Goal: Task Accomplishment & Management: Complete application form

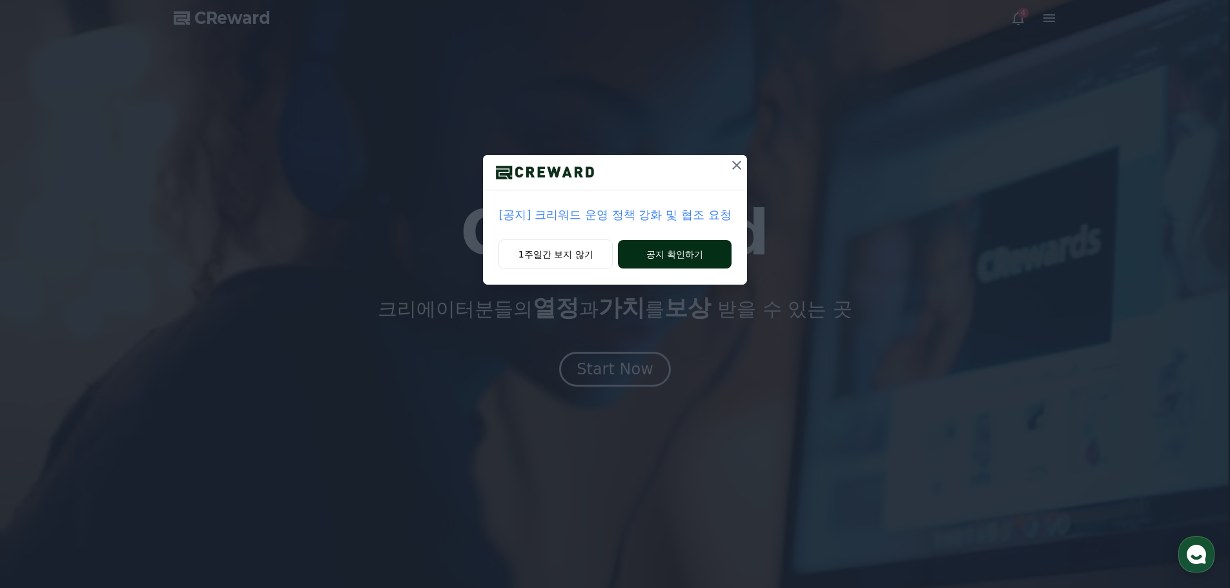
click at [642, 256] on button "공지 확인하기" at bounding box center [674, 254] width 113 height 28
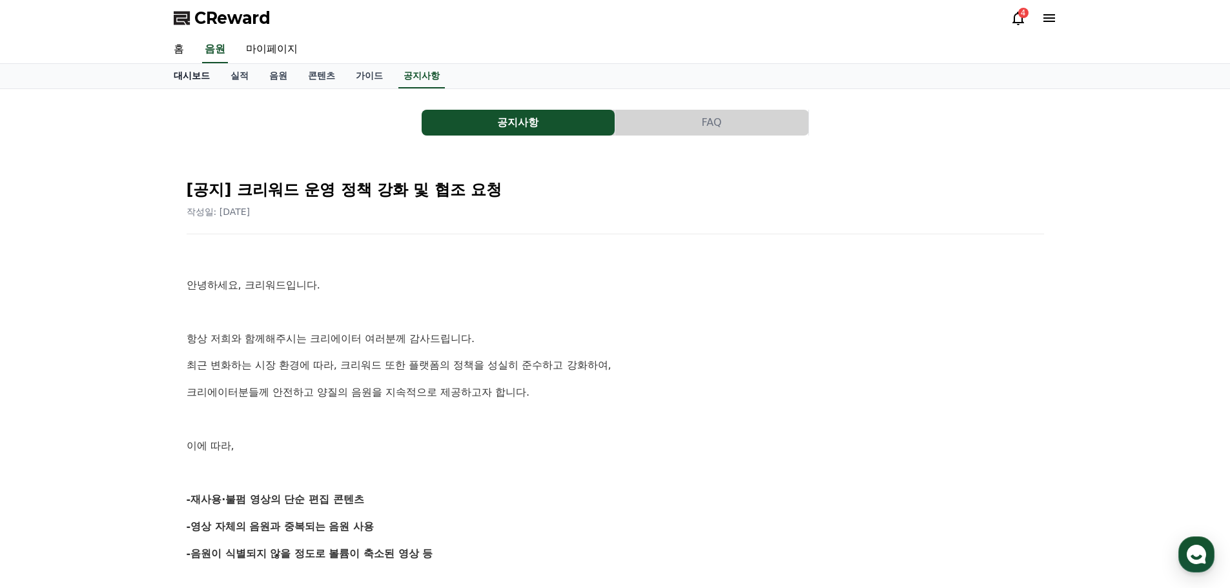
click at [210, 76] on link "대시보드" at bounding box center [191, 76] width 57 height 25
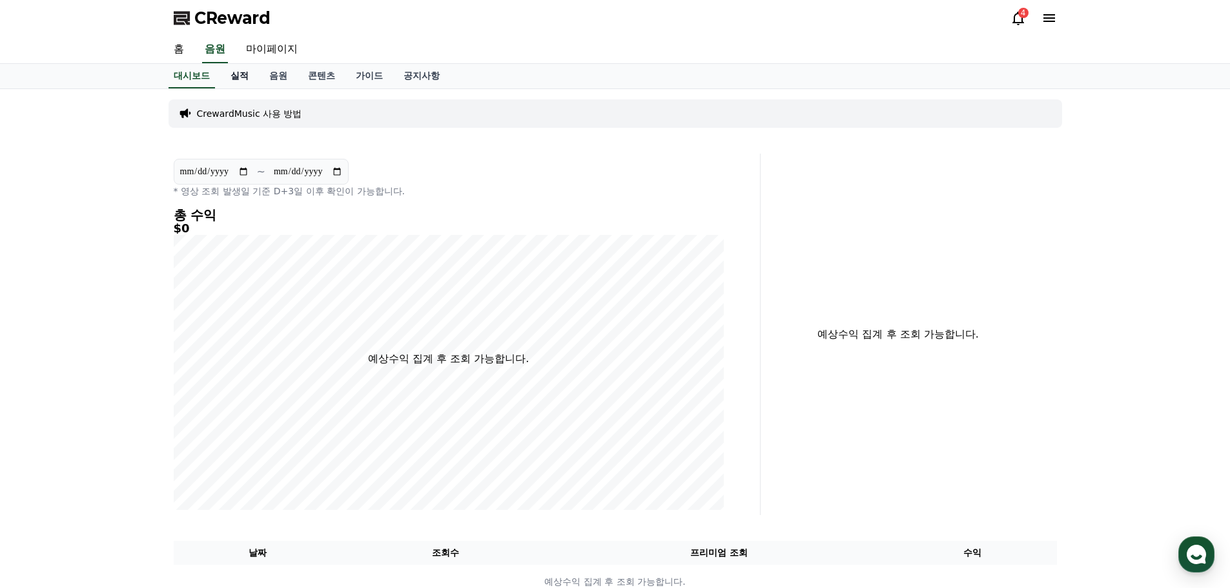
click at [245, 82] on link "실적" at bounding box center [239, 76] width 39 height 25
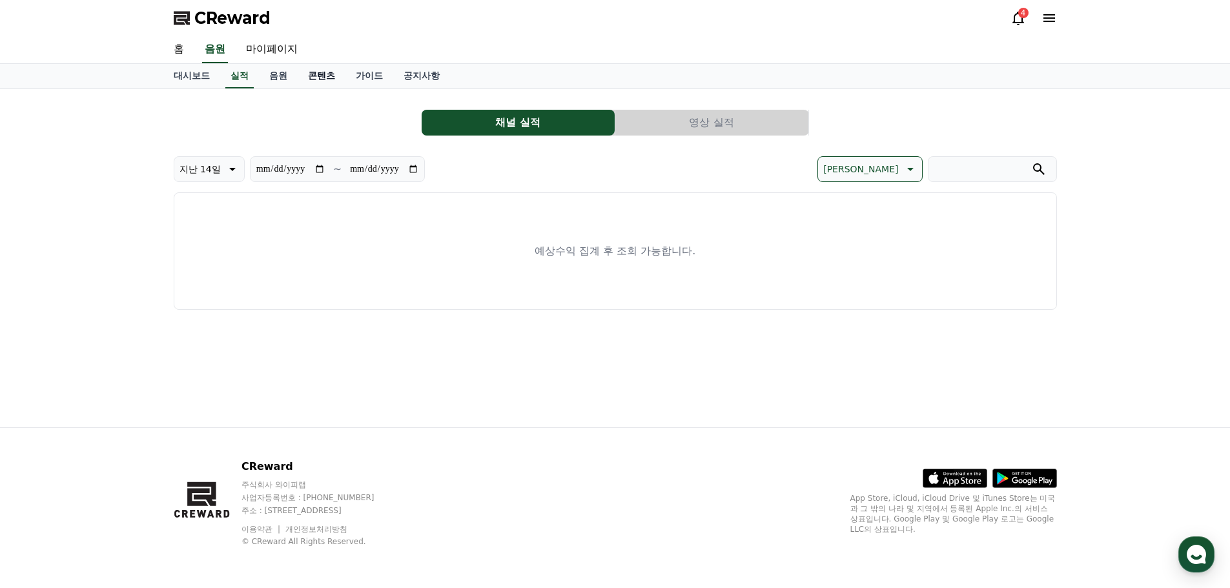
drag, startPoint x: 320, startPoint y: 81, endPoint x: 327, endPoint y: 82, distance: 7.1
click at [320, 81] on link "콘텐츠" at bounding box center [322, 76] width 48 height 25
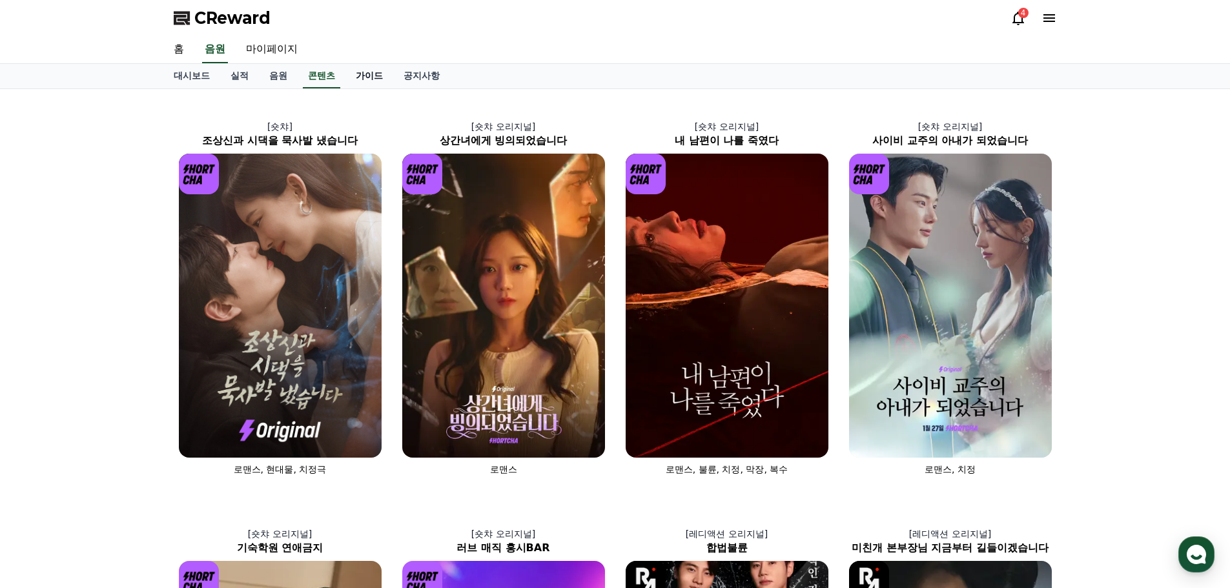
click at [368, 84] on link "가이드" at bounding box center [369, 76] width 48 height 25
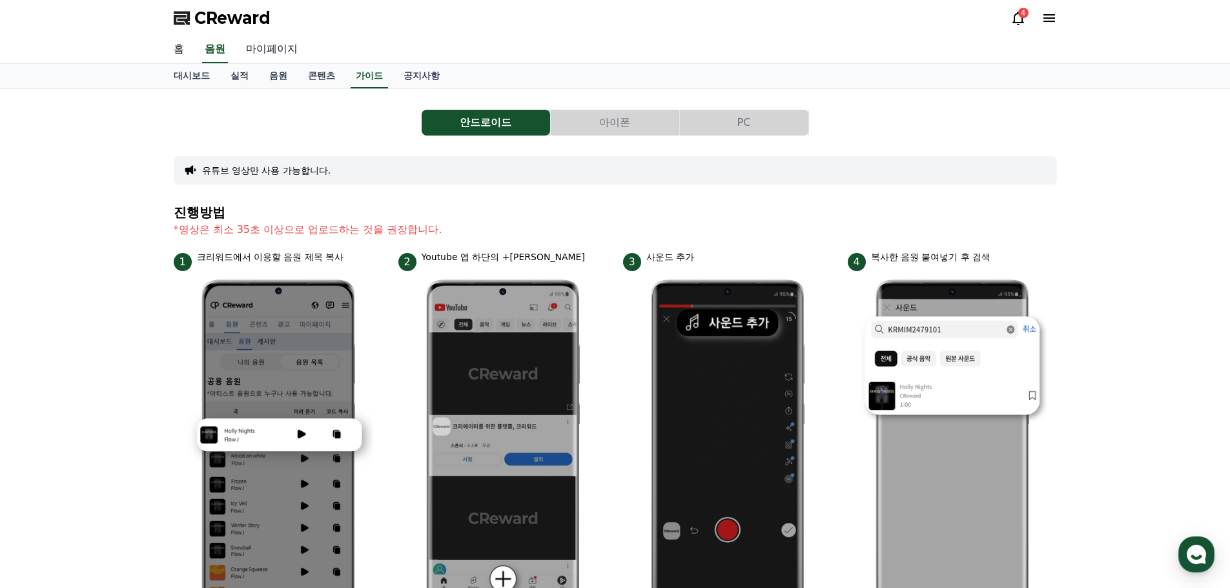
click at [261, 47] on link "마이페이지" at bounding box center [272, 49] width 72 height 27
select select "**********"
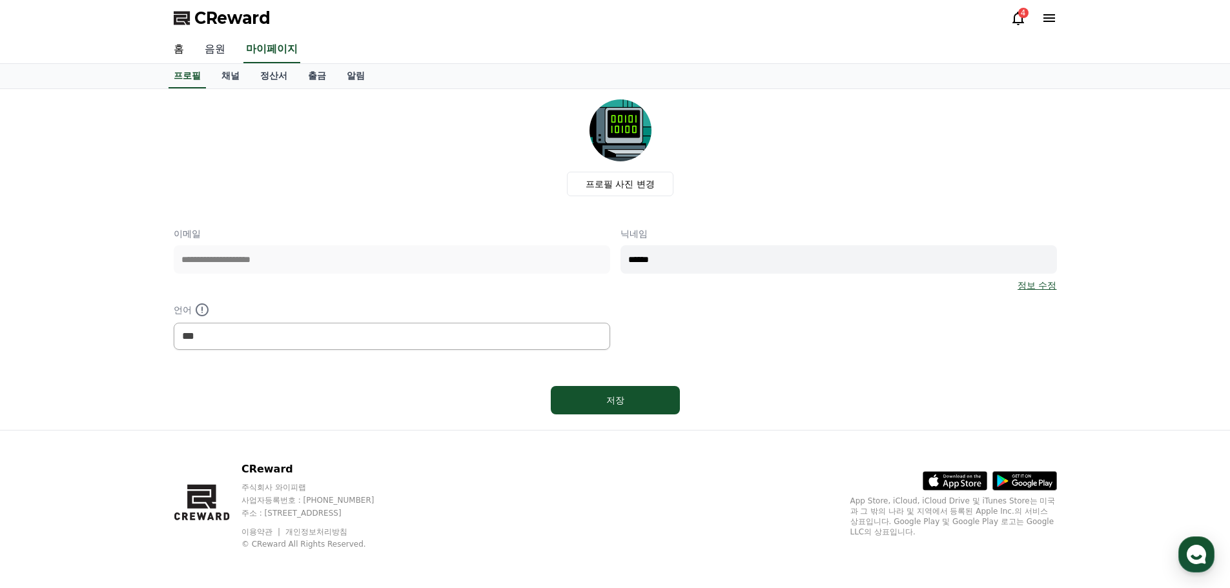
click at [220, 48] on link "음원" at bounding box center [214, 49] width 41 height 27
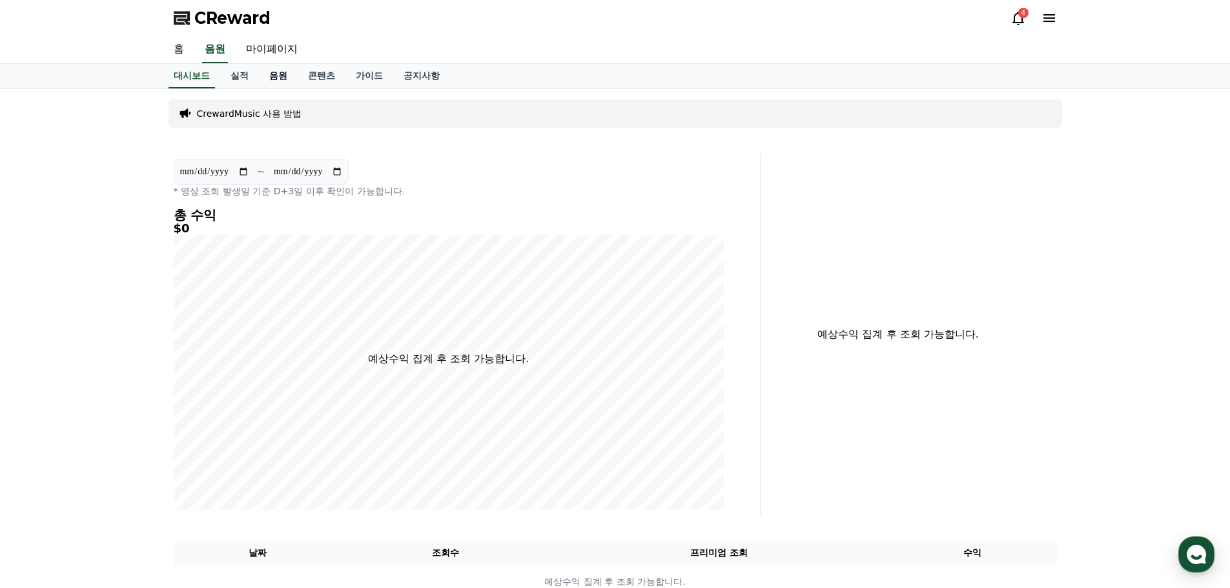
click at [265, 83] on link "음원" at bounding box center [278, 76] width 39 height 25
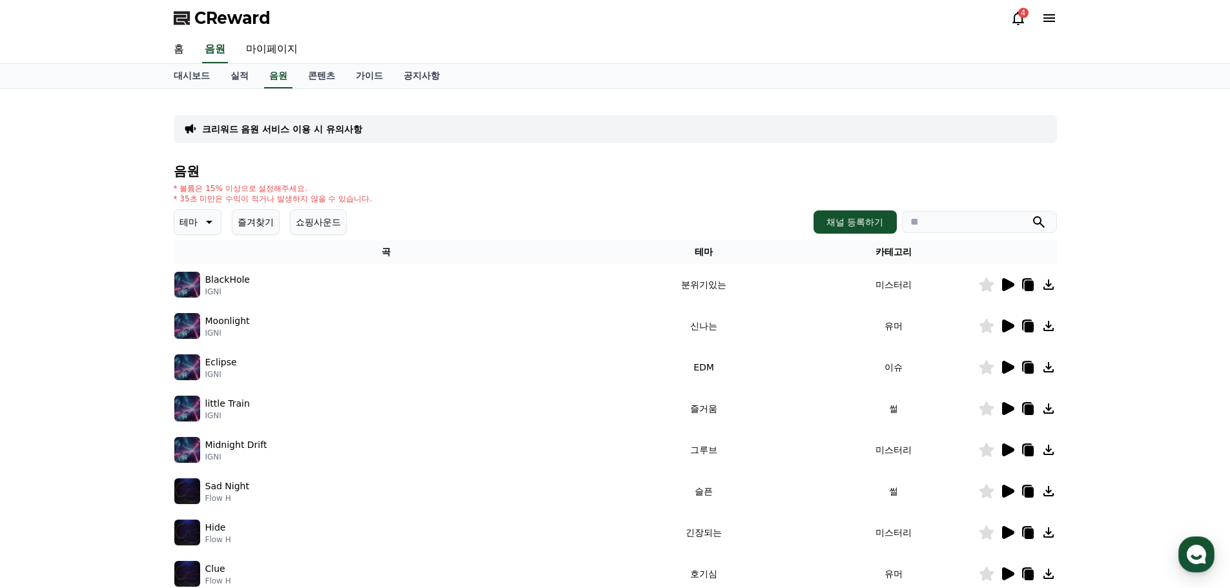
click at [1003, 285] on icon at bounding box center [1008, 284] width 12 height 13
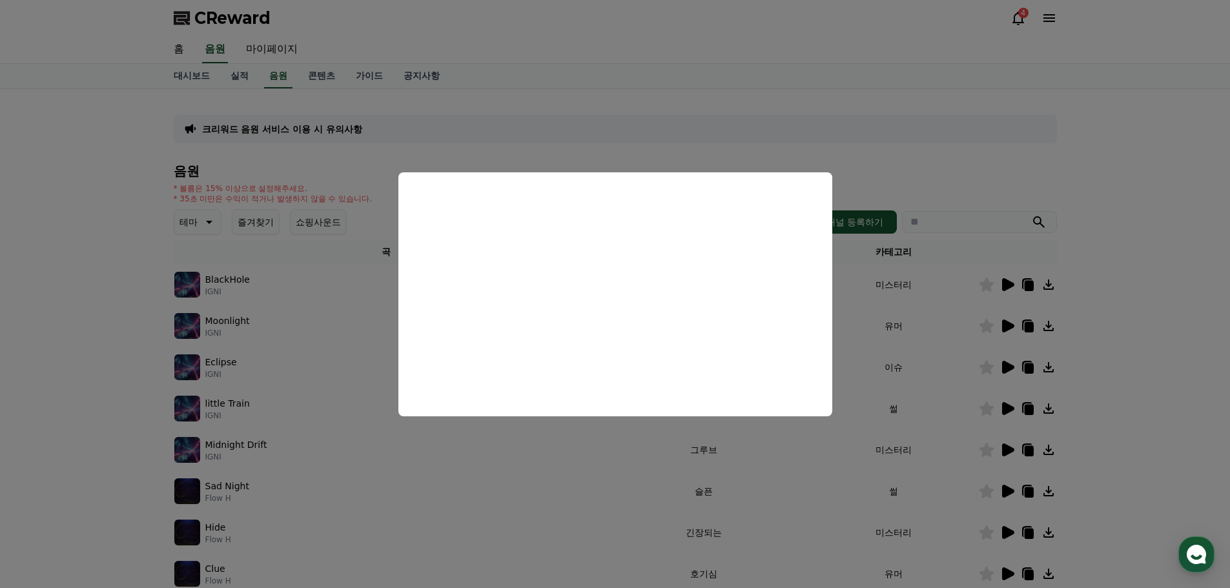
click at [525, 477] on button "close modal" at bounding box center [615, 294] width 1230 height 588
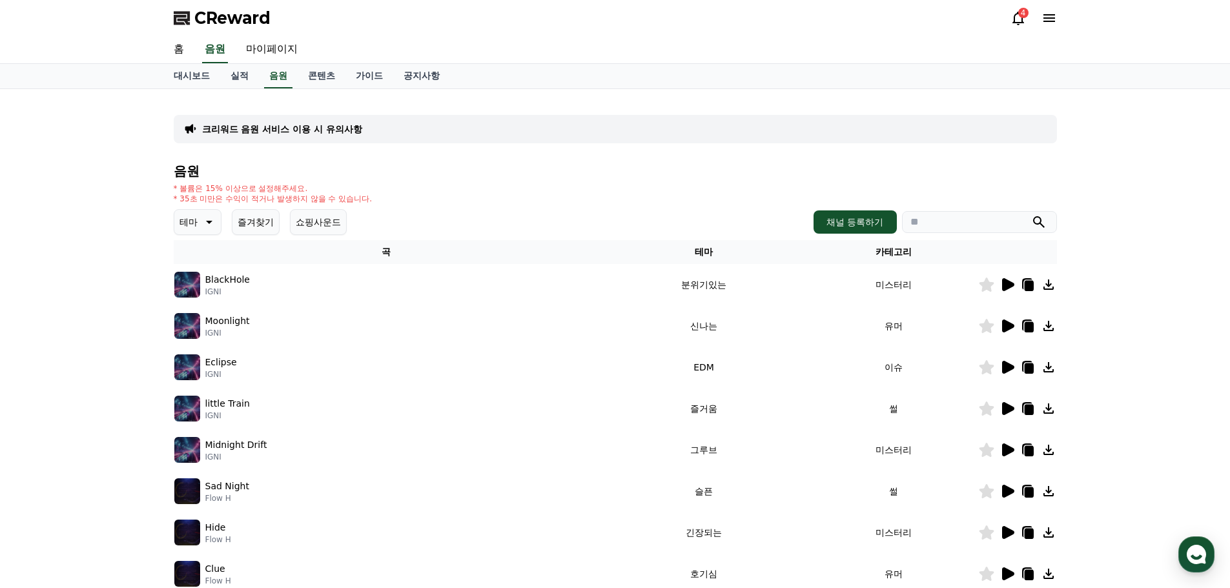
click at [203, 231] on button "테마" at bounding box center [198, 222] width 48 height 26
click at [556, 361] on div "Eclipse IGNI" at bounding box center [386, 367] width 424 height 26
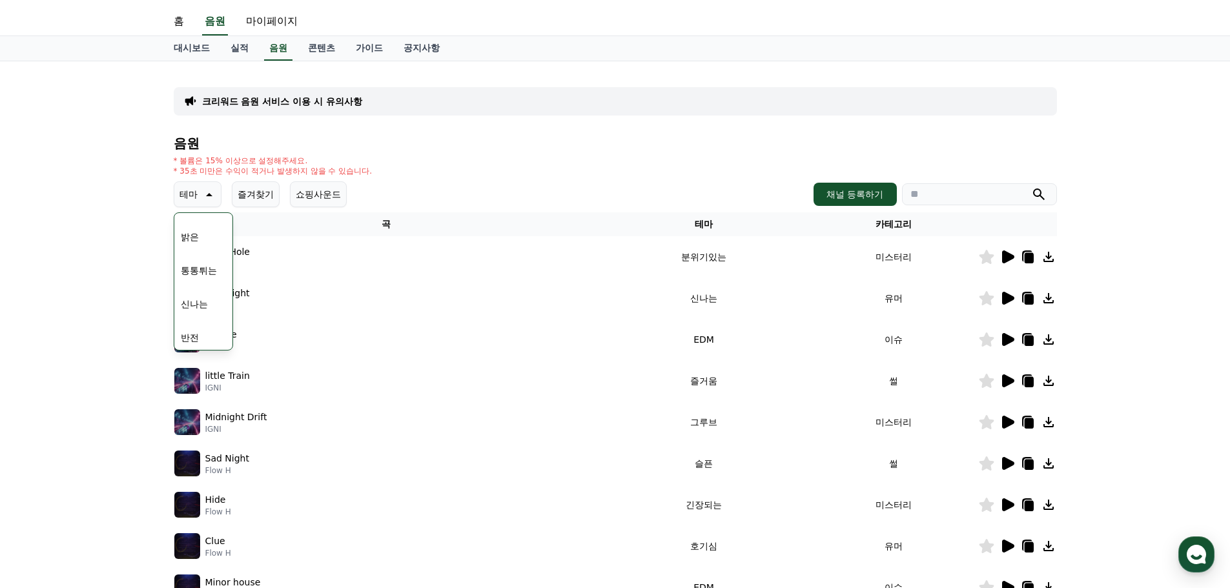
scroll to position [129, 0]
click at [195, 301] on button "신나는" at bounding box center [194, 301] width 37 height 28
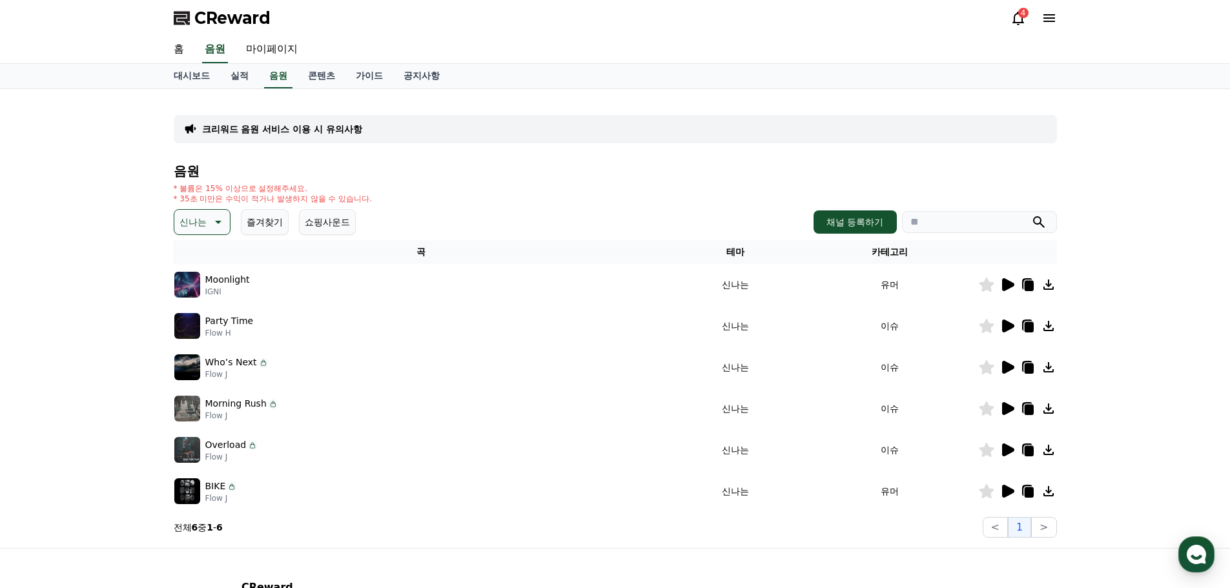
click at [1004, 289] on icon at bounding box center [1008, 284] width 12 height 13
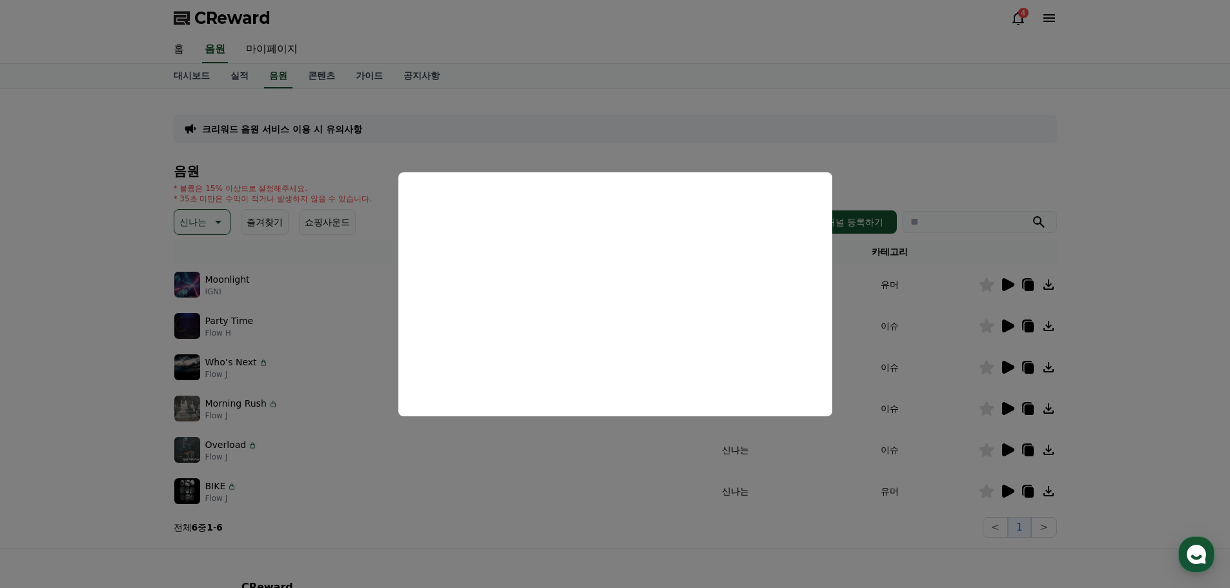
click at [571, 511] on button "close modal" at bounding box center [615, 294] width 1230 height 588
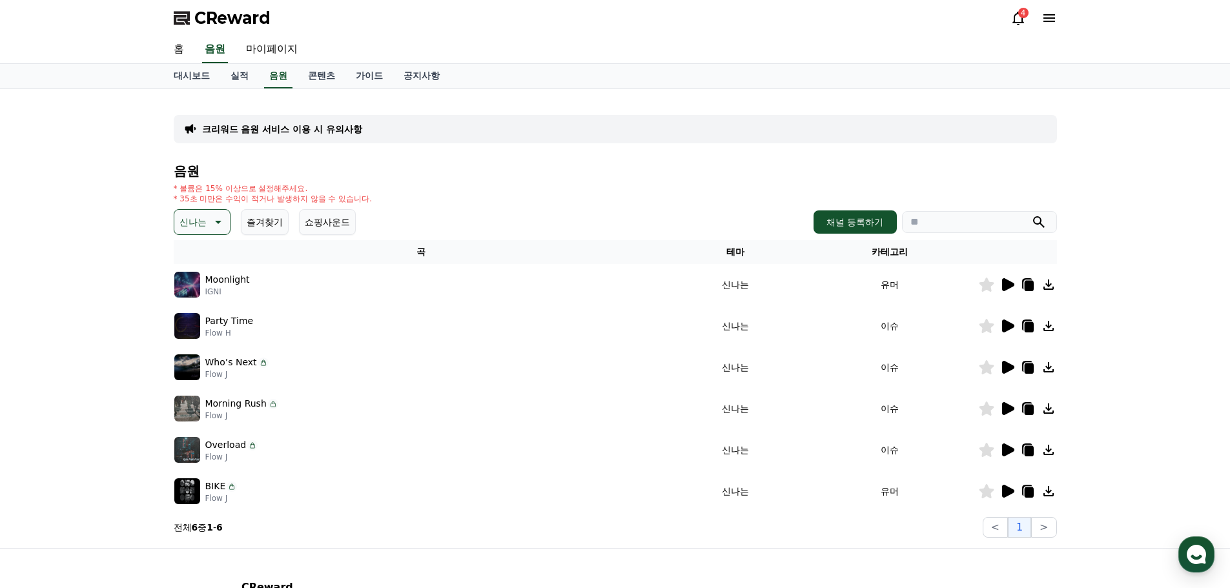
click at [1006, 336] on td at bounding box center [1017, 325] width 79 height 41
click at [1006, 333] on icon at bounding box center [1006, 325] width 15 height 15
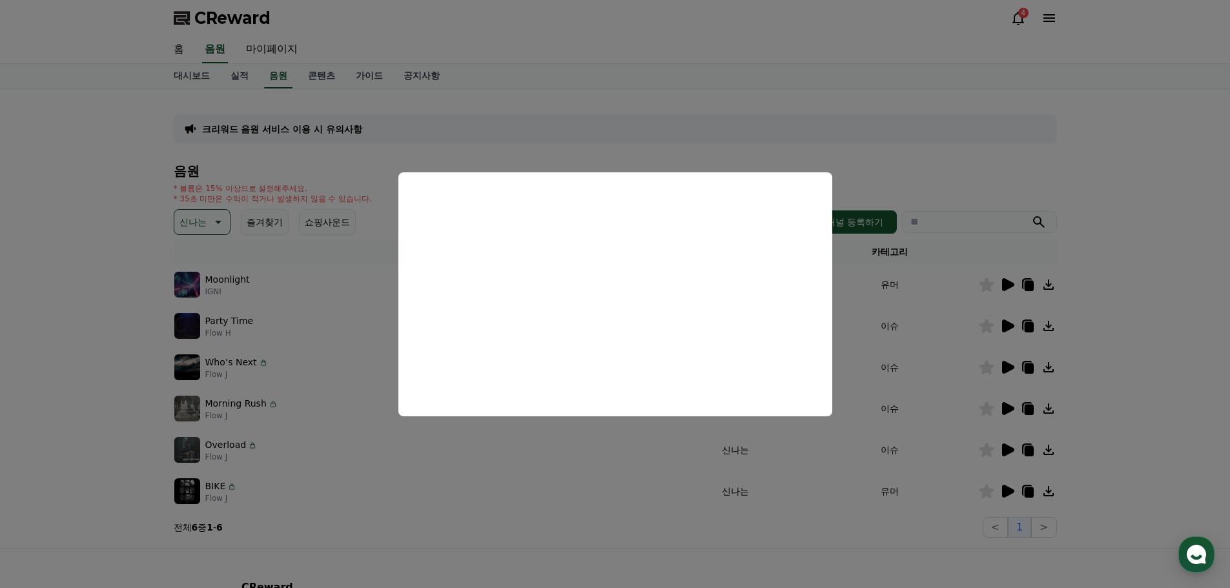
click at [922, 139] on button "close modal" at bounding box center [615, 294] width 1230 height 588
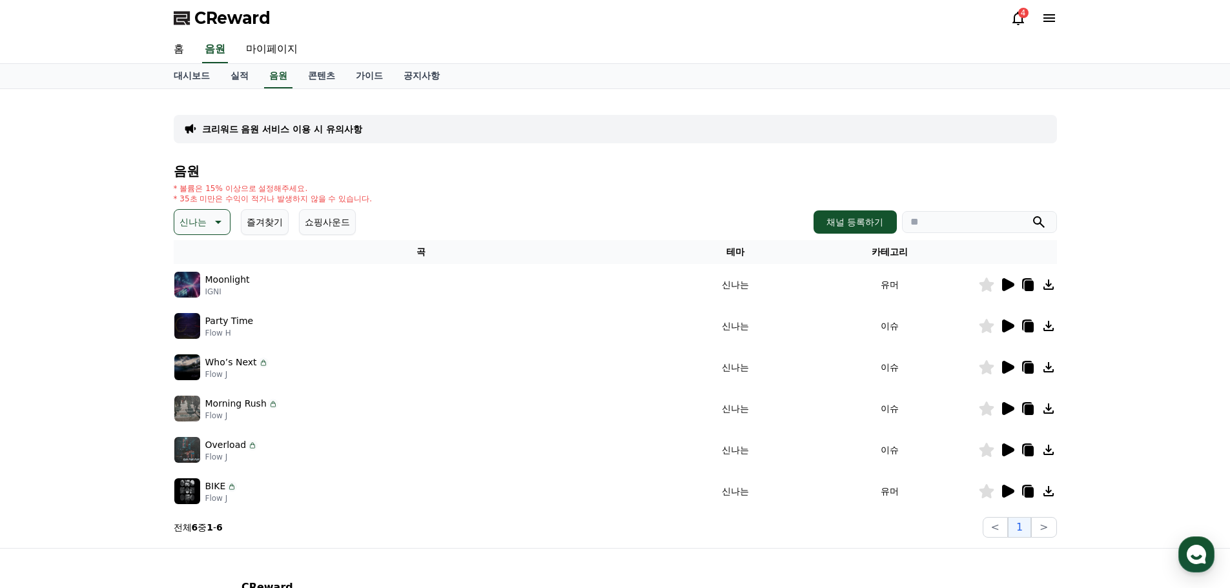
click at [1020, 23] on icon at bounding box center [1018, 19] width 12 height 14
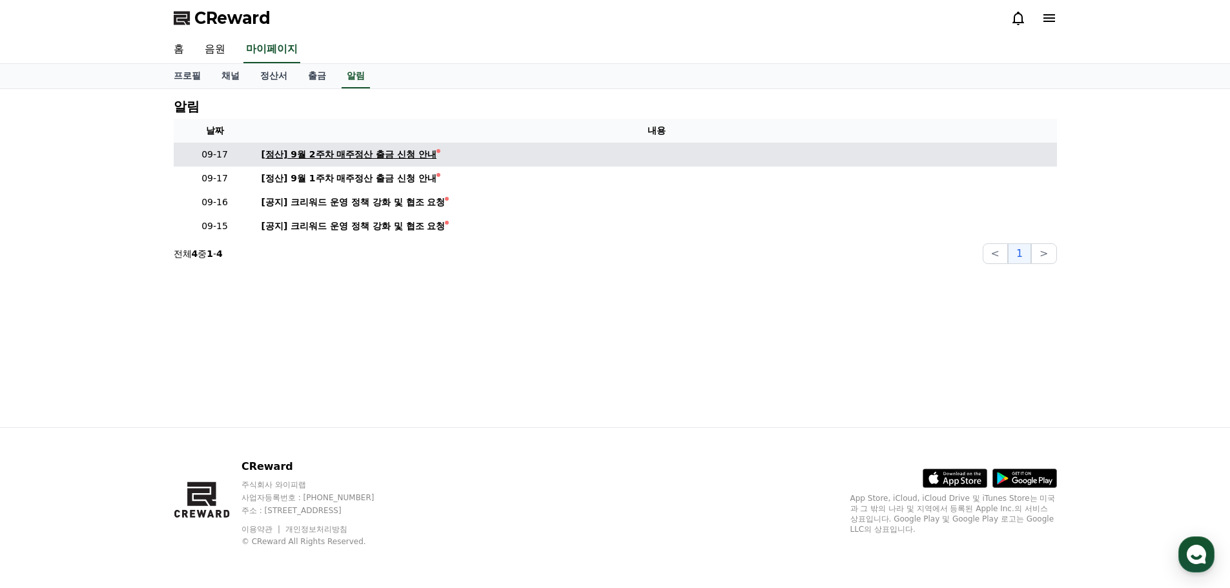
click at [357, 160] on div "[정산] 9월 2주차 매주정산 출금 신청 안내" at bounding box center [349, 155] width 176 height 14
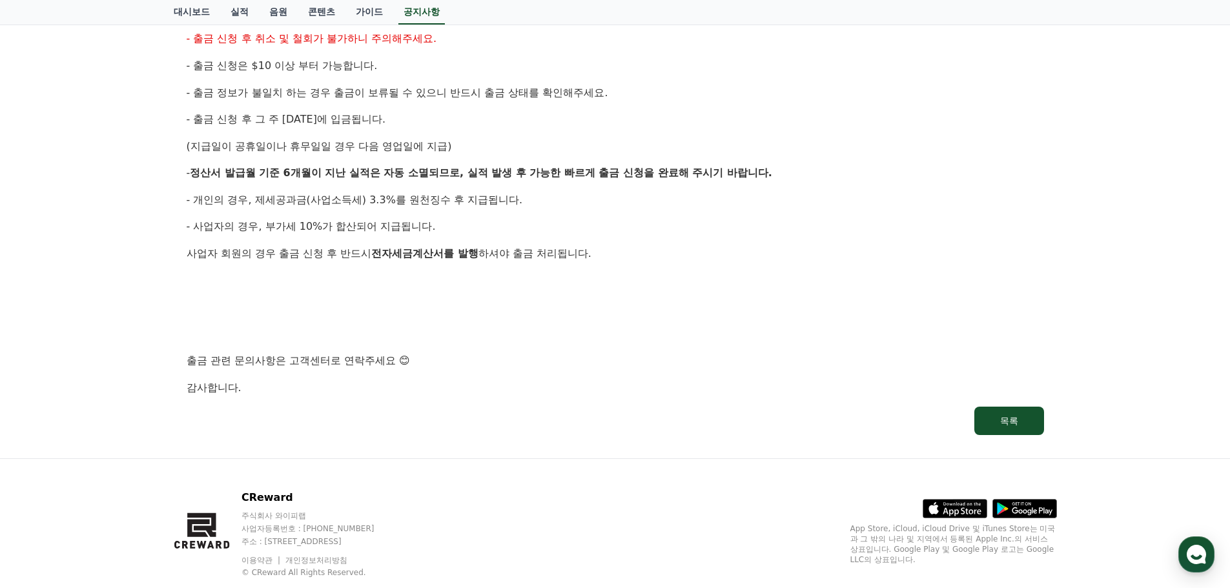
scroll to position [626, 0]
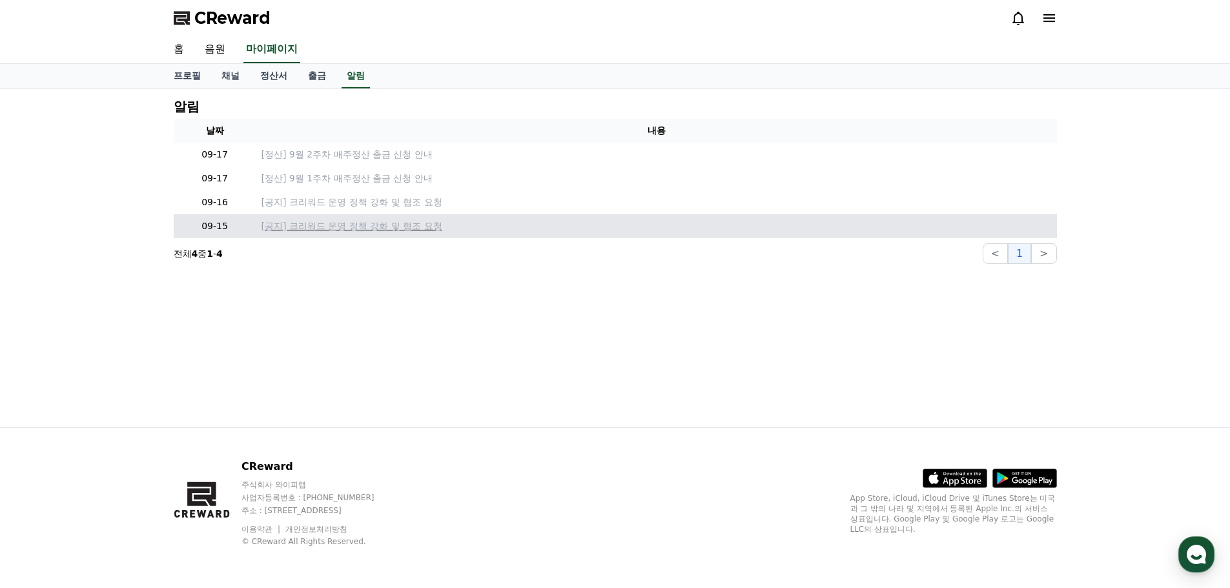
click at [362, 230] on p "[공지] 크리워드 운영 정책 강화 및 협조 요청" at bounding box center [656, 226] width 790 height 14
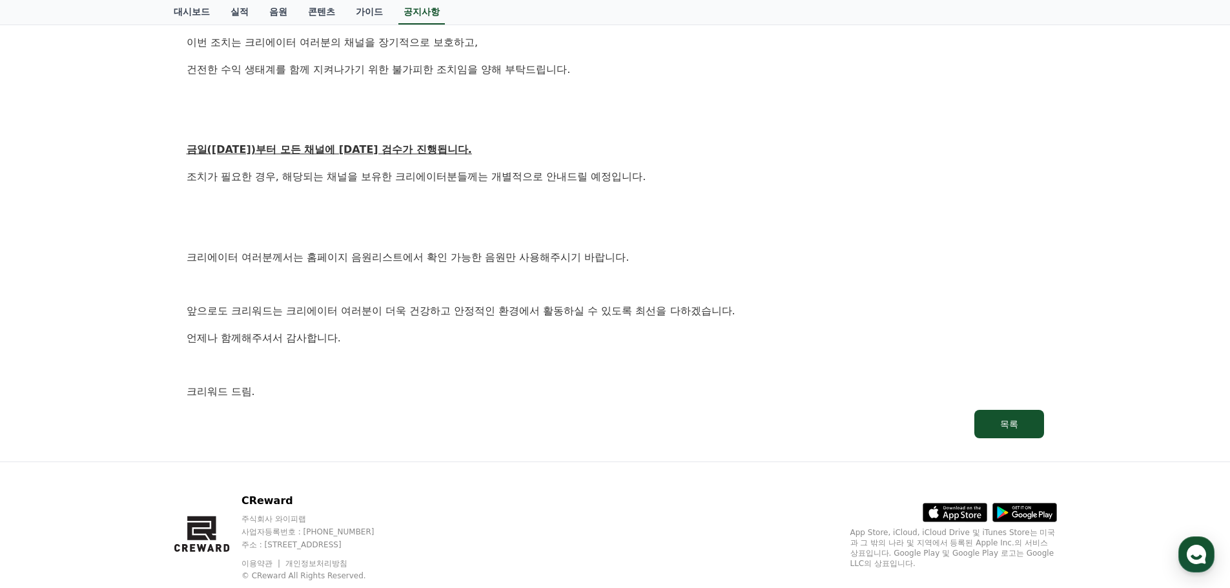
scroll to position [706, 0]
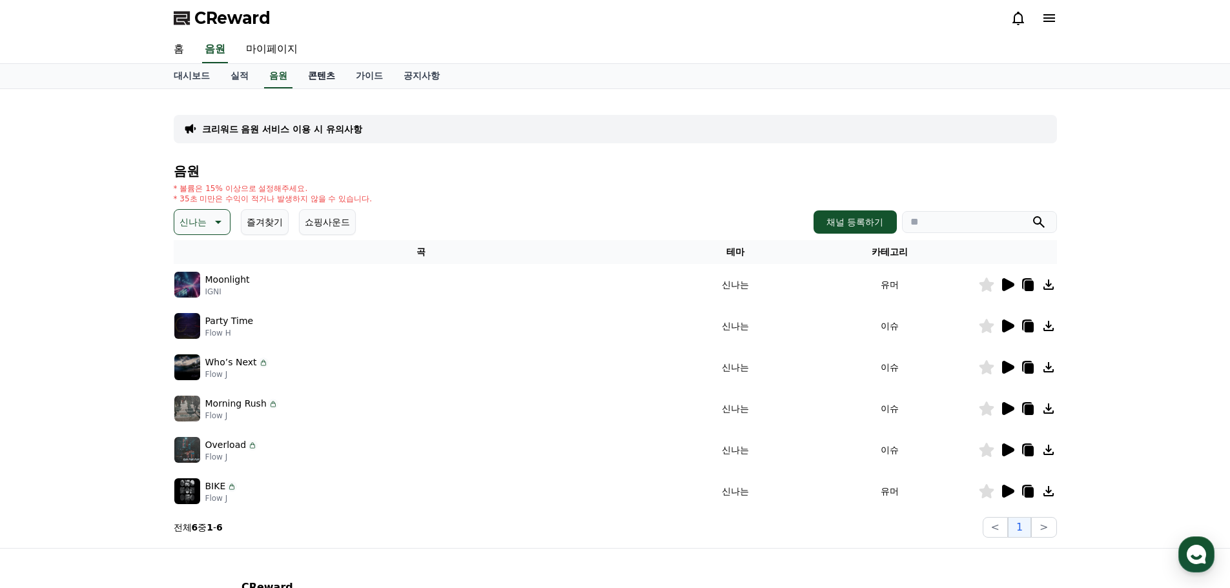
click at [332, 73] on link "콘텐츠" at bounding box center [322, 76] width 48 height 25
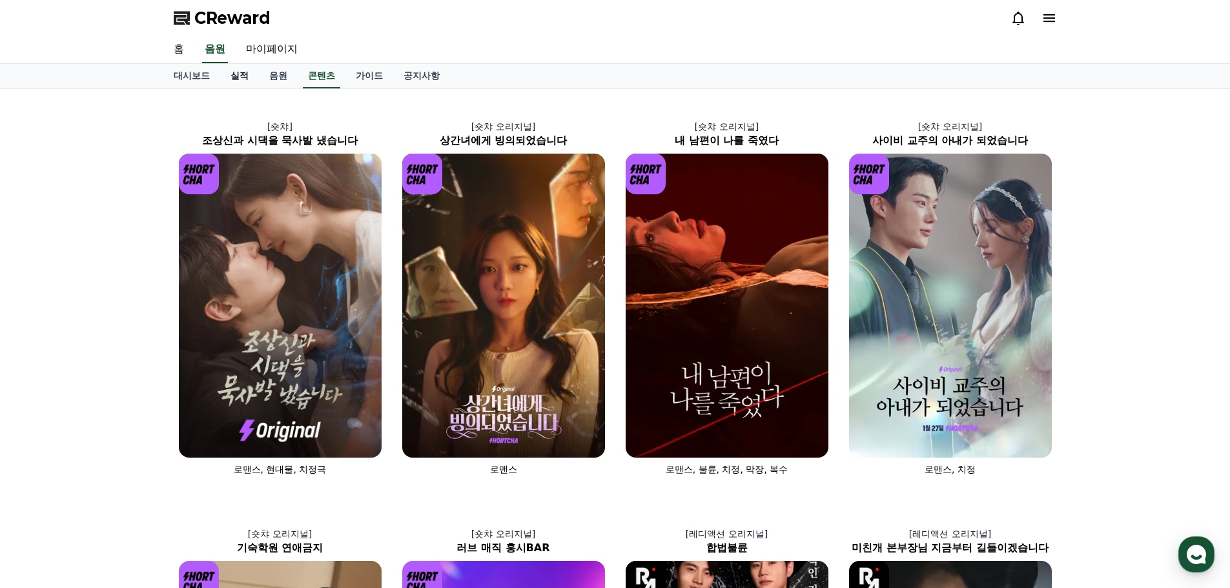
click at [242, 79] on link "실적" at bounding box center [239, 76] width 39 height 25
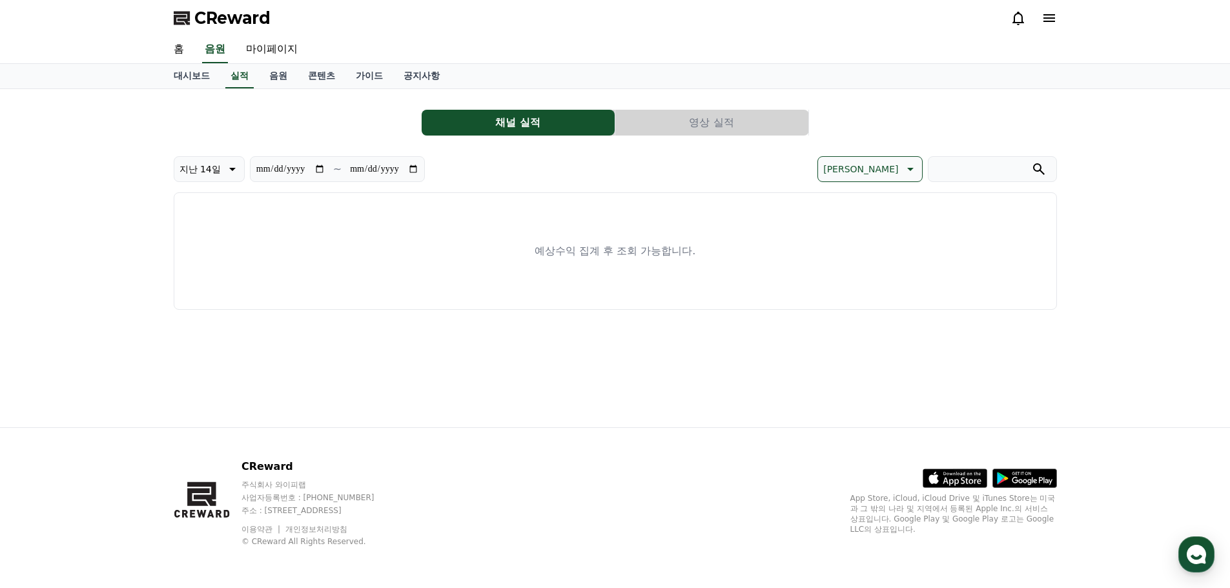
click at [1015, 20] on icon at bounding box center [1017, 17] width 15 height 15
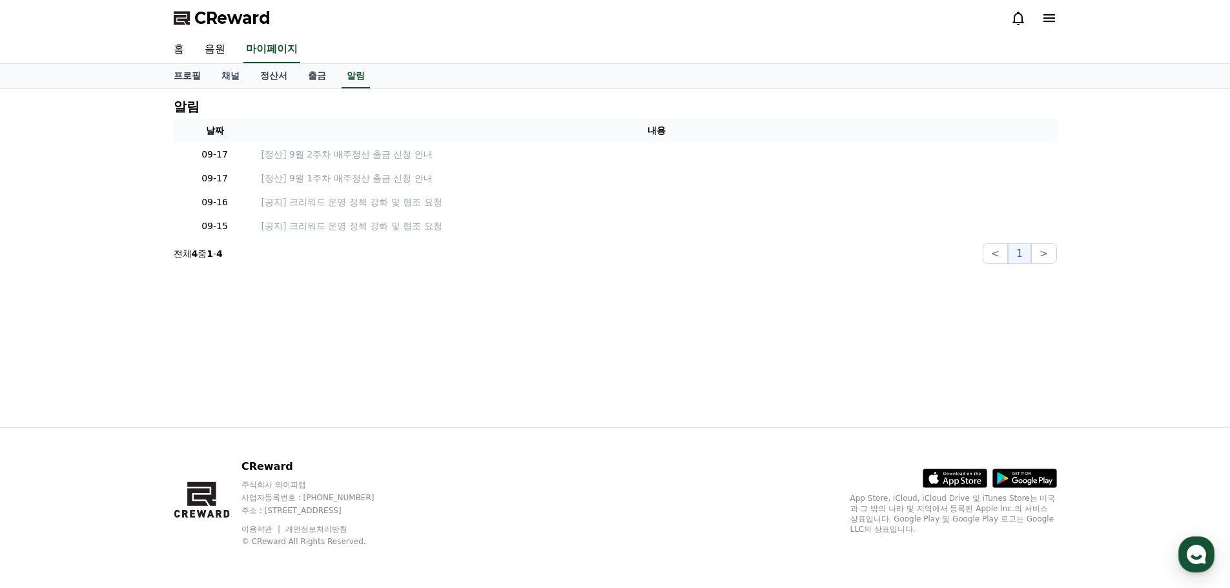
click at [1049, 17] on icon at bounding box center [1049, 18] width 12 height 8
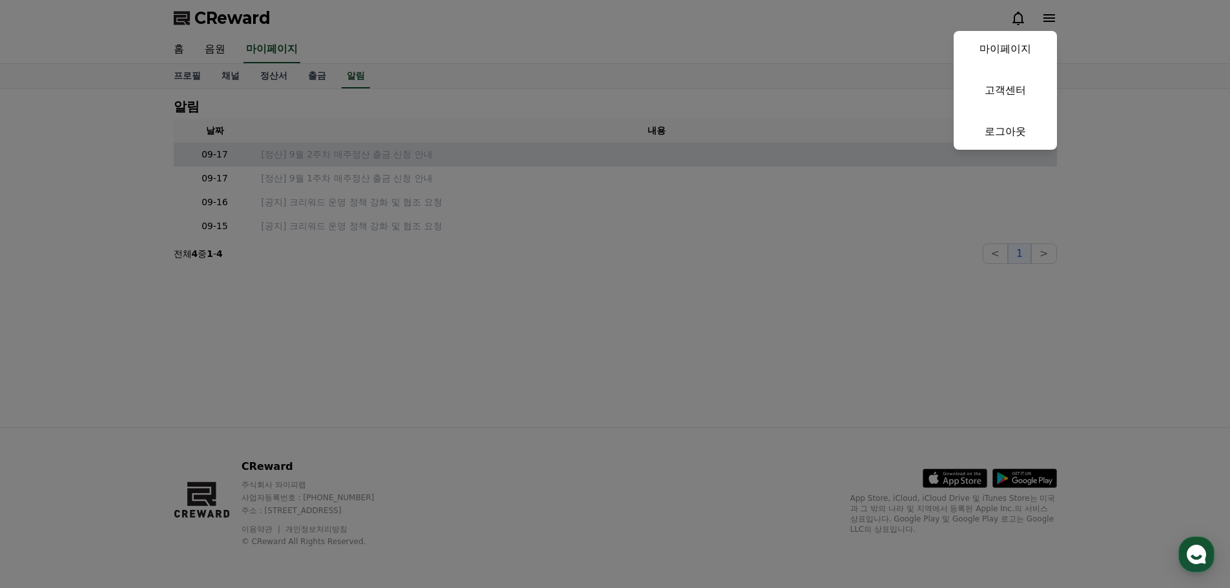
drag, startPoint x: 727, startPoint y: 179, endPoint x: 566, endPoint y: 163, distance: 161.5
click at [726, 179] on button "close" at bounding box center [615, 294] width 1230 height 588
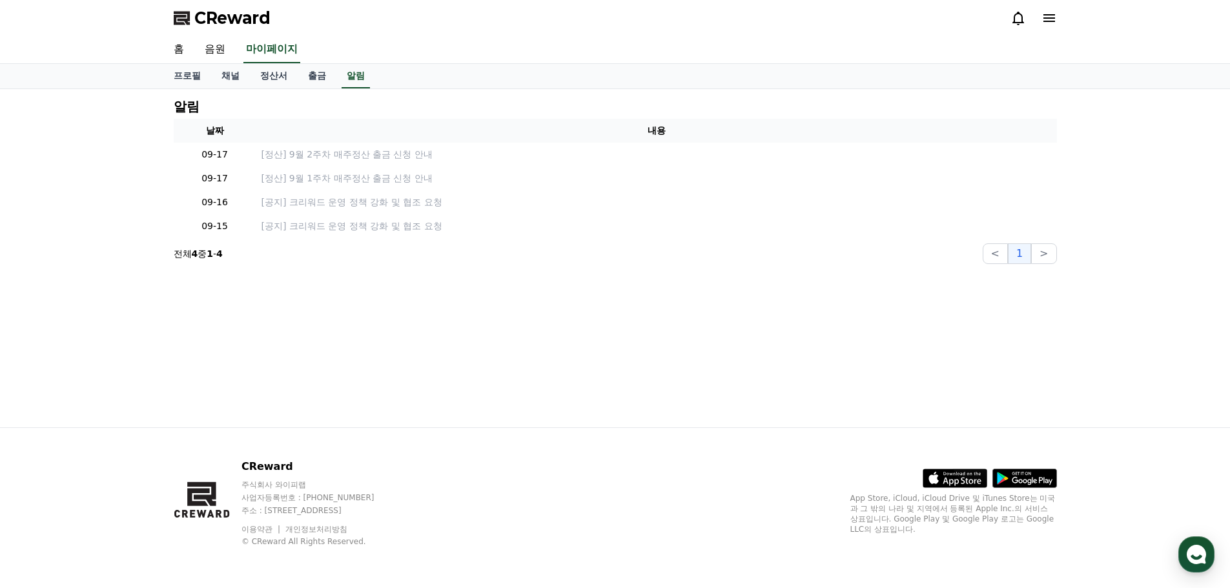
click at [201, 26] on span "CReward" at bounding box center [232, 18] width 76 height 21
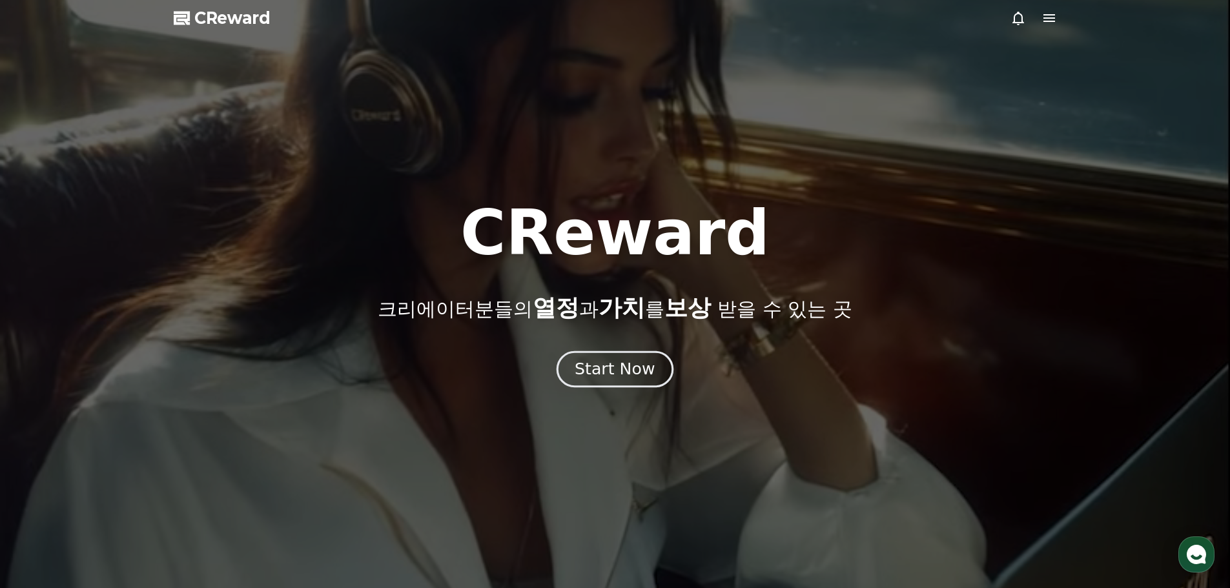
click at [637, 372] on div "Start Now" at bounding box center [614, 369] width 80 height 22
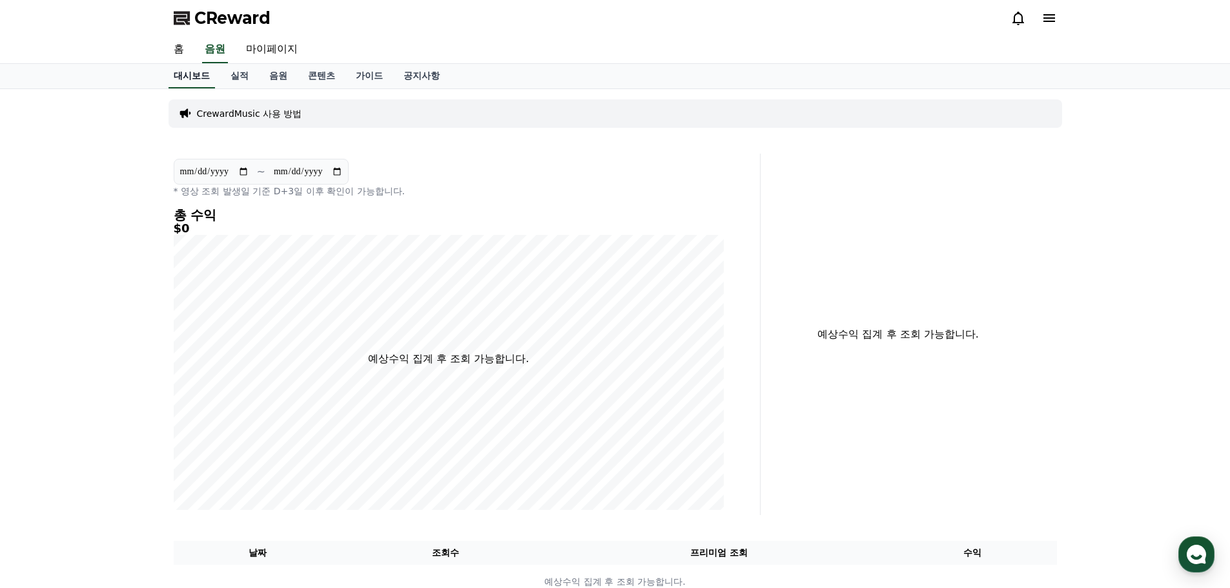
click at [199, 81] on link "대시보드" at bounding box center [191, 76] width 46 height 25
click at [241, 85] on link "실적" at bounding box center [239, 76] width 39 height 25
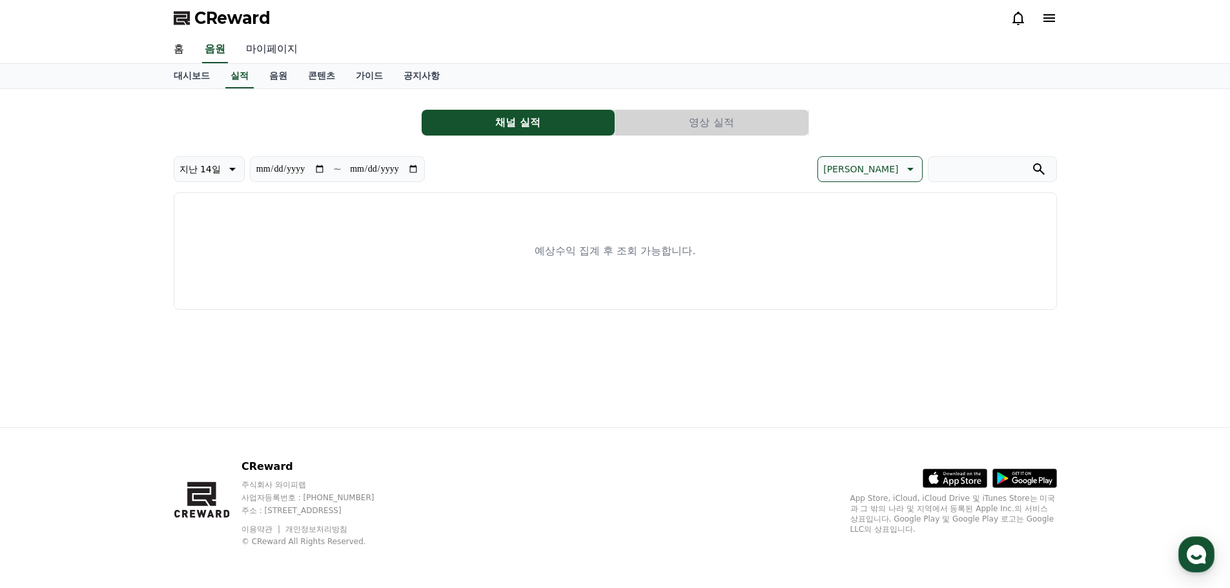
click at [269, 53] on link "마이페이지" at bounding box center [272, 49] width 72 height 27
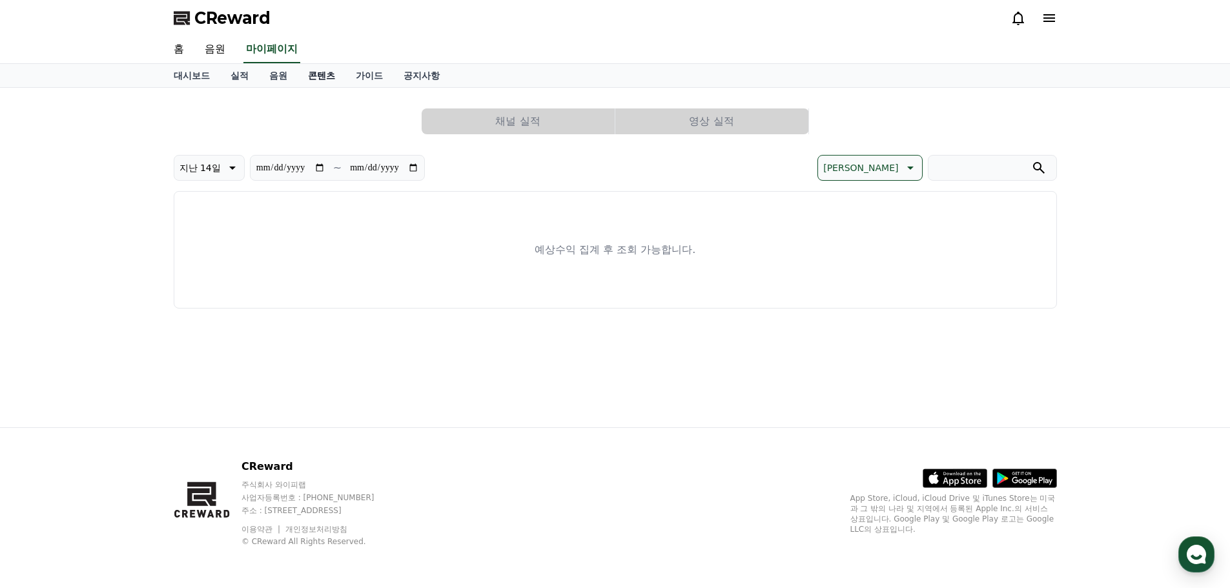
select select "**********"
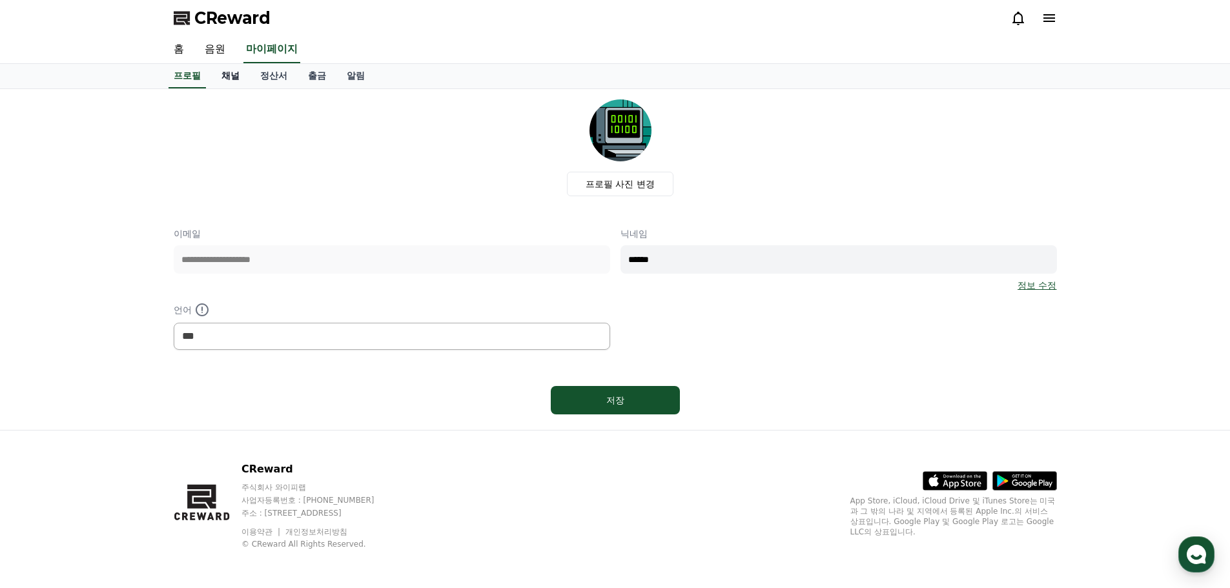
click at [241, 82] on link "채널" at bounding box center [230, 76] width 39 height 25
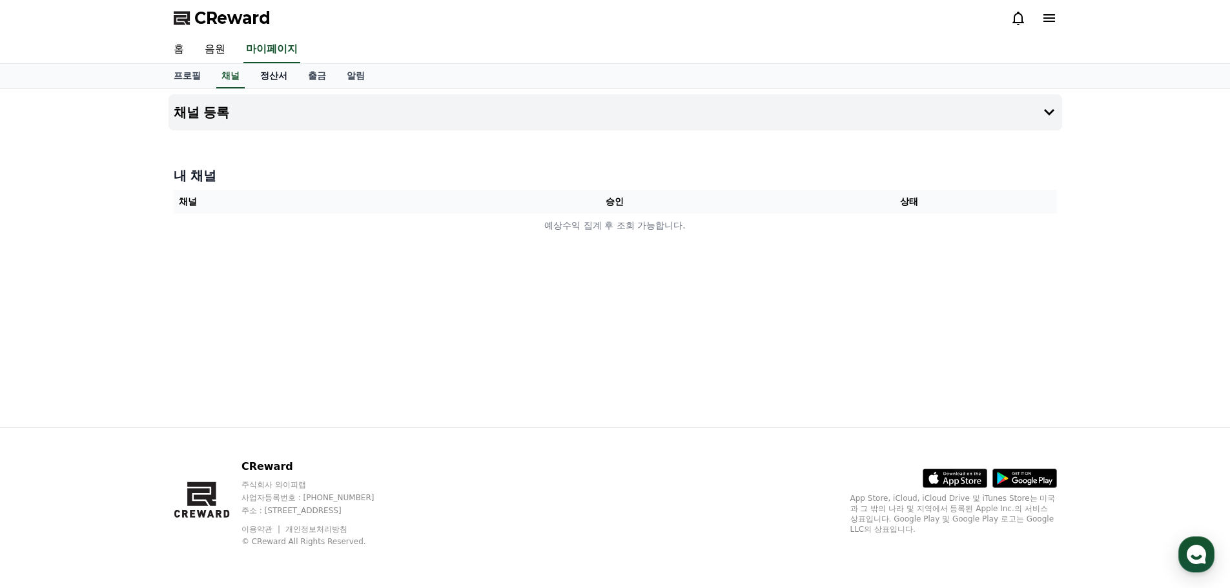
click at [264, 83] on link "정산서" at bounding box center [274, 76] width 48 height 25
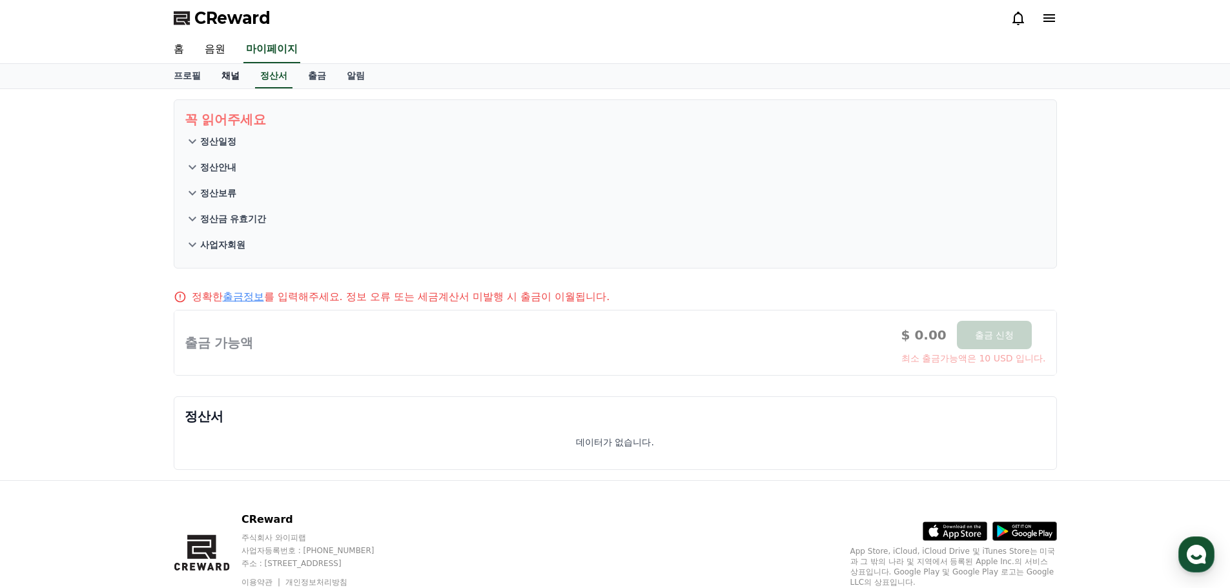
drag, startPoint x: 243, startPoint y: 81, endPoint x: 236, endPoint y: 81, distance: 7.7
click at [243, 81] on link "채널" at bounding box center [230, 76] width 39 height 25
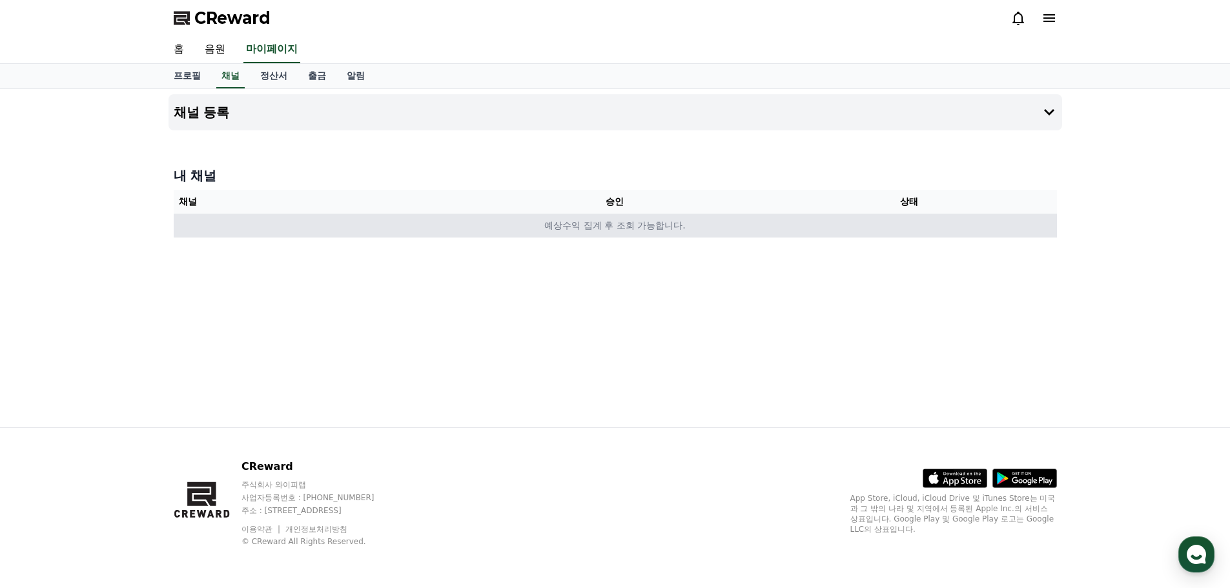
click at [591, 219] on td "예상수익 집계 후 조회 가능합니다." at bounding box center [615, 226] width 883 height 24
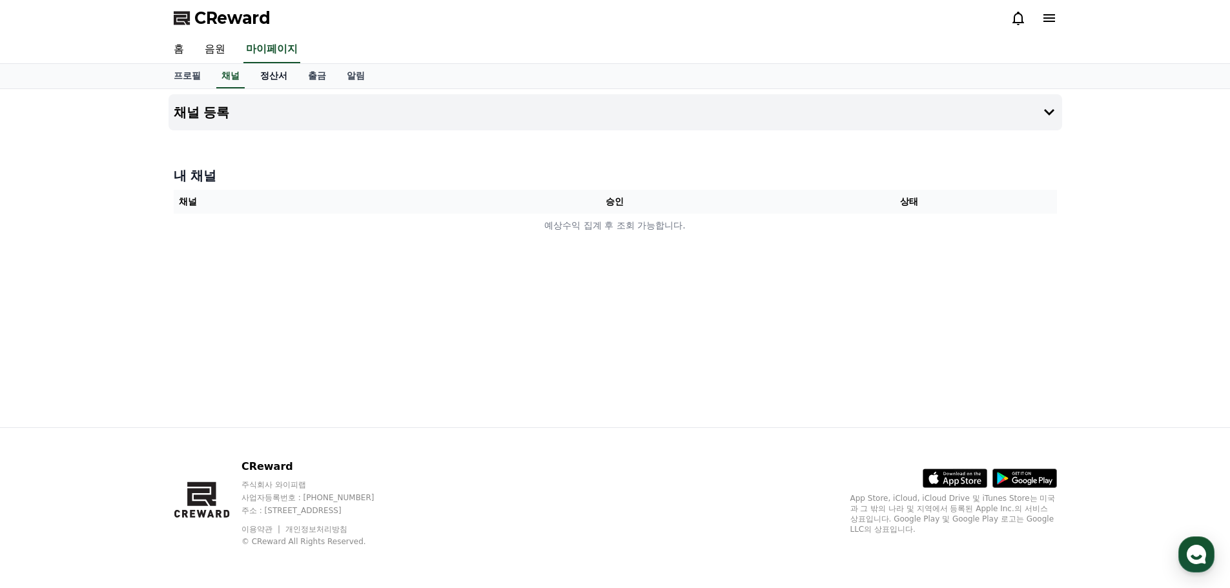
click at [270, 86] on link "정산서" at bounding box center [274, 76] width 48 height 25
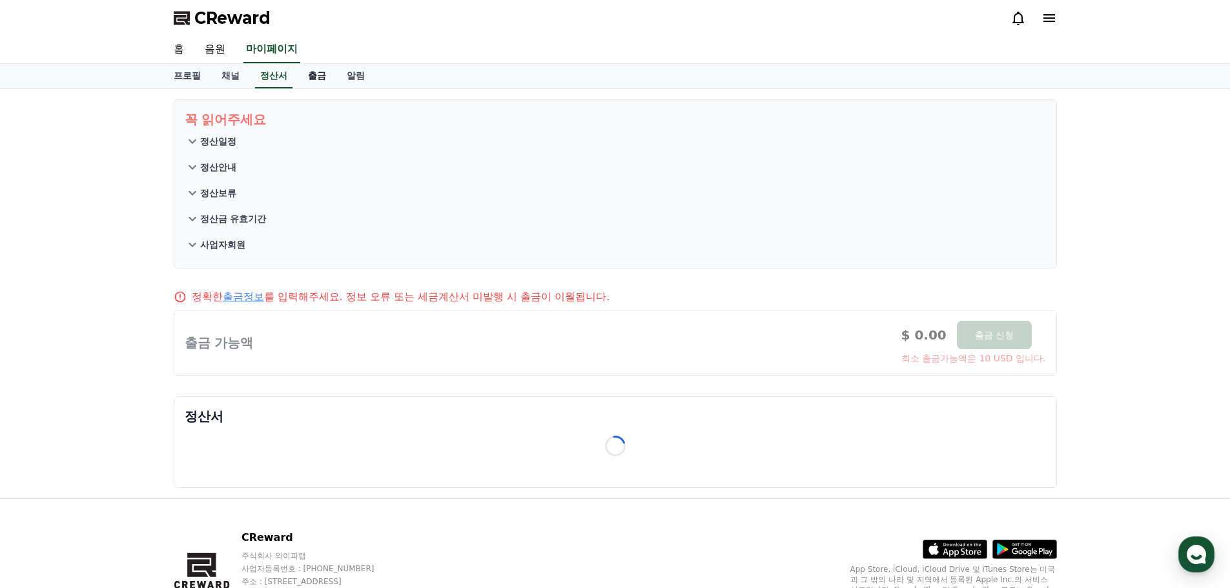
click at [328, 76] on link "출금" at bounding box center [317, 76] width 39 height 25
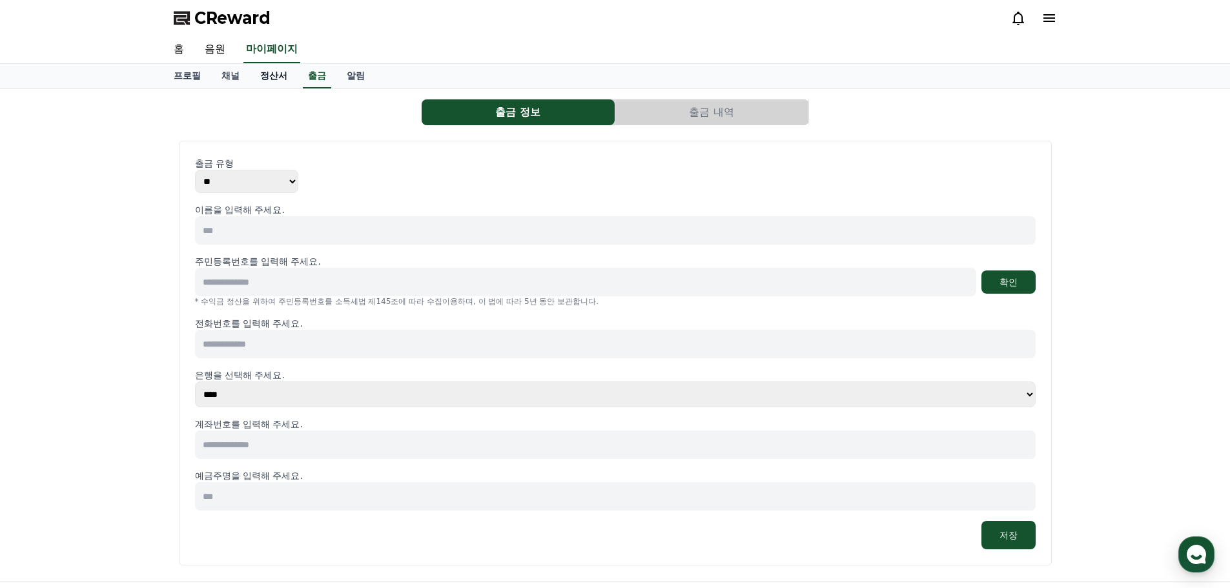
click at [263, 81] on link "정산서" at bounding box center [274, 76] width 48 height 25
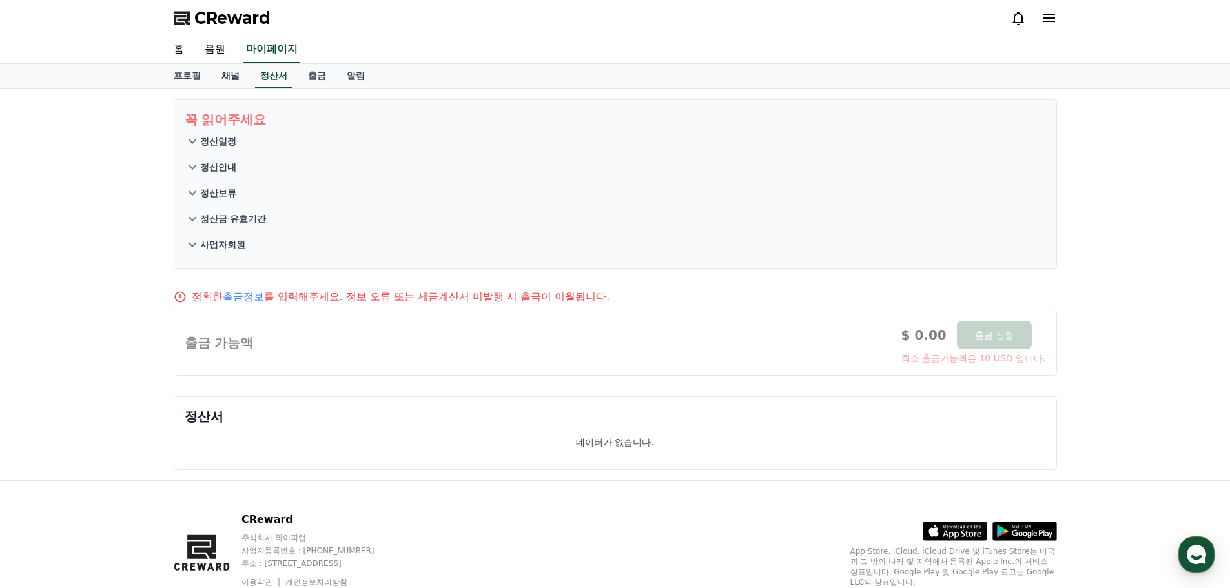
click at [227, 83] on link "채널" at bounding box center [230, 76] width 39 height 25
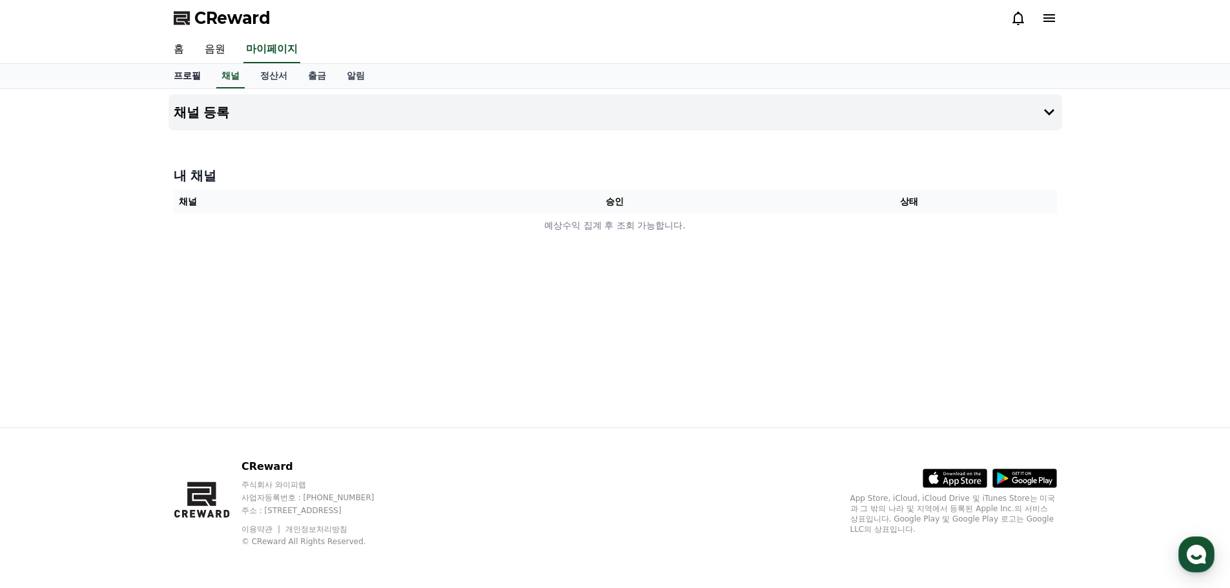
click at [198, 86] on link "프로필" at bounding box center [187, 76] width 48 height 25
select select "**********"
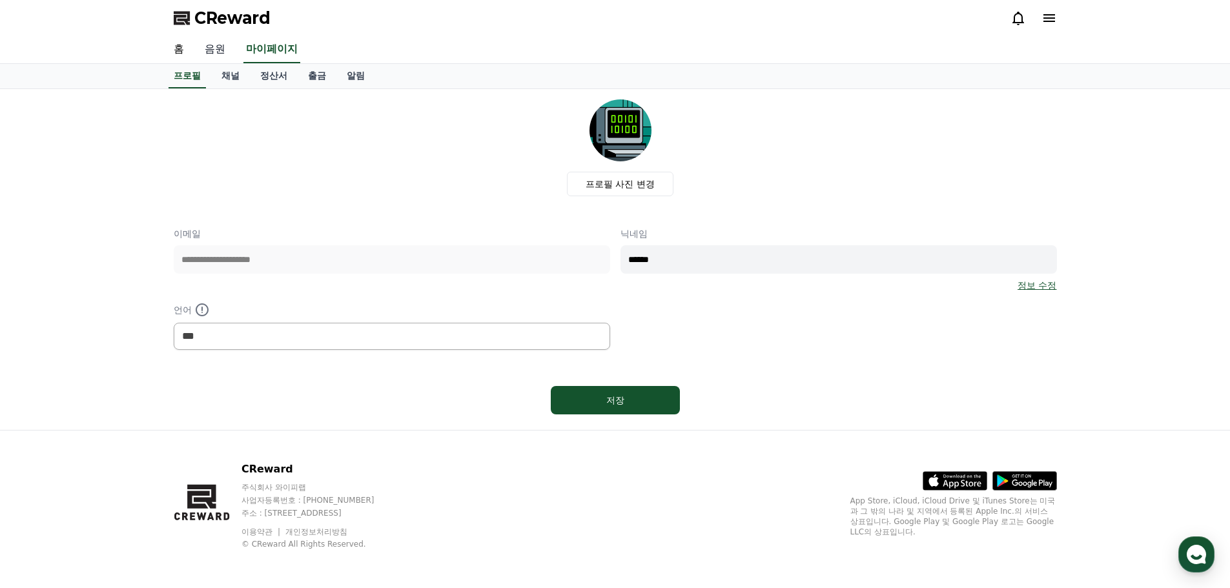
click at [210, 59] on link "음원" at bounding box center [214, 49] width 41 height 27
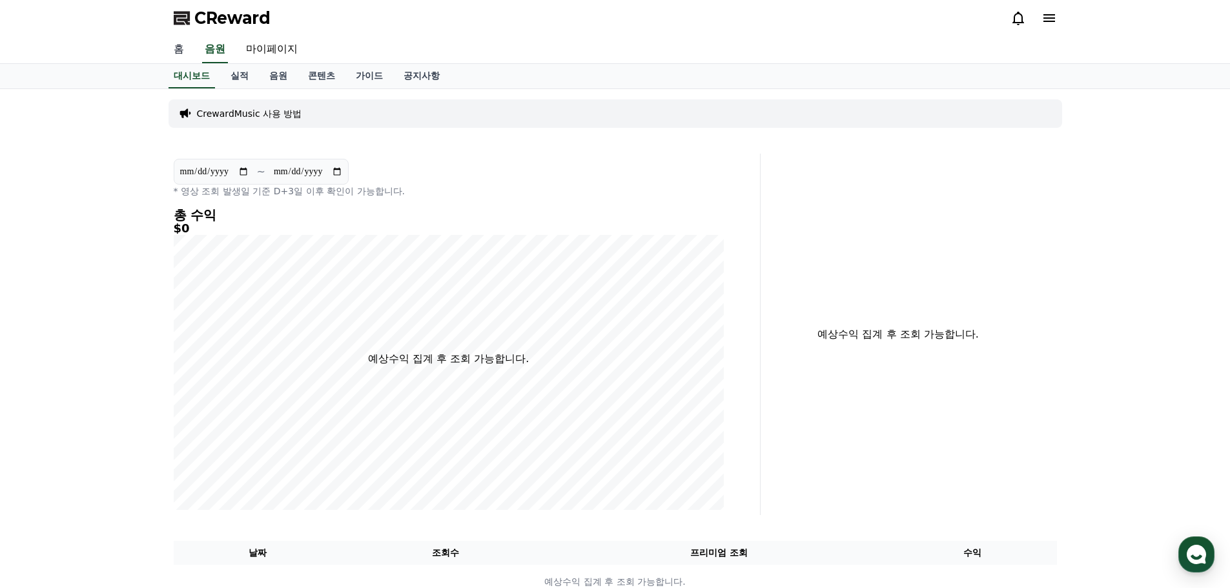
click at [185, 59] on link "홈" at bounding box center [178, 49] width 31 height 27
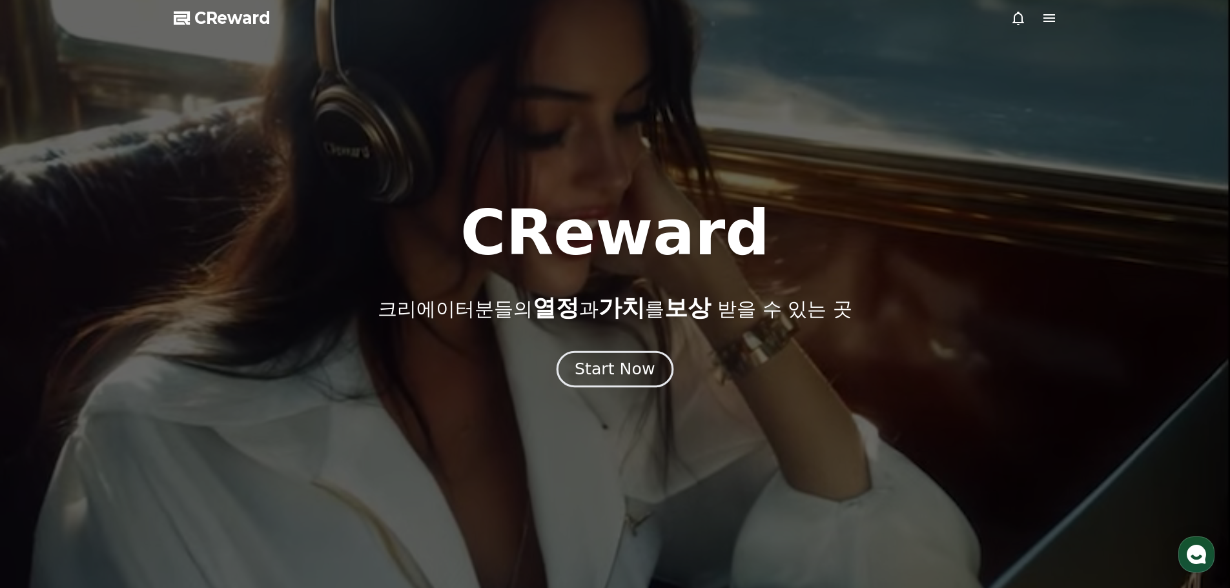
click at [641, 377] on div "Start Now" at bounding box center [614, 369] width 80 height 22
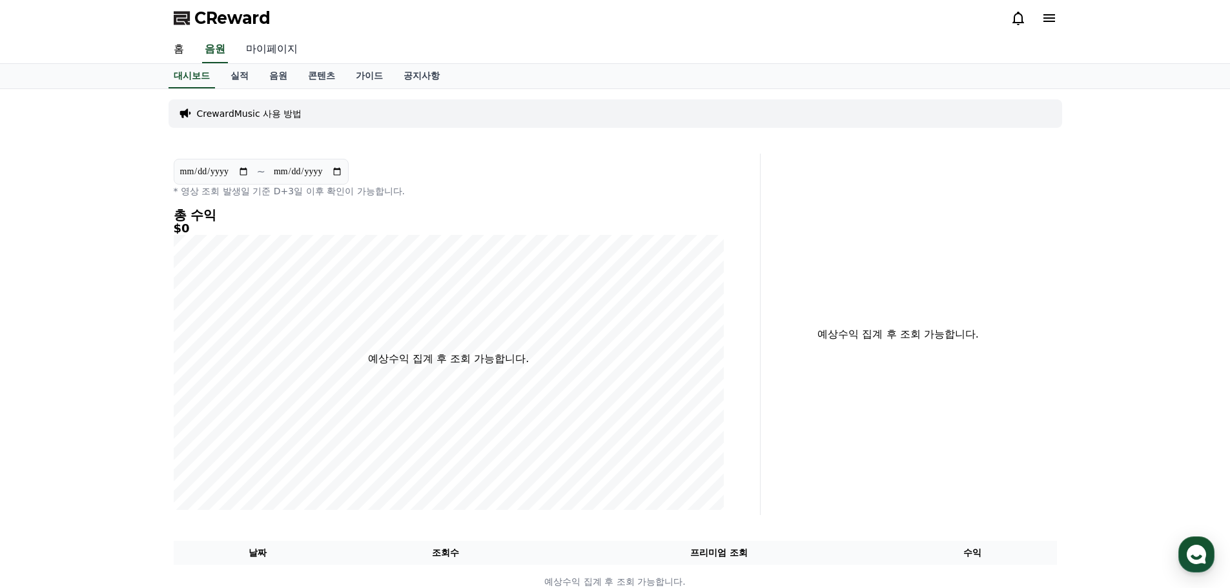
click at [265, 53] on link "마이페이지" at bounding box center [272, 49] width 72 height 27
select select "**********"
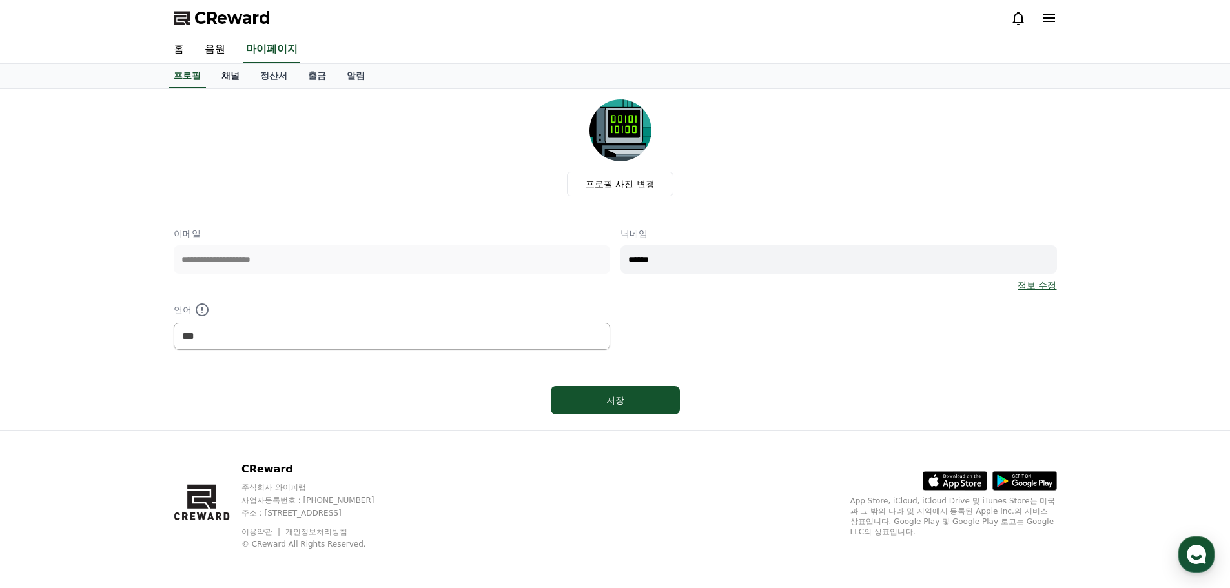
click at [236, 76] on link "채널" at bounding box center [230, 76] width 39 height 25
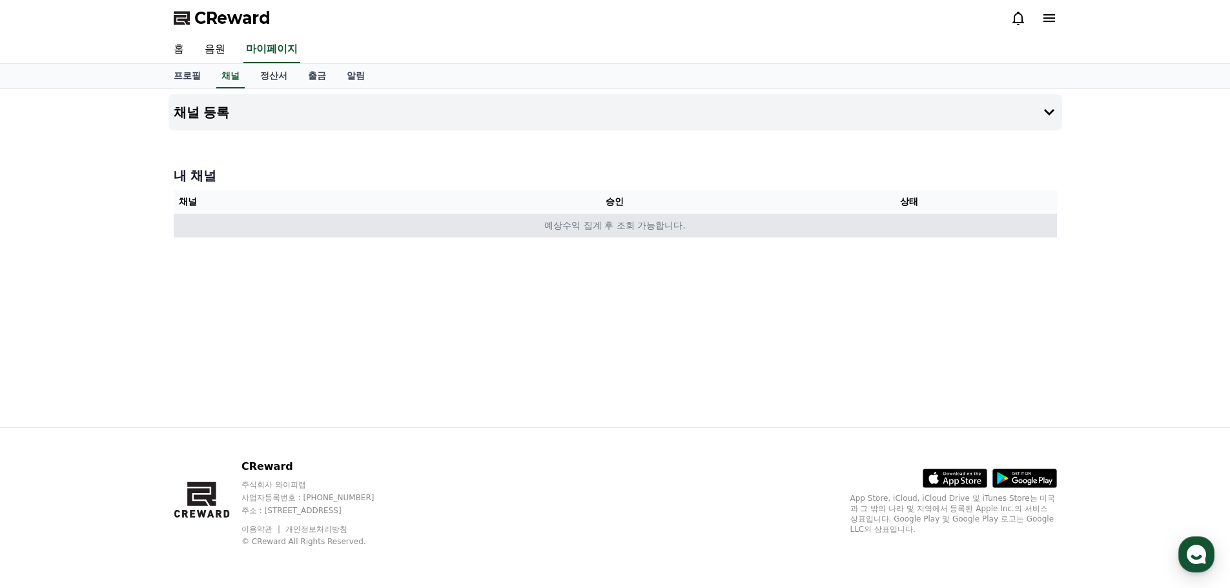
click at [672, 214] on td "예상수익 집계 후 조회 가능합니다." at bounding box center [615, 226] width 883 height 24
click at [815, 221] on td "예상수익 집계 후 조회 가능합니다." at bounding box center [615, 226] width 883 height 24
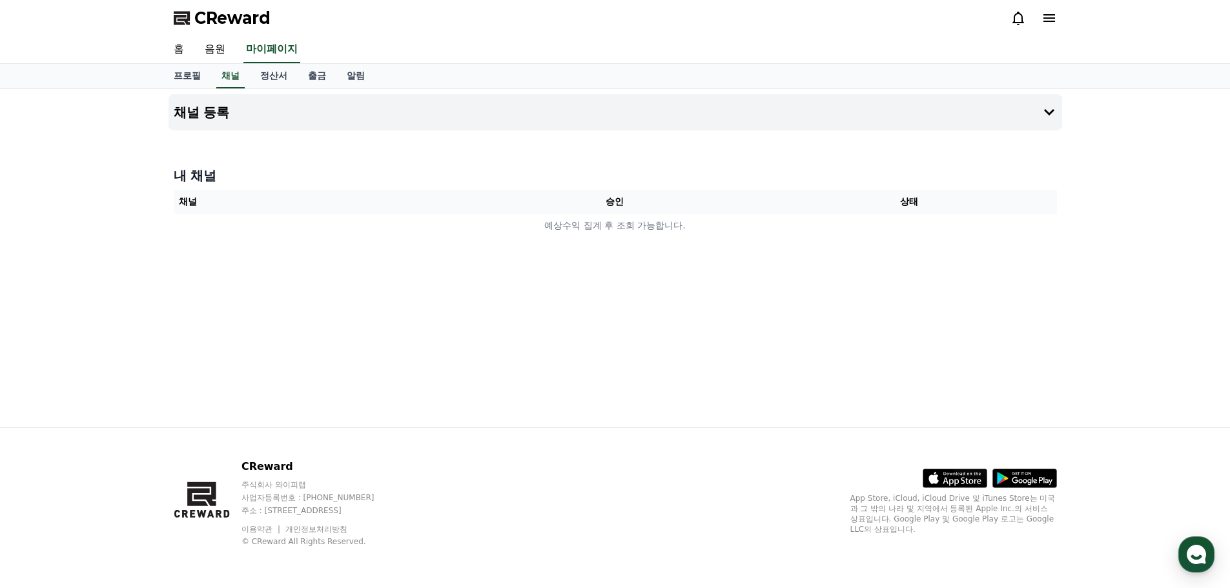
drag, startPoint x: 726, startPoint y: 240, endPoint x: 554, endPoint y: 221, distance: 172.8
click at [726, 240] on div "내 채널 채널 승인 상태 예상수익 집계 후 조회 가능합니다." at bounding box center [614, 201] width 893 height 81
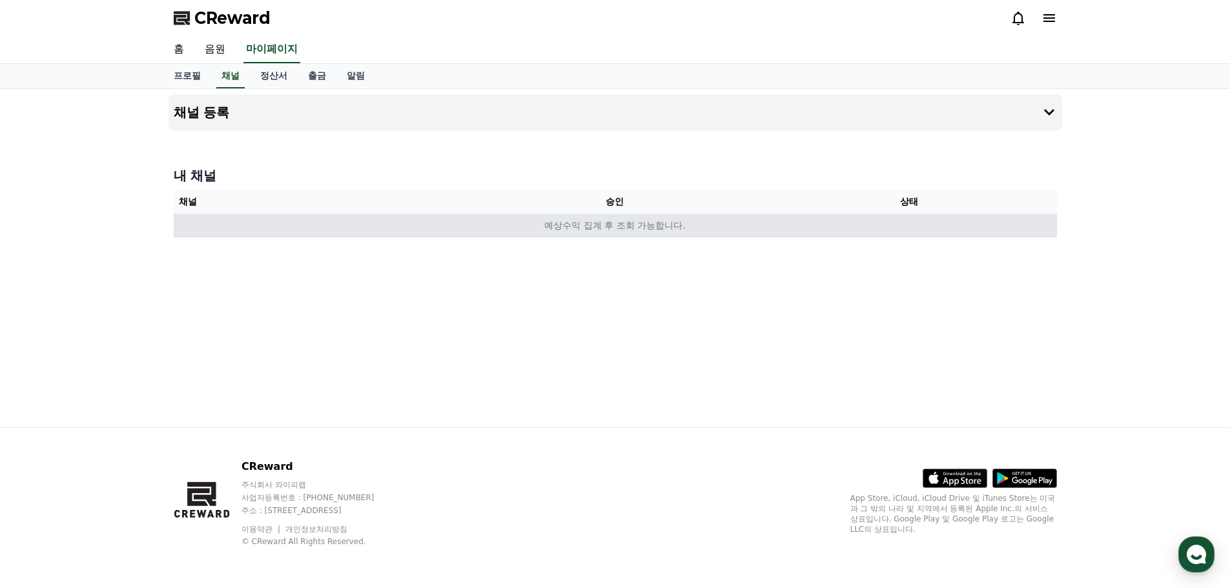
click at [554, 221] on td "예상수익 집계 후 조회 가능합니다." at bounding box center [615, 226] width 883 height 24
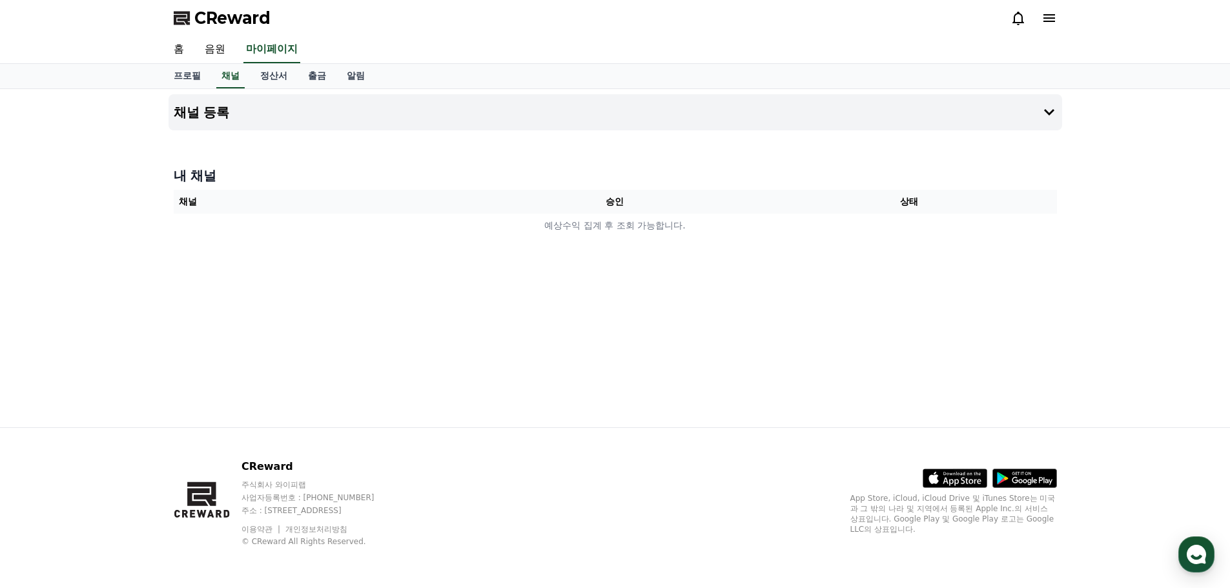
click at [614, 130] on div at bounding box center [614, 135] width 893 height 10
click at [591, 121] on button "채널 등록" at bounding box center [614, 112] width 893 height 36
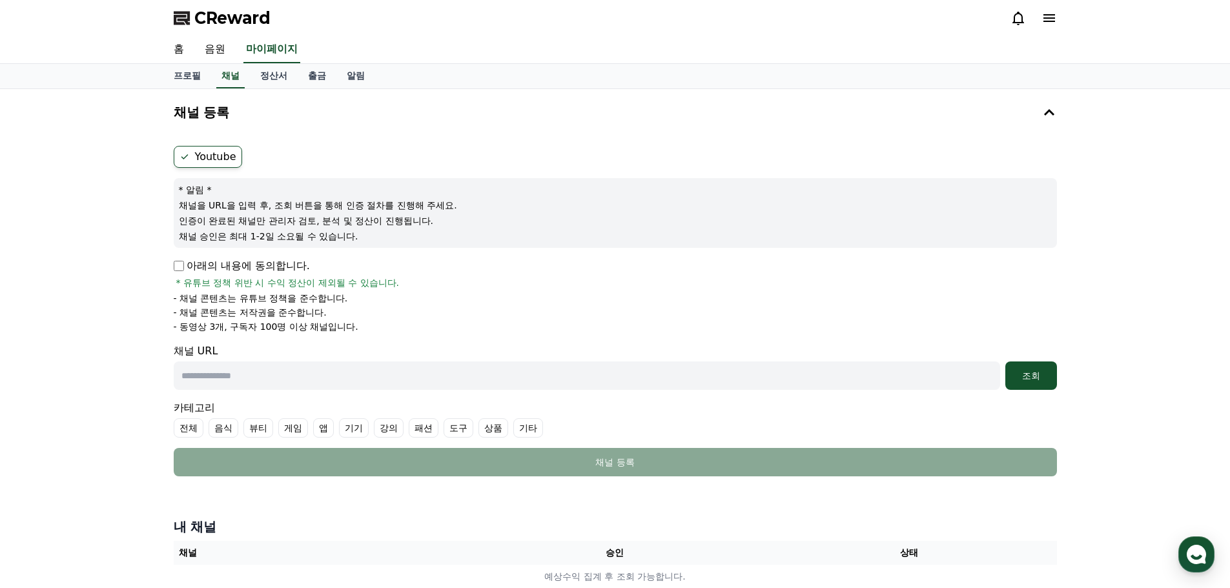
click at [234, 265] on p "아래의 내용에 동의합니다." at bounding box center [242, 265] width 136 height 15
click at [195, 263] on p "아래의 내용에 동의합니다." at bounding box center [242, 265] width 136 height 15
click at [184, 263] on p "아래의 내용에 동의합니다." at bounding box center [242, 265] width 136 height 15
click at [401, 379] on input "text" at bounding box center [587, 375] width 826 height 28
click at [383, 383] on input "text" at bounding box center [587, 375] width 826 height 28
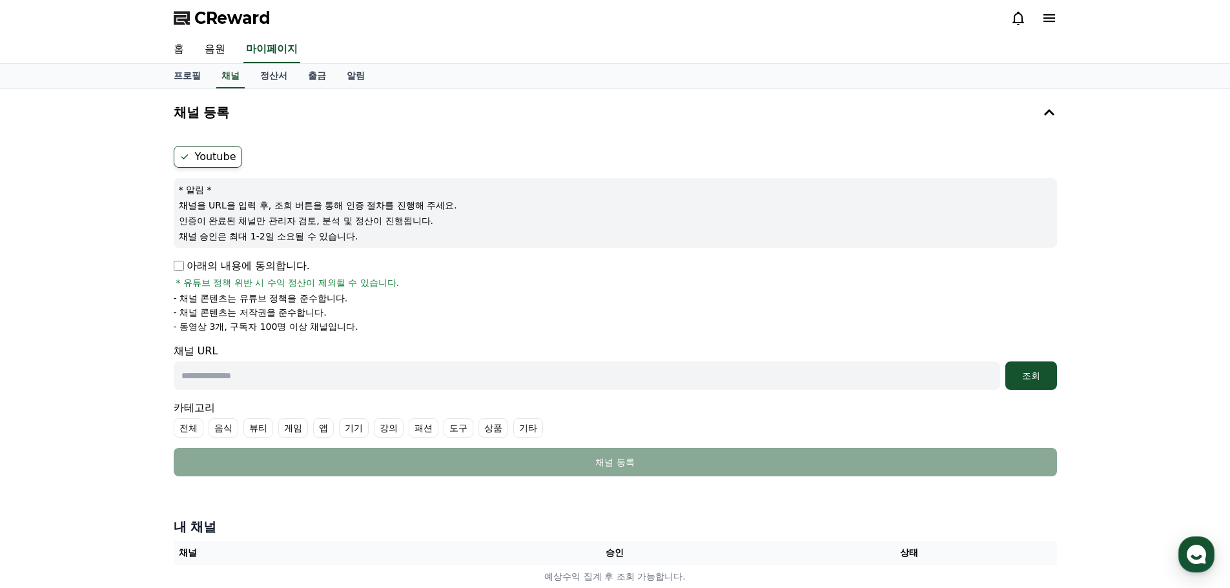
click at [381, 380] on input "text" at bounding box center [587, 375] width 826 height 28
paste input "**********"
type input "**********"
click at [1032, 374] on div "조회" at bounding box center [1030, 375] width 41 height 13
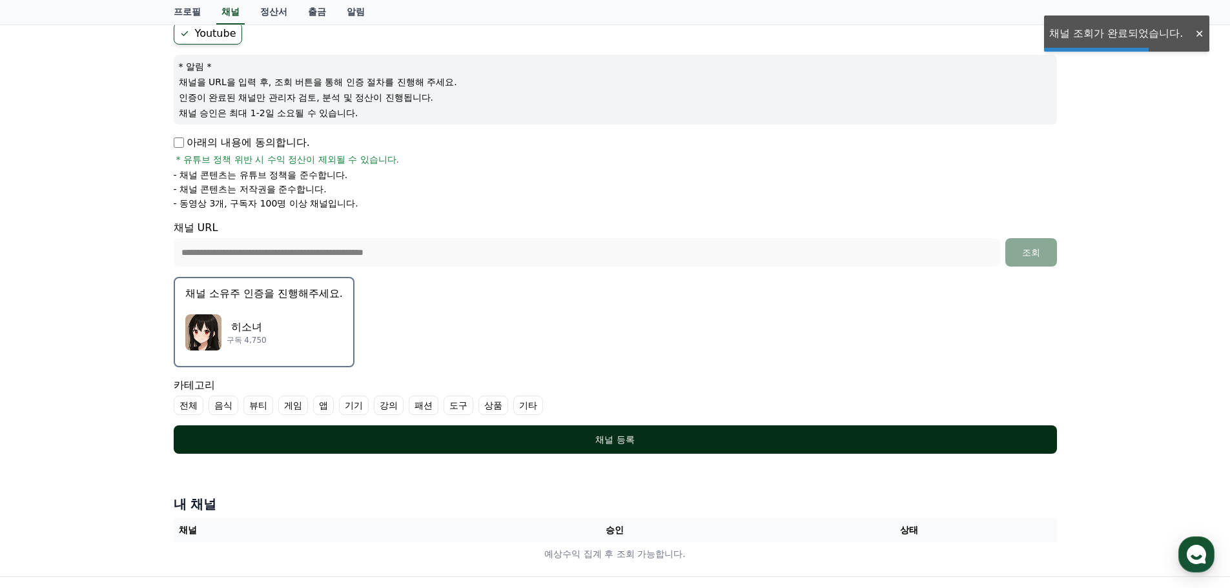
scroll to position [129, 0]
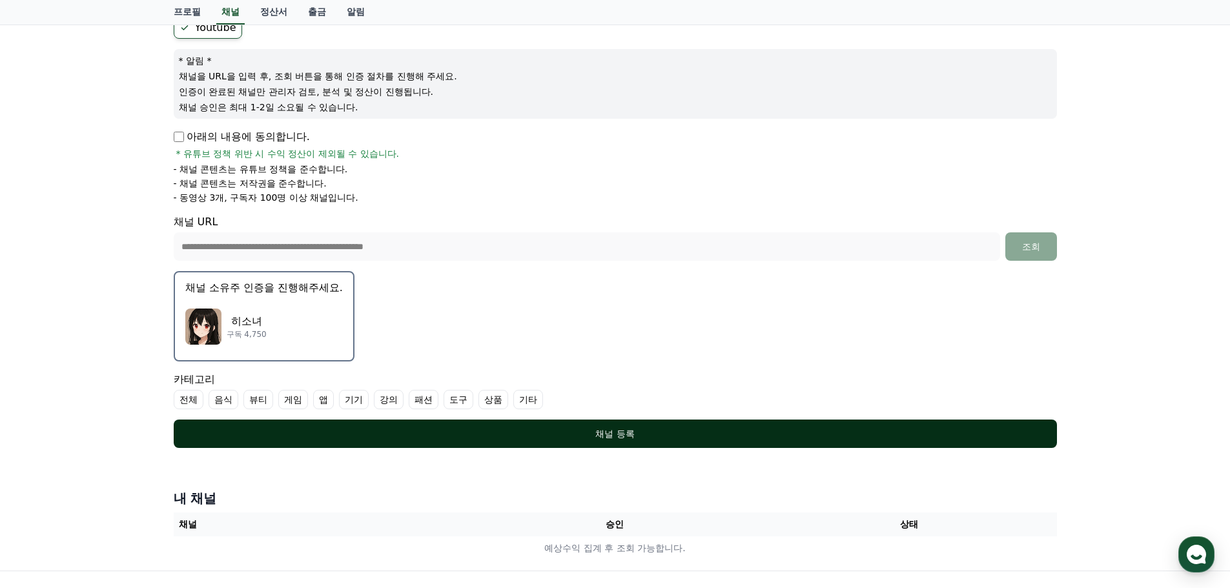
click at [440, 439] on div "채널 등록" at bounding box center [614, 433] width 831 height 13
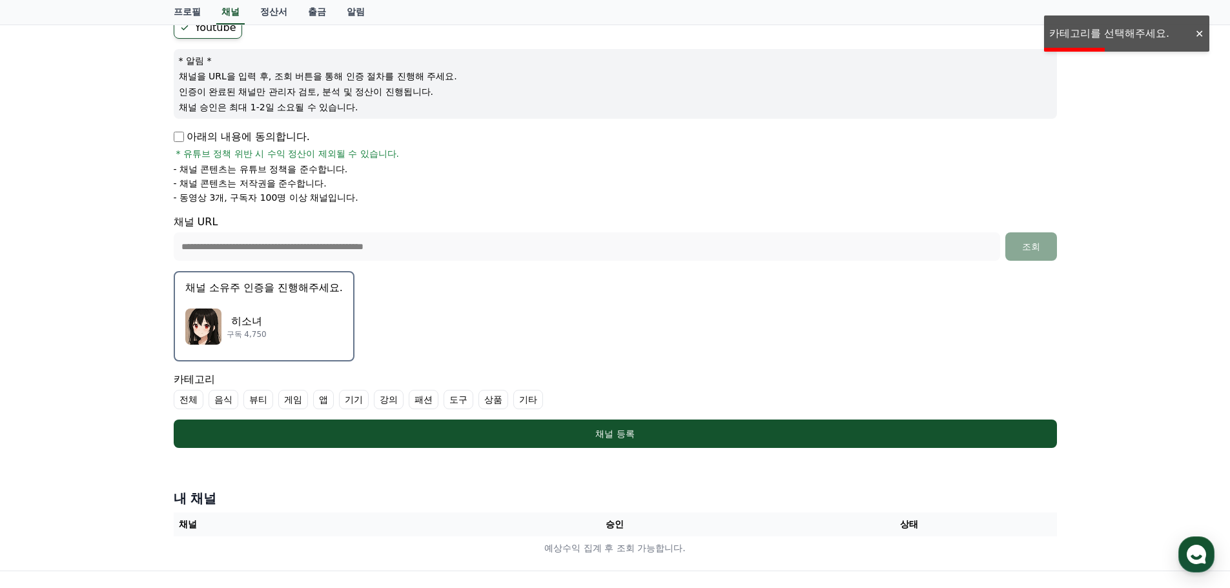
click at [522, 405] on label "기타" at bounding box center [528, 399] width 30 height 19
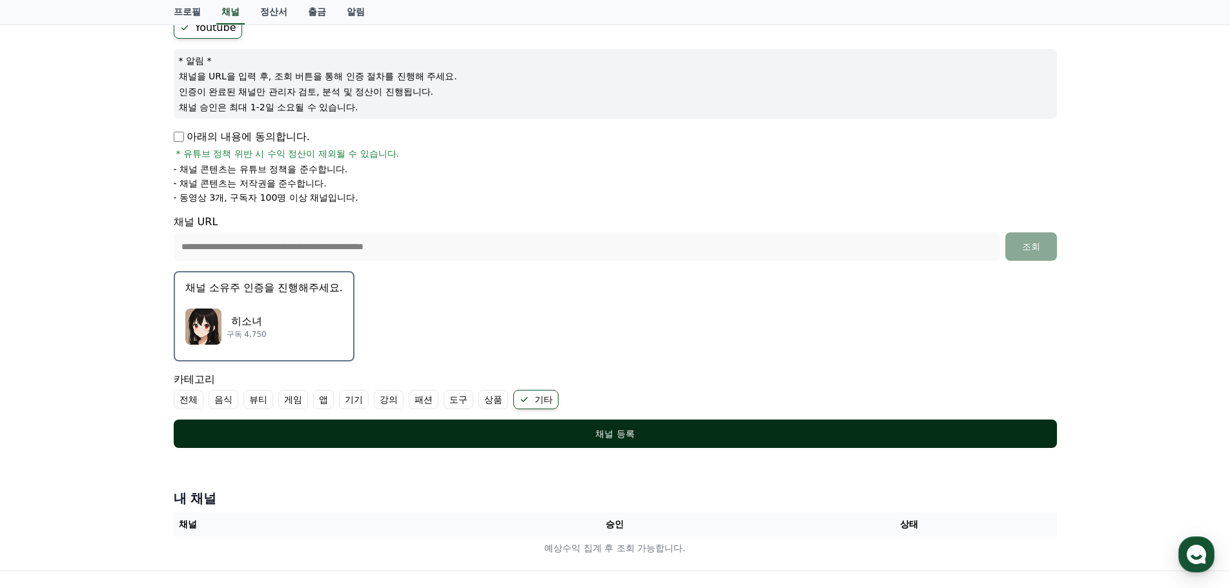
click at [338, 431] on div "채널 등록" at bounding box center [614, 433] width 831 height 13
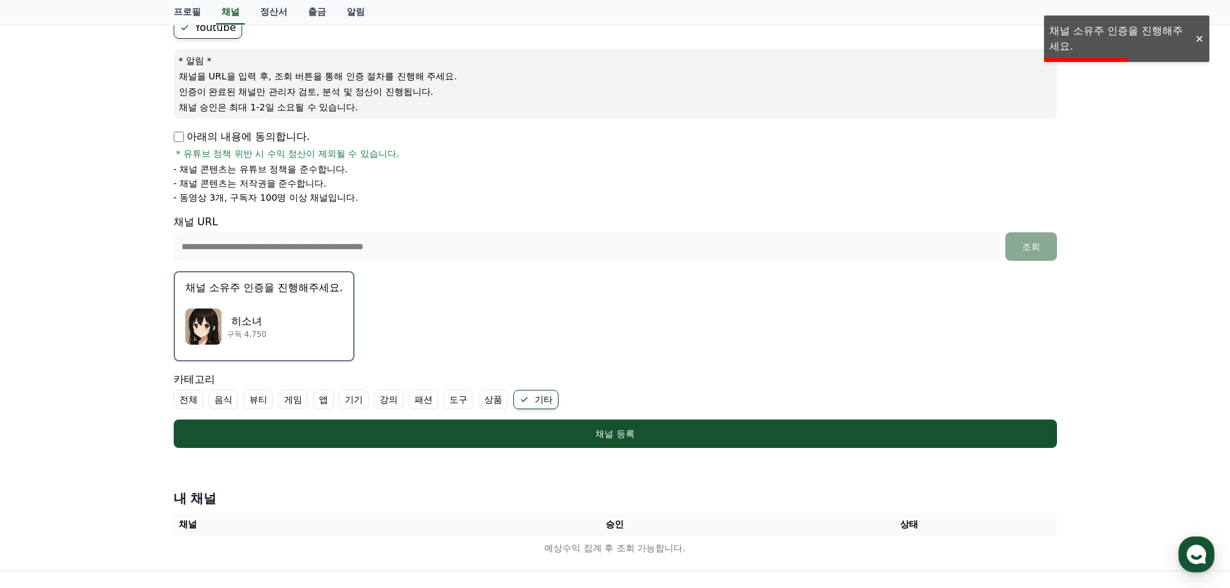
click at [243, 340] on div "히소녀 구독 4,750" at bounding box center [263, 327] width 157 height 52
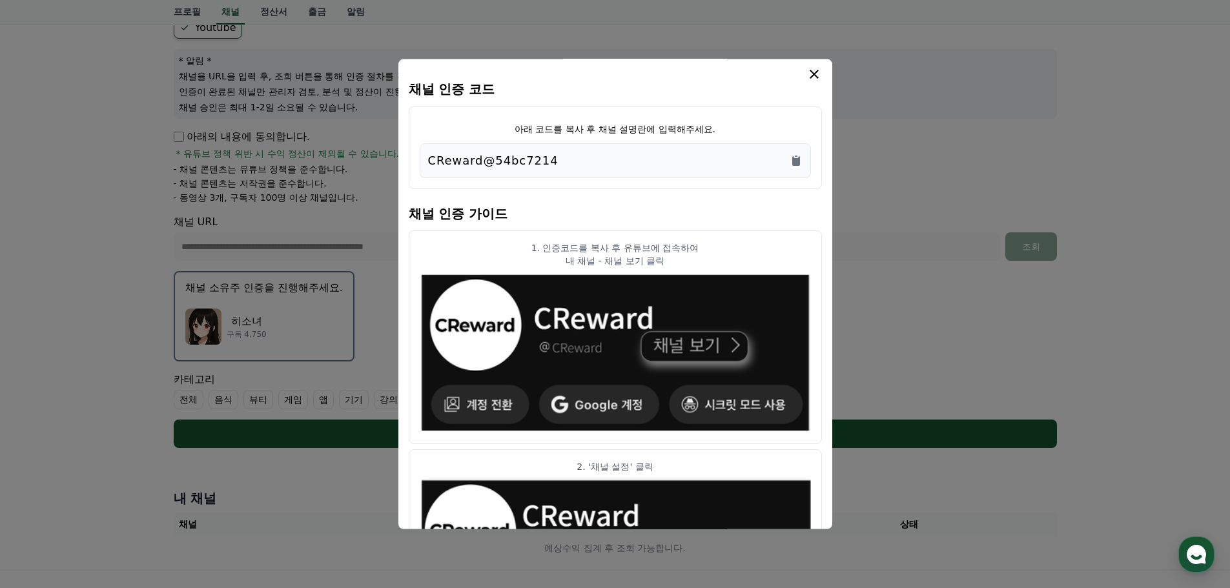
scroll to position [0, 0]
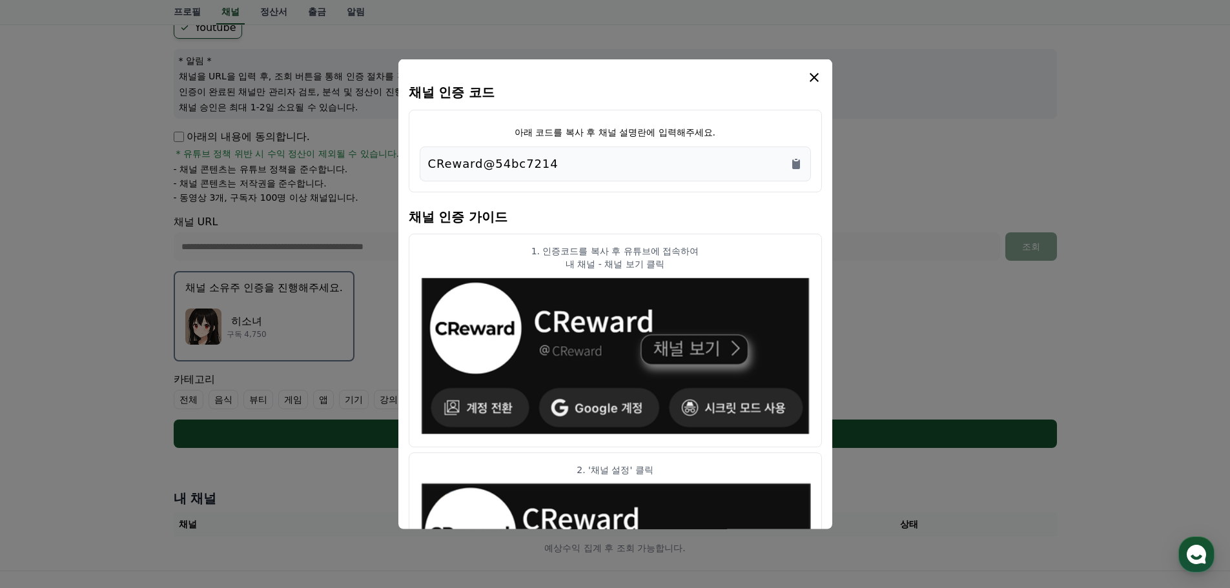
drag, startPoint x: 535, startPoint y: 163, endPoint x: 412, endPoint y: 162, distance: 122.6
click at [413, 162] on div "아래 코드를 복사 후 채널 설명란에 입력해주세요. CReward@54bc7214" at bounding box center [615, 150] width 413 height 83
copy p "CReward@54bc7214"
click at [809, 81] on icon "modal" at bounding box center [813, 76] width 15 height 15
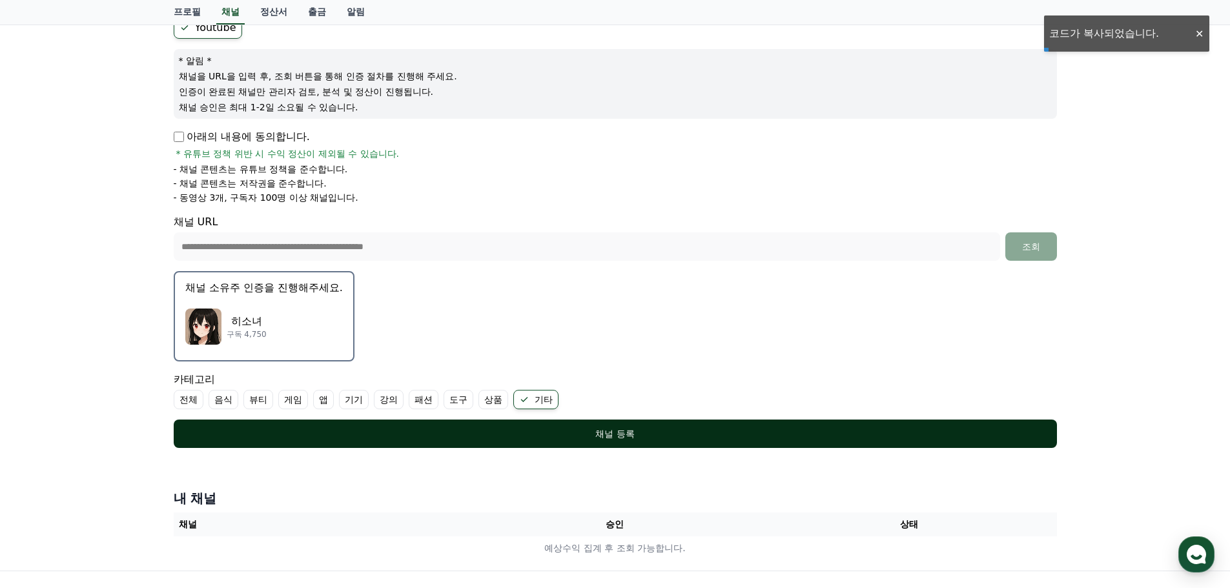
click at [690, 437] on div "채널 등록" at bounding box center [614, 433] width 831 height 13
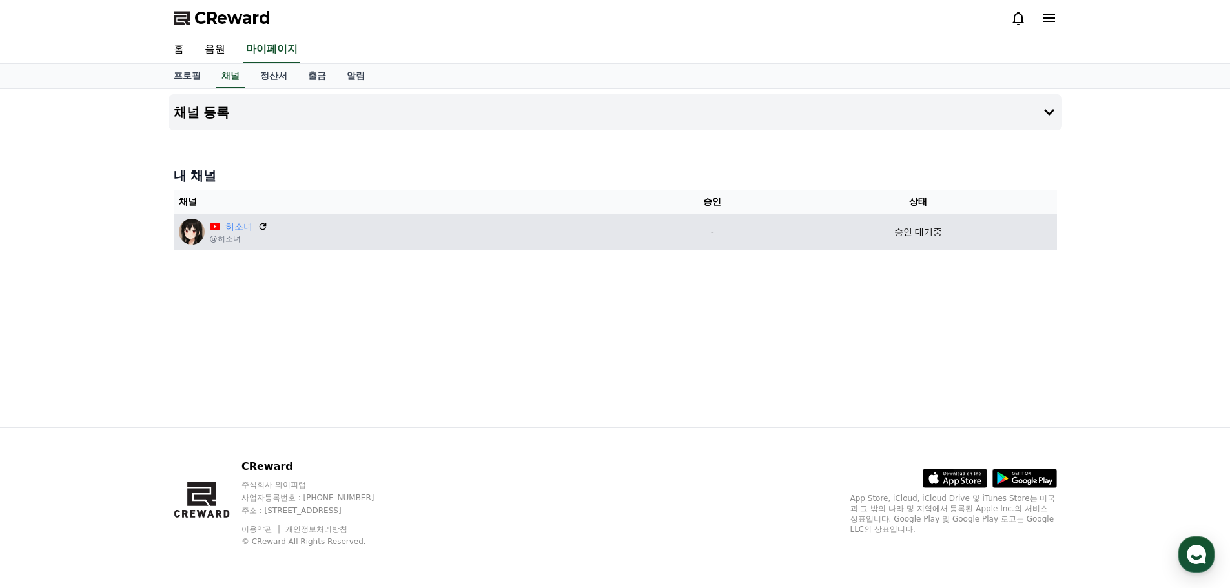
click at [896, 228] on p "승인 대기중" at bounding box center [918, 232] width 48 height 14
click at [859, 225] on div "승인 대기중" at bounding box center [918, 232] width 267 height 14
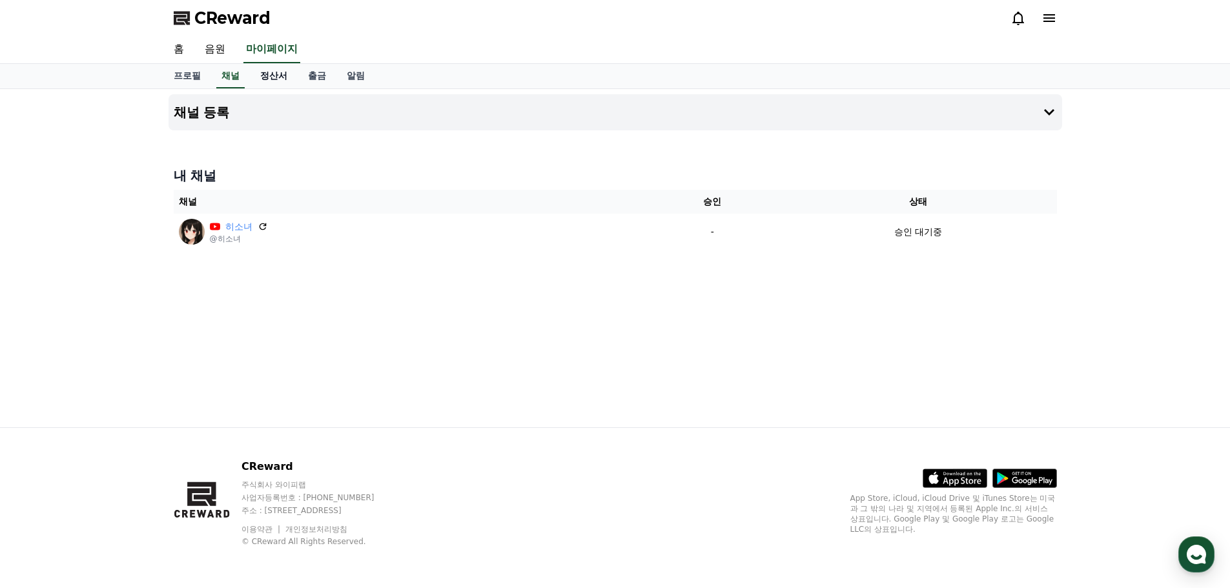
click at [252, 70] on link "정산서" at bounding box center [274, 76] width 48 height 25
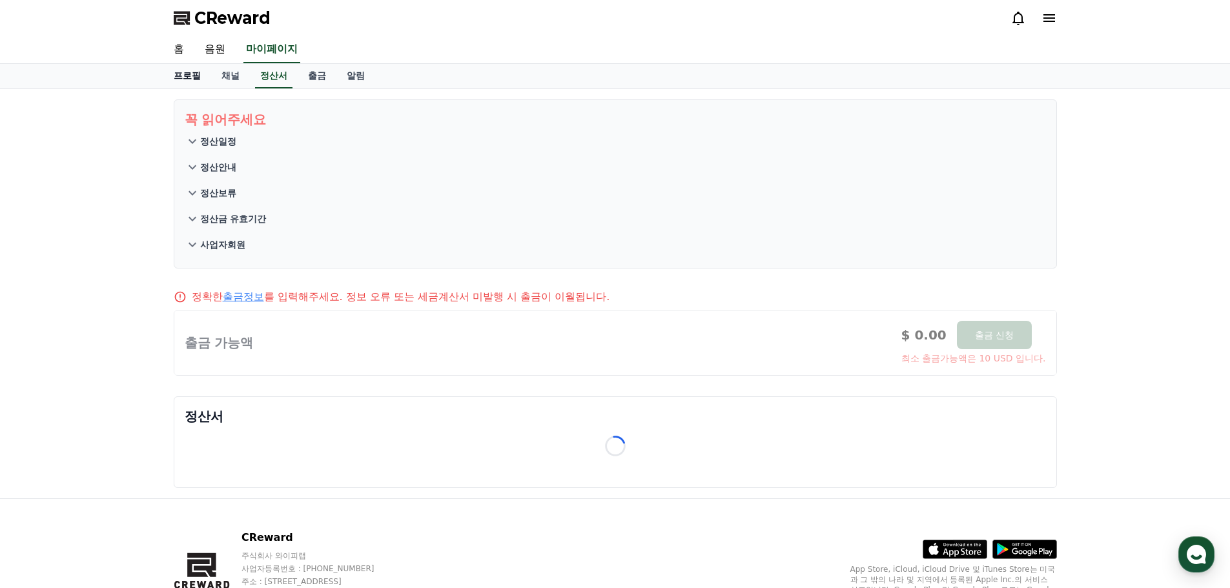
click at [193, 81] on link "프로필" at bounding box center [187, 76] width 48 height 25
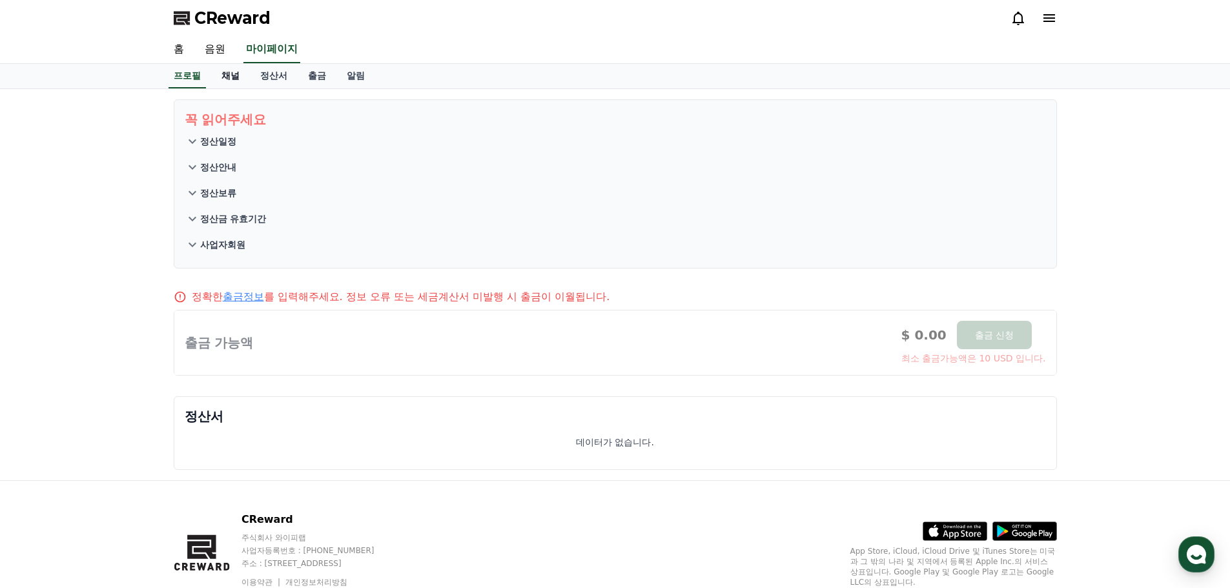
select select "**********"
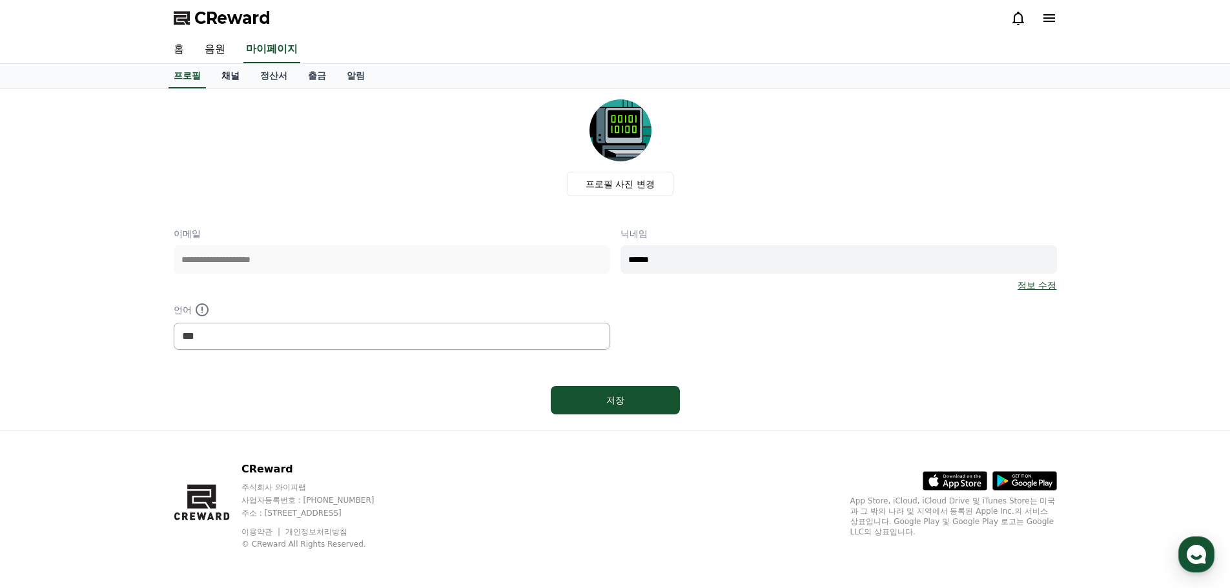
click at [230, 78] on link "채널" at bounding box center [230, 76] width 39 height 25
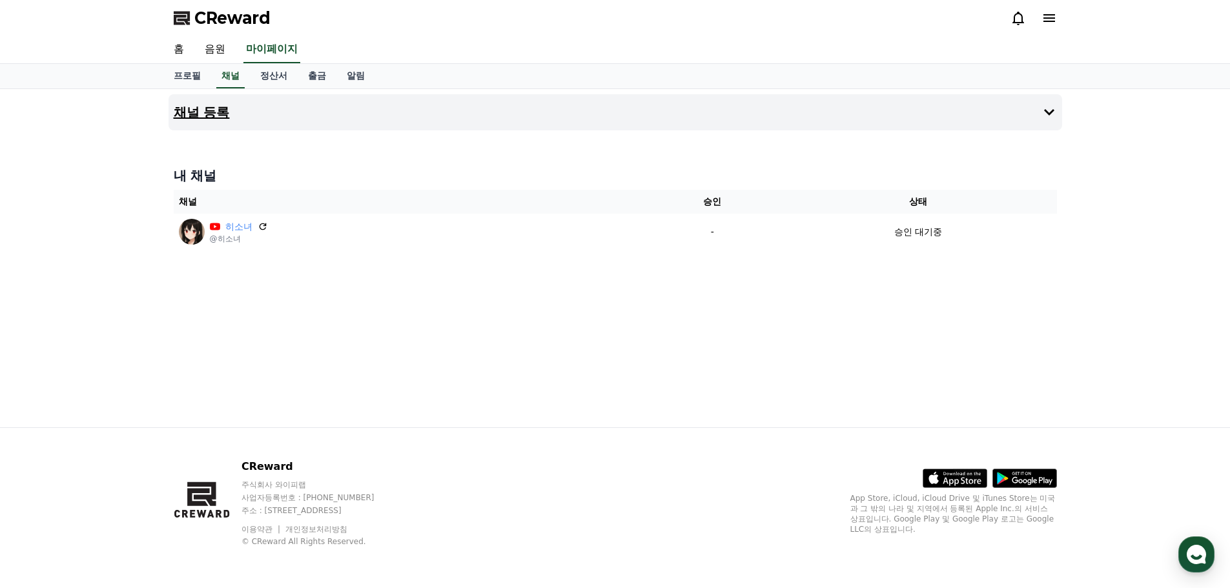
click at [216, 115] on h4 "채널 등록" at bounding box center [202, 112] width 56 height 14
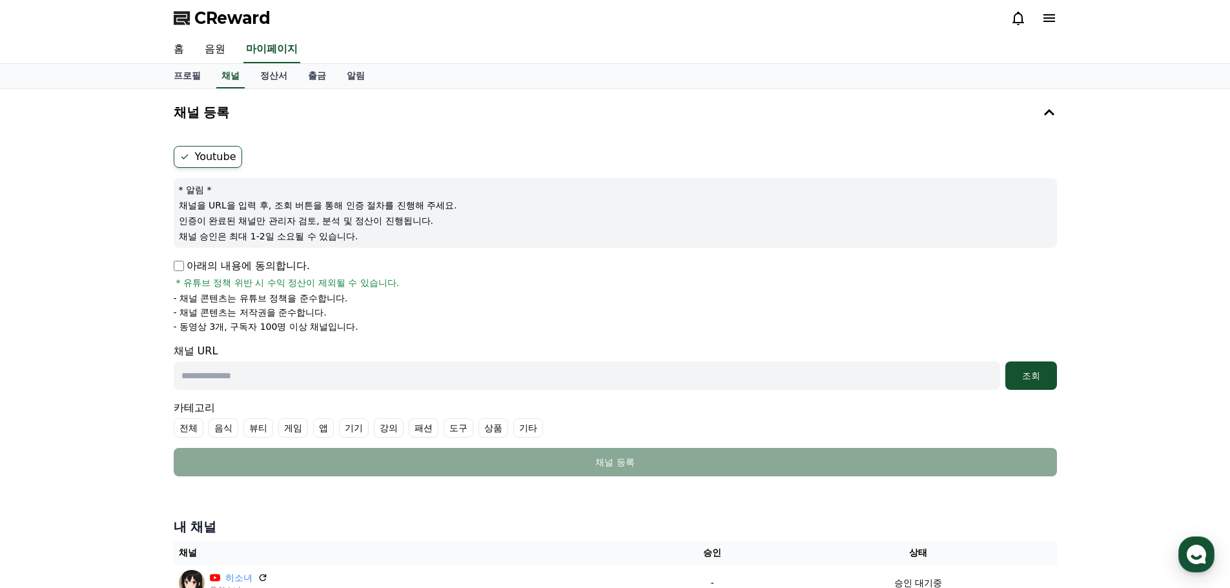
drag, startPoint x: 361, startPoint y: 285, endPoint x: 374, endPoint y: 328, distance: 45.1
click at [374, 328] on div "아래의 내용에 동의합니다. * 유튜브 정책 위반 시 수익 정산이 제외될 수 있습니다. - 채널 콘텐츠는 유튜브 정책을 준수합니다. - 채널 콘…" at bounding box center [615, 295] width 883 height 75
click at [374, 328] on li "- 동영상 3개, 구독자 100명 이상 채널입니다." at bounding box center [615, 326] width 883 height 13
click at [283, 87] on link "정산서" at bounding box center [274, 76] width 48 height 25
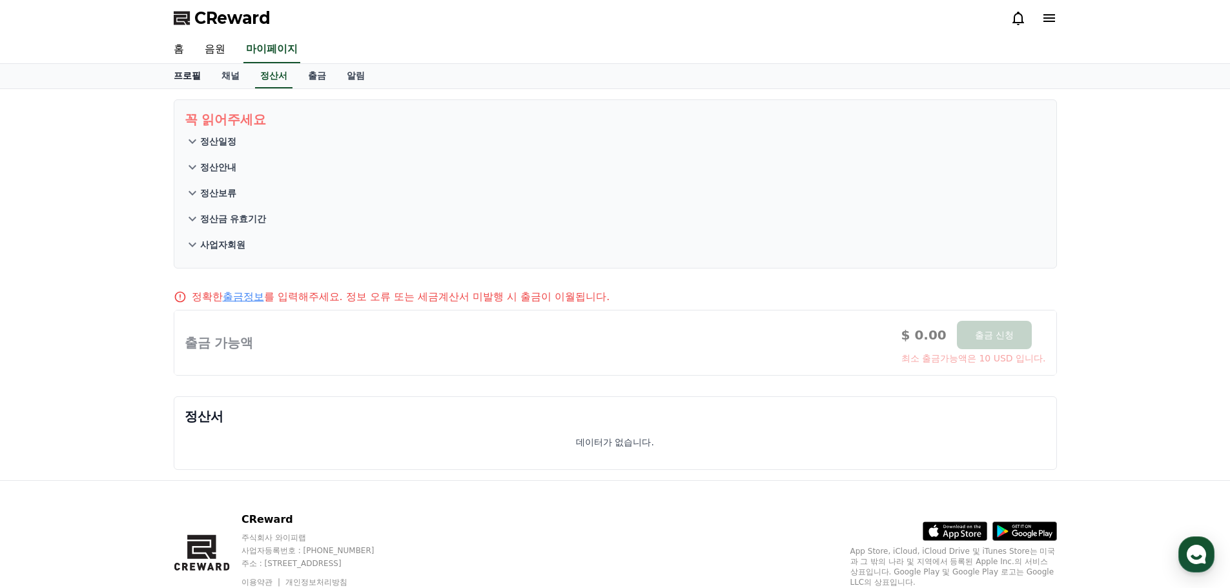
click at [196, 77] on link "프로필" at bounding box center [187, 76] width 48 height 25
select select "**********"
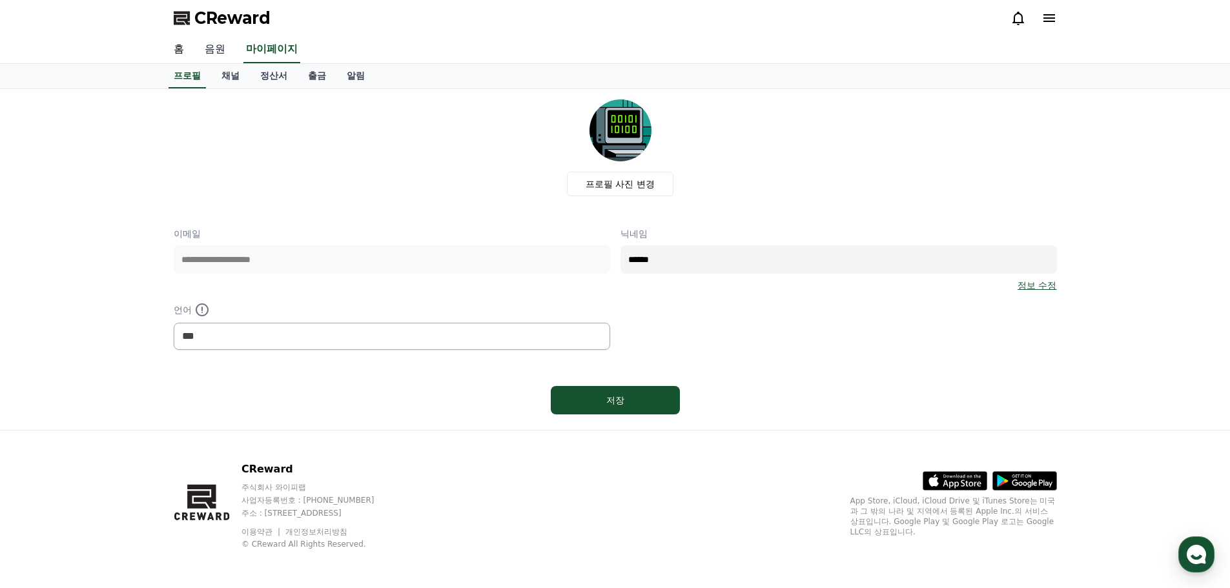
click at [212, 50] on link "음원" at bounding box center [214, 49] width 41 height 27
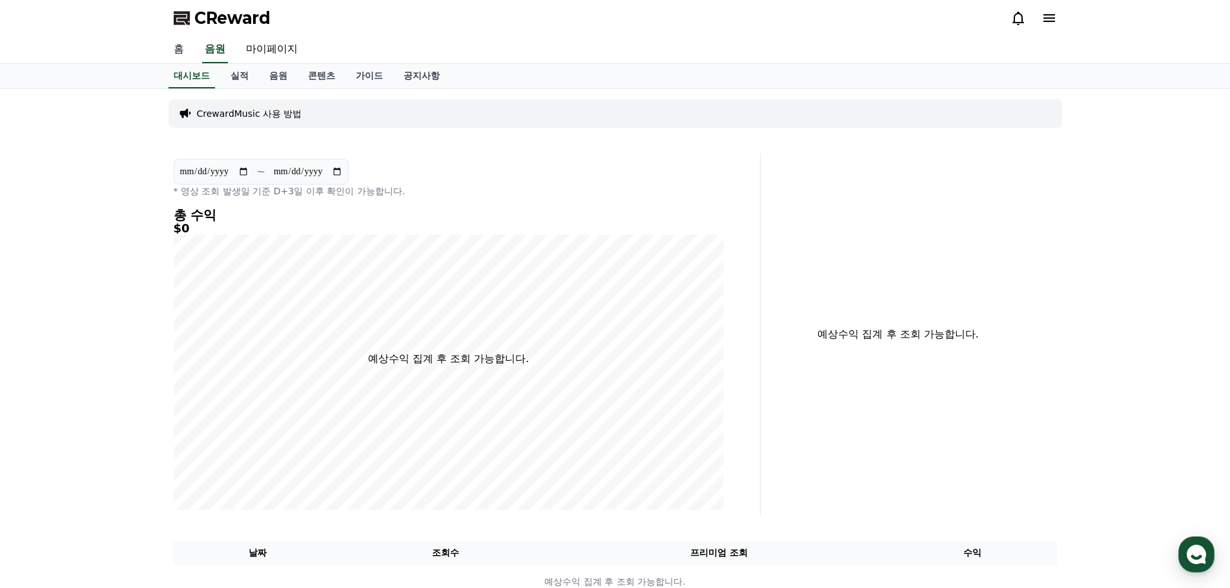
click at [187, 56] on link "홈" at bounding box center [178, 49] width 31 height 27
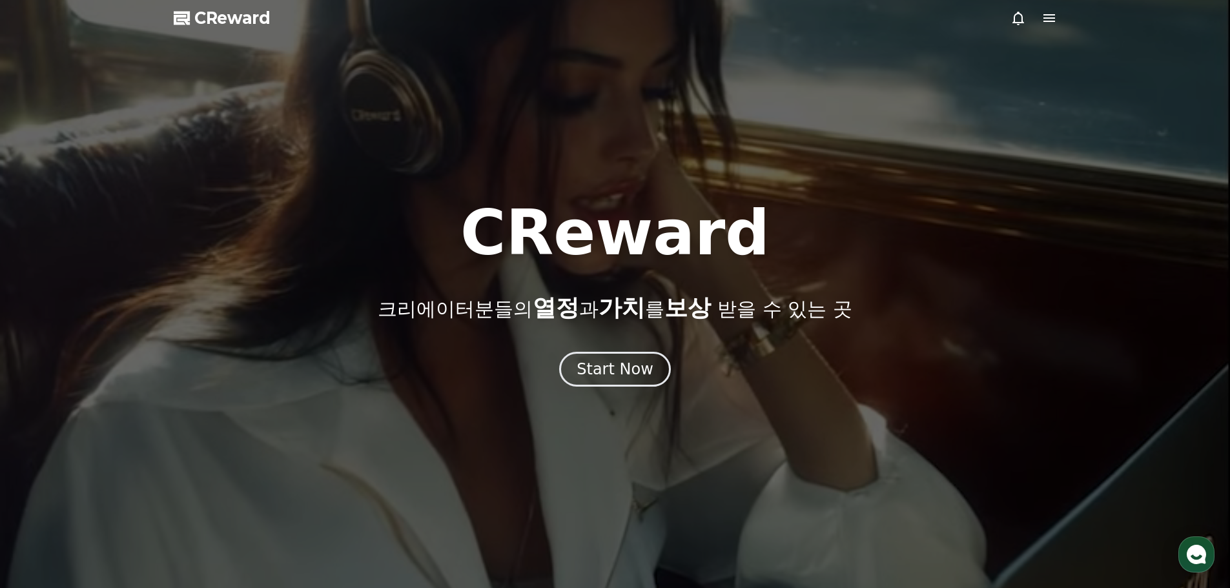
drag, startPoint x: 232, startPoint y: 37, endPoint x: 244, endPoint y: 32, distance: 12.5
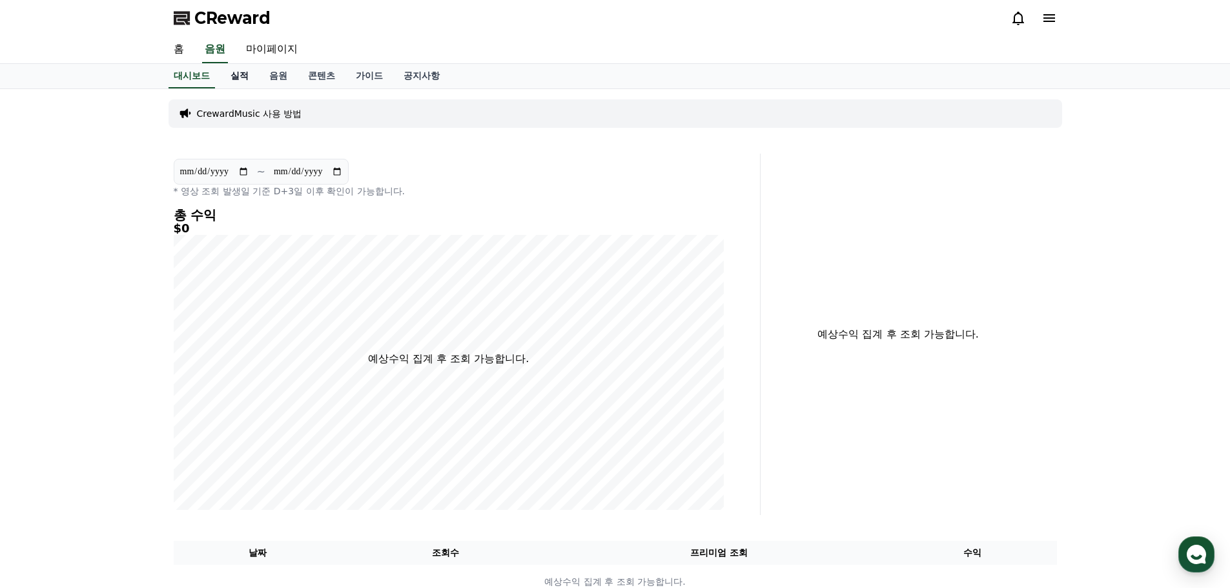
click at [231, 76] on link "실적" at bounding box center [239, 76] width 39 height 25
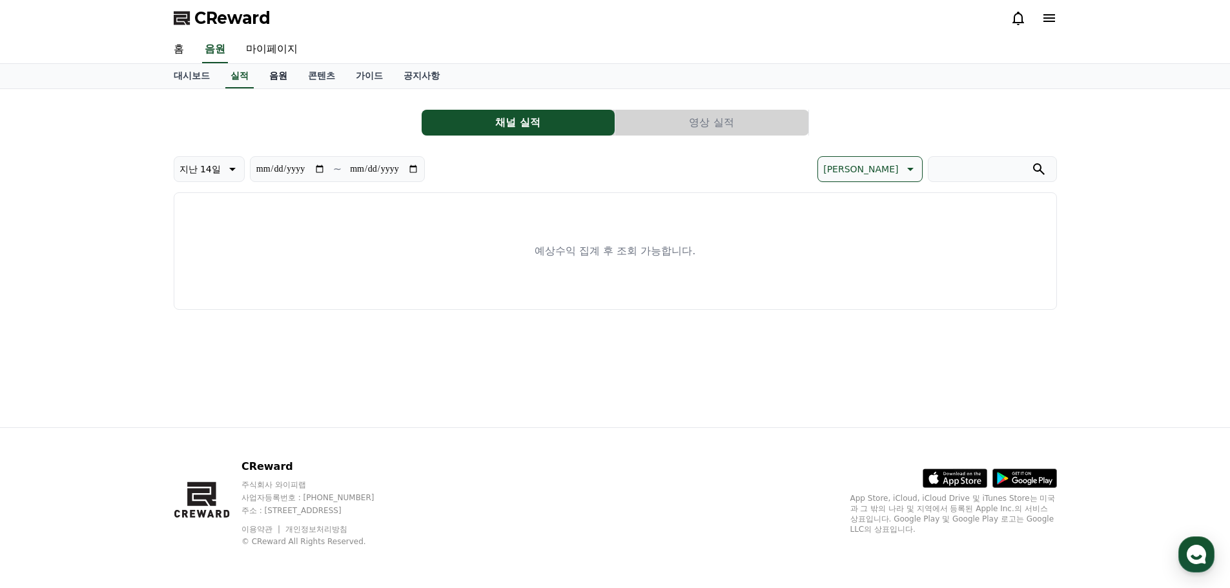
click at [272, 86] on link "음원" at bounding box center [278, 76] width 39 height 25
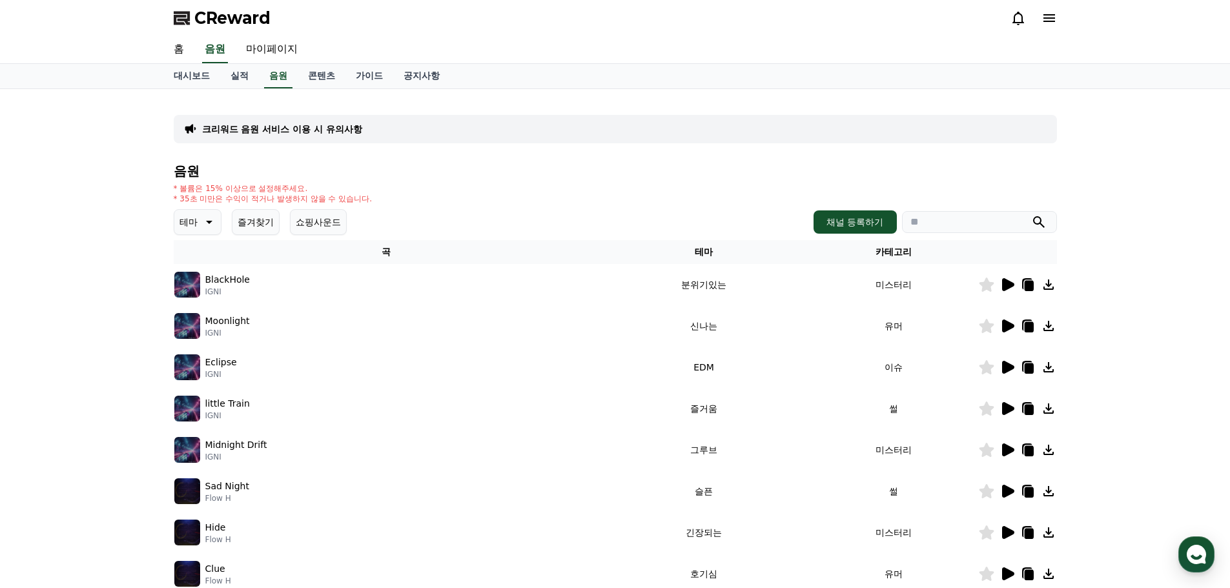
click at [189, 227] on p "테마" at bounding box center [188, 222] width 18 height 18
click at [205, 261] on div "전체 환상적인 호기심 어두운 밝은 통통튀는 신나는 반전 웅장한 드라마틱 즐거움 분위기있는 EDM 그루브 슬픈 잔잔한 귀여운 감동적인 긴장되는 …" at bounding box center [204, 446] width 56 height 666
click at [195, 263] on button "밝은" at bounding box center [190, 261] width 28 height 28
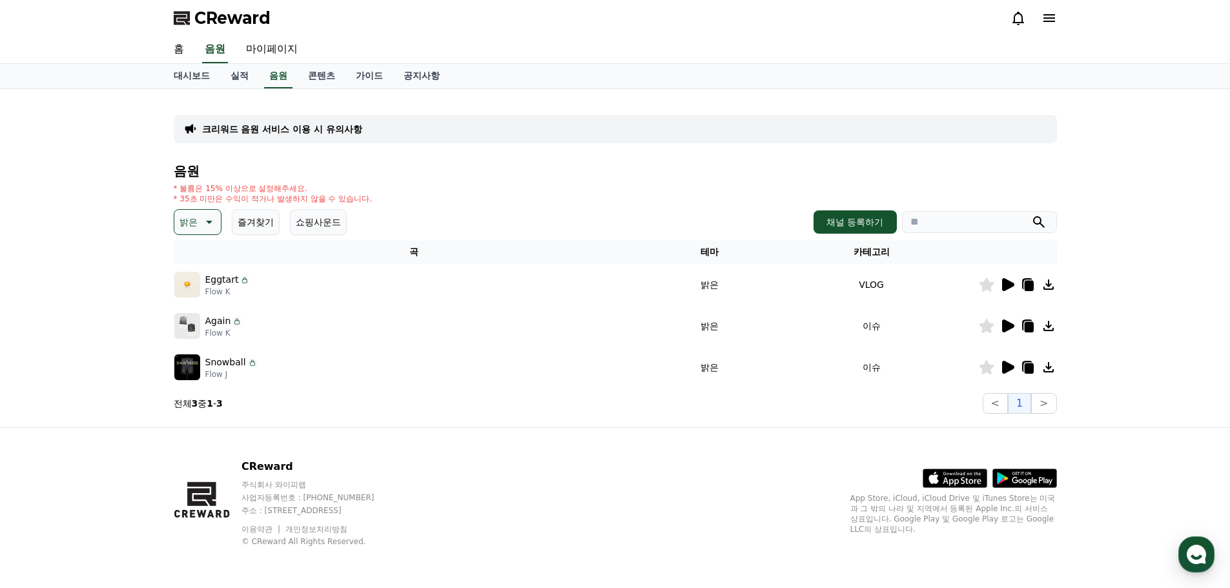
click at [1005, 279] on icon at bounding box center [1008, 284] width 12 height 13
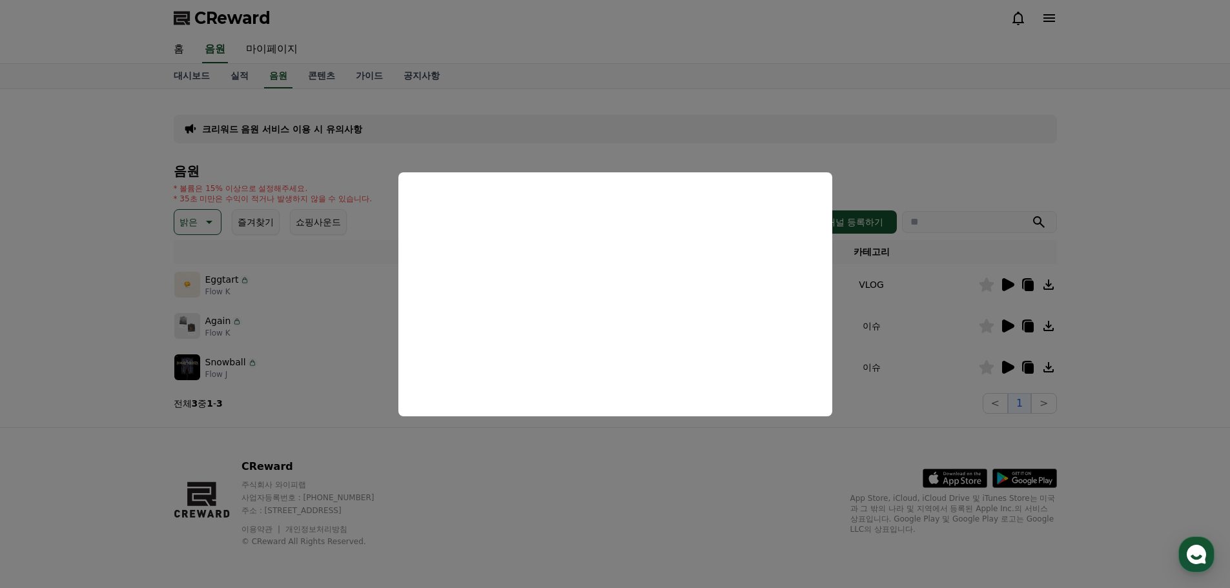
click at [978, 386] on button "close modal" at bounding box center [615, 294] width 1230 height 588
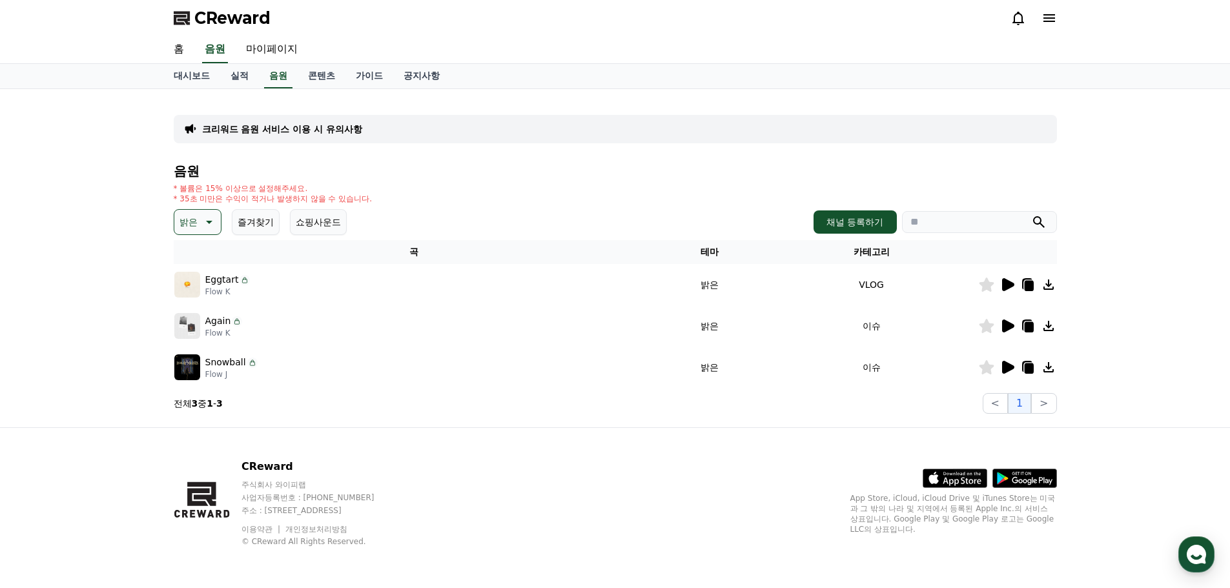
click at [998, 331] on div at bounding box center [1017, 325] width 77 height 15
click at [1002, 325] on icon at bounding box center [1008, 326] width 12 height 13
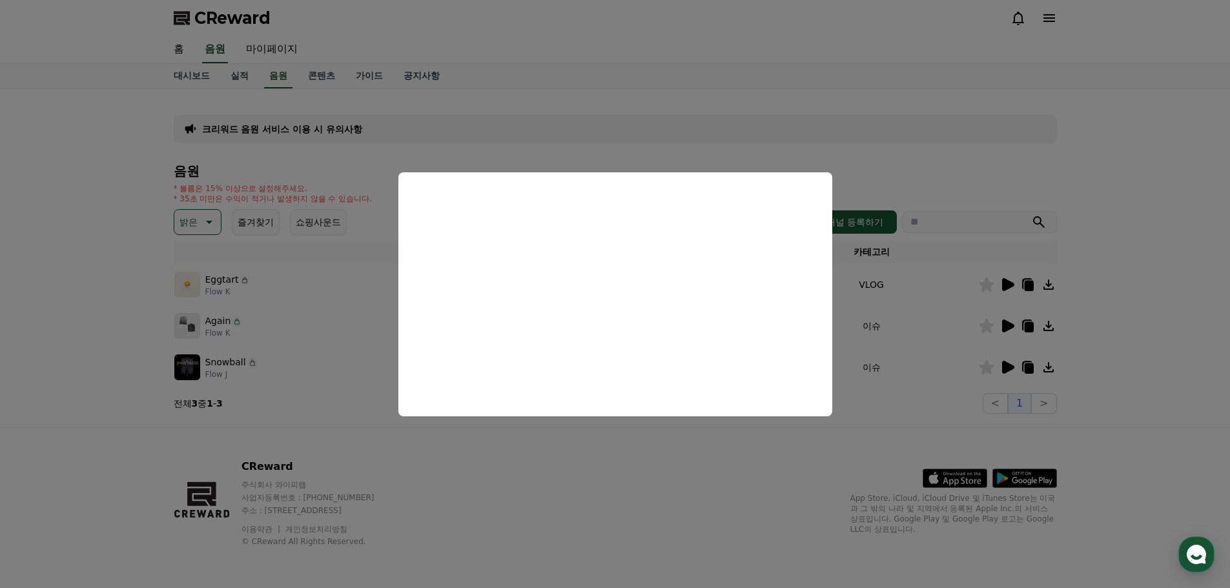
click at [938, 371] on button "close modal" at bounding box center [615, 294] width 1230 height 588
click at [1014, 368] on icon at bounding box center [1006, 367] width 15 height 15
click at [474, 143] on button "close modal" at bounding box center [615, 294] width 1230 height 588
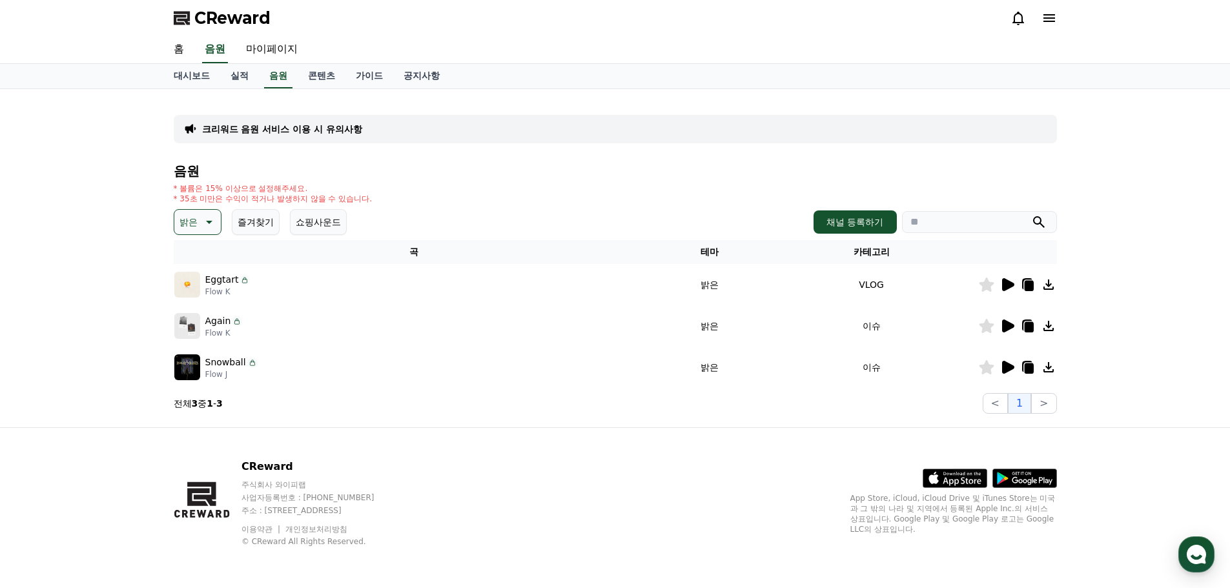
click at [301, 128] on p "크리워드 음원 서비스 이용 시 유의사항" at bounding box center [282, 129] width 160 height 13
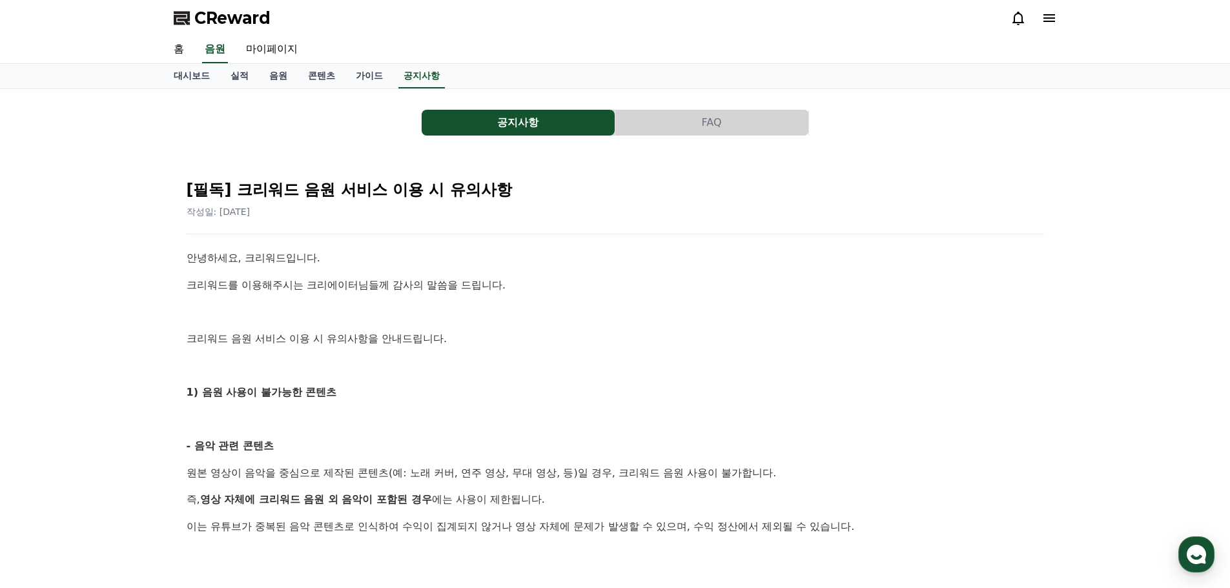
click at [506, 114] on button "공지사항" at bounding box center [517, 123] width 193 height 26
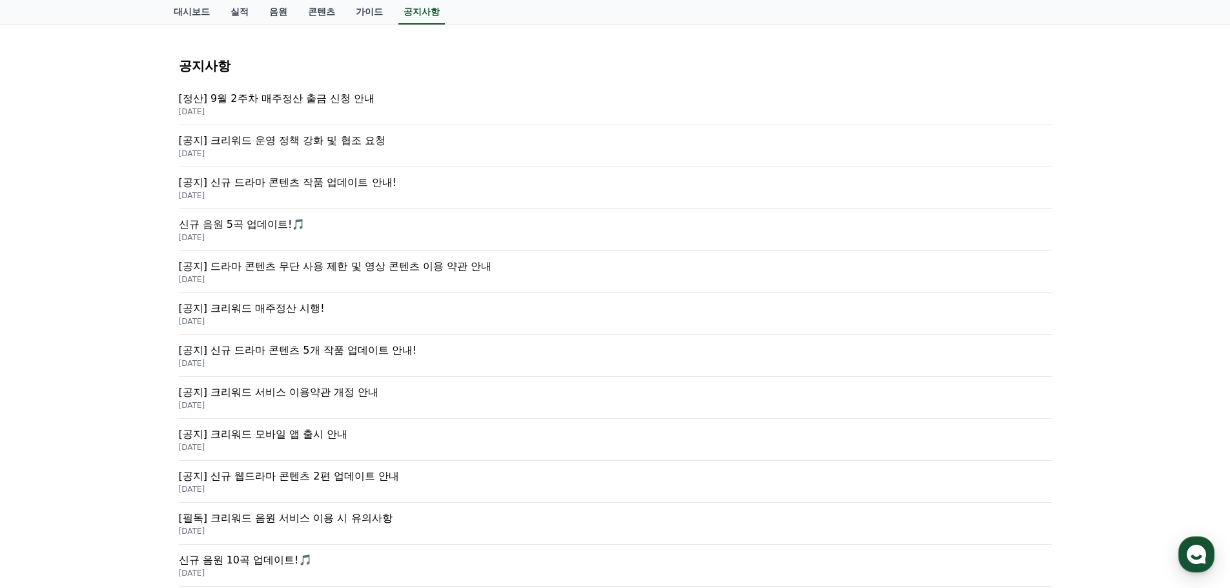
scroll to position [194, 0]
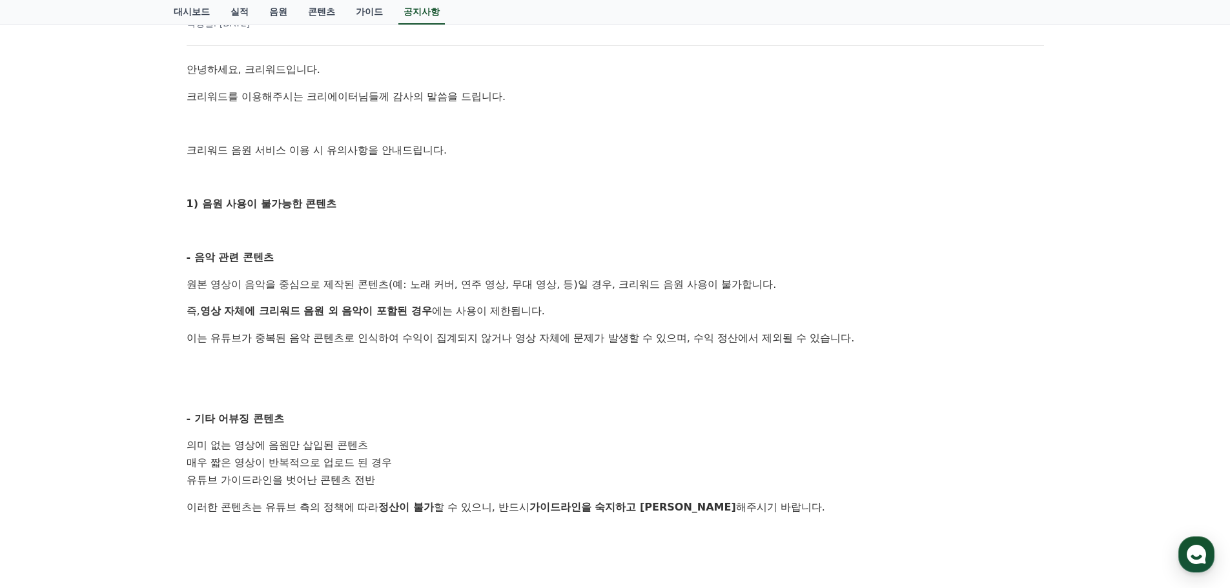
scroll to position [194, 0]
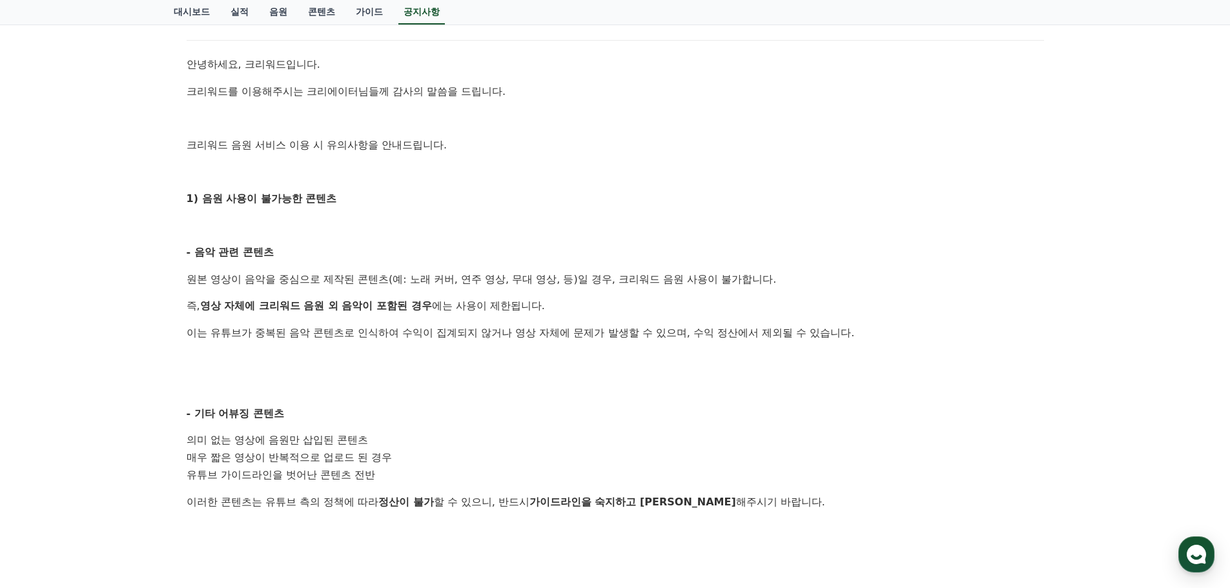
drag, startPoint x: 249, startPoint y: 285, endPoint x: 460, endPoint y: 512, distance: 310.1
click at [460, 512] on div "안녕하세요, 크리워드입니다. 크리워드를 이용해주시는 크리에이터님들께 감사의 말씀을 드립니다. 크리워드 음원 서비스 이용 시 유의사항을 안내드립…" at bounding box center [615, 484] width 857 height 857
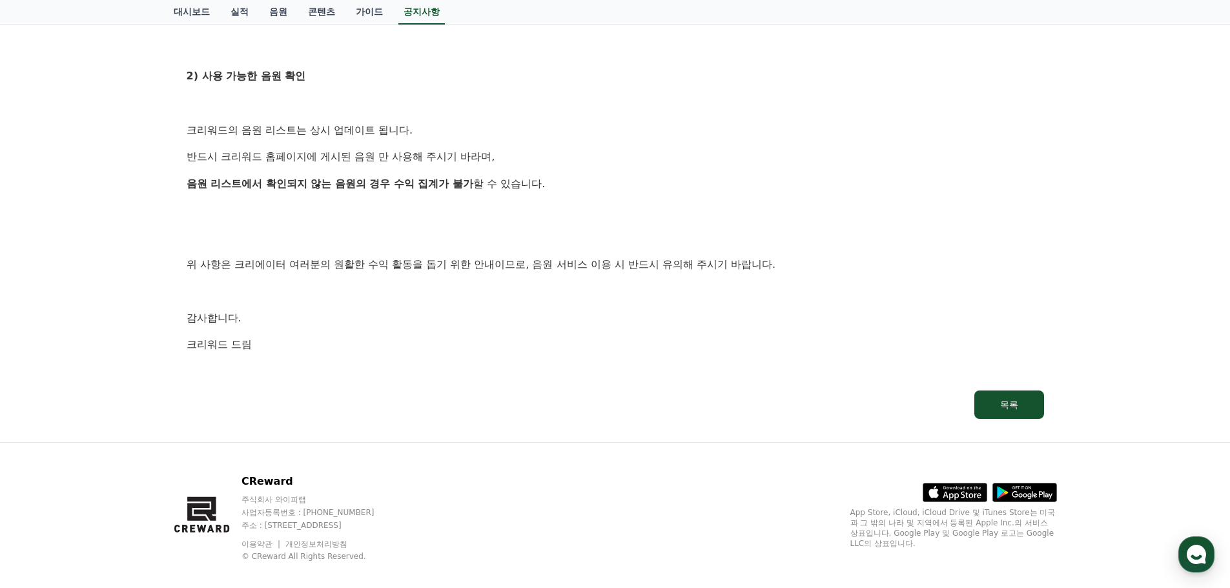
scroll to position [740, 0]
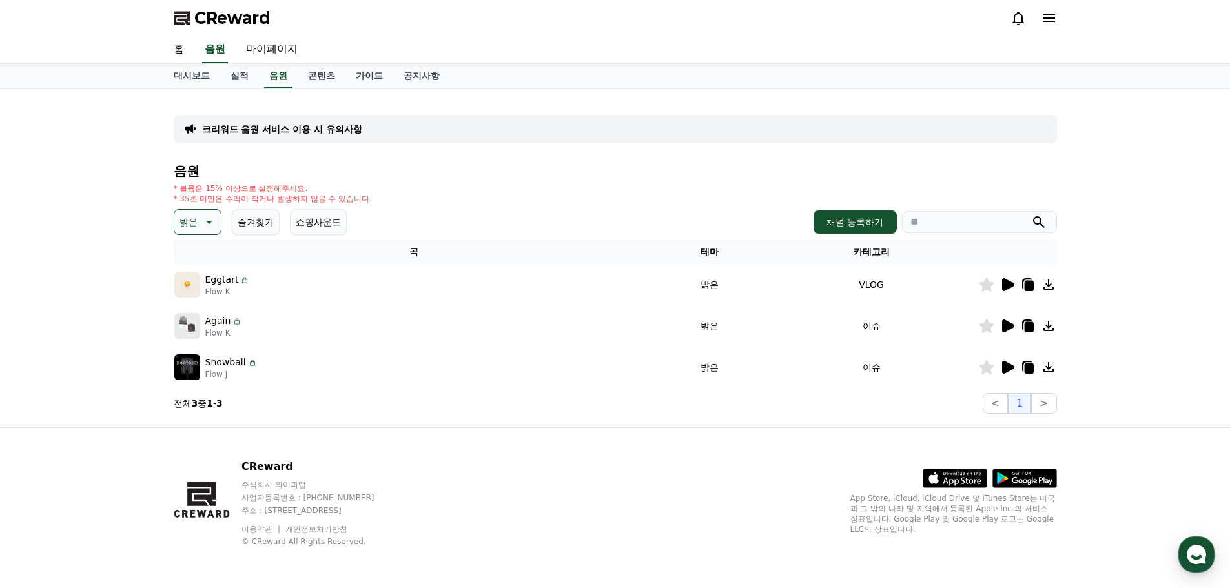
drag, startPoint x: 349, startPoint y: 318, endPoint x: 323, endPoint y: 318, distance: 25.8
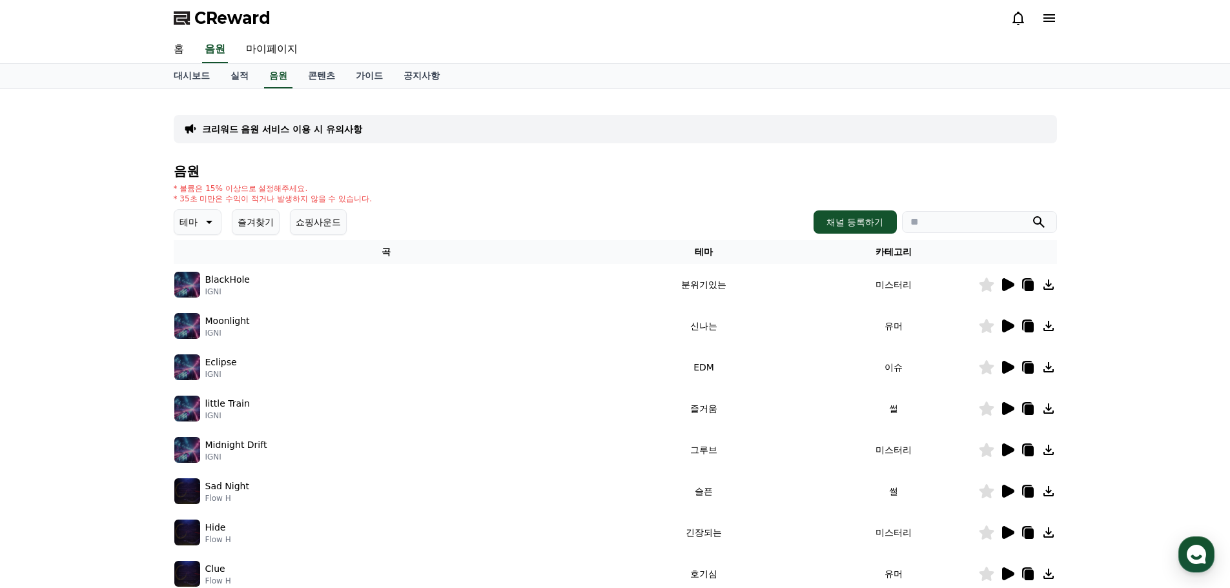
click at [1019, 410] on div at bounding box center [1017, 408] width 77 height 15
click at [1015, 410] on div at bounding box center [1017, 408] width 77 height 15
click at [1010, 409] on icon at bounding box center [1008, 408] width 12 height 13
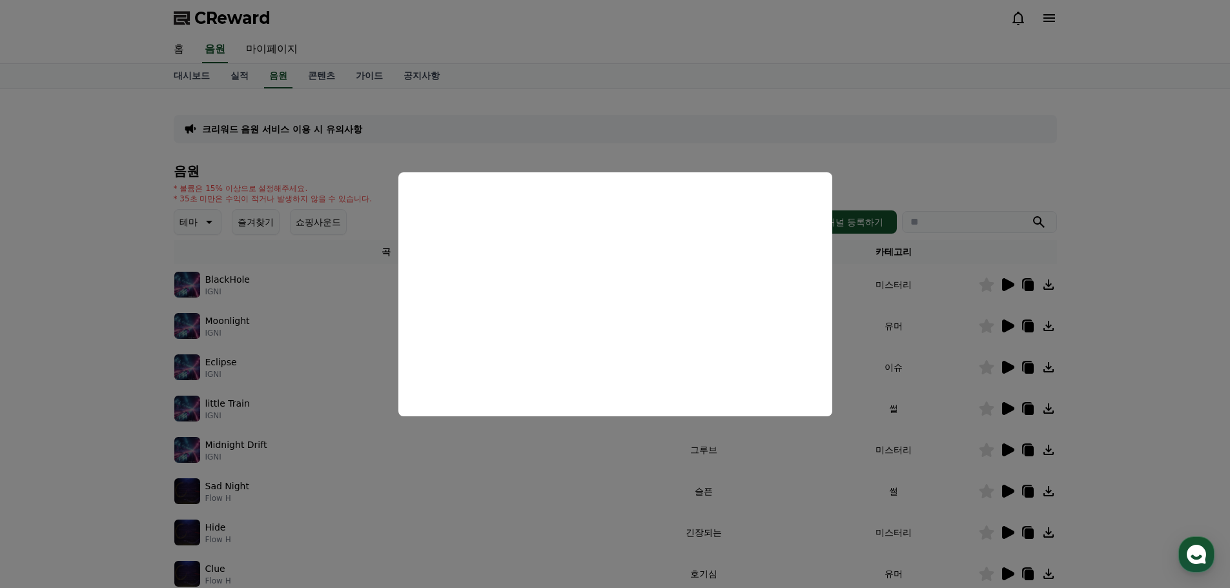
click at [903, 137] on button "close modal" at bounding box center [615, 294] width 1230 height 588
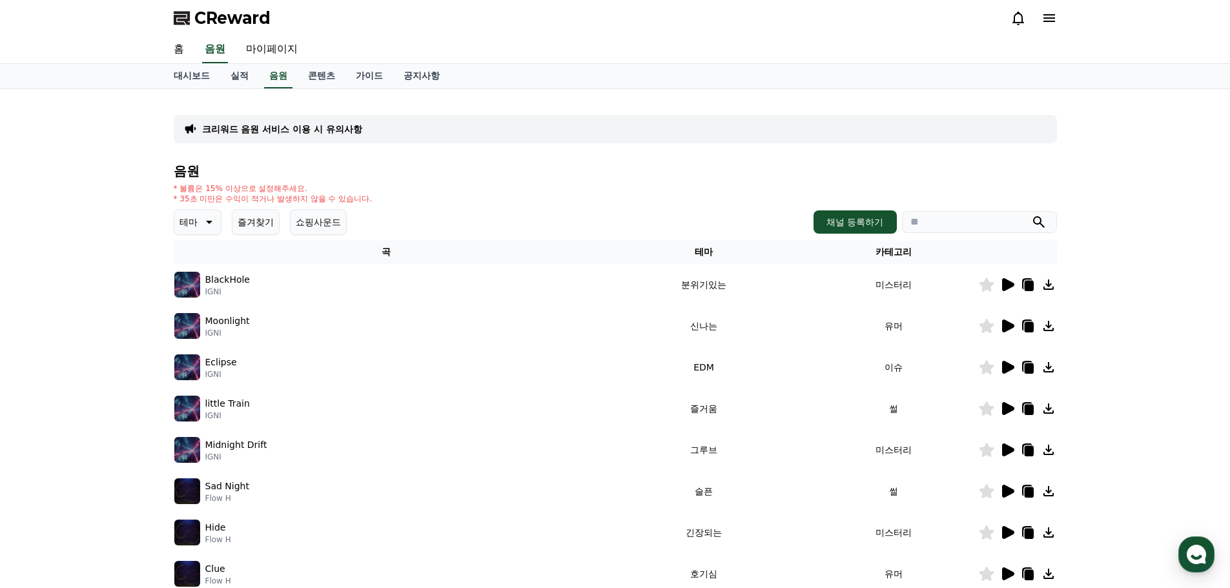
click at [1012, 374] on icon at bounding box center [1006, 367] width 15 height 15
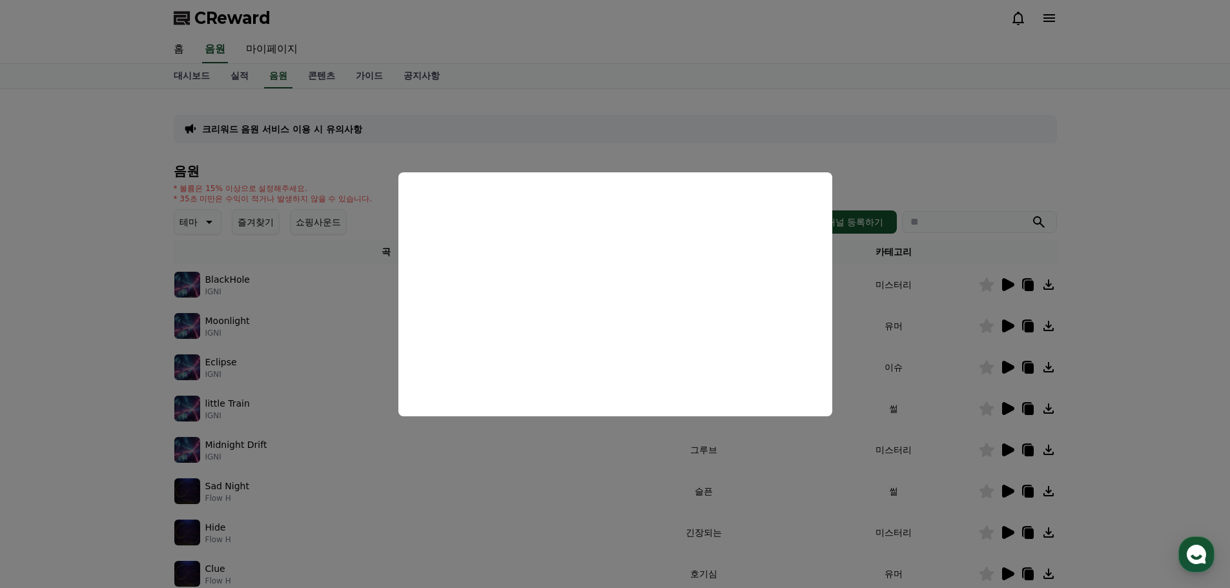
click at [941, 397] on button "close modal" at bounding box center [615, 294] width 1230 height 588
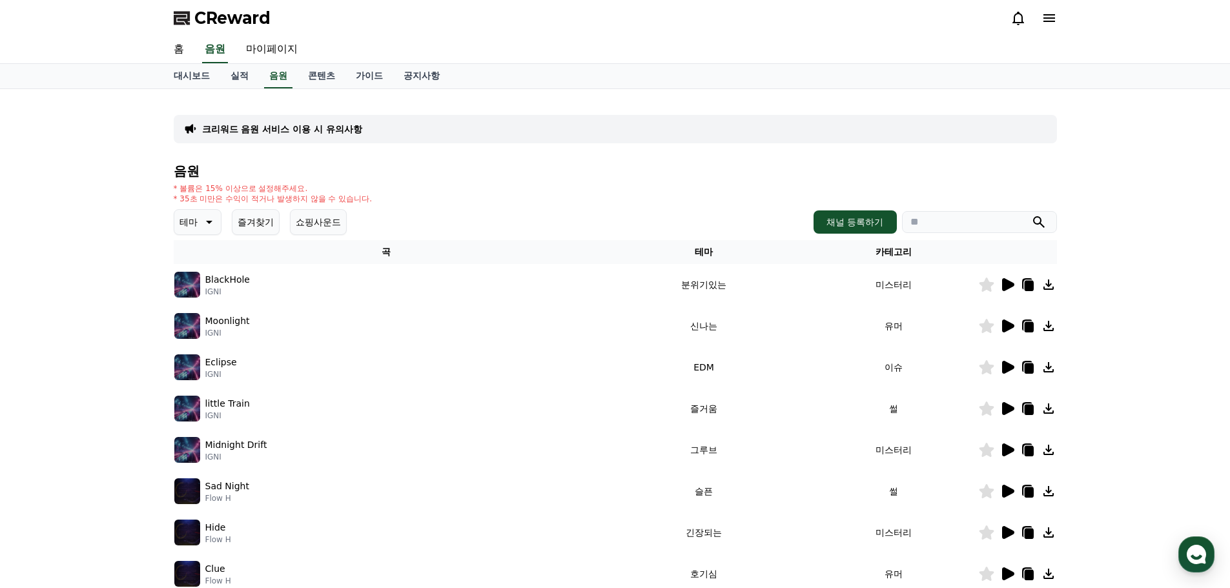
click at [1001, 497] on icon at bounding box center [1006, 490] width 15 height 15
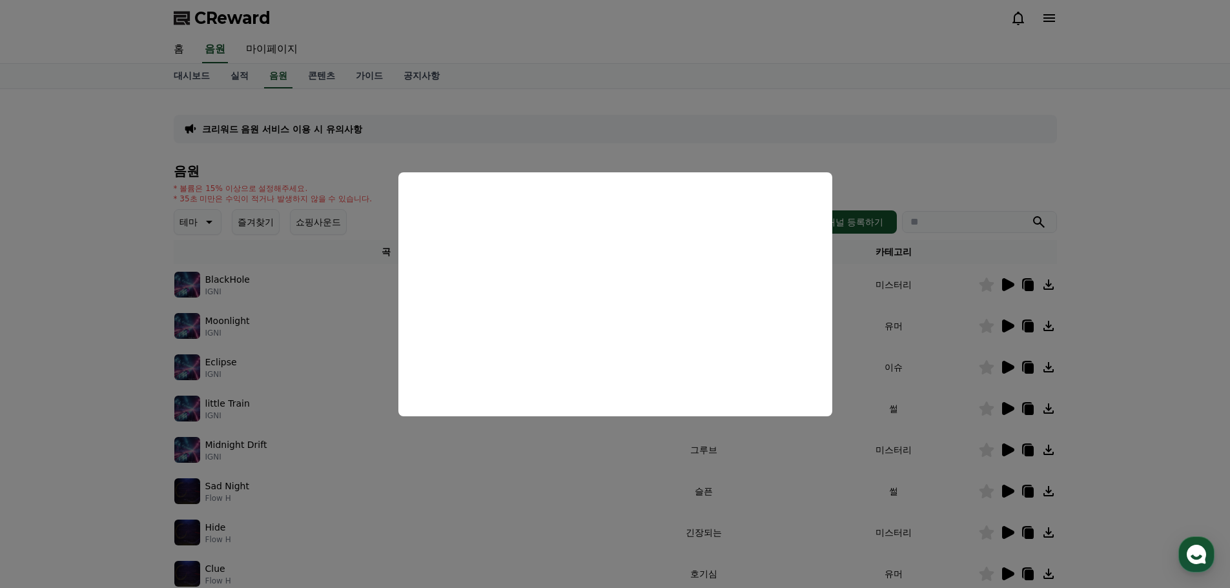
drag, startPoint x: 629, startPoint y: 89, endPoint x: 559, endPoint y: 79, distance: 70.5
click at [625, 89] on button "close modal" at bounding box center [615, 294] width 1230 height 588
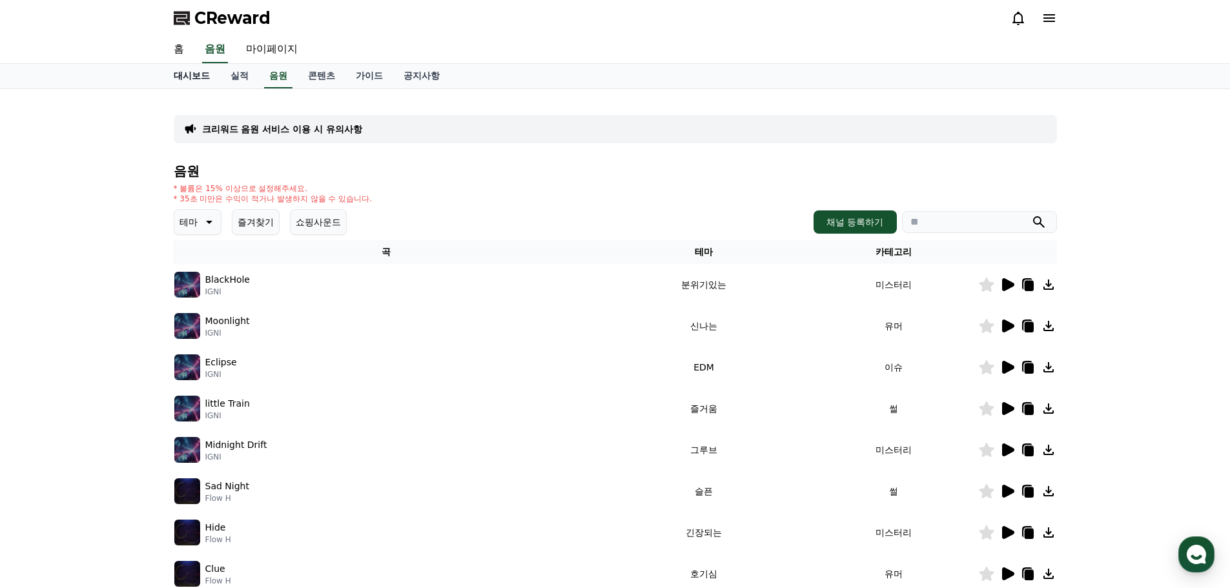
click at [193, 79] on link "대시보드" at bounding box center [191, 76] width 57 height 25
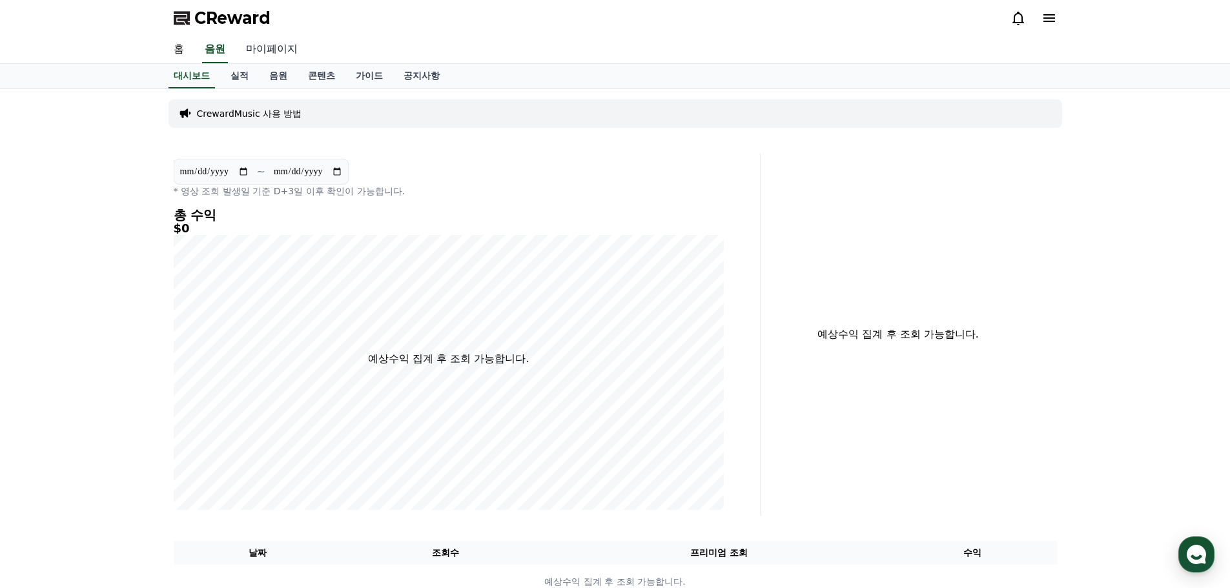
click at [267, 59] on link "마이페이지" at bounding box center [272, 49] width 72 height 27
select select "**********"
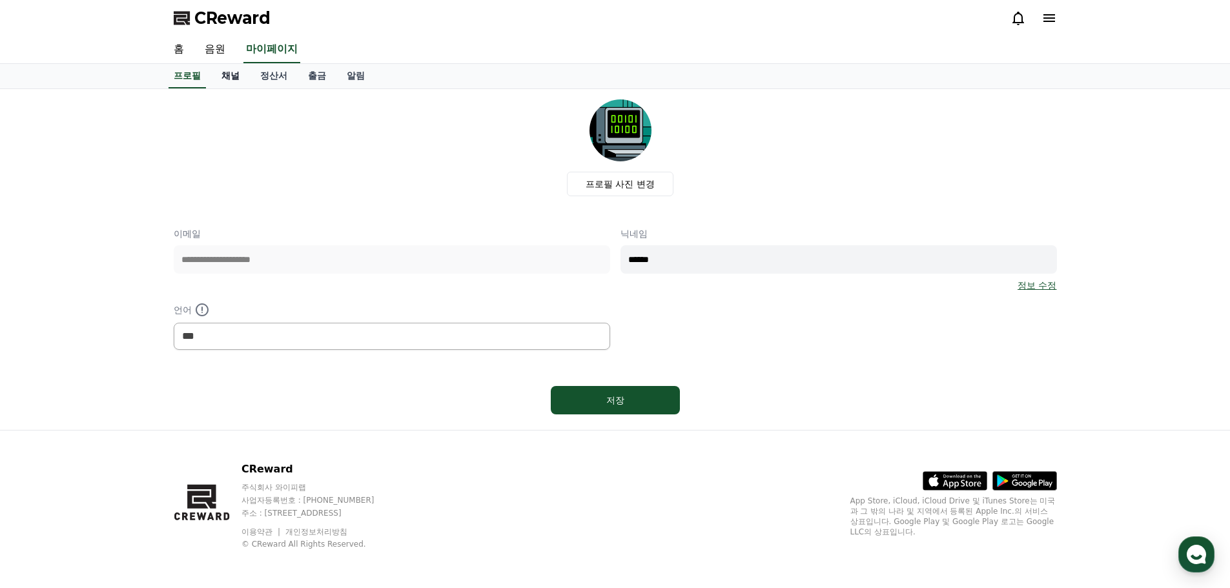
click at [238, 86] on link "채널" at bounding box center [230, 76] width 39 height 25
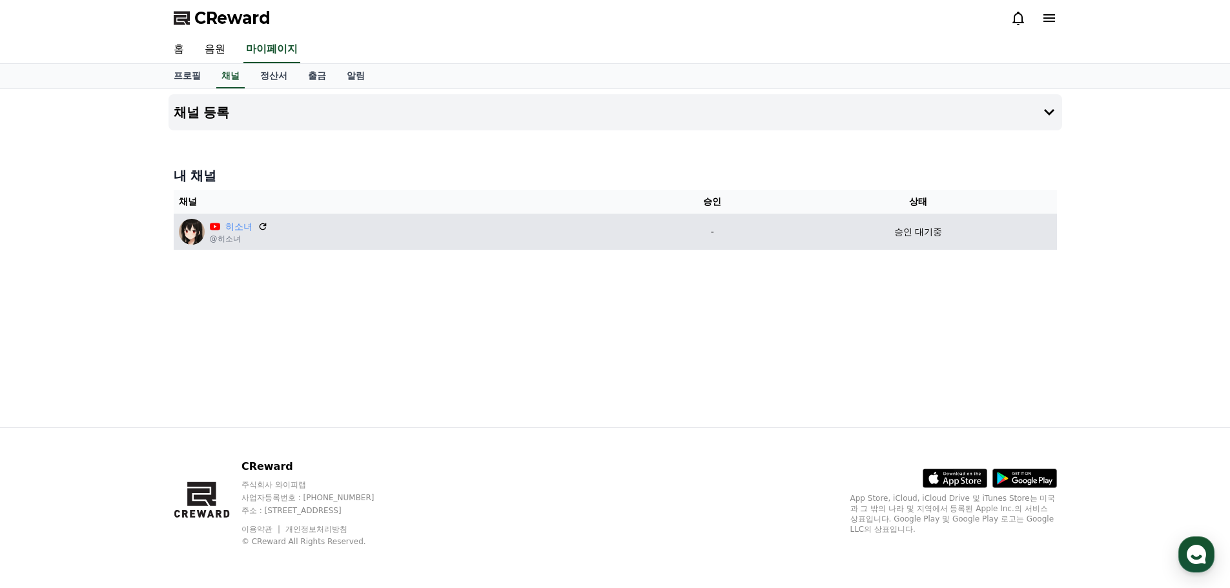
click at [463, 234] on div "히소녀 @히소녀" at bounding box center [409, 232] width 461 height 26
click at [262, 228] on icon at bounding box center [263, 227] width 12 height 12
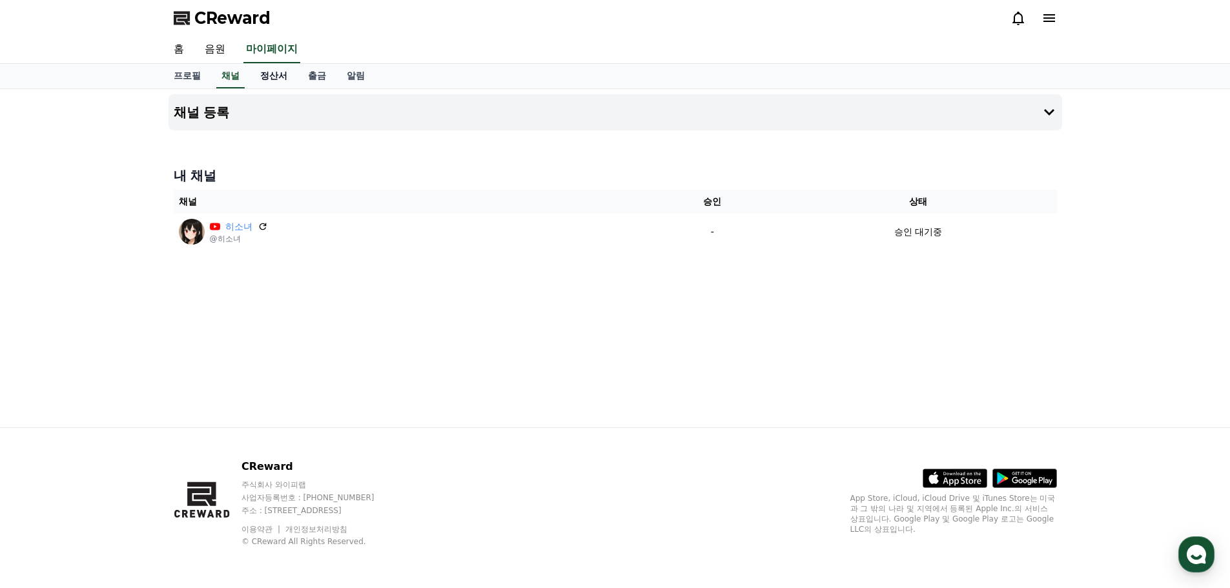
click at [278, 84] on link "정산서" at bounding box center [274, 76] width 48 height 25
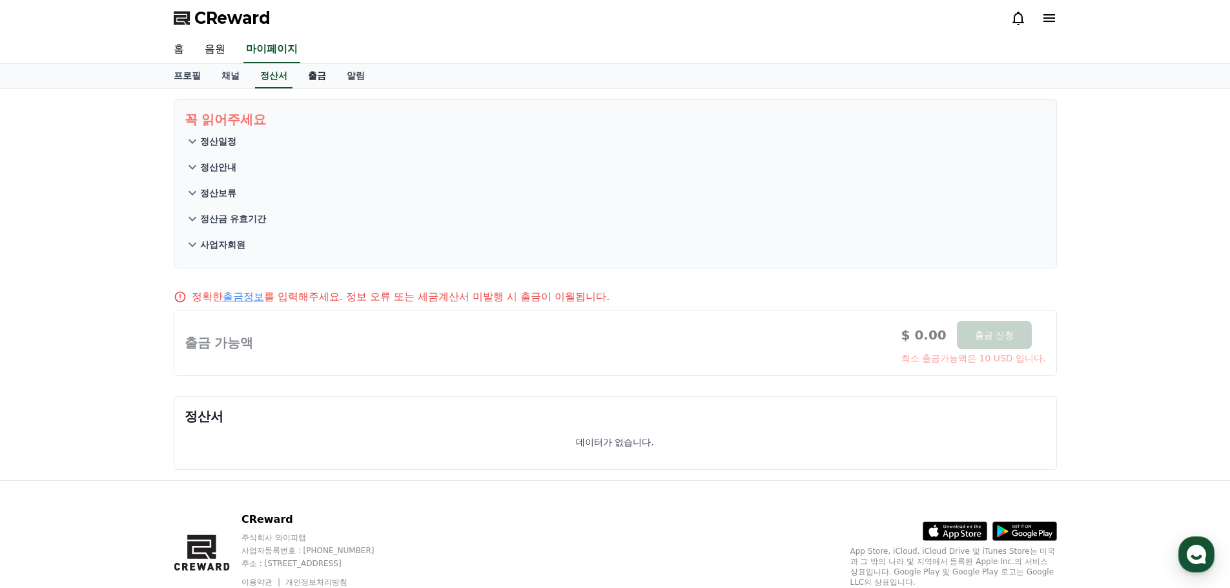
click at [312, 80] on link "출금" at bounding box center [317, 76] width 39 height 25
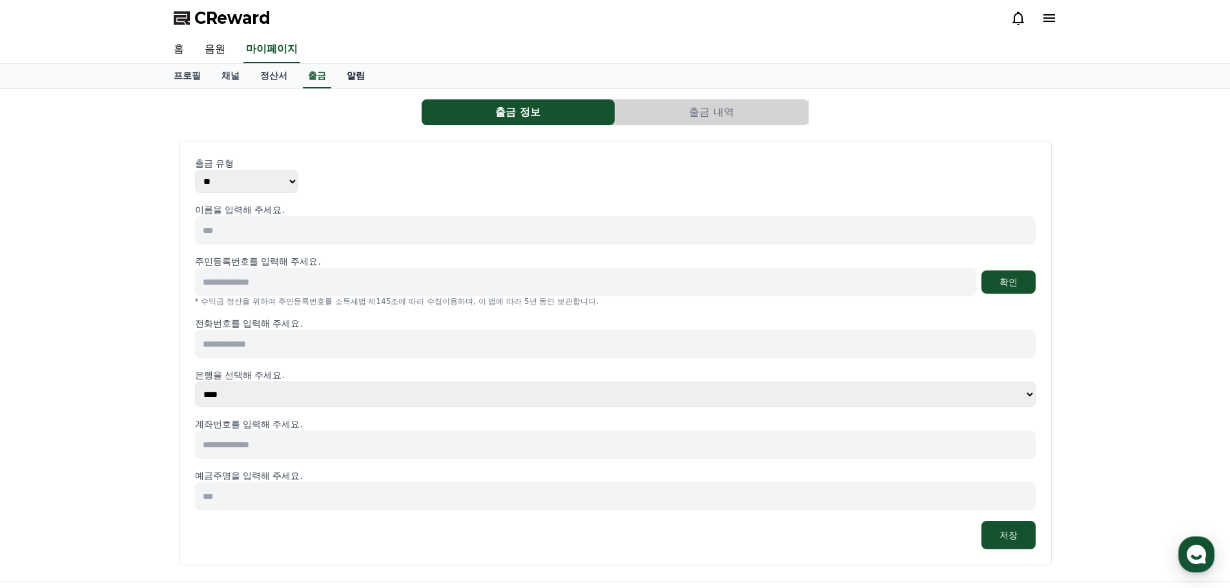
click at [350, 77] on link "알림" at bounding box center [355, 76] width 39 height 25
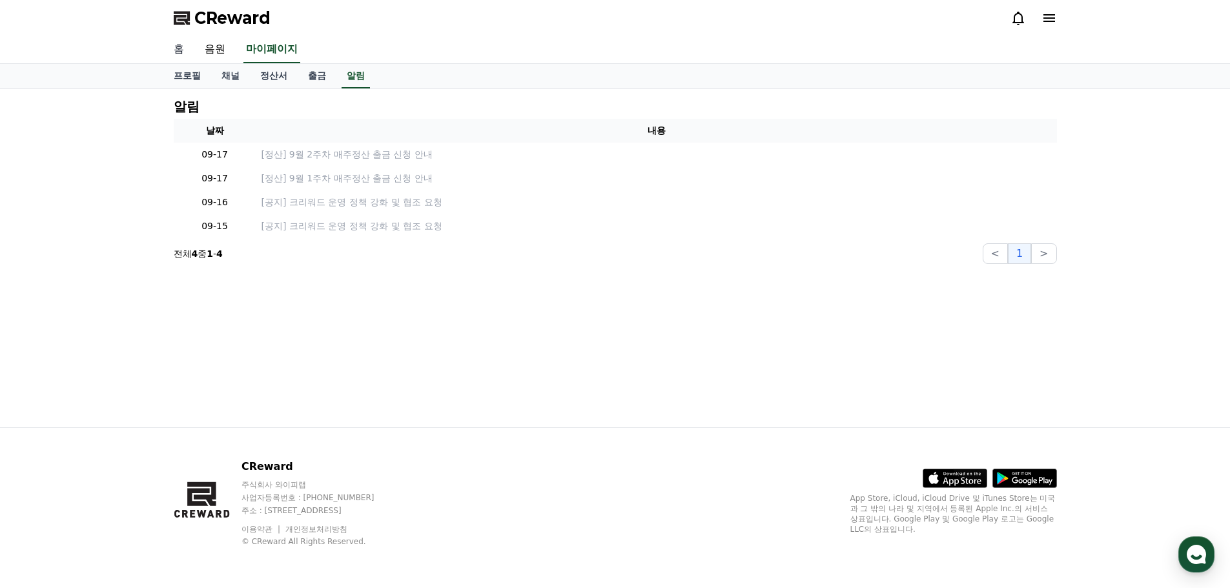
click at [180, 57] on link "홈" at bounding box center [178, 49] width 31 height 27
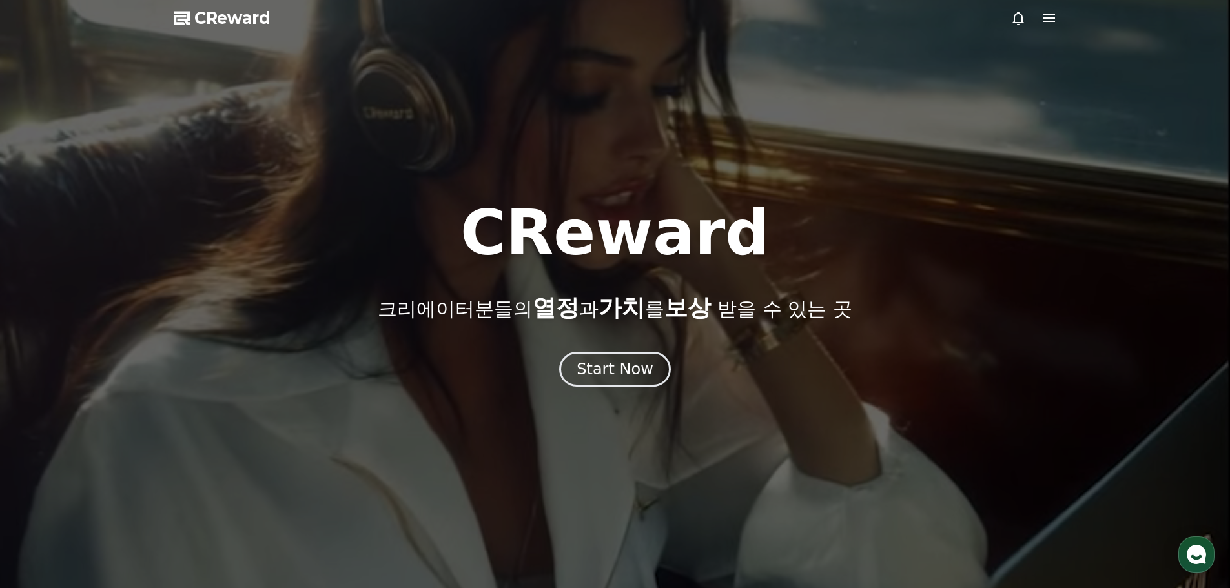
drag, startPoint x: 294, startPoint y: 85, endPoint x: 300, endPoint y: 83, distance: 6.7
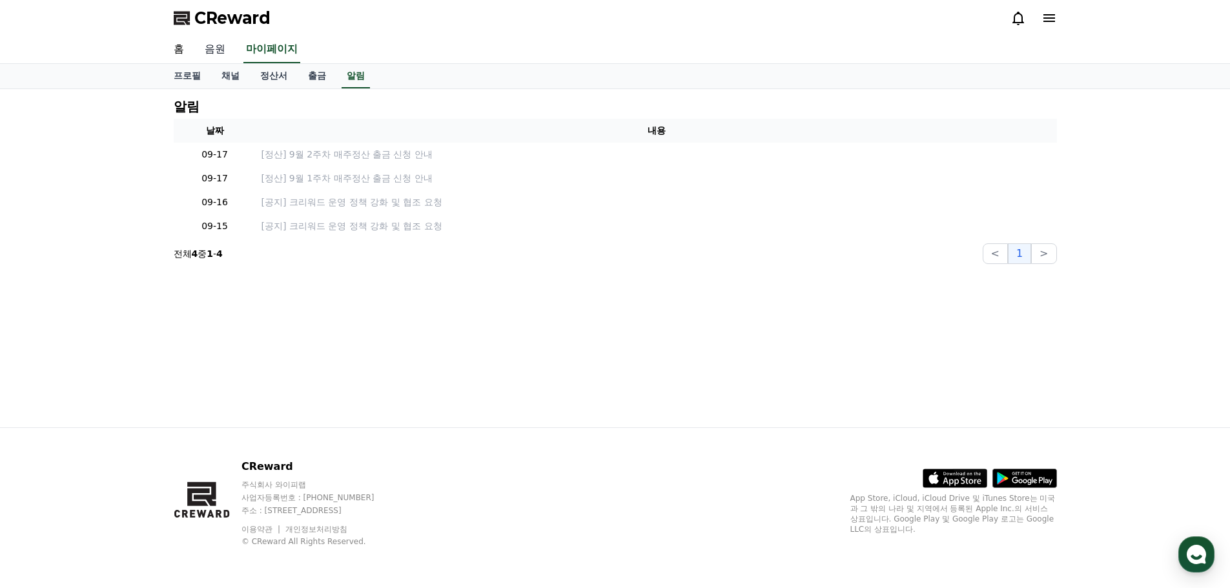
click at [194, 43] on link "음원" at bounding box center [214, 49] width 41 height 27
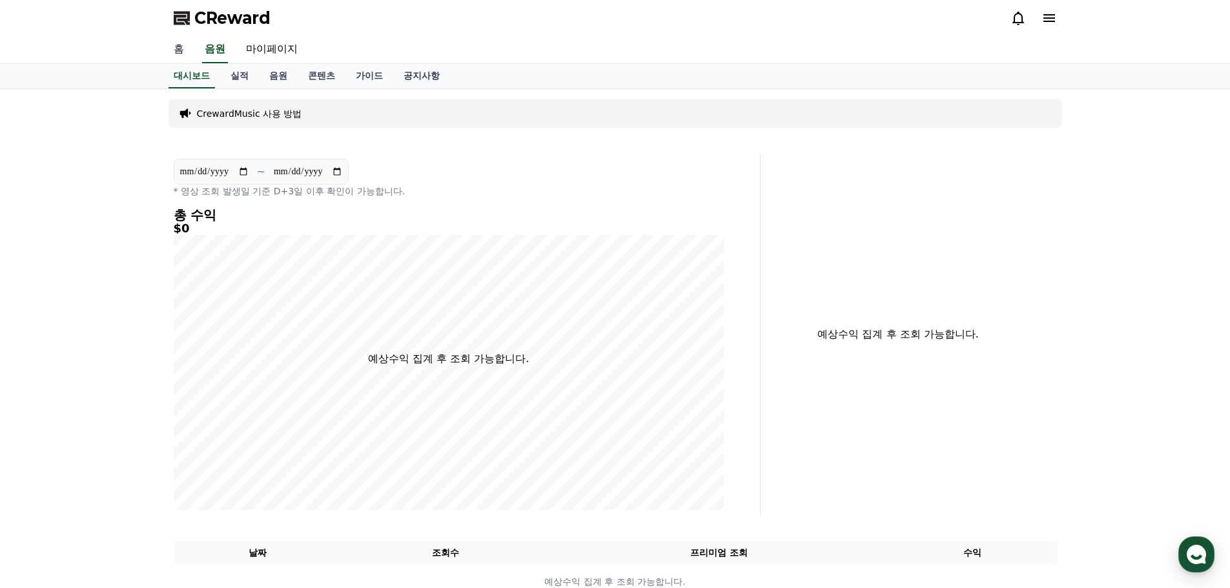
click at [176, 54] on link "홈" at bounding box center [178, 49] width 31 height 27
click at [236, 77] on link "실적" at bounding box center [239, 76] width 39 height 25
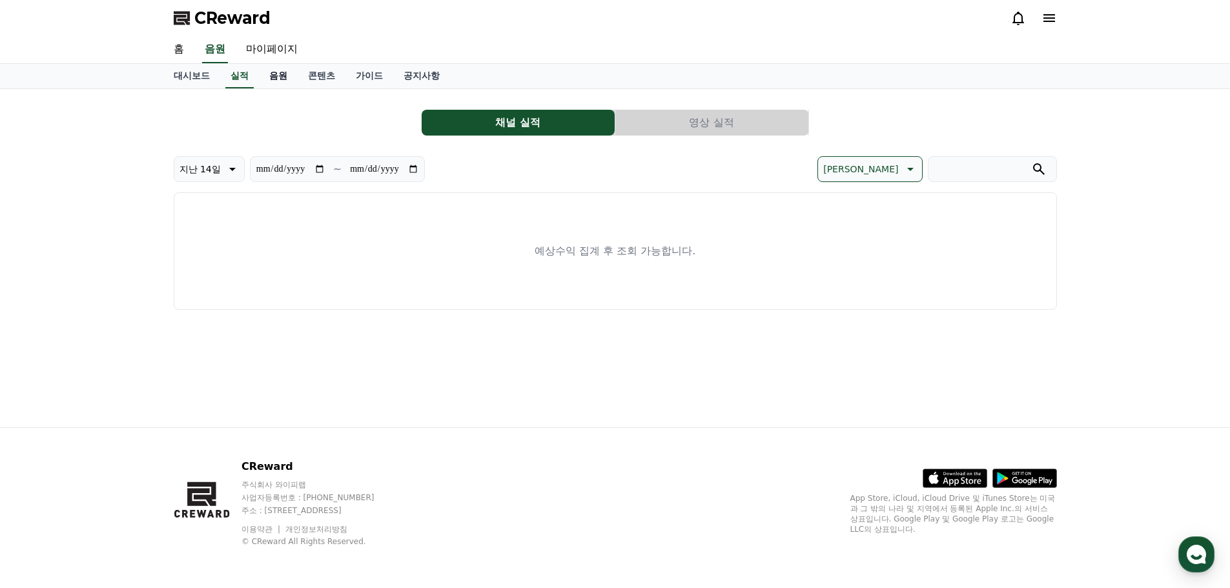
click at [269, 81] on link "음원" at bounding box center [278, 76] width 39 height 25
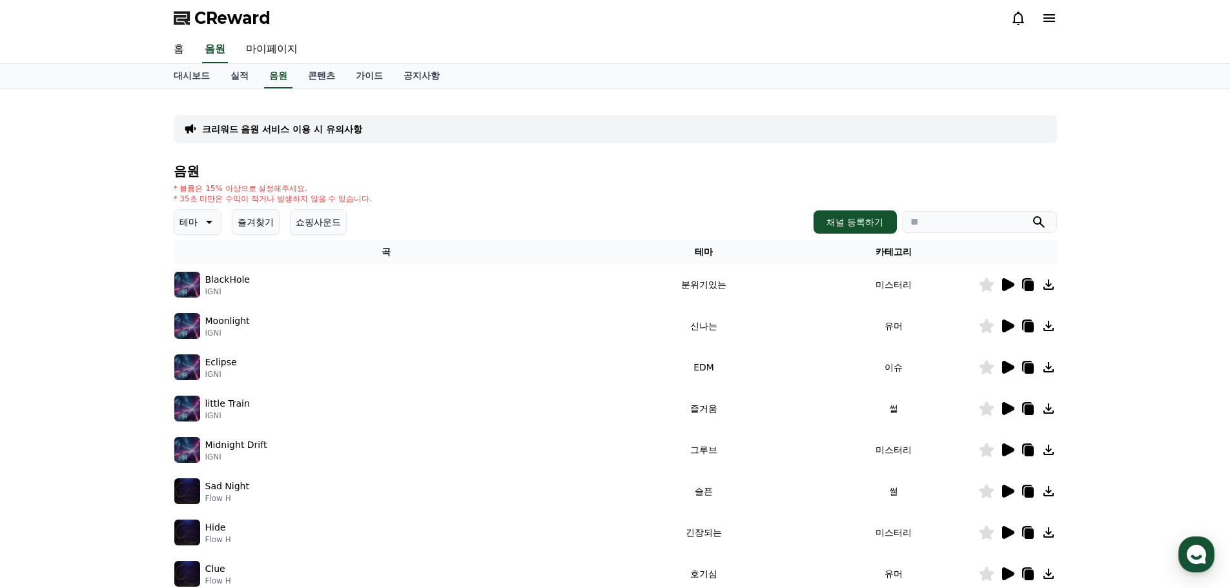
click at [194, 224] on p "테마" at bounding box center [188, 222] width 18 height 18
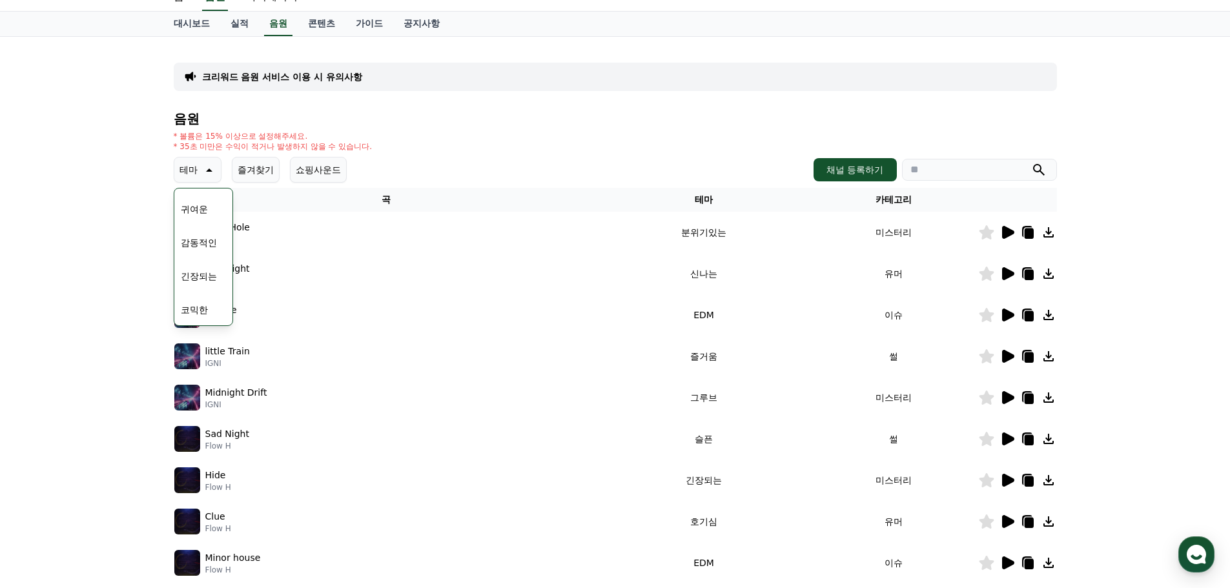
scroll to position [258, 0]
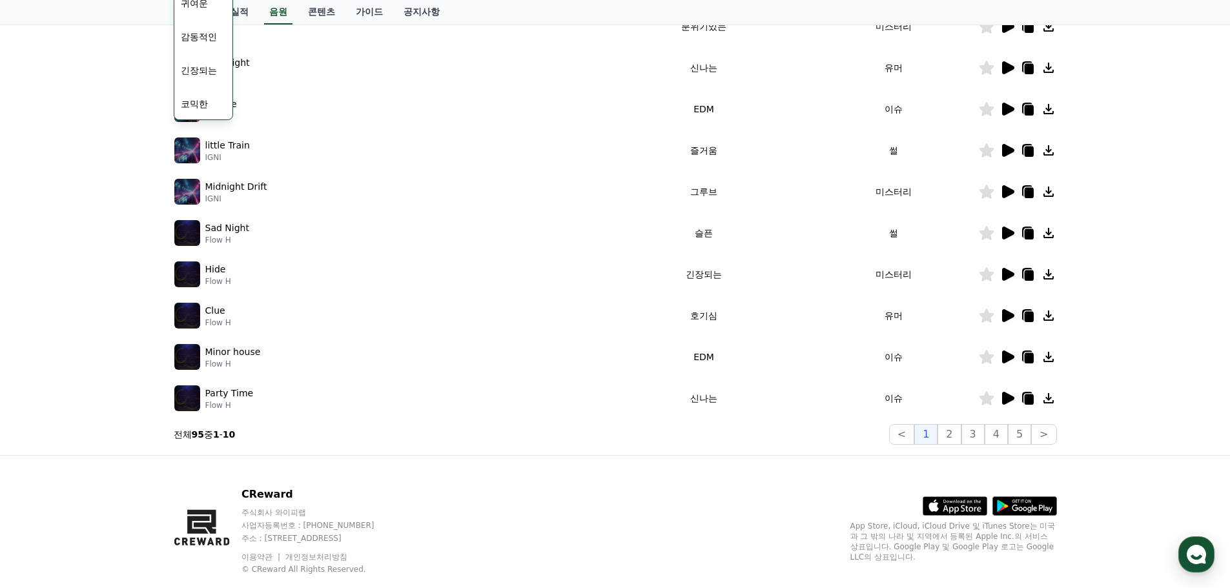
click at [203, 118] on div "전체 환상적인 호기심 어두운 밝은 통통튀는 신나는 반전 웅장한 드라마틱 즐거움 분위기있는 EDM 그루브 슬픈 잔잔한 귀여운 감동적인 긴장되는 …" at bounding box center [203, 51] width 59 height 138
click at [206, 114] on button "코믹한" at bounding box center [194, 104] width 37 height 28
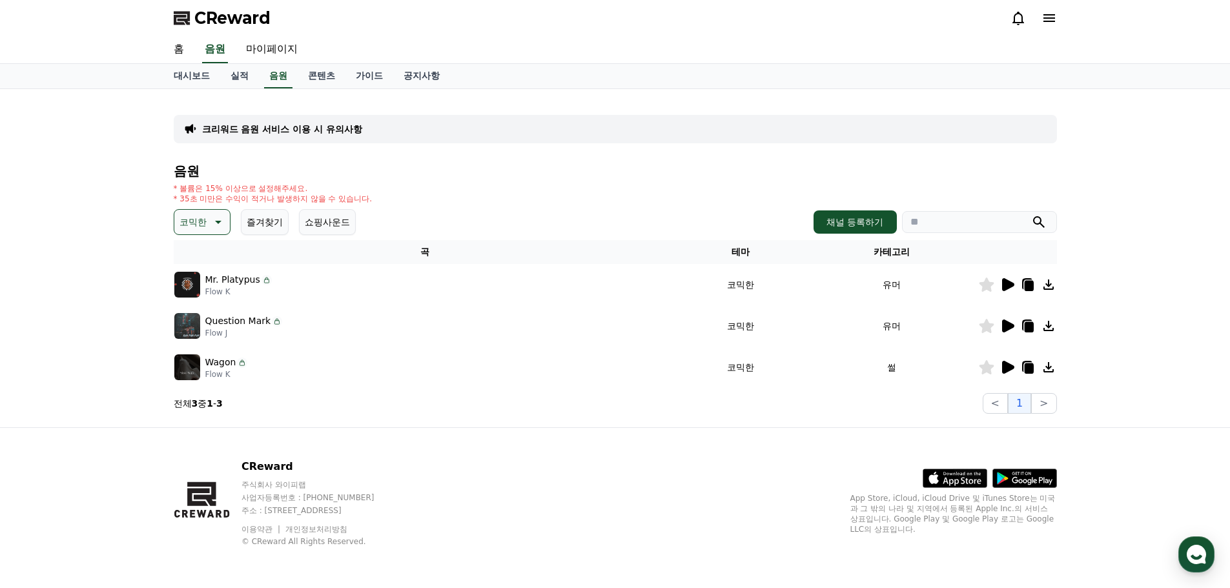
click at [1003, 285] on icon at bounding box center [1008, 284] width 12 height 13
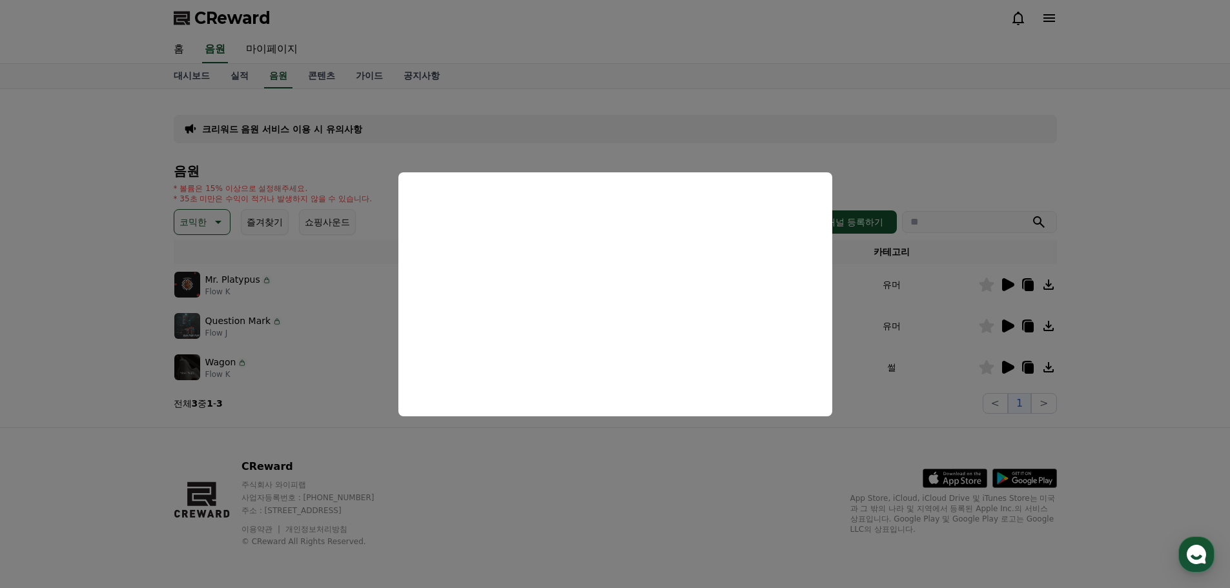
drag, startPoint x: 874, startPoint y: 123, endPoint x: 909, endPoint y: 151, distance: 45.0
click at [876, 123] on button "close modal" at bounding box center [615, 294] width 1230 height 588
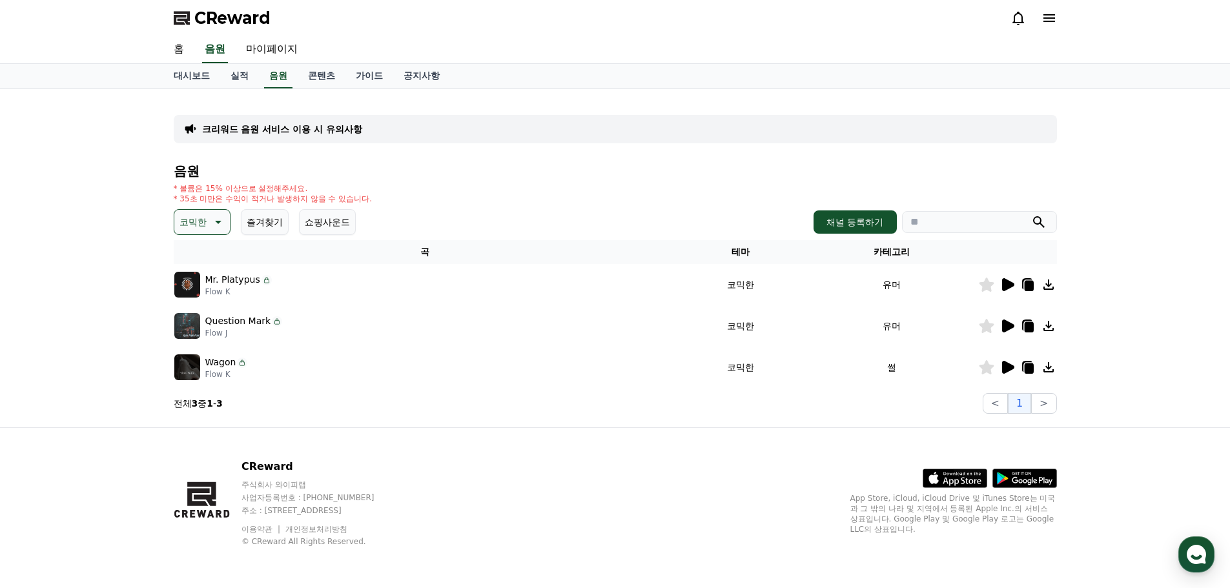
click at [1011, 324] on icon at bounding box center [1008, 326] width 12 height 13
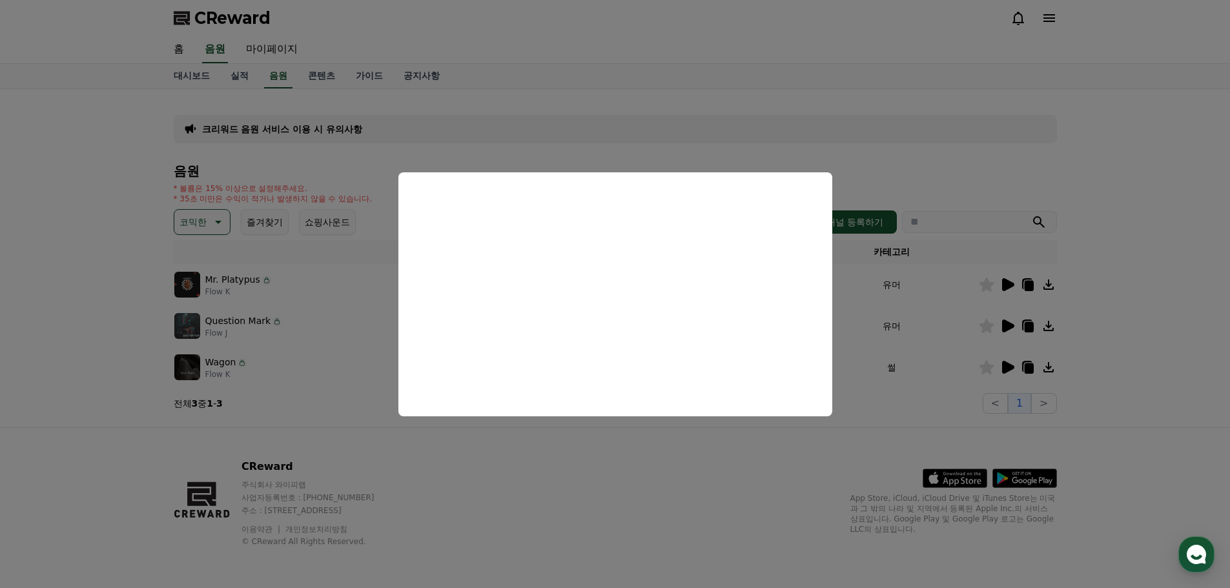
click at [964, 157] on button "close modal" at bounding box center [615, 294] width 1230 height 588
click at [1007, 369] on icon at bounding box center [1008, 367] width 12 height 13
click at [813, 143] on button "close modal" at bounding box center [615, 294] width 1230 height 588
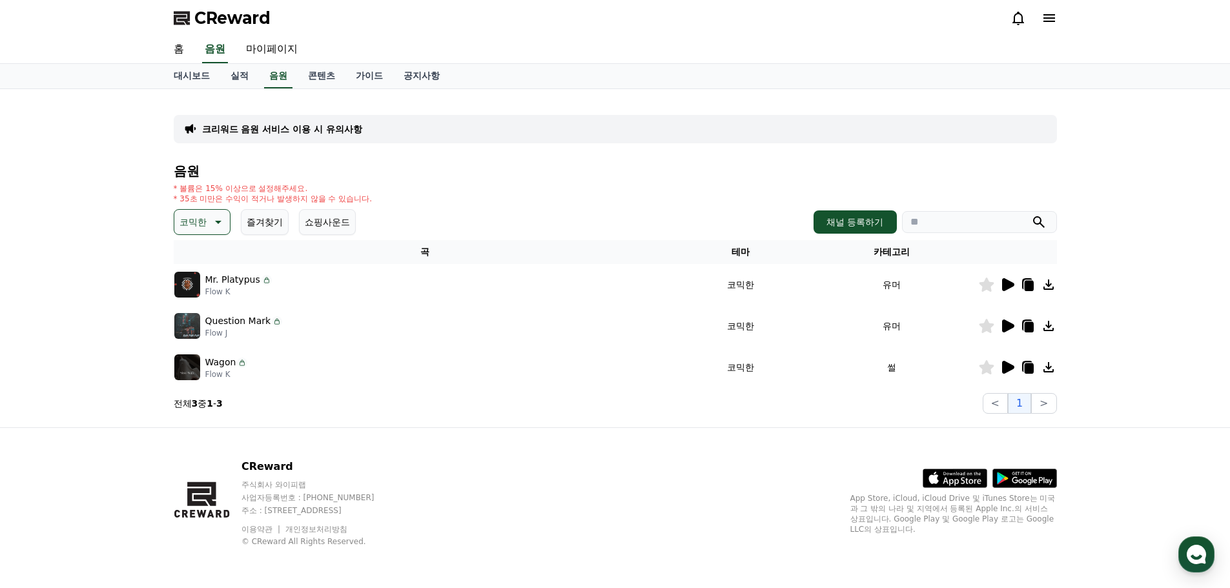
click at [877, 258] on th "카테고리" at bounding box center [892, 252] width 172 height 24
click at [880, 252] on th "카테고리" at bounding box center [892, 252] width 172 height 24
click at [267, 226] on button "즐겨찾기" at bounding box center [265, 222] width 48 height 26
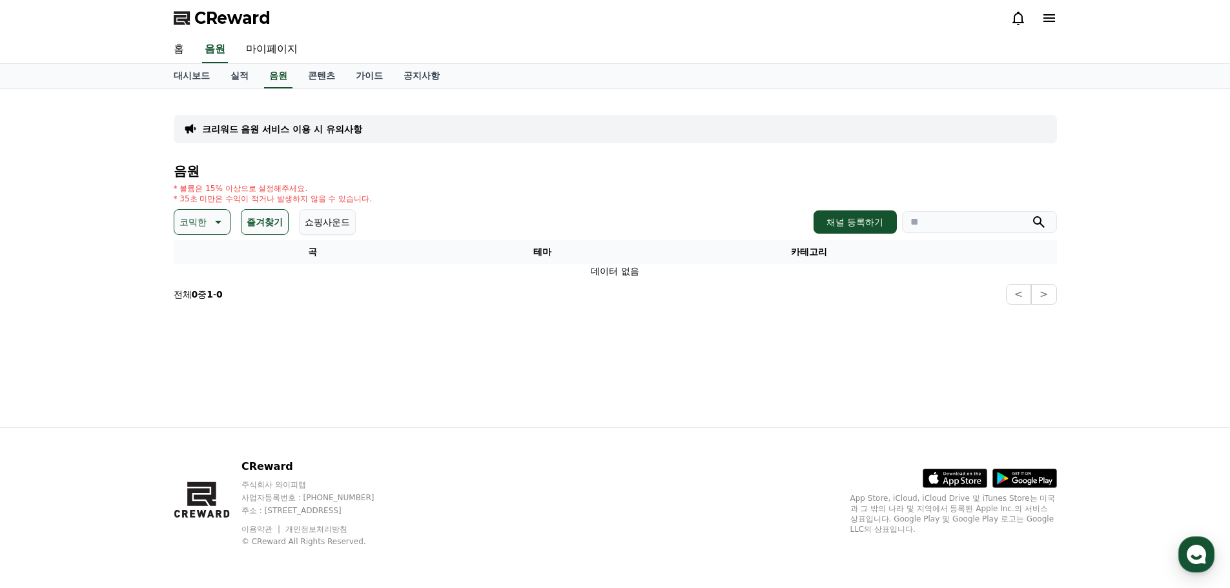
click at [267, 226] on button "즐겨찾기" at bounding box center [265, 222] width 48 height 26
click at [185, 225] on p "코믹한" at bounding box center [192, 222] width 27 height 18
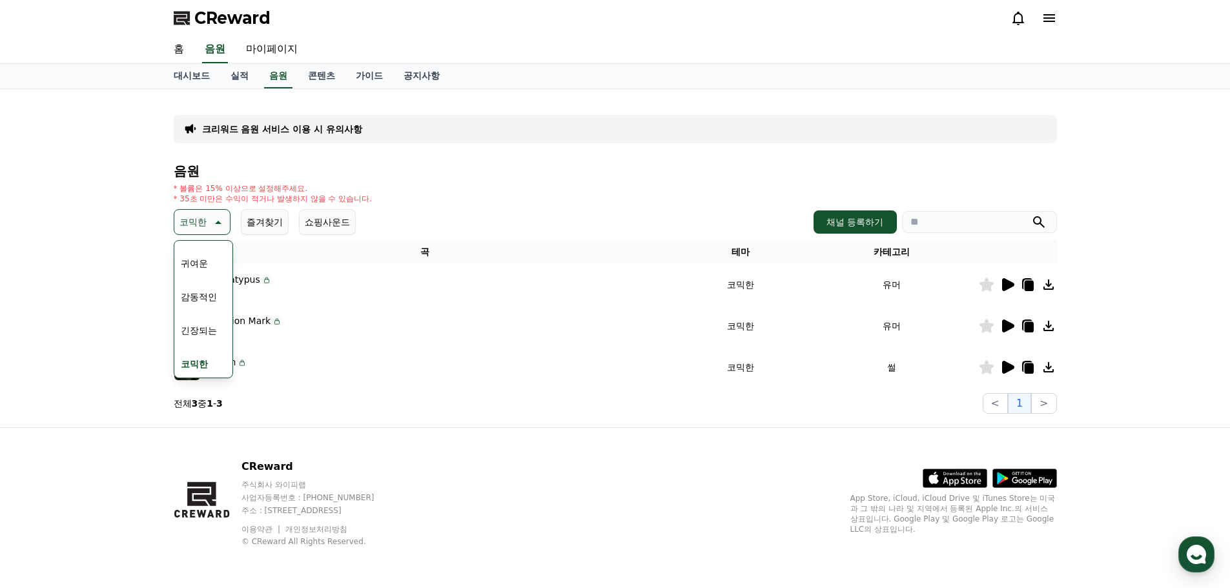
scroll to position [532, 0]
drag, startPoint x: 452, startPoint y: 294, endPoint x: 445, endPoint y: 296, distance: 7.9
click at [451, 294] on div "Mr. Platypus Flow K" at bounding box center [424, 285] width 501 height 26
click at [320, 140] on div "크리워드 음원 서비스 이용 시 유의사항" at bounding box center [615, 129] width 883 height 28
click at [210, 329] on button "긴장되는" at bounding box center [199, 328] width 46 height 28
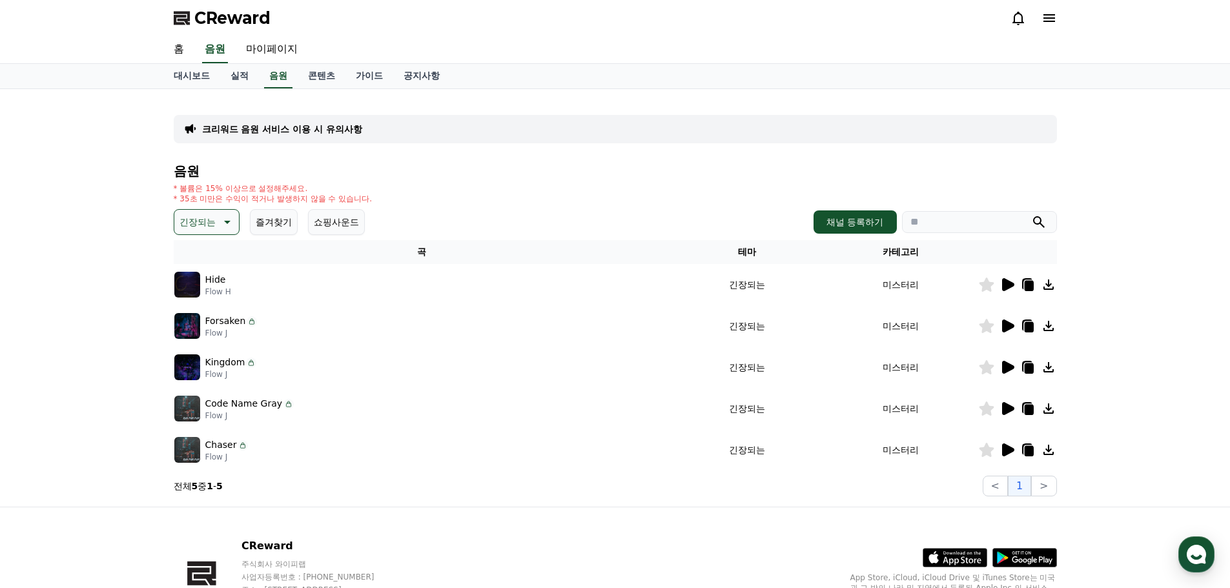
click at [1006, 279] on icon at bounding box center [1006, 284] width 15 height 15
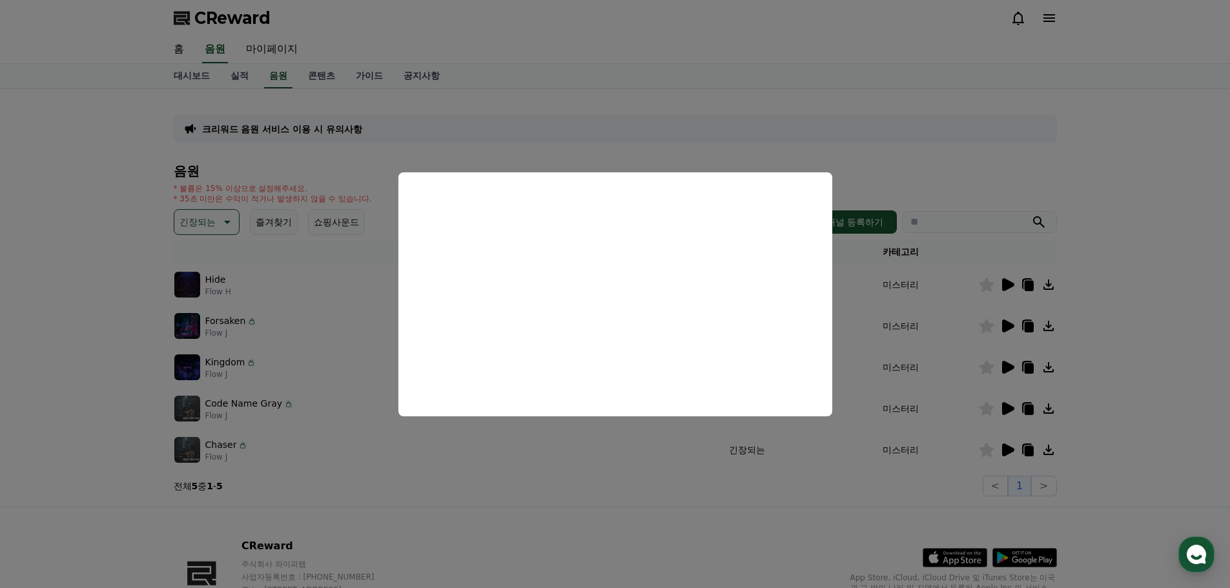
click at [990, 313] on button "close modal" at bounding box center [615, 294] width 1230 height 588
click at [1009, 326] on icon at bounding box center [1008, 326] width 12 height 13
click at [1013, 366] on button "close modal" at bounding box center [615, 294] width 1230 height 588
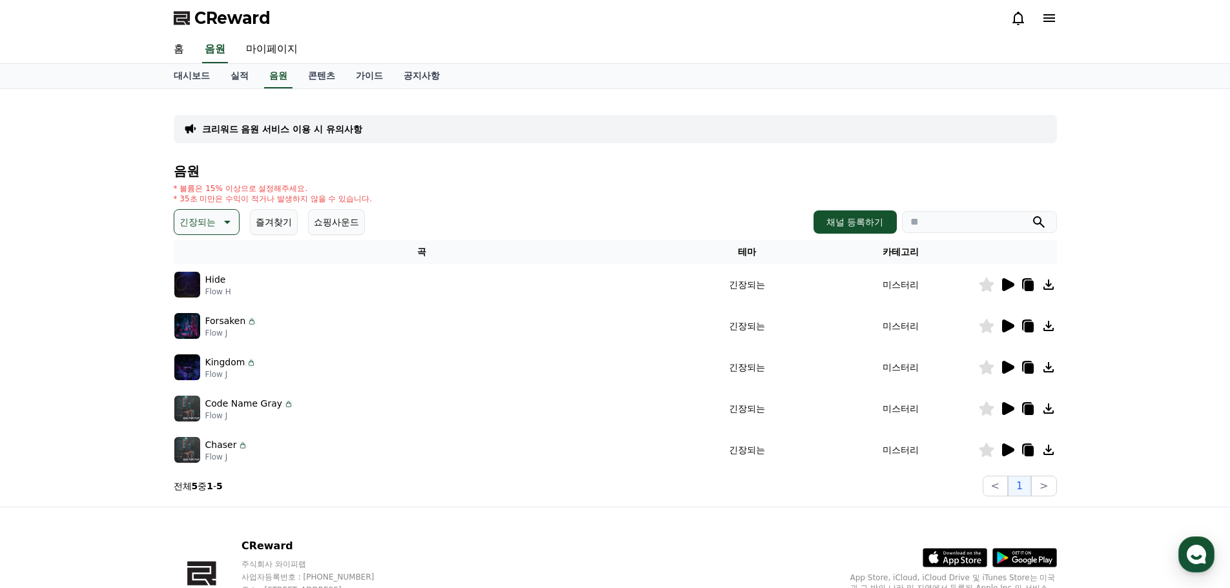
click at [1002, 369] on icon at bounding box center [1006, 367] width 15 height 15
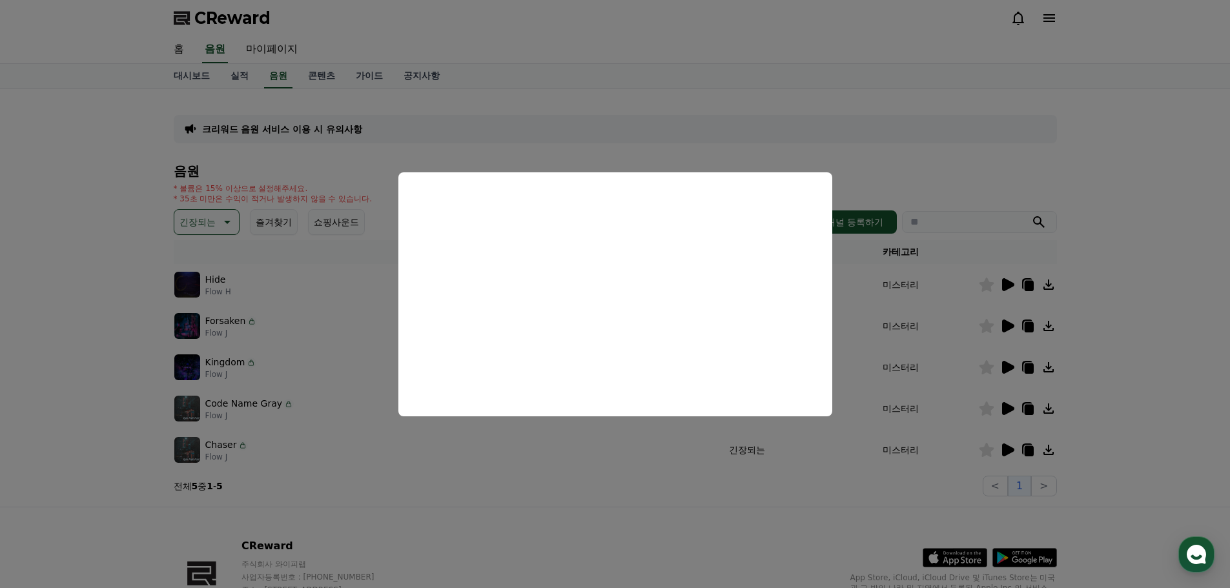
click at [321, 343] on button "close modal" at bounding box center [615, 294] width 1230 height 588
click at [180, 219] on p "긴장되는" at bounding box center [197, 222] width 36 height 18
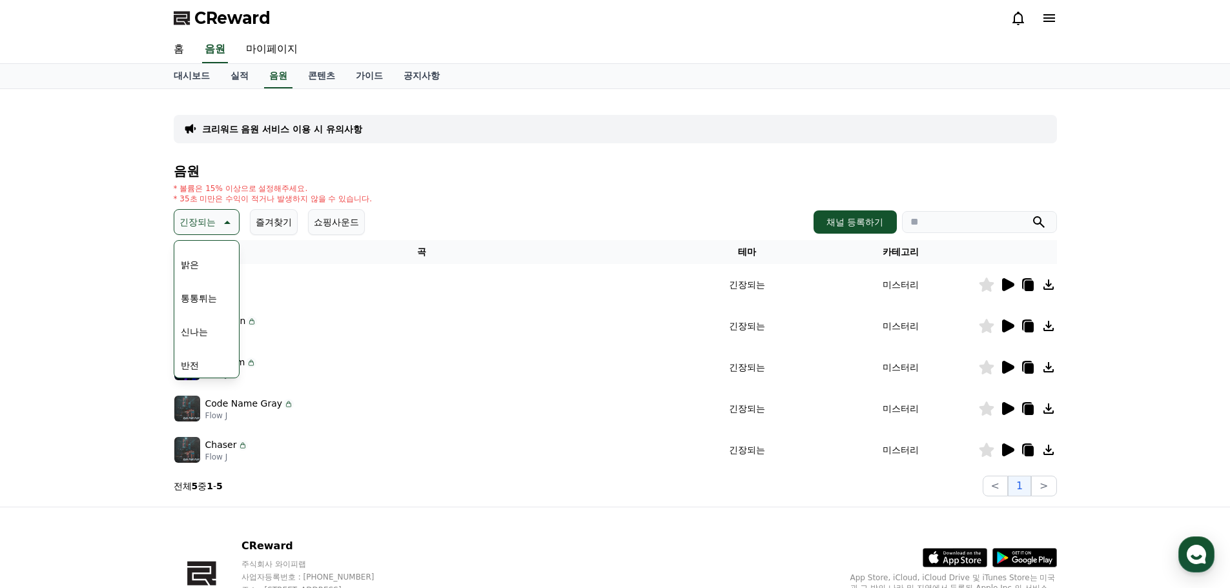
scroll to position [129, 0]
click at [1002, 451] on icon at bounding box center [1006, 449] width 15 height 15
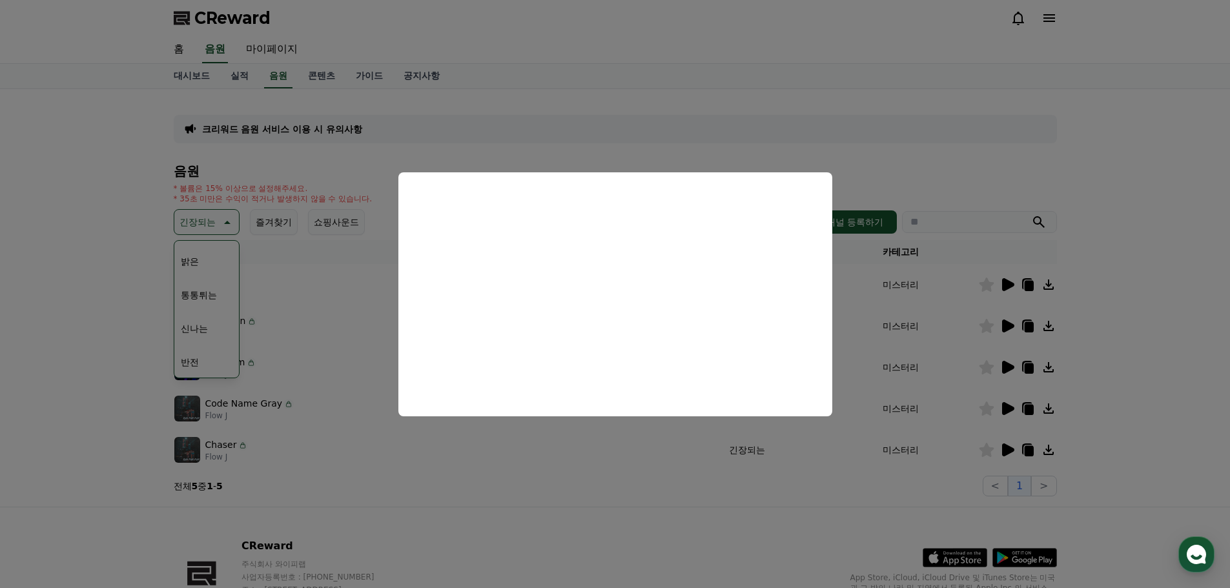
click at [121, 284] on button "close modal" at bounding box center [615, 294] width 1230 height 588
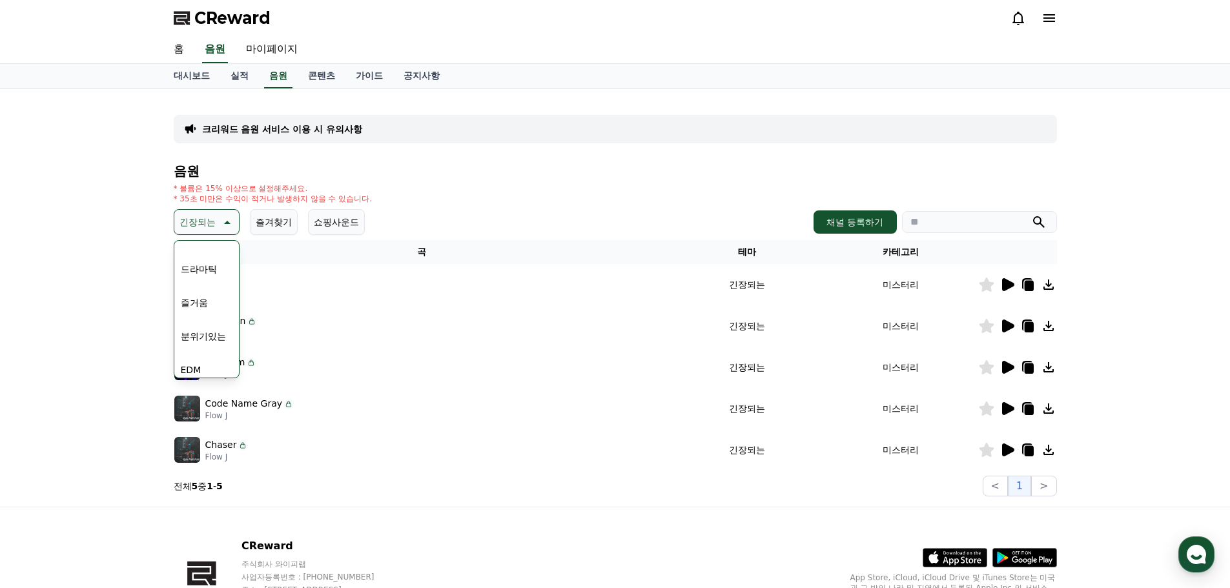
scroll to position [323, 0]
click at [201, 279] on button "즐거움" at bounding box center [194, 269] width 37 height 28
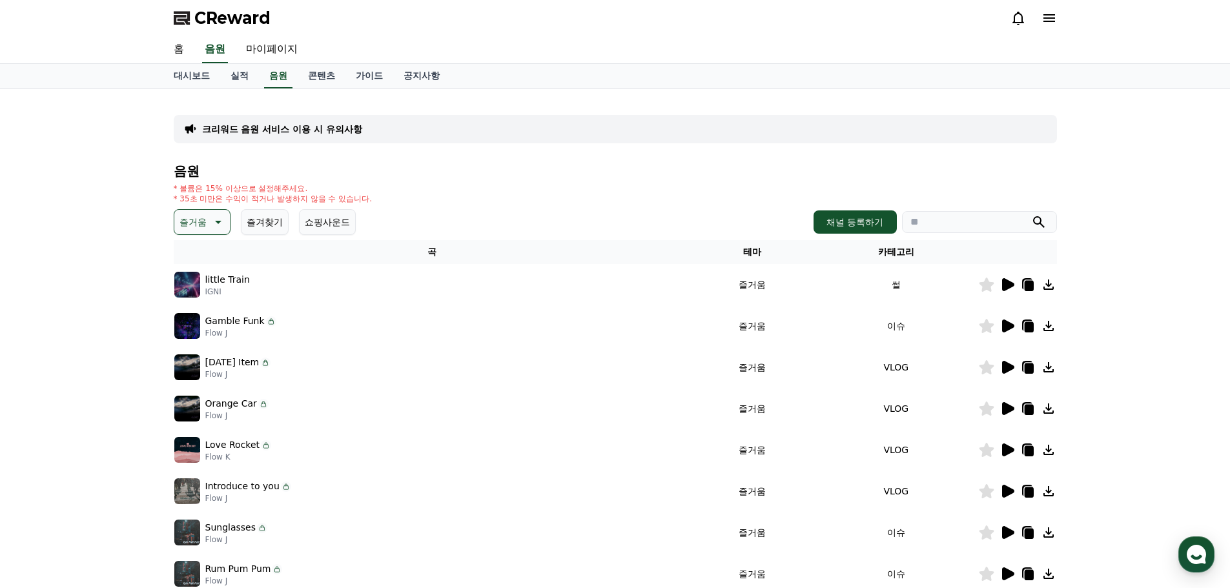
click at [1009, 288] on icon at bounding box center [1008, 284] width 12 height 13
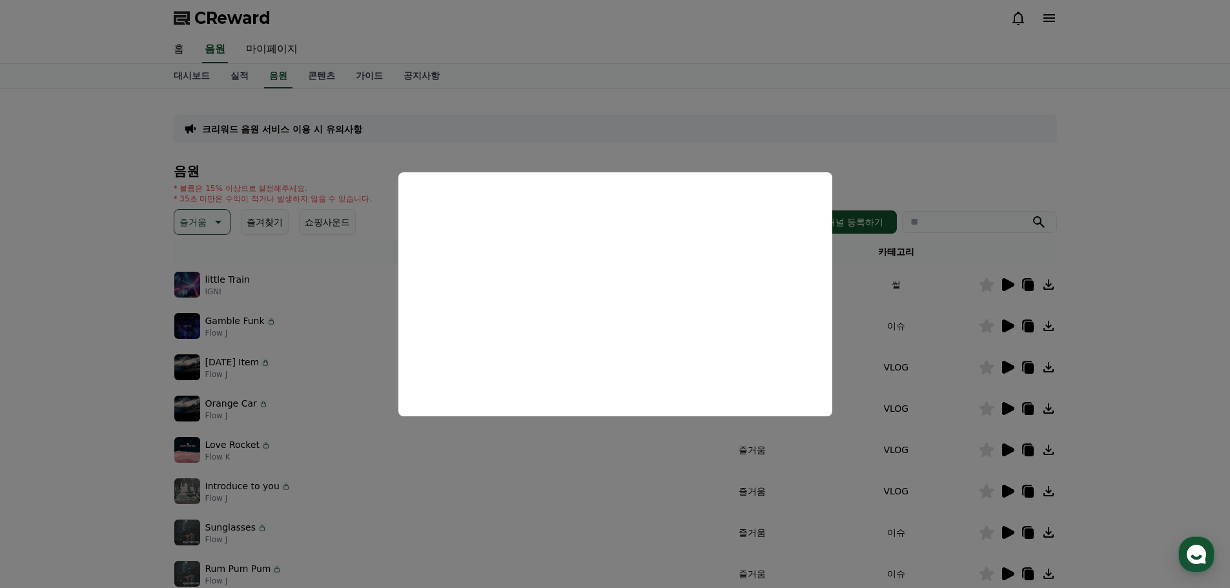
drag, startPoint x: 1044, startPoint y: 212, endPoint x: 1037, endPoint y: 223, distance: 13.1
click at [1044, 214] on button "close modal" at bounding box center [615, 294] width 1230 height 588
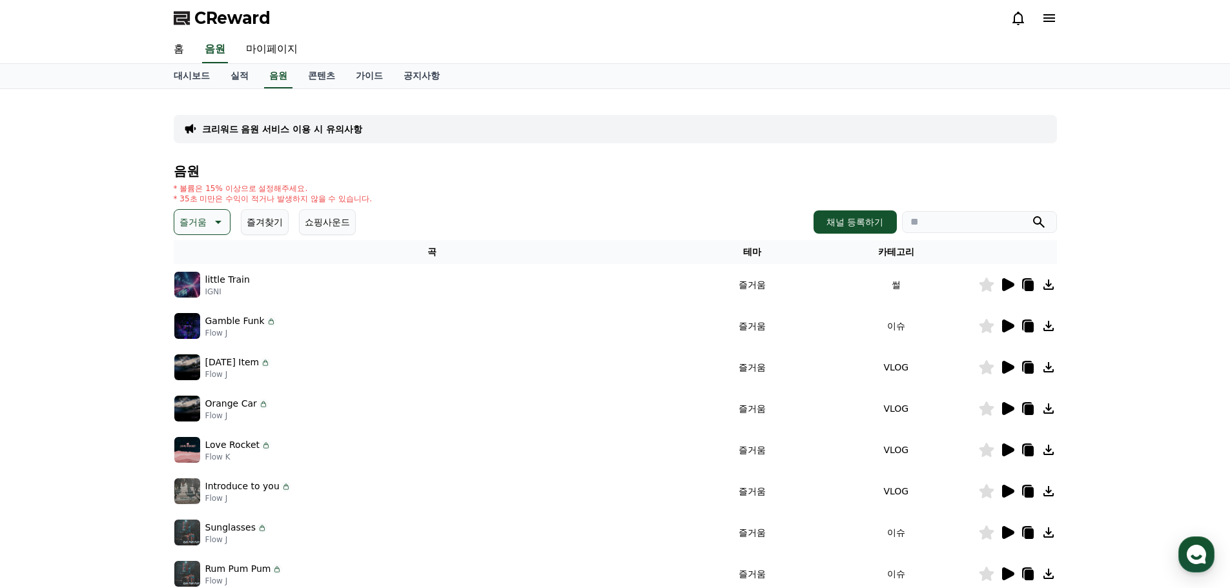
click at [1010, 329] on icon at bounding box center [1008, 326] width 12 height 13
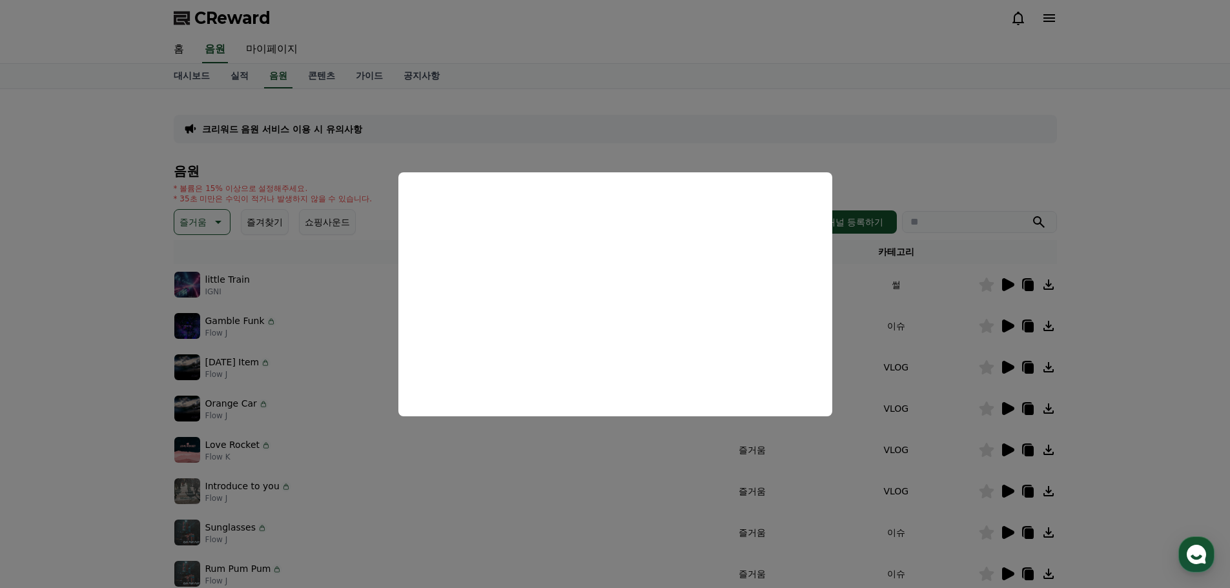
click at [860, 455] on button "close modal" at bounding box center [615, 294] width 1230 height 588
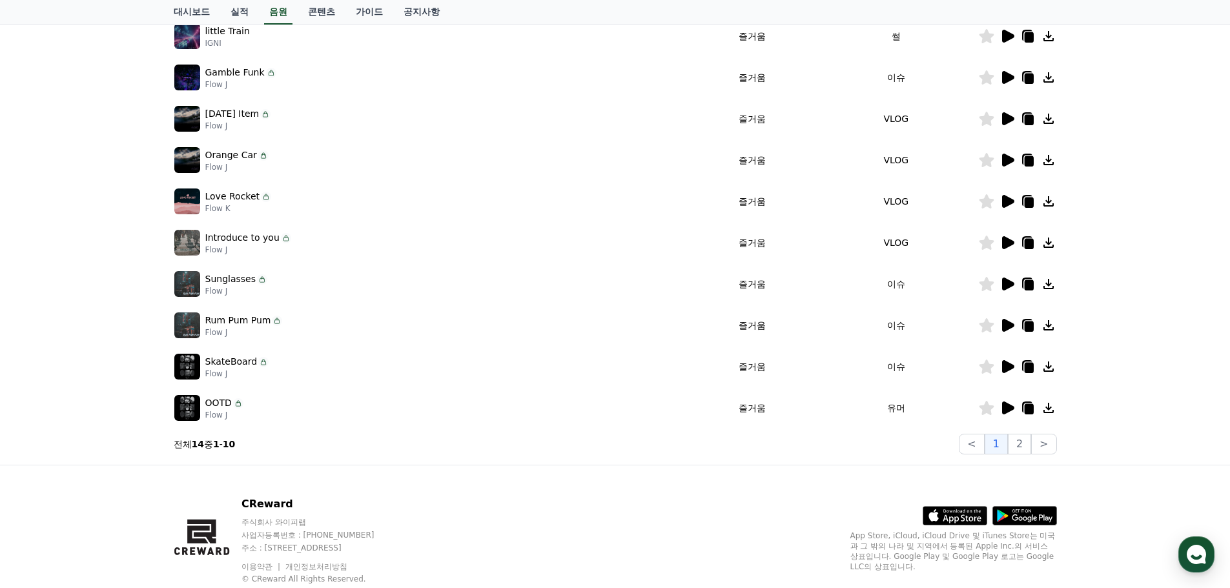
scroll to position [258, 0]
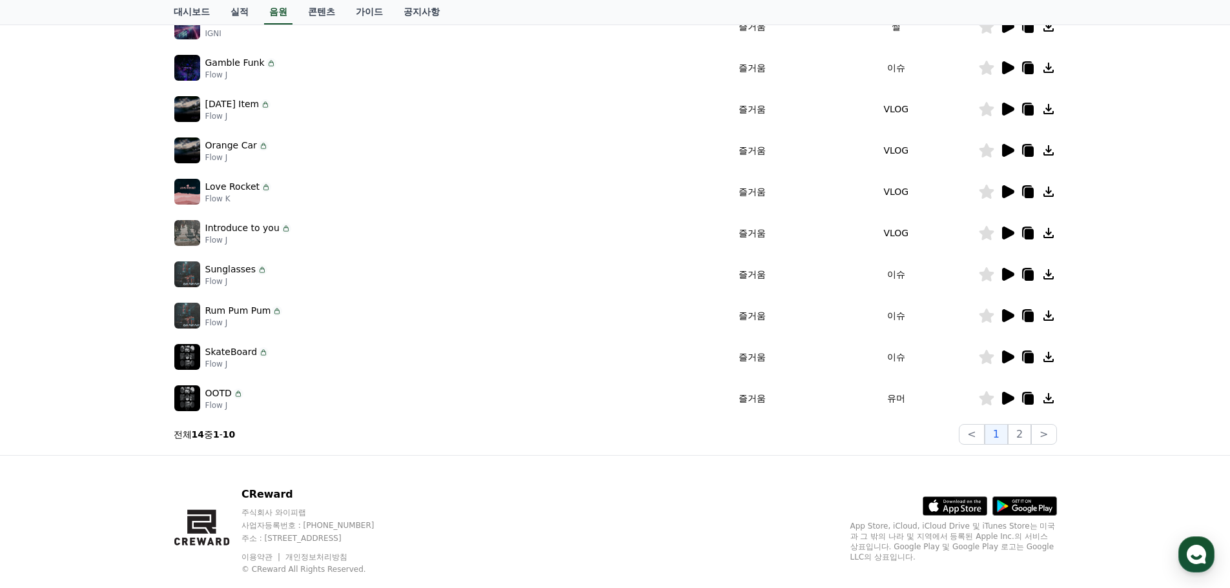
click at [1005, 401] on icon at bounding box center [1008, 398] width 12 height 13
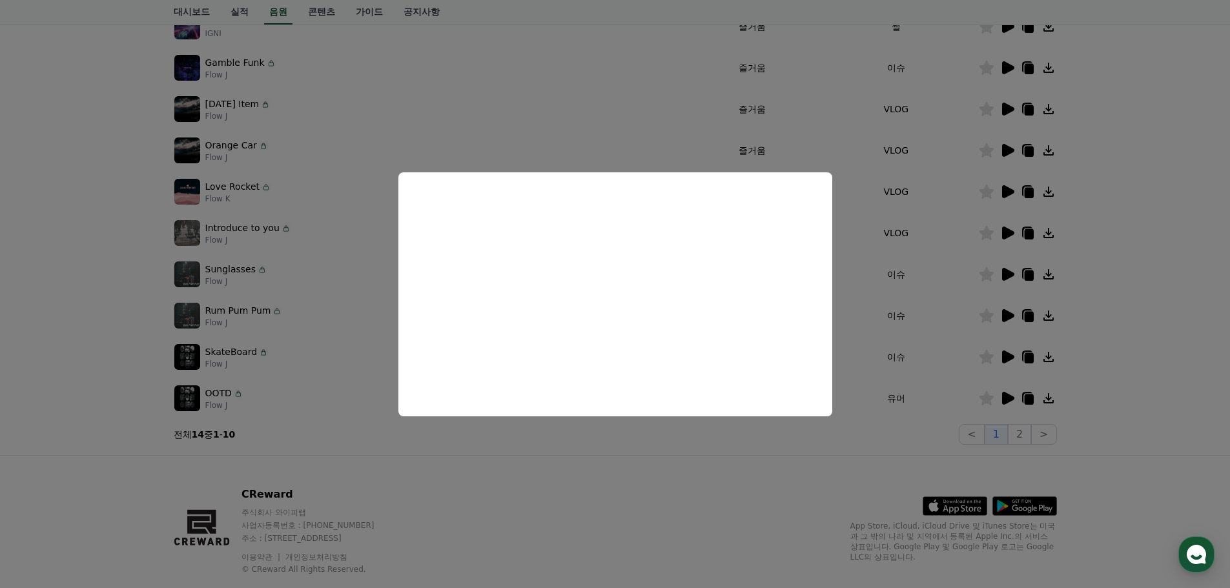
drag, startPoint x: 982, startPoint y: 450, endPoint x: 997, endPoint y: 448, distance: 15.6
click at [984, 450] on button "close modal" at bounding box center [615, 294] width 1230 height 588
click at [1019, 440] on button "2" at bounding box center [1019, 434] width 23 height 21
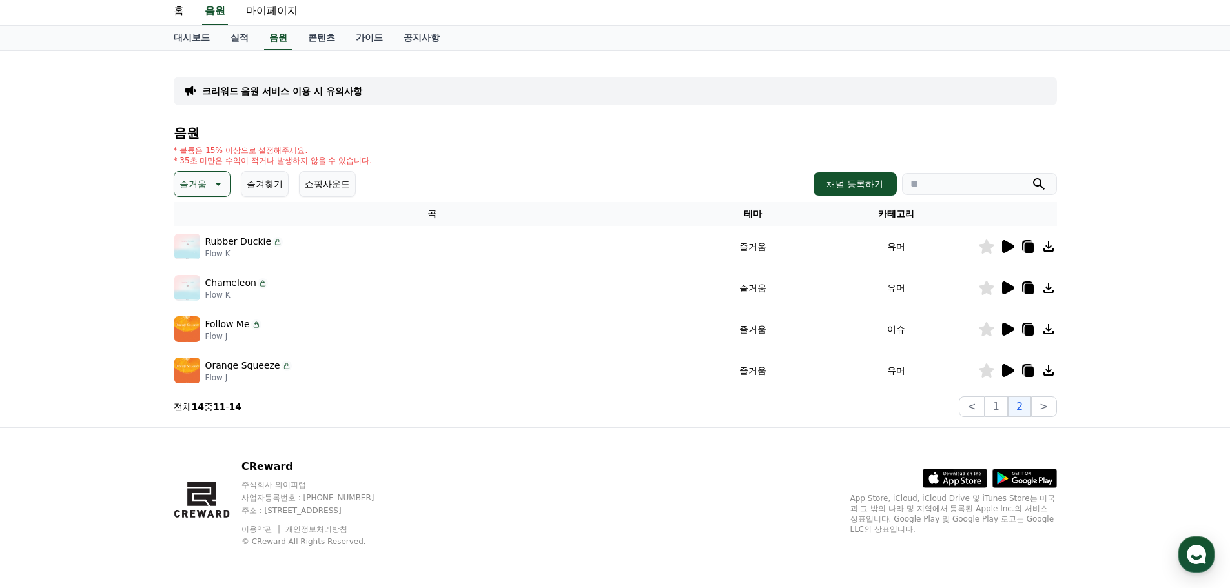
scroll to position [38, 0]
click at [1009, 254] on td at bounding box center [1017, 246] width 79 height 41
click at [1002, 245] on icon at bounding box center [1008, 246] width 12 height 13
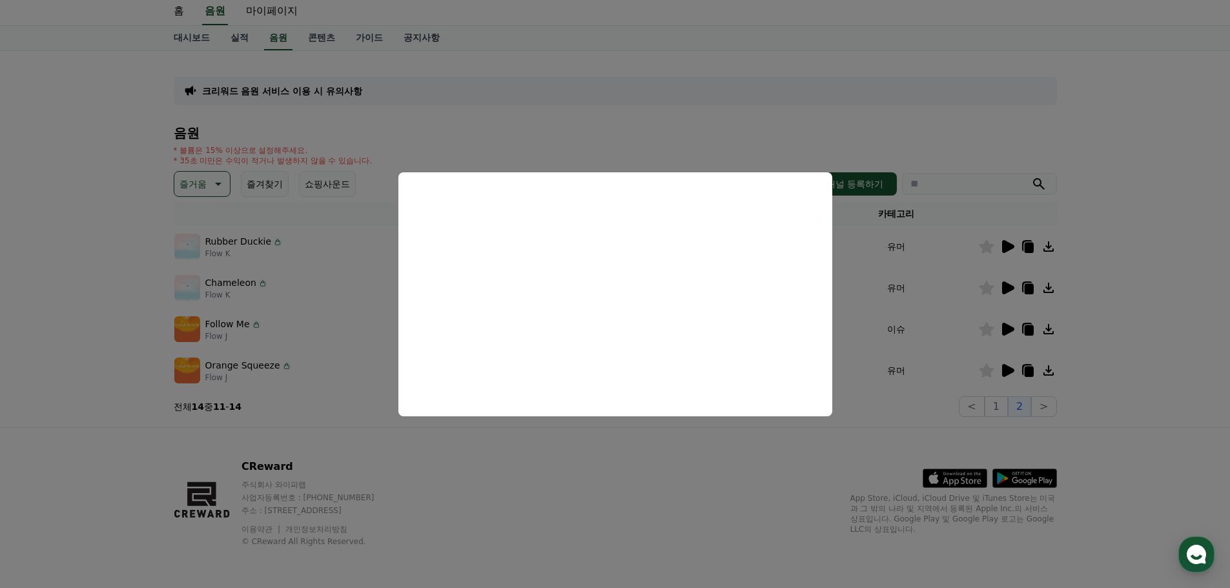
click at [1047, 145] on button "close modal" at bounding box center [615, 294] width 1230 height 588
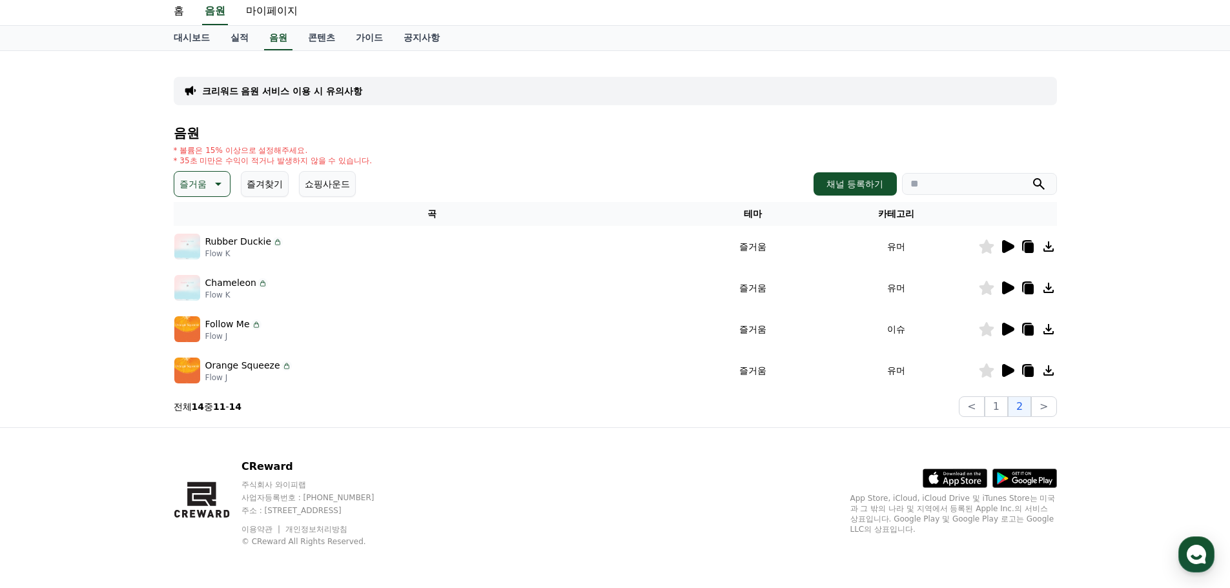
click at [987, 252] on icon at bounding box center [986, 246] width 15 height 14
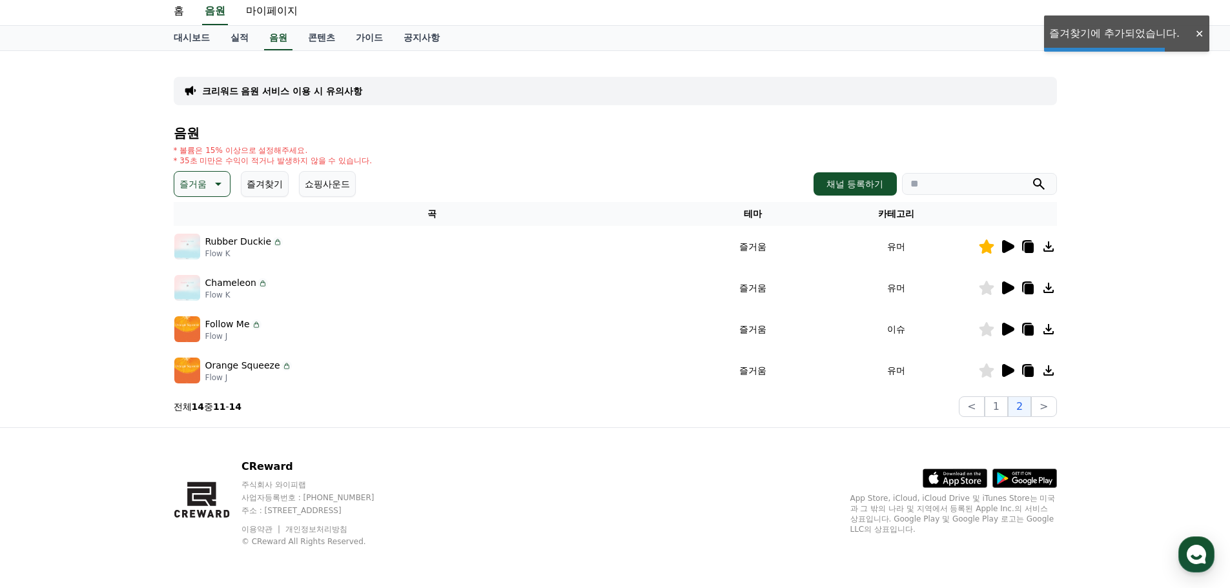
click at [1008, 287] on icon at bounding box center [1008, 287] width 12 height 13
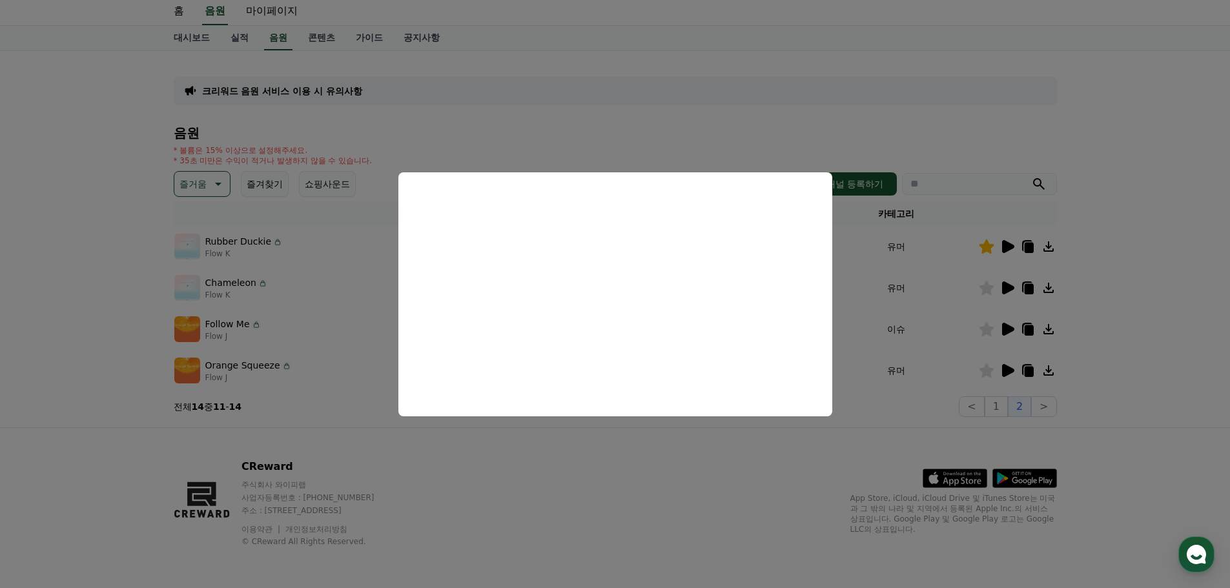
click at [1110, 321] on button "close modal" at bounding box center [615, 294] width 1230 height 588
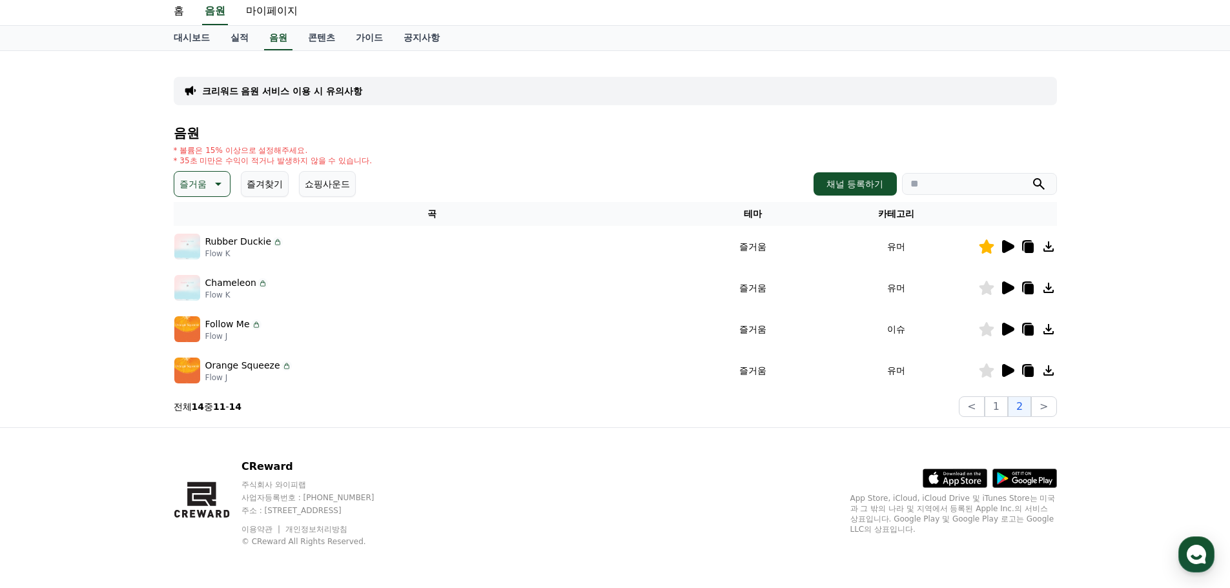
click at [1000, 330] on icon at bounding box center [1006, 328] width 15 height 15
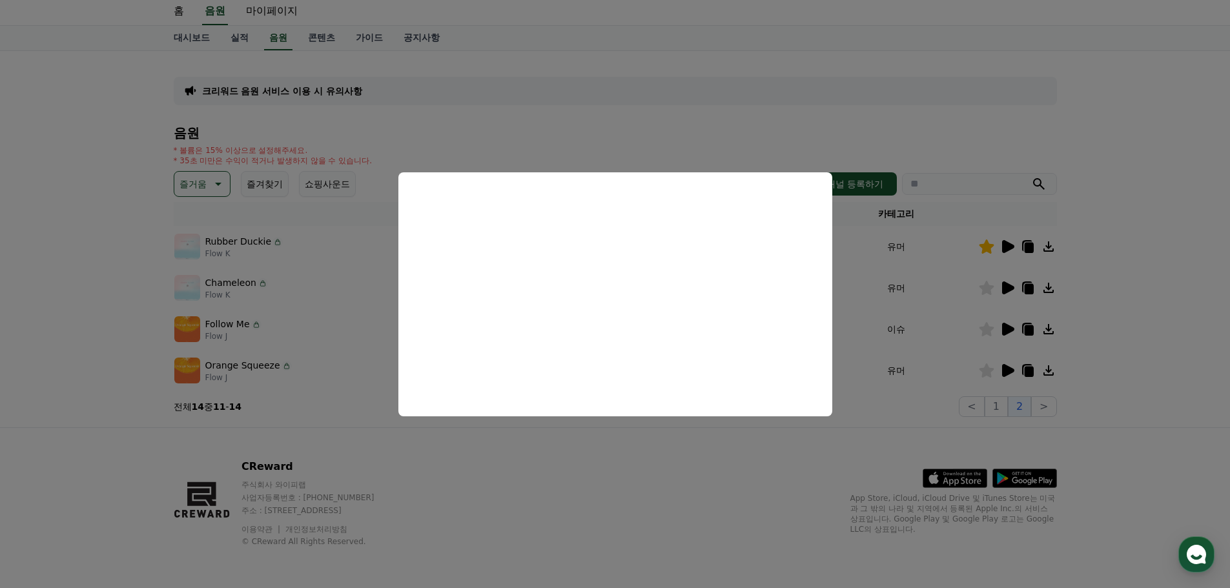
click at [1042, 150] on button "close modal" at bounding box center [615, 294] width 1230 height 588
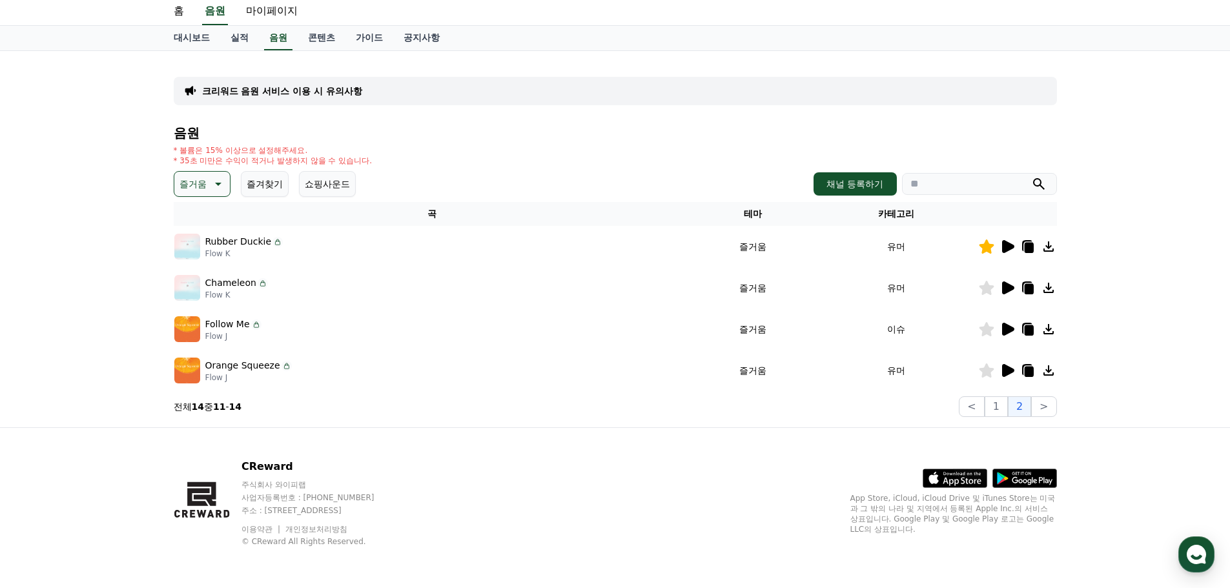
click at [1009, 370] on icon at bounding box center [1008, 370] width 12 height 13
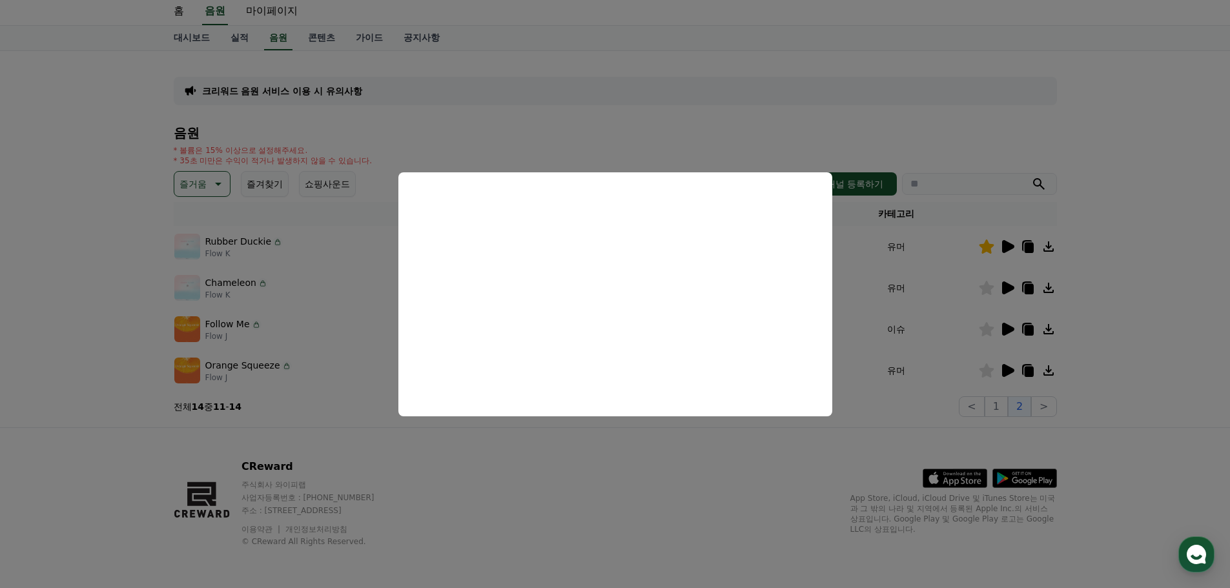
click at [831, 134] on button "close modal" at bounding box center [615, 294] width 1230 height 588
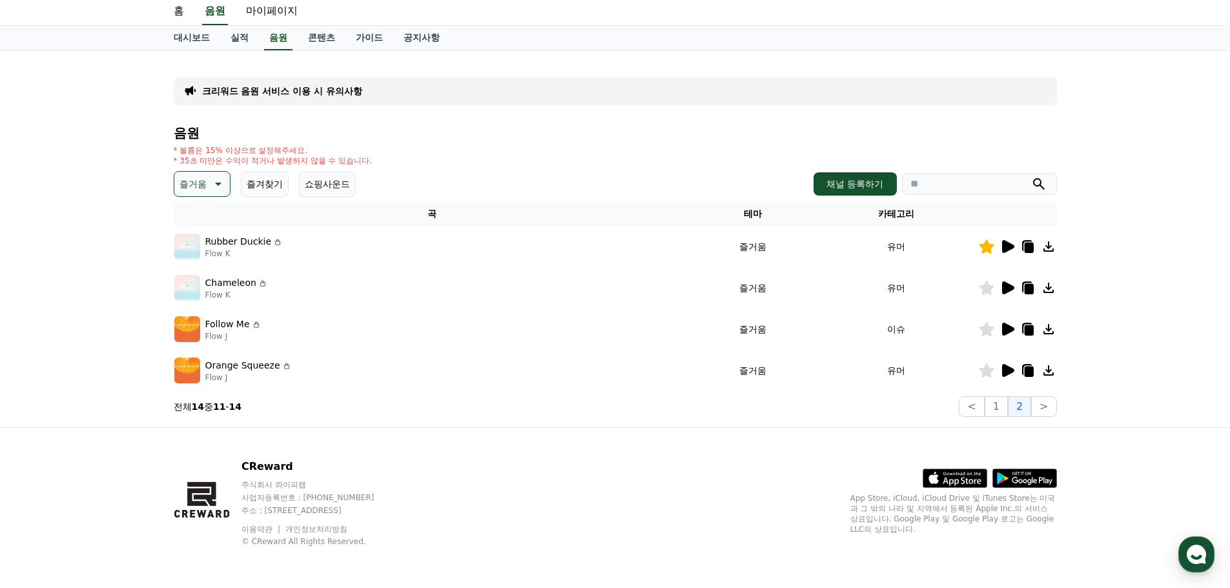
click at [205, 188] on p "즐거움" at bounding box center [192, 184] width 27 height 18
click at [216, 258] on button "감동적인" at bounding box center [199, 257] width 46 height 28
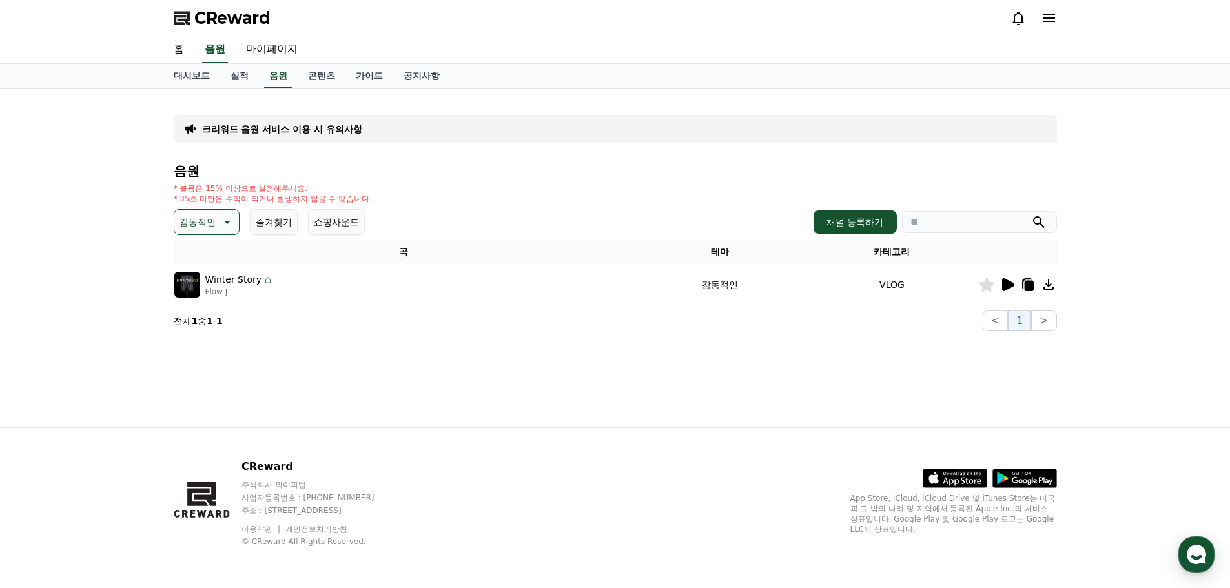
click at [207, 217] on p "감동적인" at bounding box center [197, 222] width 36 height 18
click at [199, 267] on button "밝은" at bounding box center [190, 261] width 28 height 28
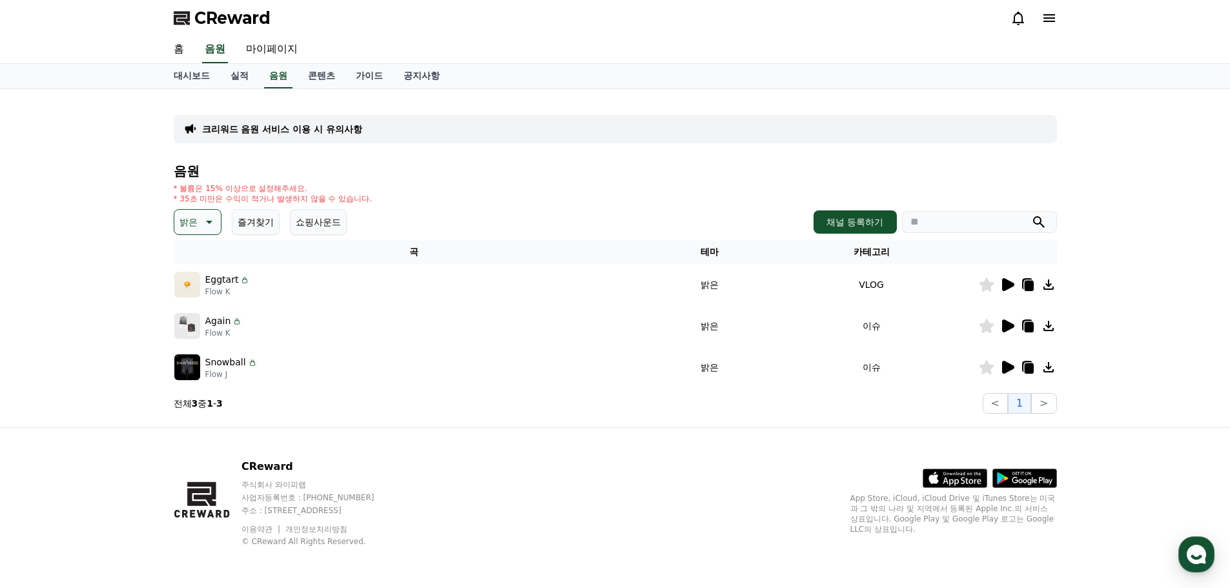
click at [1002, 284] on icon at bounding box center [1008, 284] width 12 height 13
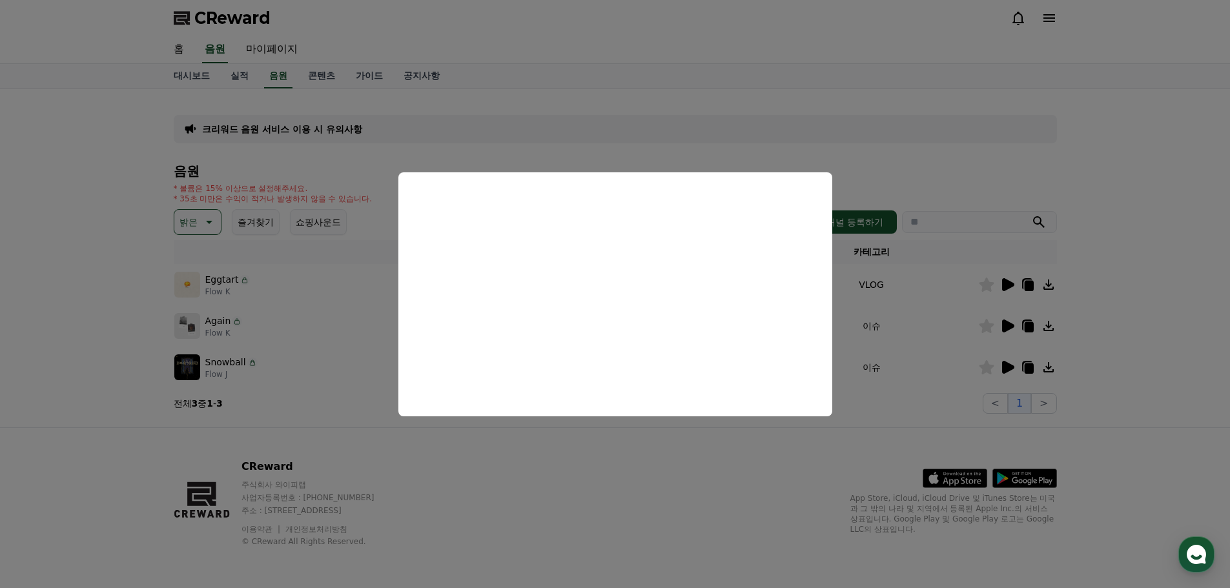
click at [923, 454] on button "close modal" at bounding box center [615, 294] width 1230 height 588
click at [1005, 322] on icon at bounding box center [1008, 326] width 12 height 13
click at [679, 476] on button "close modal" at bounding box center [615, 294] width 1230 height 588
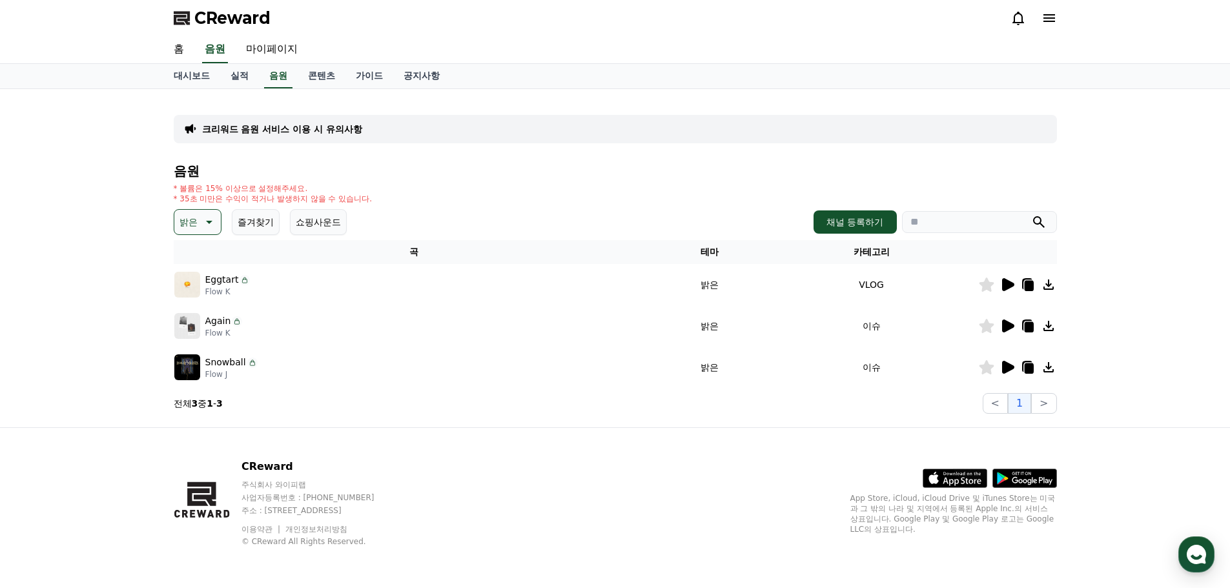
click at [1013, 362] on icon at bounding box center [1006, 367] width 15 height 15
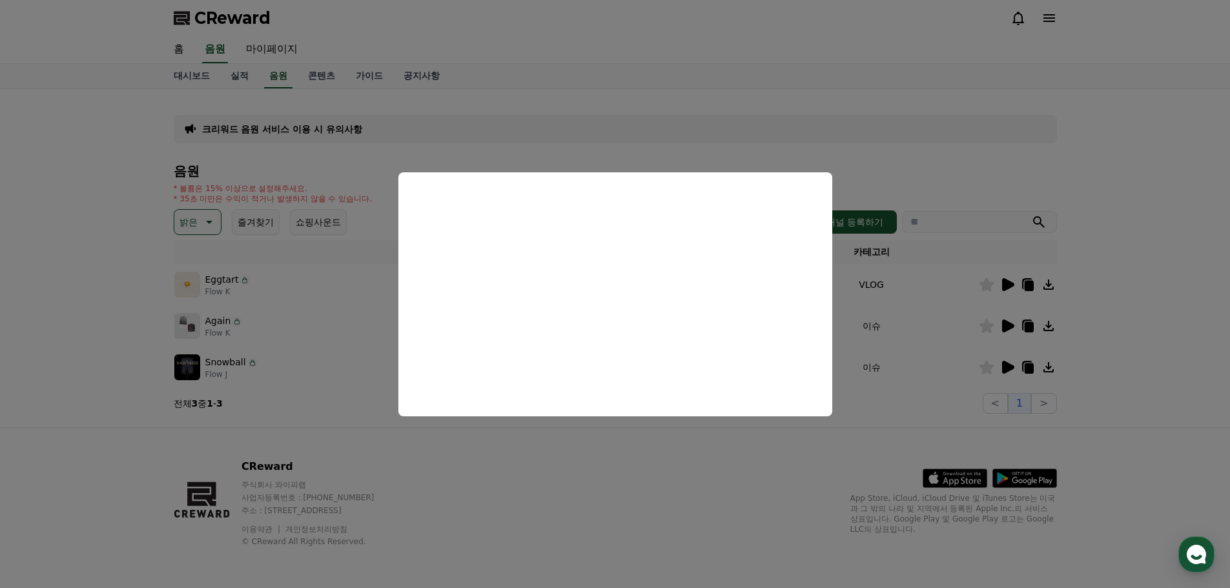
click at [156, 241] on button "close modal" at bounding box center [615, 294] width 1230 height 588
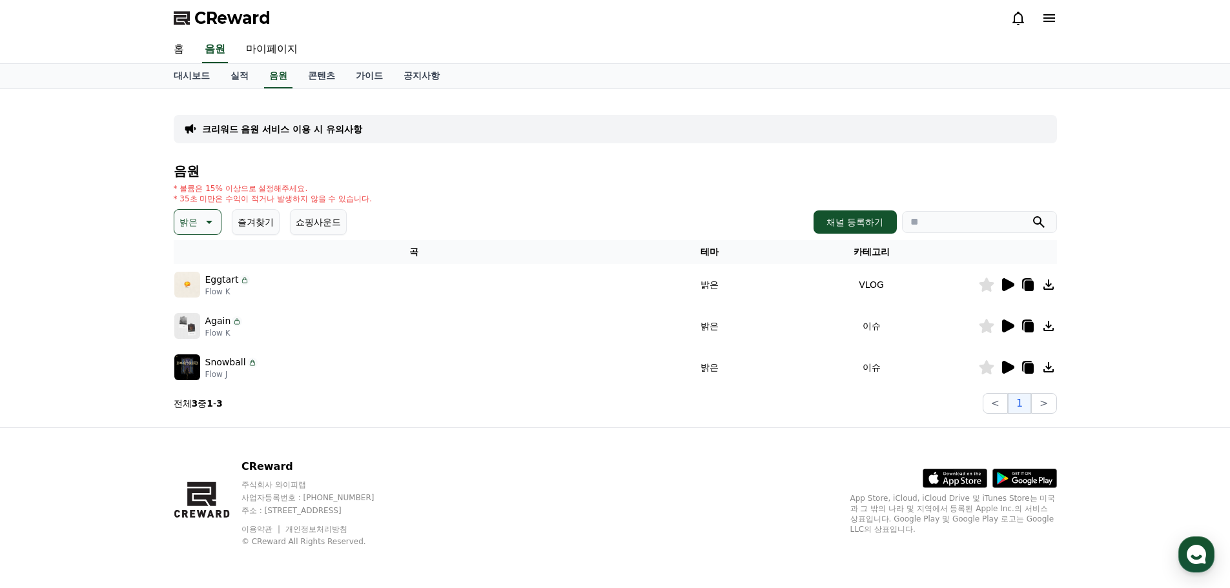
click at [194, 229] on p "밝은" at bounding box center [188, 222] width 18 height 18
click at [204, 274] on button "즐거움" at bounding box center [194, 269] width 37 height 28
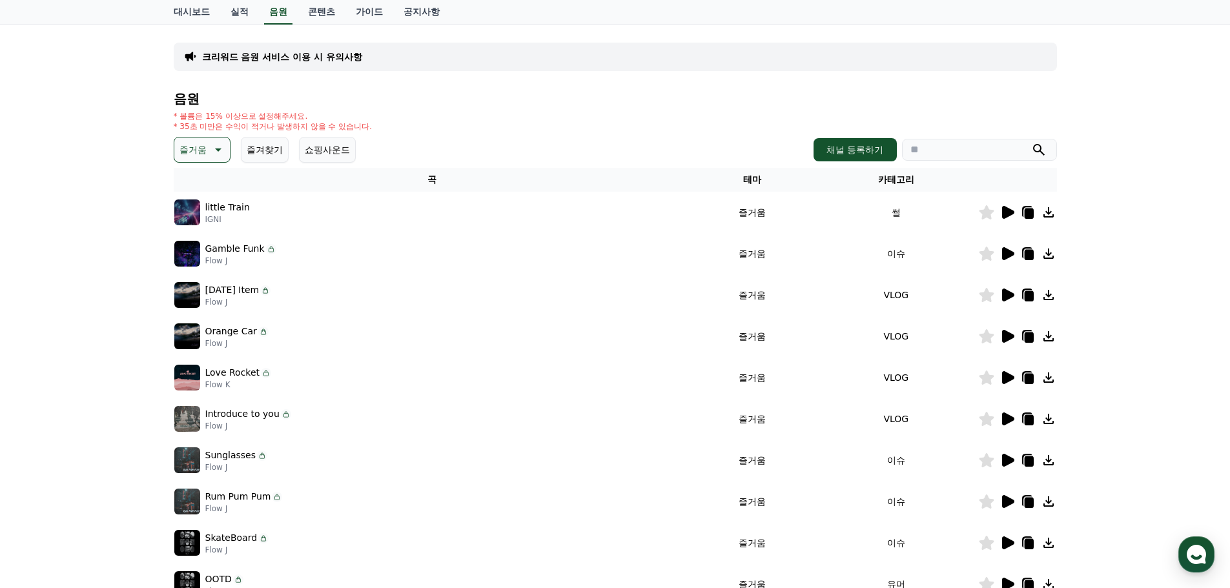
scroll to position [28, 0]
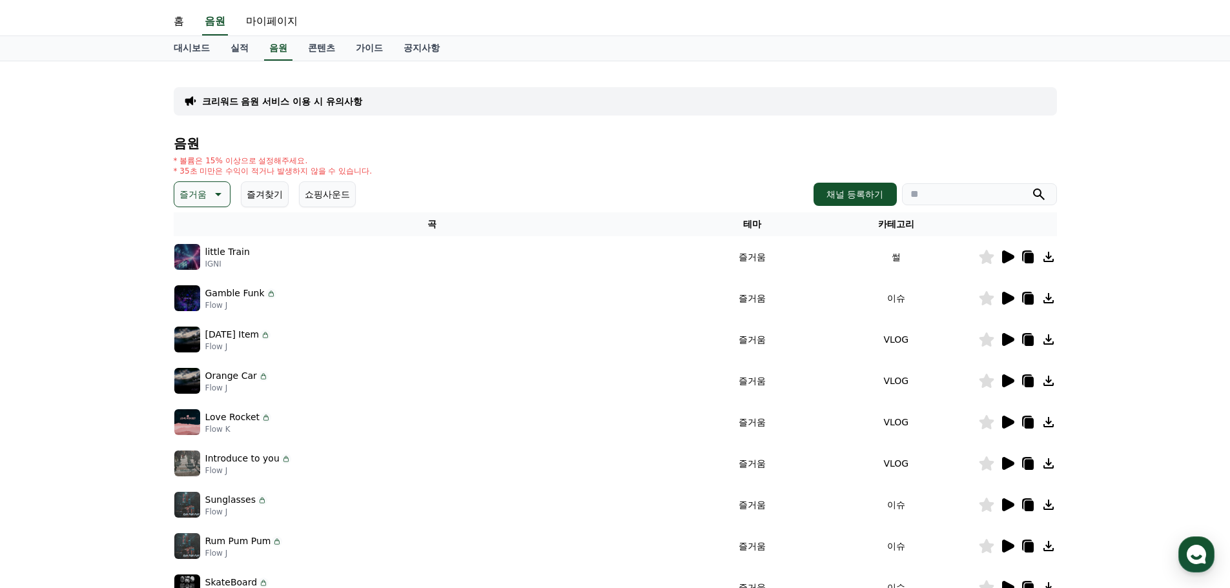
click at [213, 192] on icon at bounding box center [216, 194] width 15 height 15
click at [206, 291] on button "귀여운" at bounding box center [194, 298] width 37 height 28
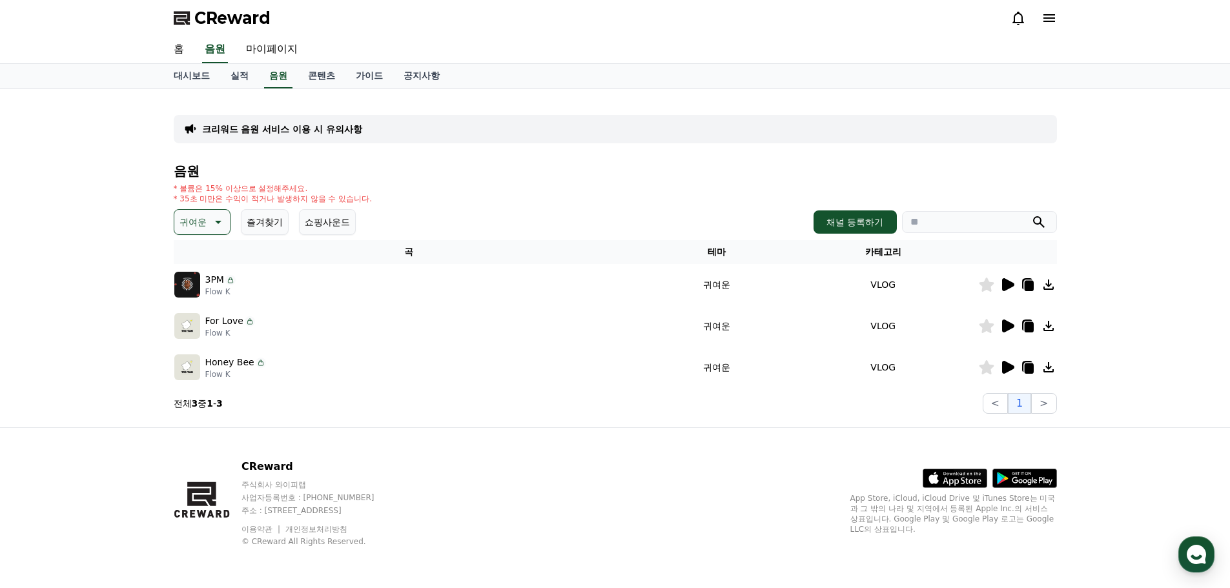
click at [1009, 287] on icon at bounding box center [1008, 284] width 12 height 13
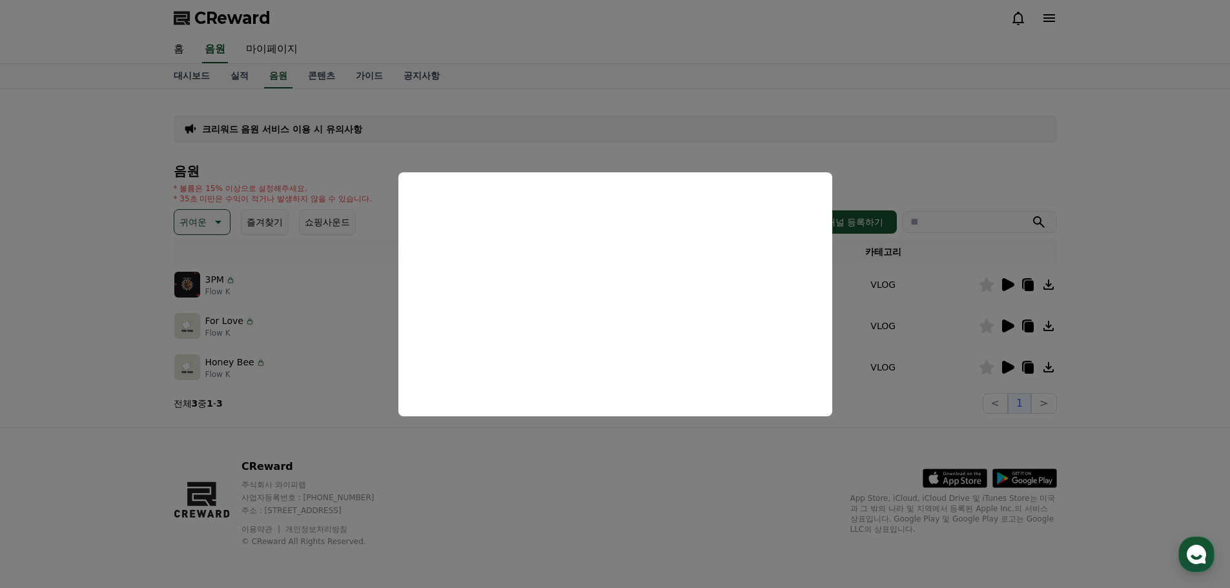
click at [960, 203] on button "close modal" at bounding box center [615, 294] width 1230 height 588
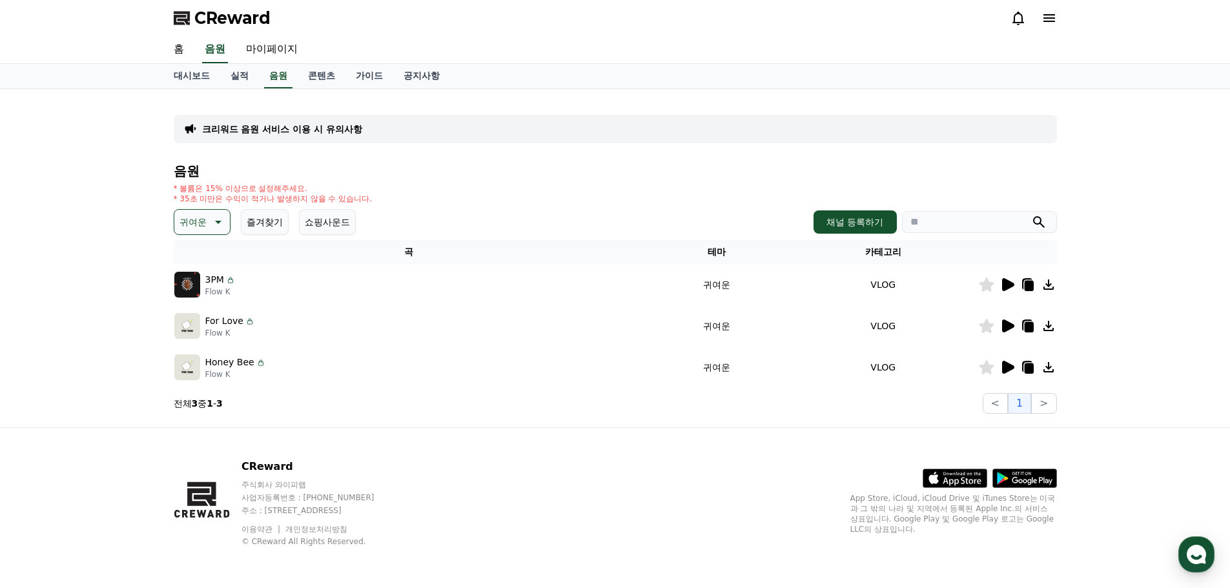
click at [1002, 323] on icon at bounding box center [1008, 326] width 12 height 13
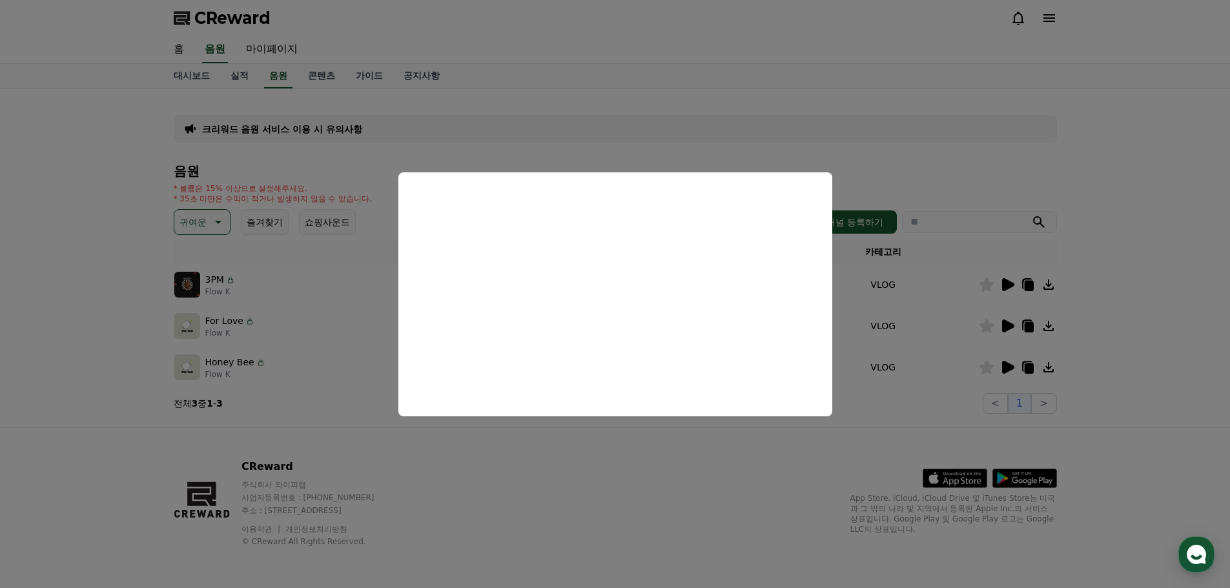
click at [1074, 281] on button "close modal" at bounding box center [615, 294] width 1230 height 588
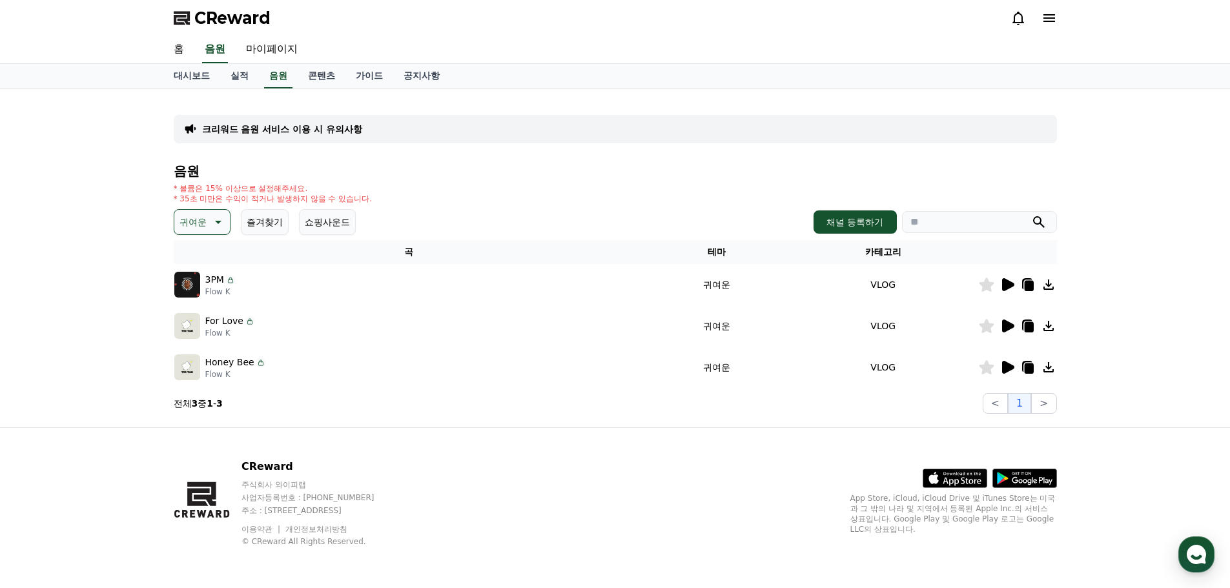
click at [1011, 364] on icon at bounding box center [1006, 367] width 15 height 15
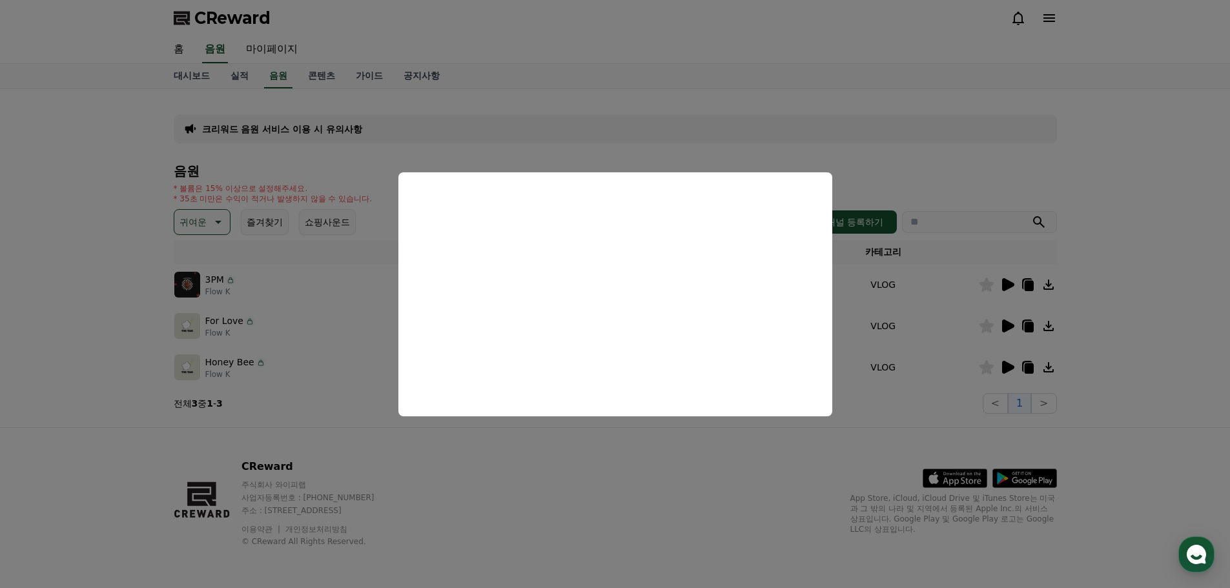
drag, startPoint x: 929, startPoint y: 229, endPoint x: 950, endPoint y: 243, distance: 25.1
click at [931, 229] on button "close modal" at bounding box center [615, 294] width 1230 height 588
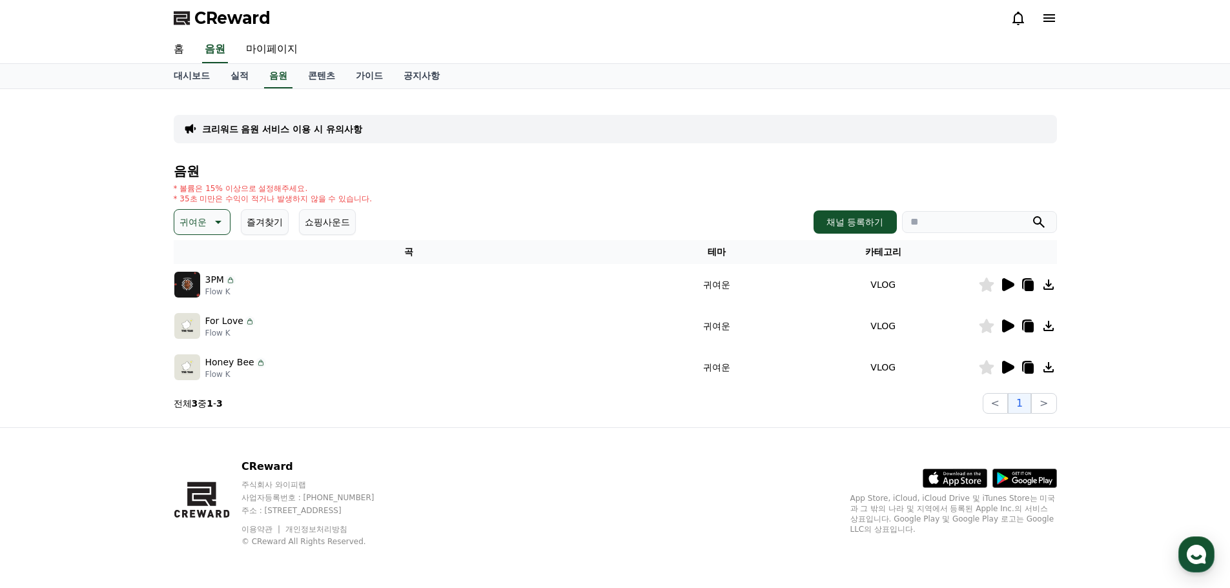
click at [993, 288] on icon at bounding box center [986, 285] width 15 height 14
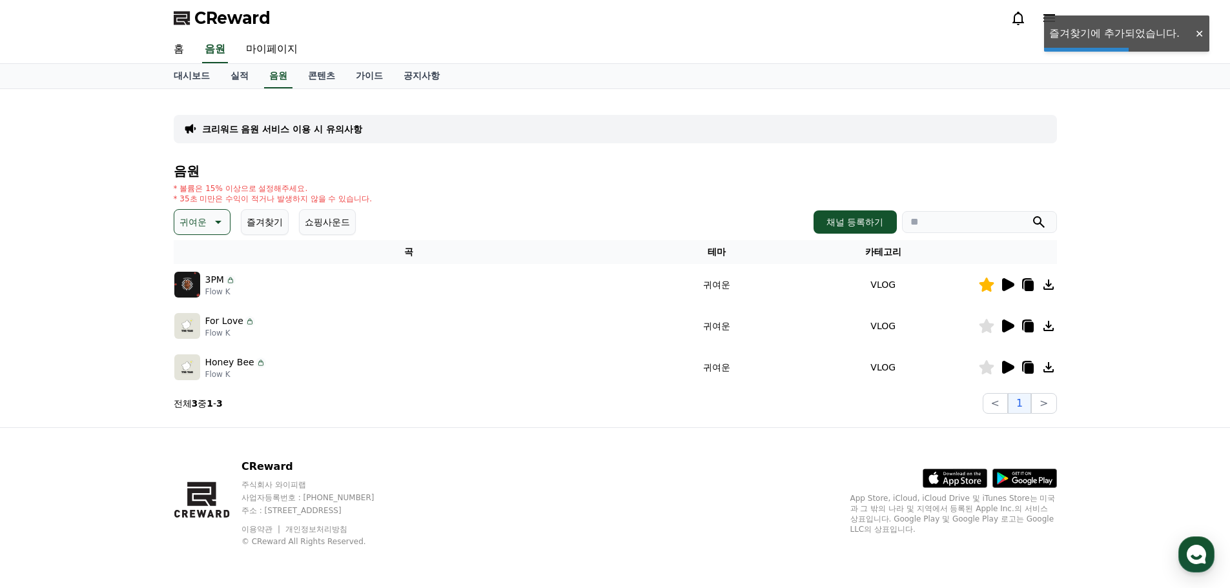
click at [225, 216] on button "귀여운" at bounding box center [202, 222] width 57 height 26
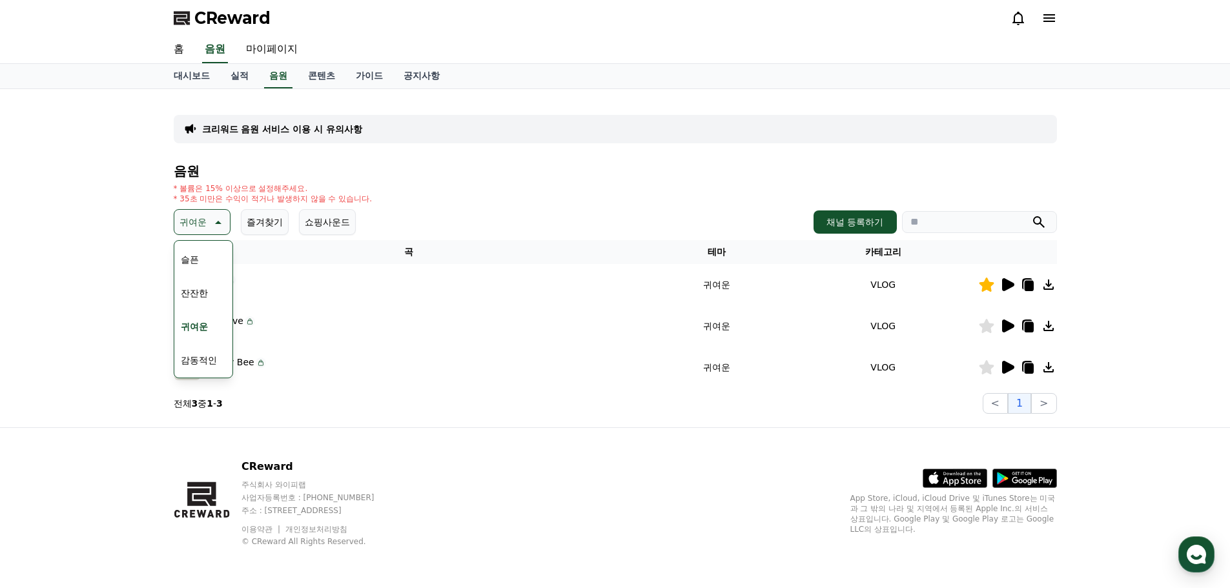
scroll to position [467, 0]
click at [198, 301] on button "잔잔한" at bounding box center [194, 292] width 37 height 28
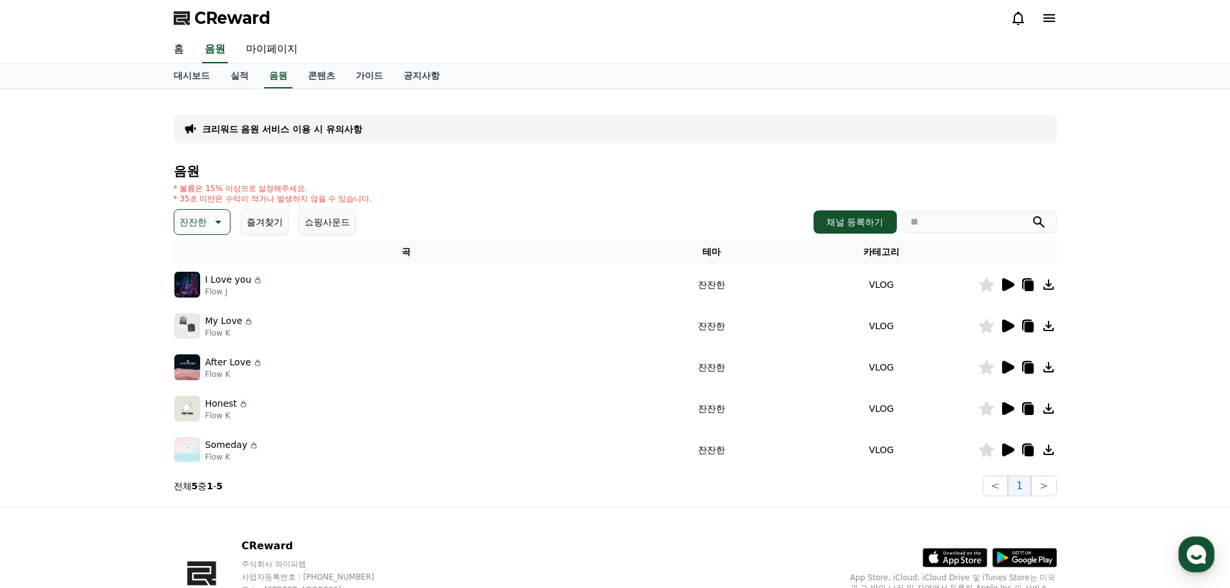
click at [1009, 285] on icon at bounding box center [1008, 284] width 12 height 13
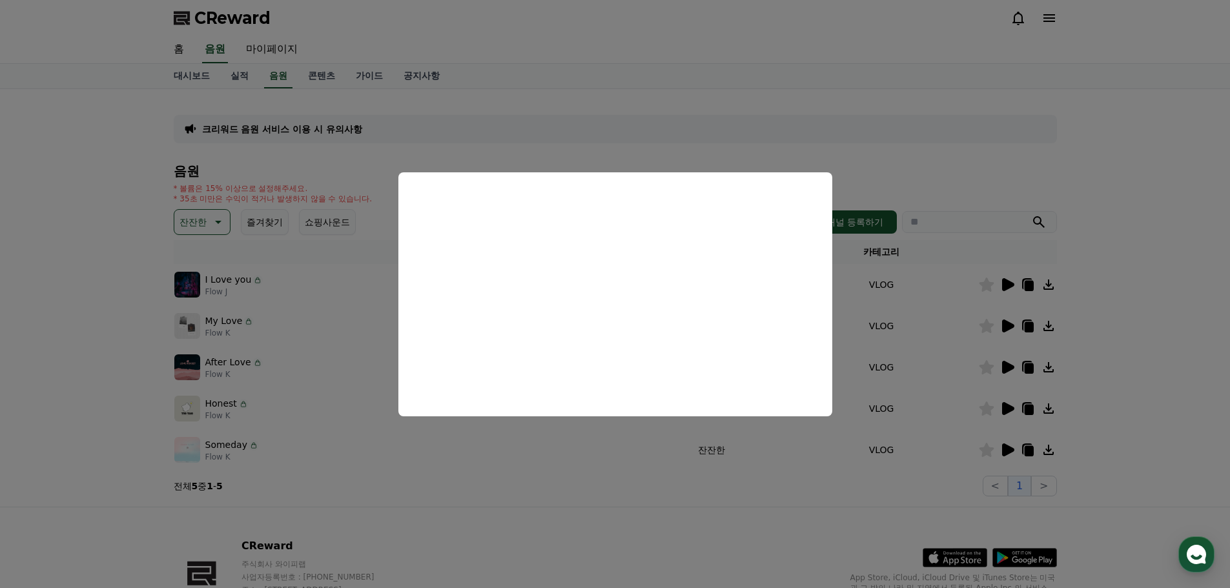
click at [335, 301] on button "close modal" at bounding box center [615, 294] width 1230 height 588
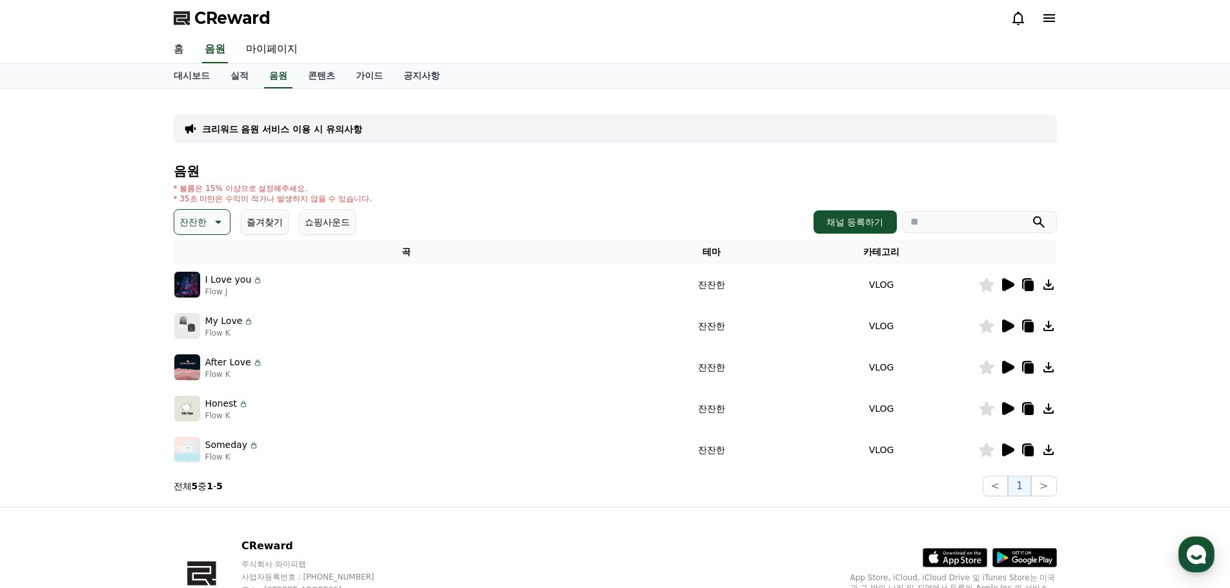
click at [201, 225] on p "잔잔한" at bounding box center [192, 222] width 27 height 18
click at [205, 325] on button "호기심" at bounding box center [194, 323] width 37 height 28
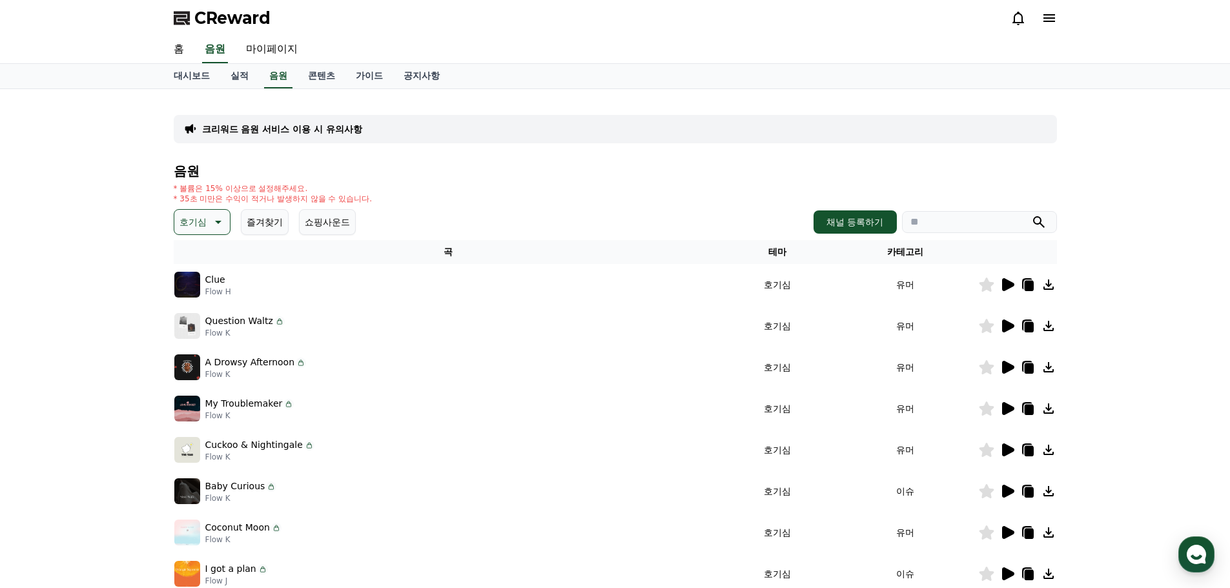
click at [1010, 285] on icon at bounding box center [1008, 284] width 12 height 13
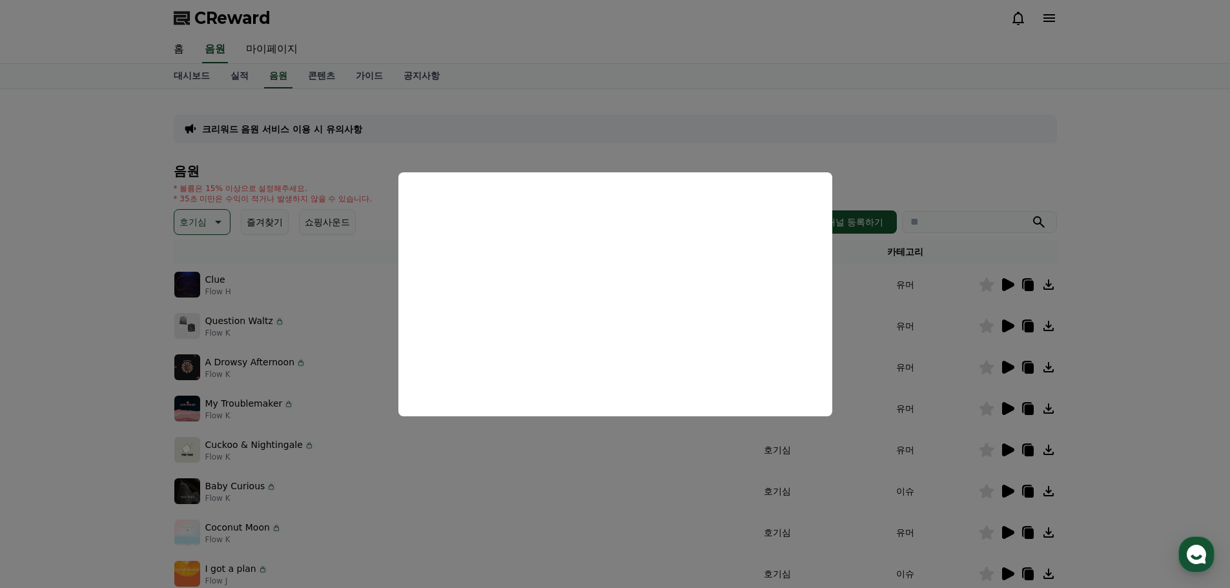
drag, startPoint x: 521, startPoint y: 465, endPoint x: 582, endPoint y: 478, distance: 62.7
click at [523, 467] on button "close modal" at bounding box center [615, 294] width 1230 height 588
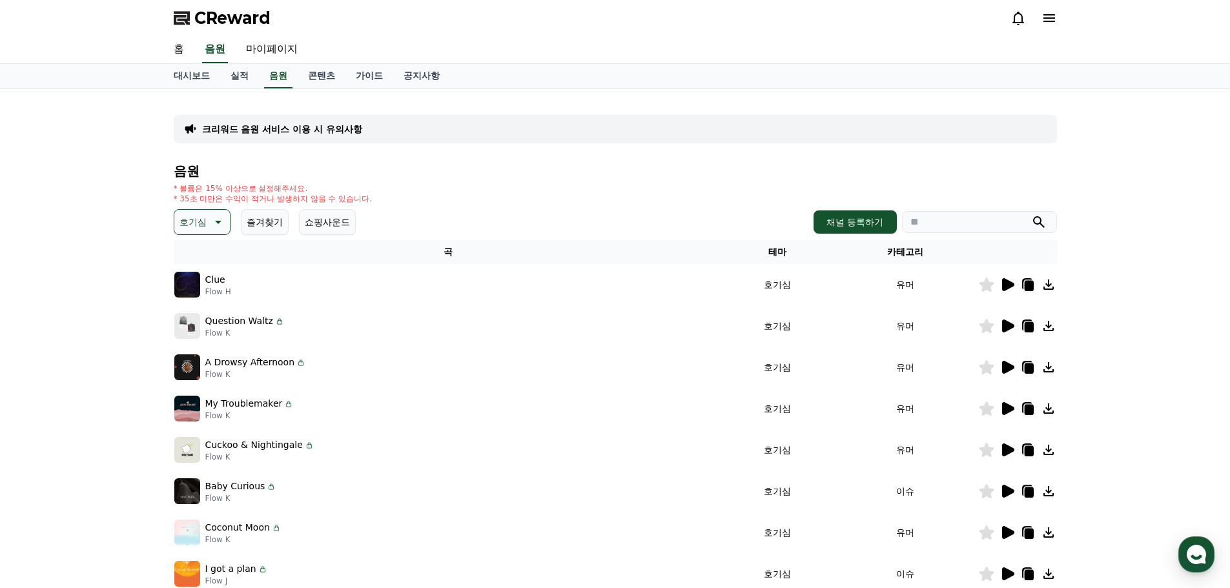
click at [1009, 321] on icon at bounding box center [1006, 325] width 15 height 15
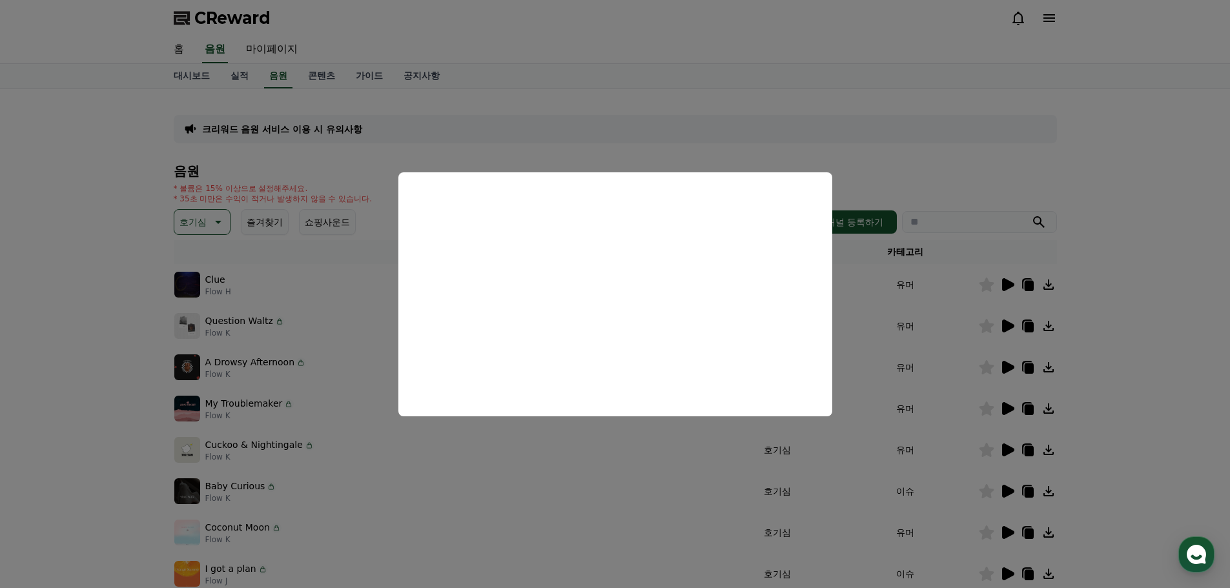
click at [854, 456] on button "close modal" at bounding box center [615, 294] width 1230 height 588
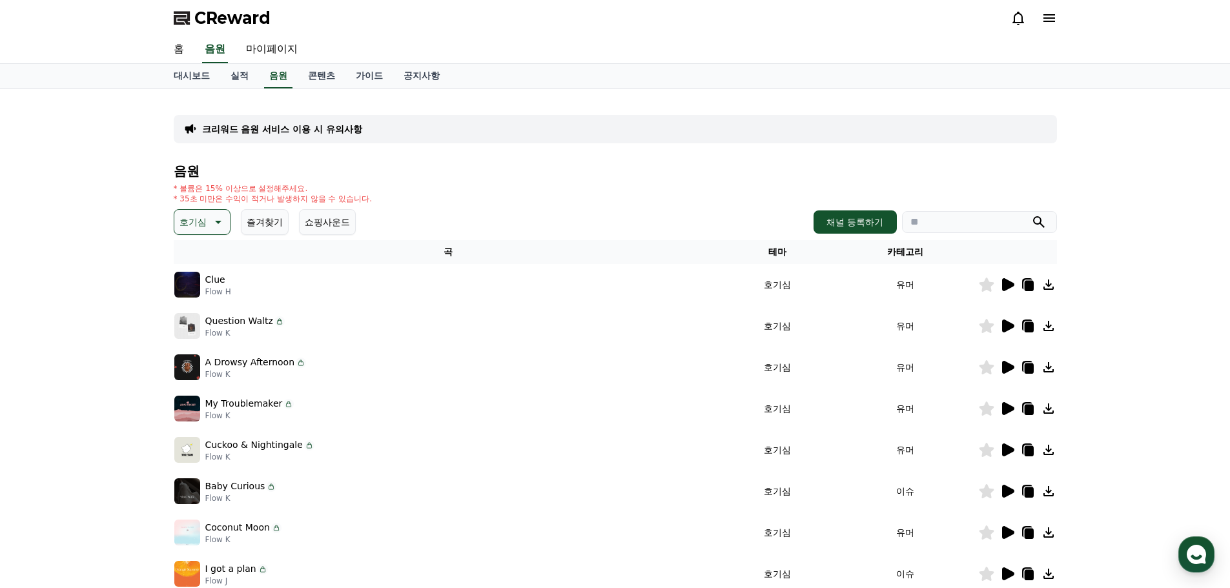
click at [988, 366] on icon at bounding box center [986, 367] width 15 height 14
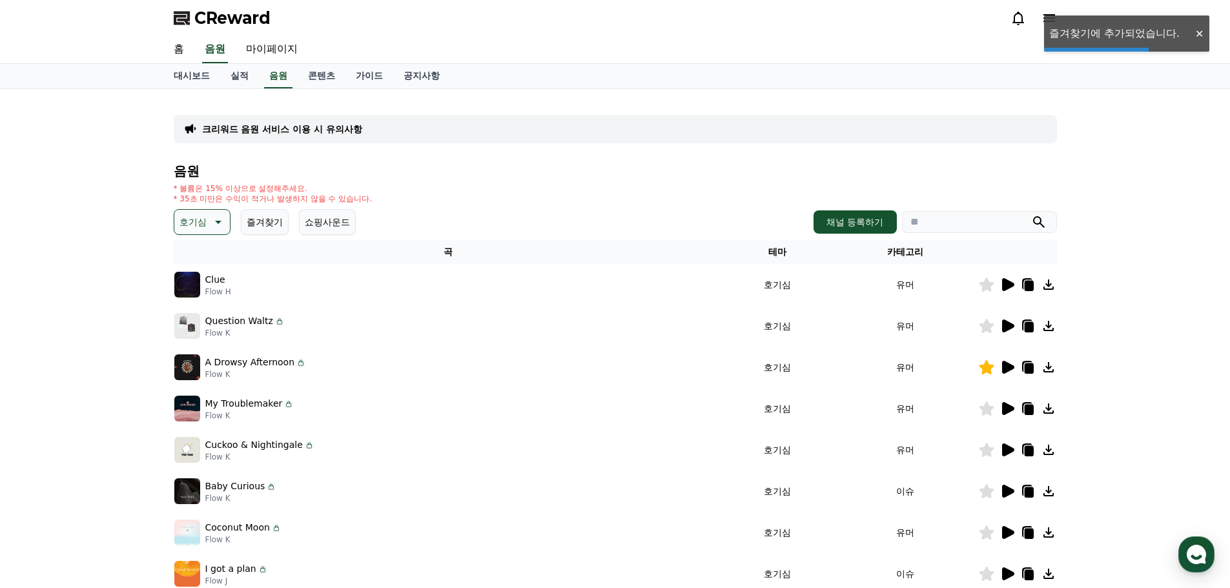
click at [1007, 410] on icon at bounding box center [1008, 408] width 12 height 13
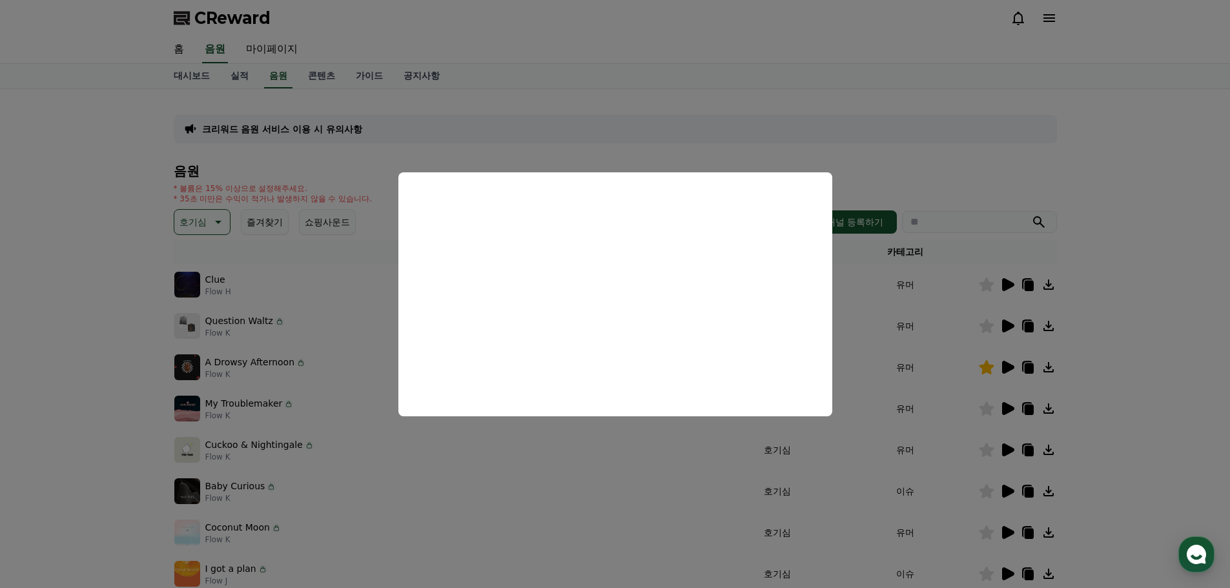
click at [892, 380] on button "close modal" at bounding box center [615, 294] width 1230 height 588
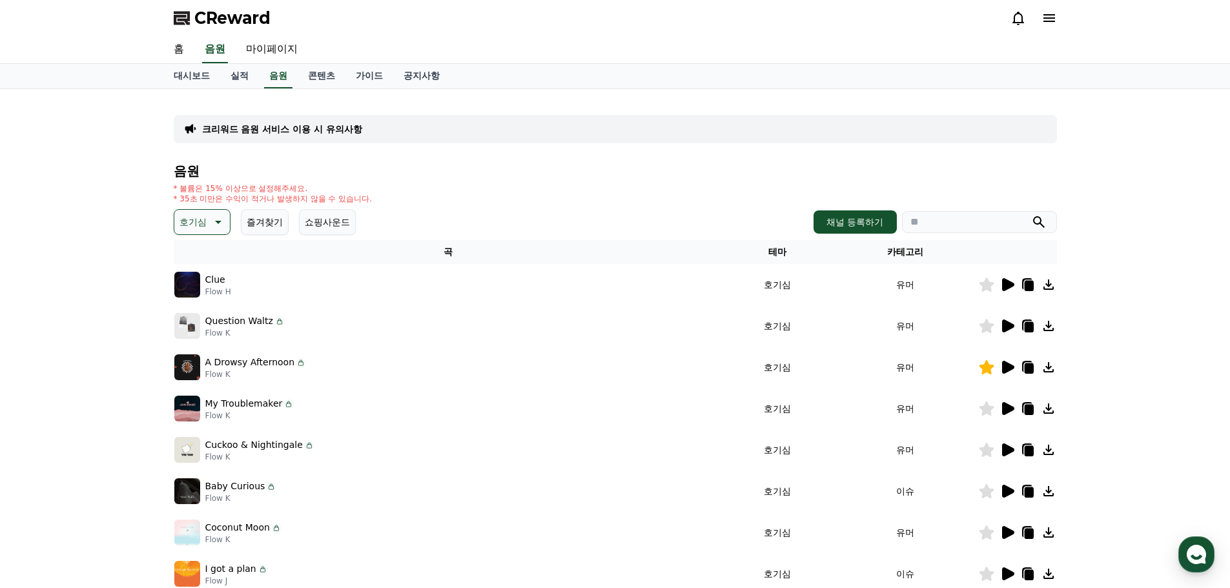
click at [1008, 369] on icon at bounding box center [1008, 367] width 12 height 13
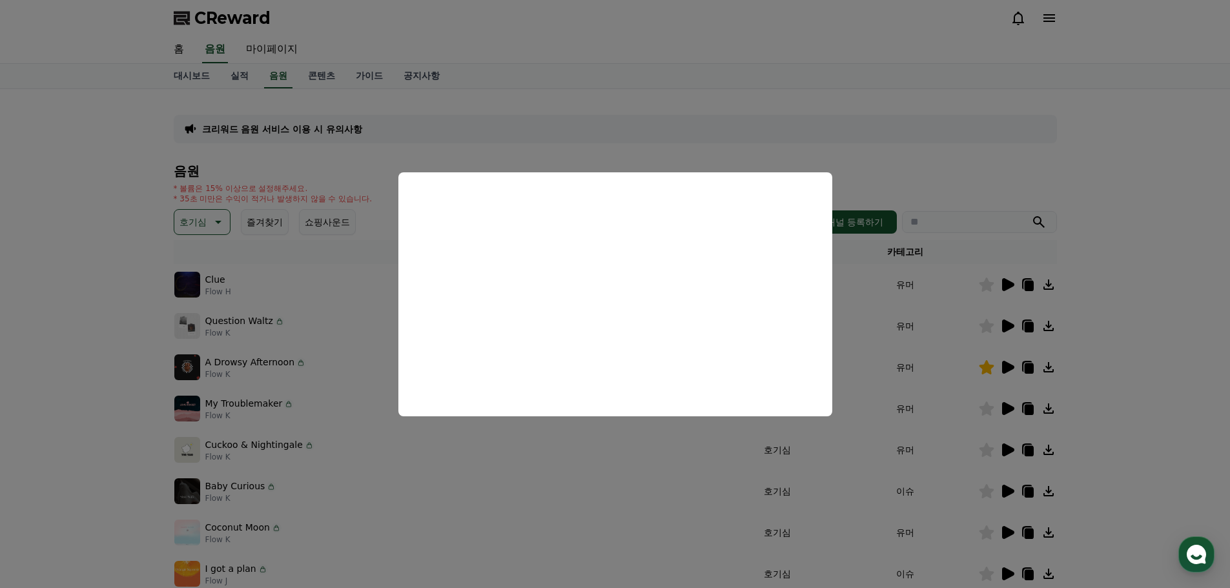
click at [921, 433] on button "close modal" at bounding box center [615, 294] width 1230 height 588
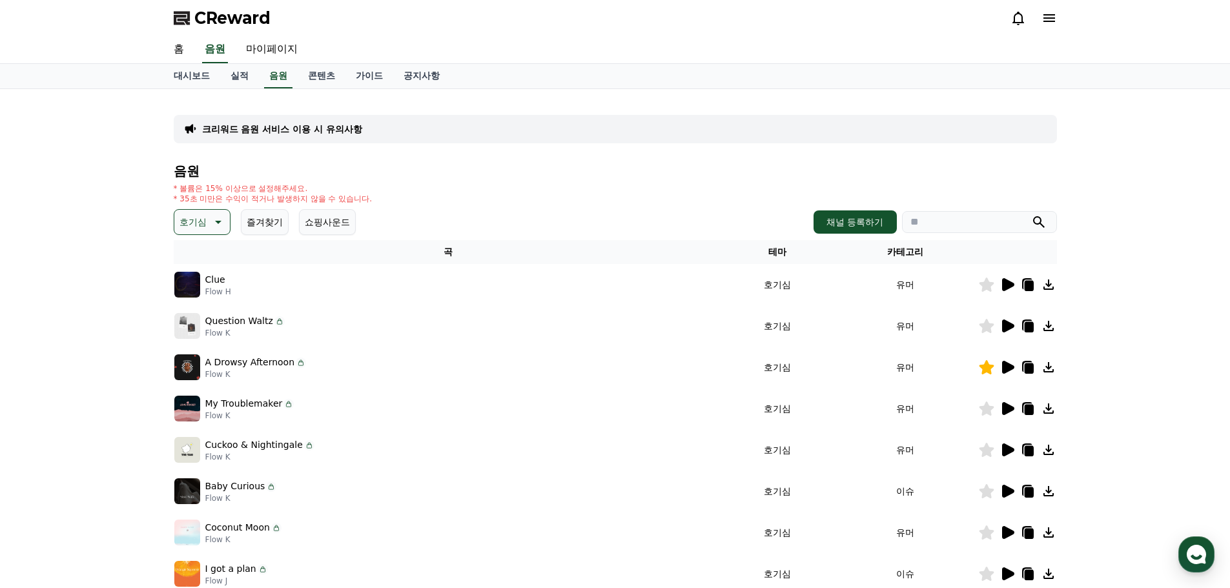
click at [1010, 325] on icon at bounding box center [1008, 326] width 12 height 13
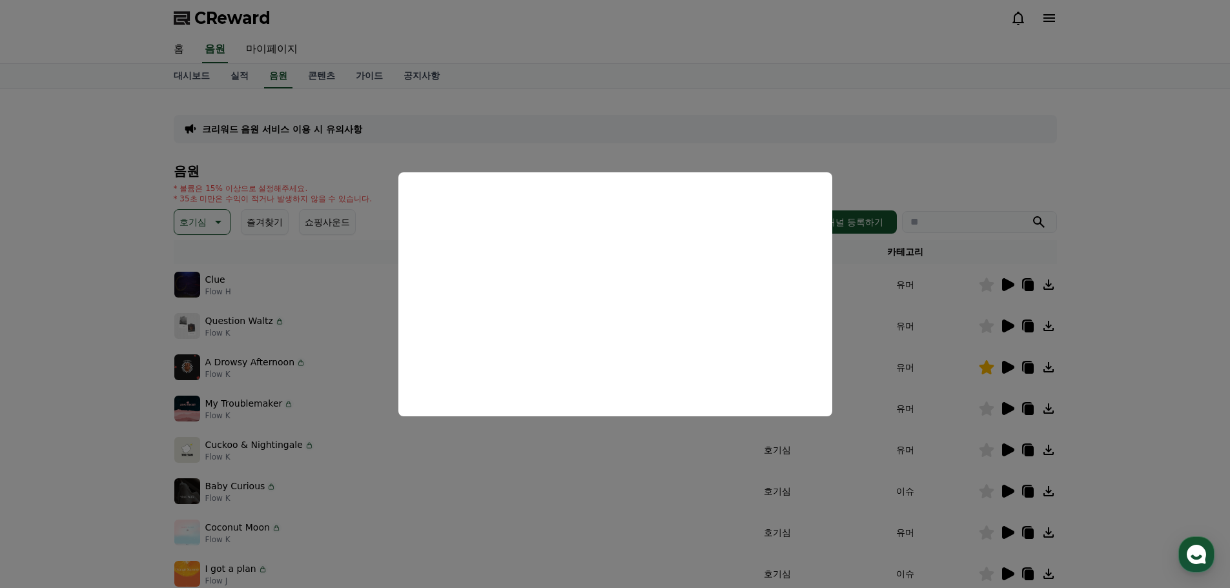
click at [931, 376] on button "close modal" at bounding box center [615, 294] width 1230 height 588
click at [979, 329] on icon at bounding box center [986, 326] width 15 height 14
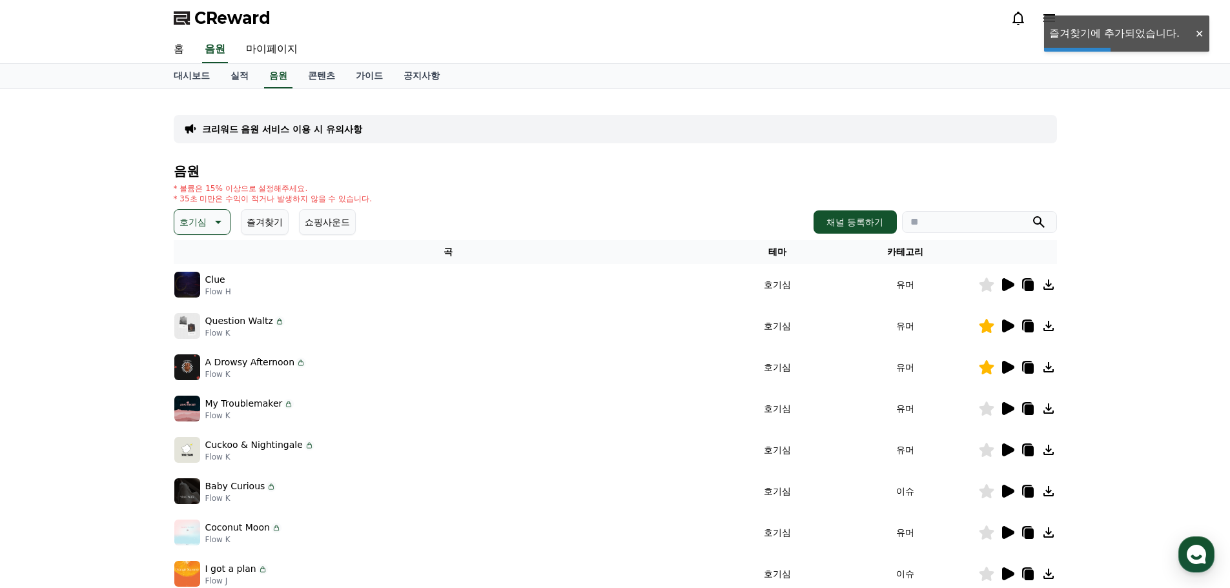
click at [1005, 447] on icon at bounding box center [1008, 449] width 12 height 13
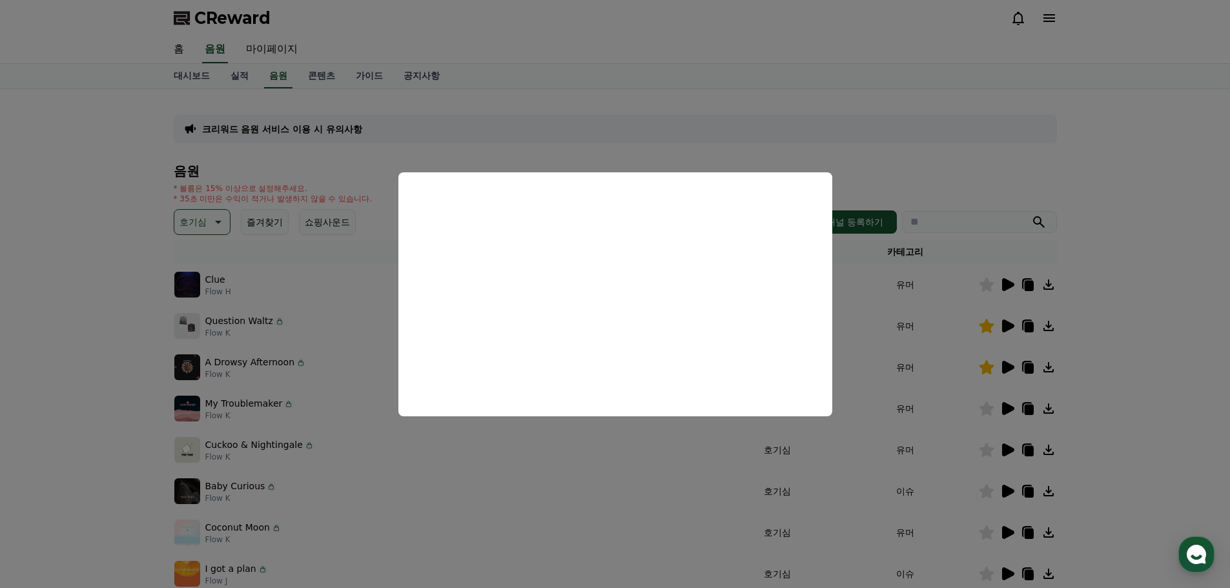
click at [622, 466] on button "close modal" at bounding box center [615, 294] width 1230 height 588
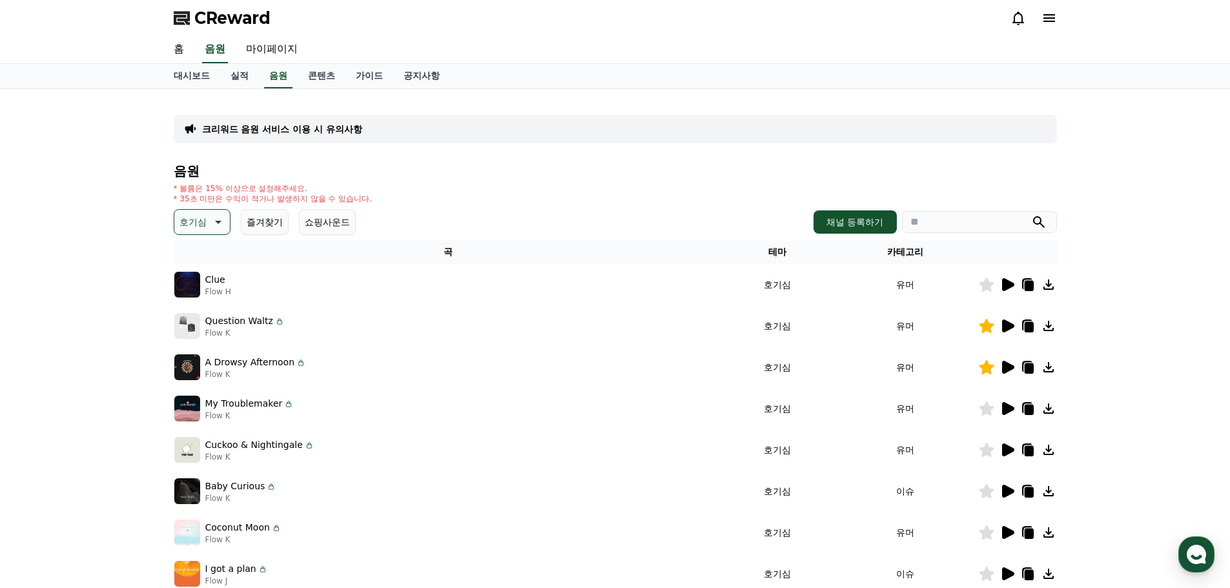
click at [1011, 491] on icon at bounding box center [1008, 491] width 12 height 13
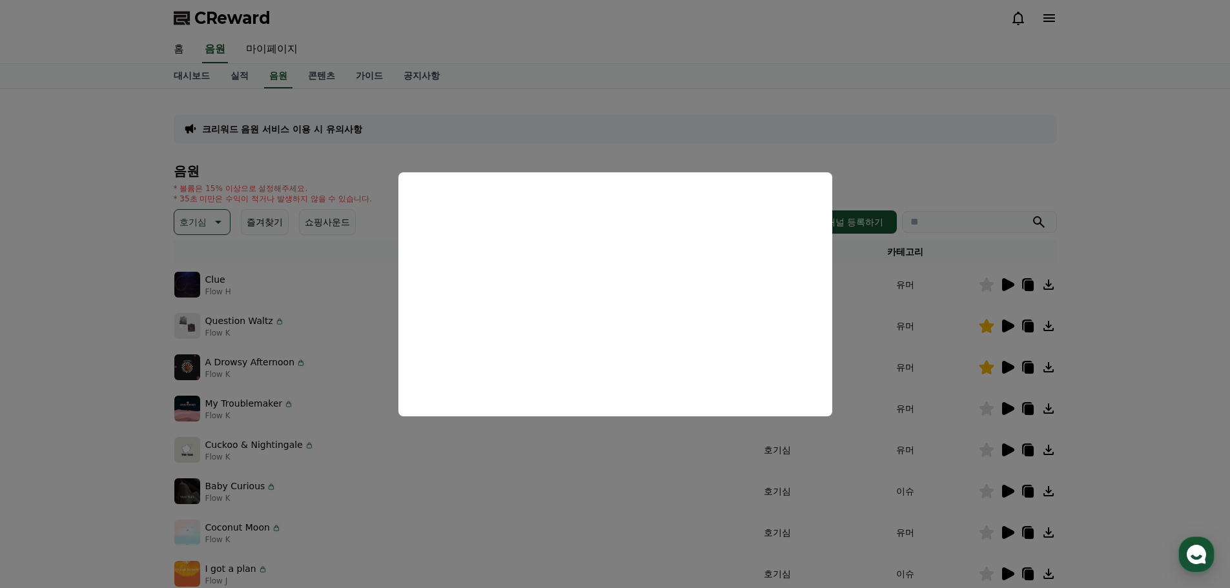
click at [683, 484] on button "close modal" at bounding box center [615, 294] width 1230 height 588
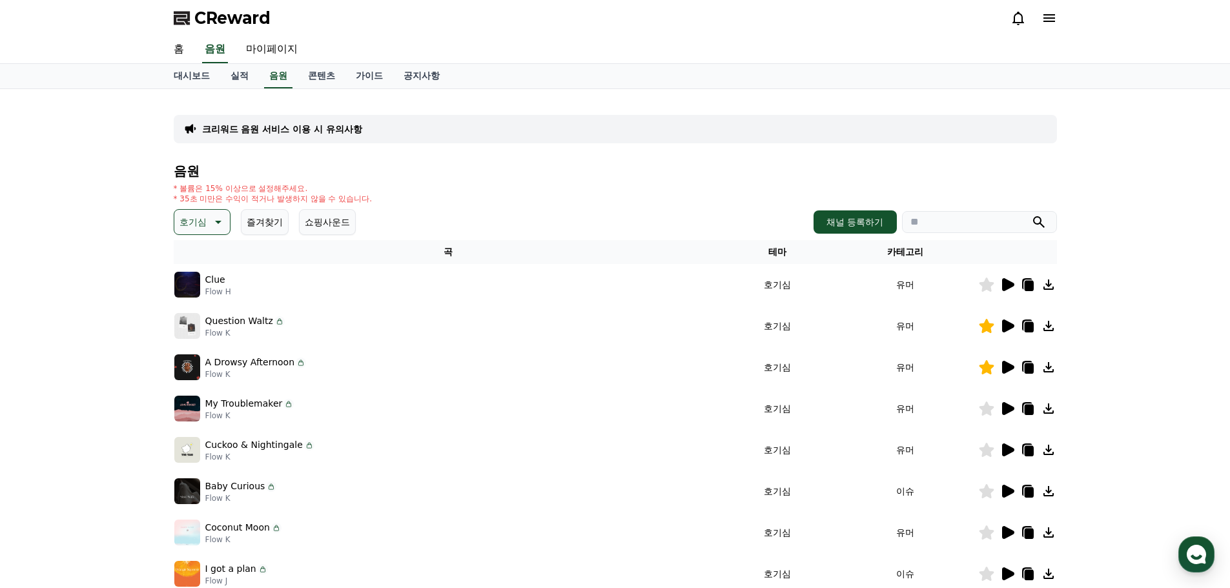
click at [1004, 532] on icon at bounding box center [1008, 532] width 12 height 13
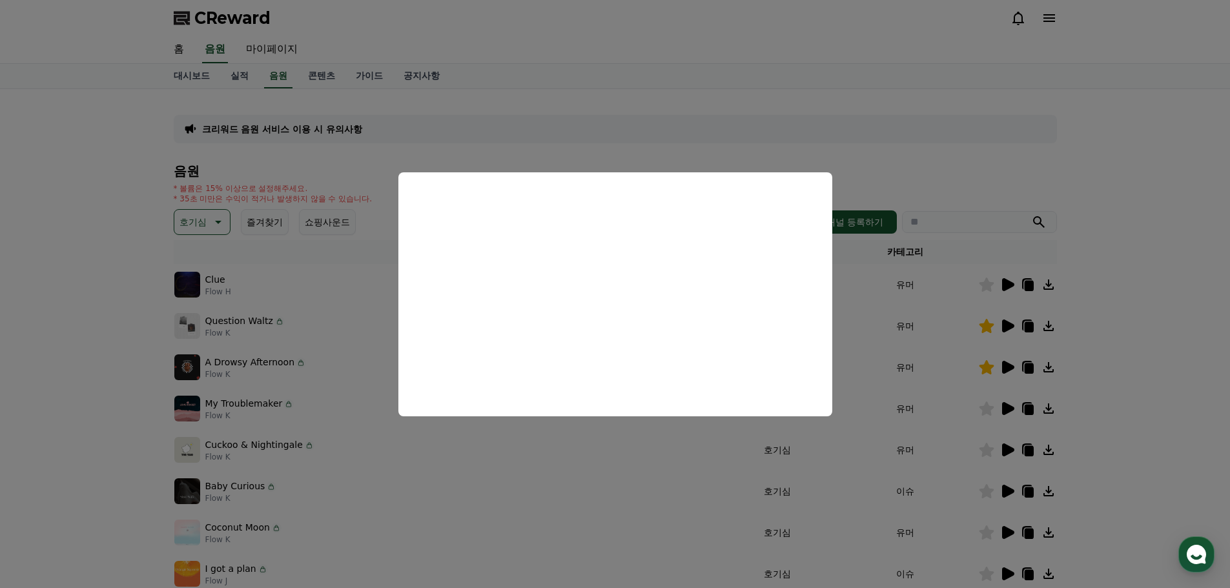
click at [680, 491] on button "close modal" at bounding box center [615, 294] width 1230 height 588
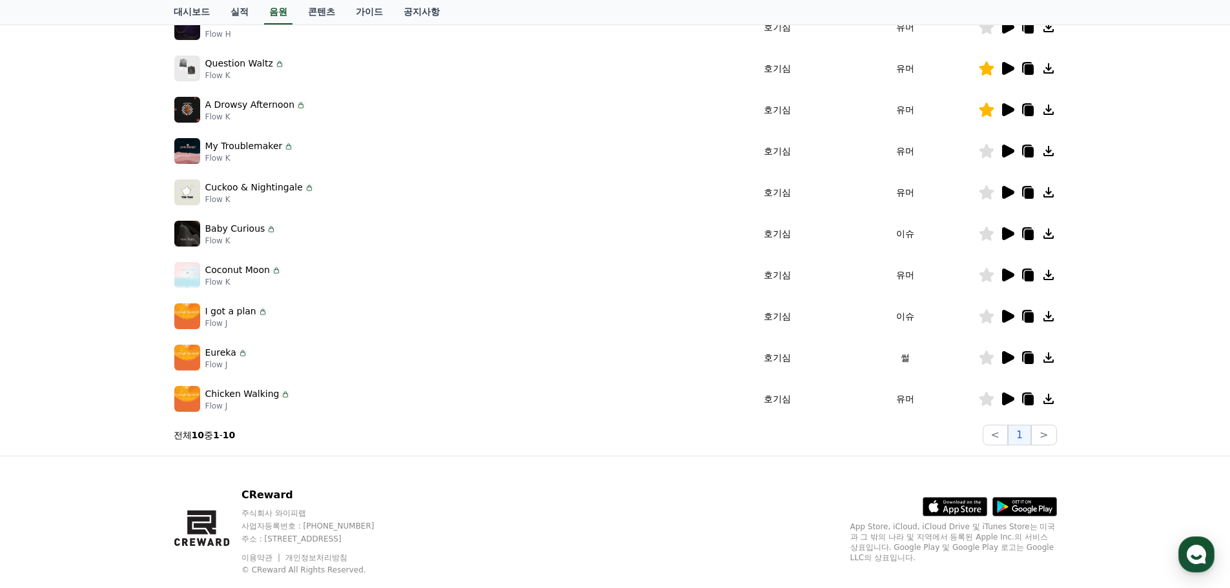
scroll to position [258, 0]
click at [1006, 316] on icon at bounding box center [1008, 315] width 12 height 13
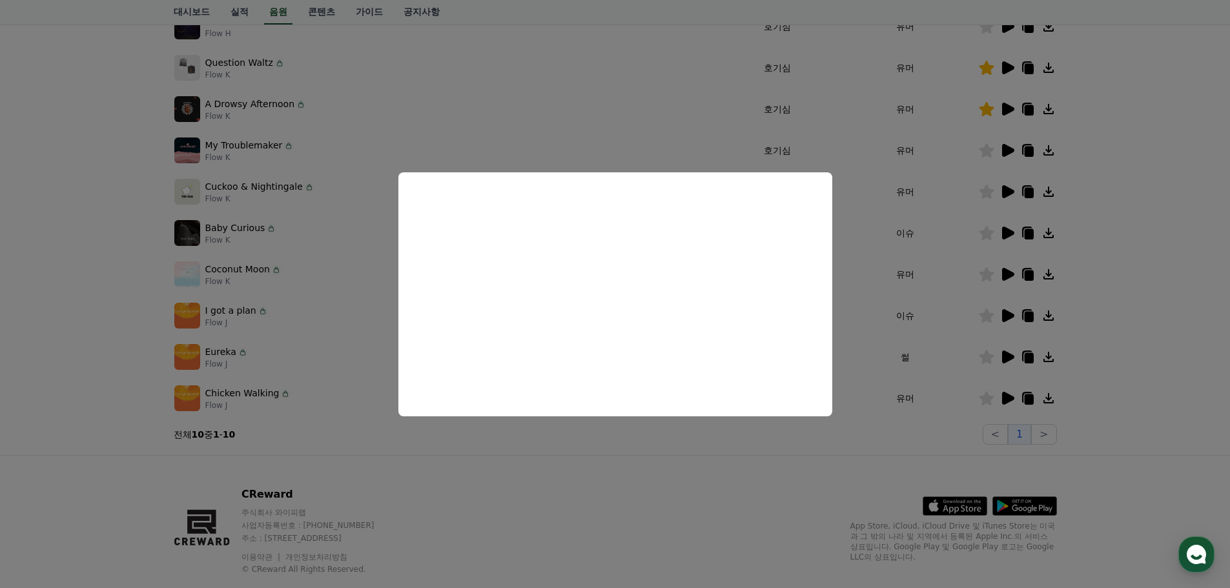
click at [917, 428] on button "close modal" at bounding box center [615, 294] width 1230 height 588
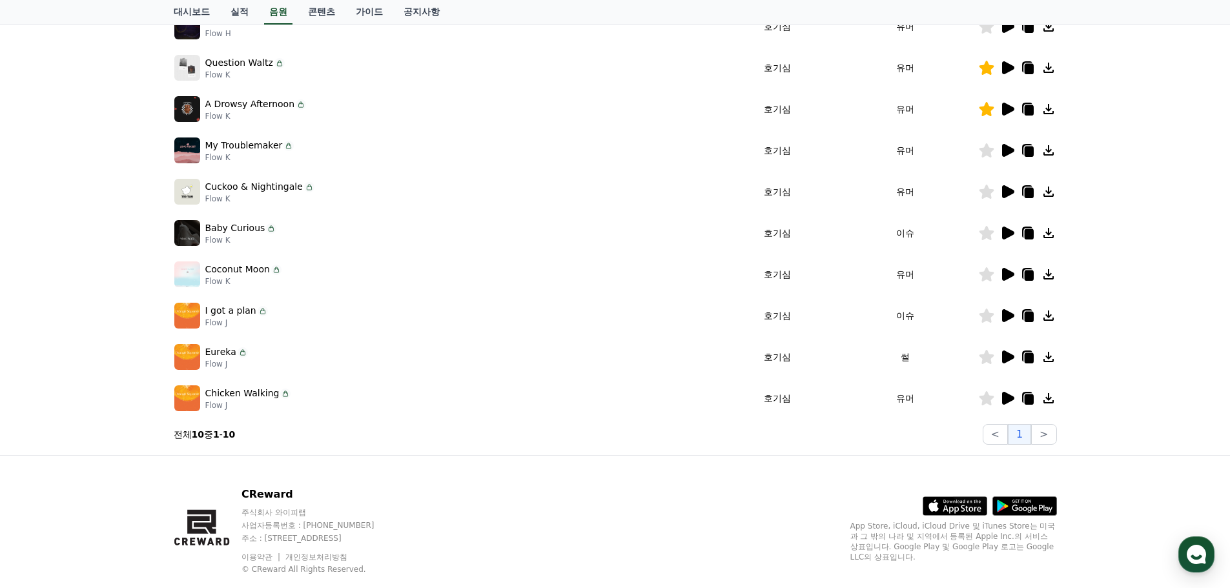
click at [992, 320] on icon at bounding box center [986, 316] width 15 height 14
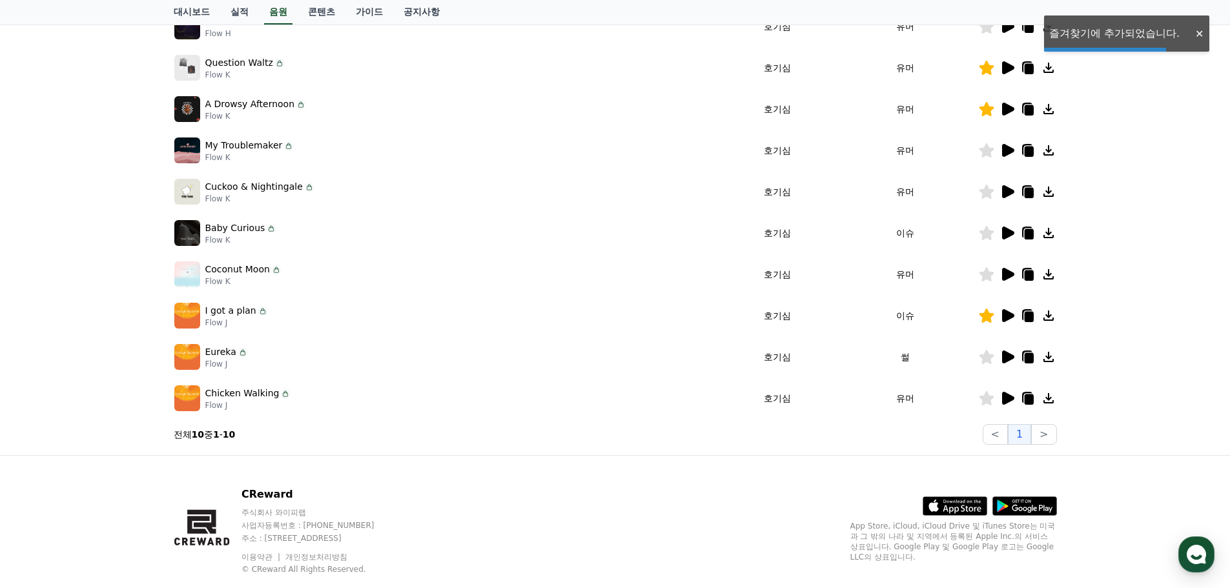
click at [1011, 361] on icon at bounding box center [1006, 356] width 15 height 15
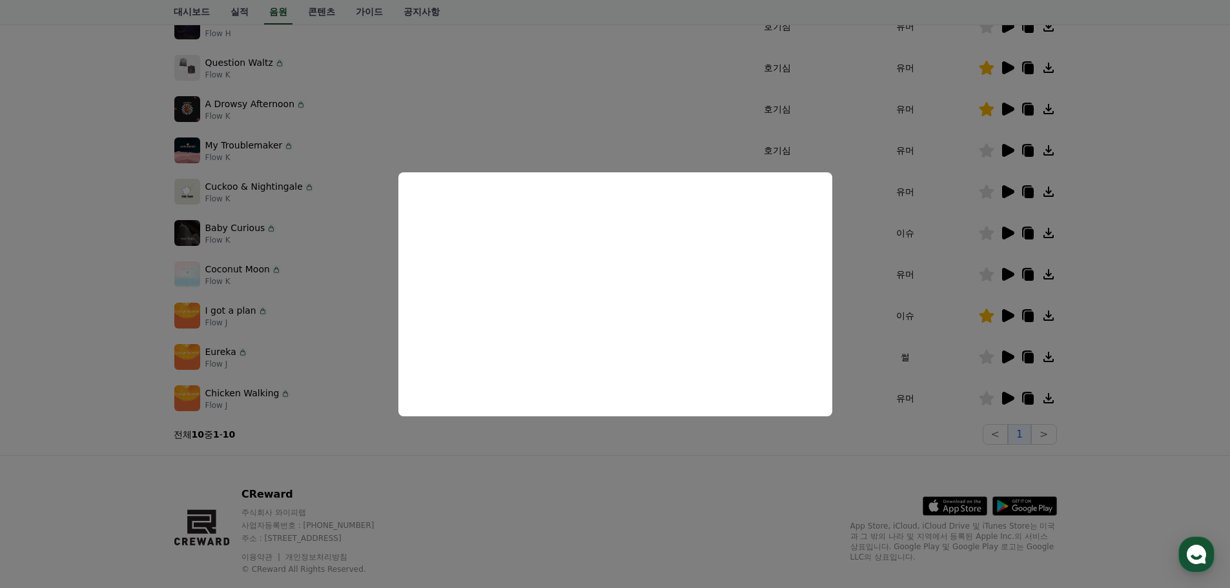
click at [914, 428] on button "close modal" at bounding box center [615, 294] width 1230 height 588
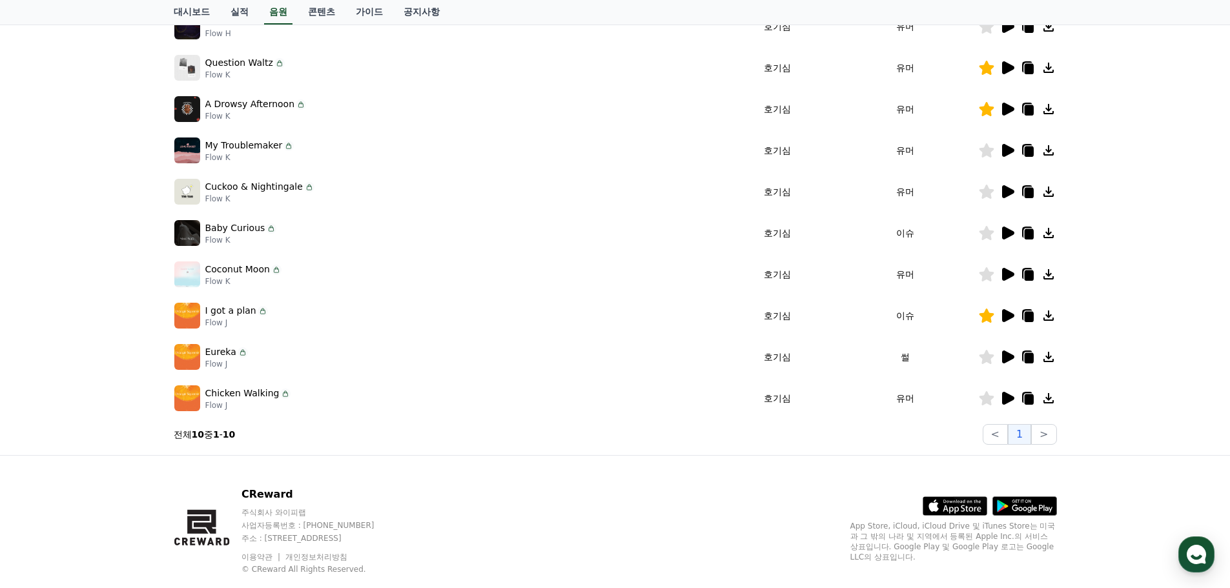
click at [988, 360] on icon at bounding box center [986, 357] width 15 height 14
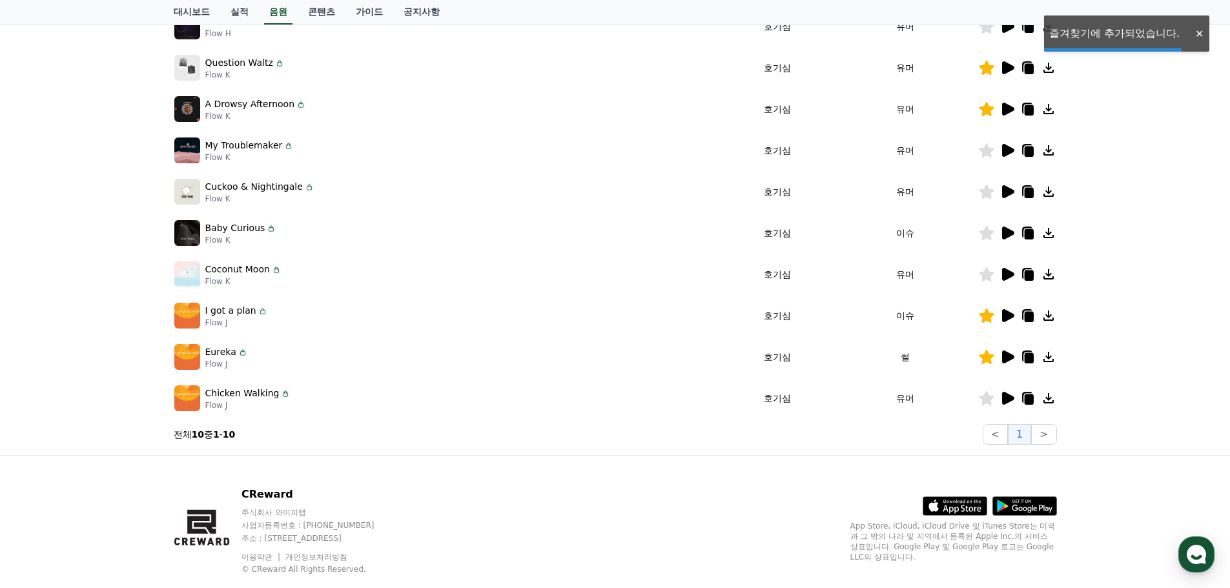
click at [1006, 398] on icon at bounding box center [1008, 398] width 12 height 13
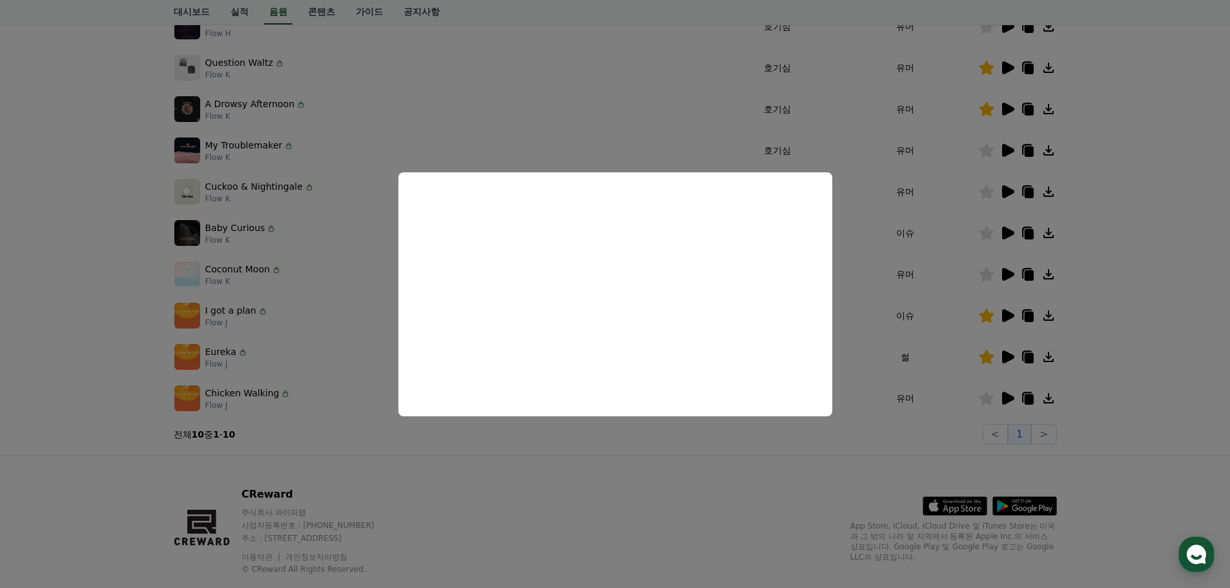
click at [584, 452] on button "close modal" at bounding box center [615, 294] width 1230 height 588
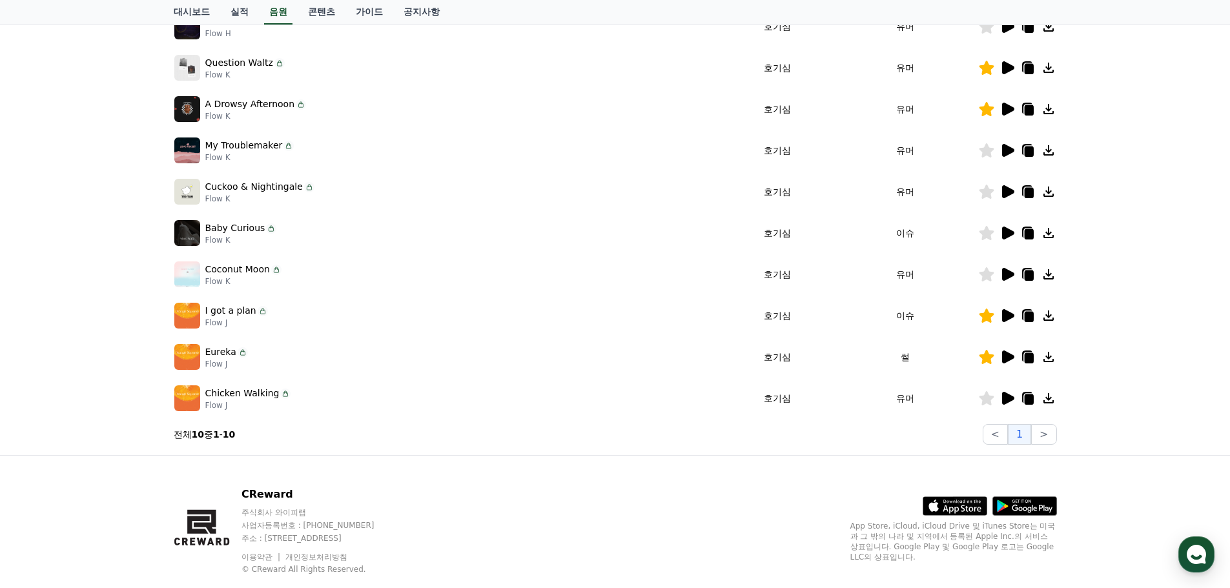
click at [987, 402] on icon at bounding box center [986, 398] width 15 height 14
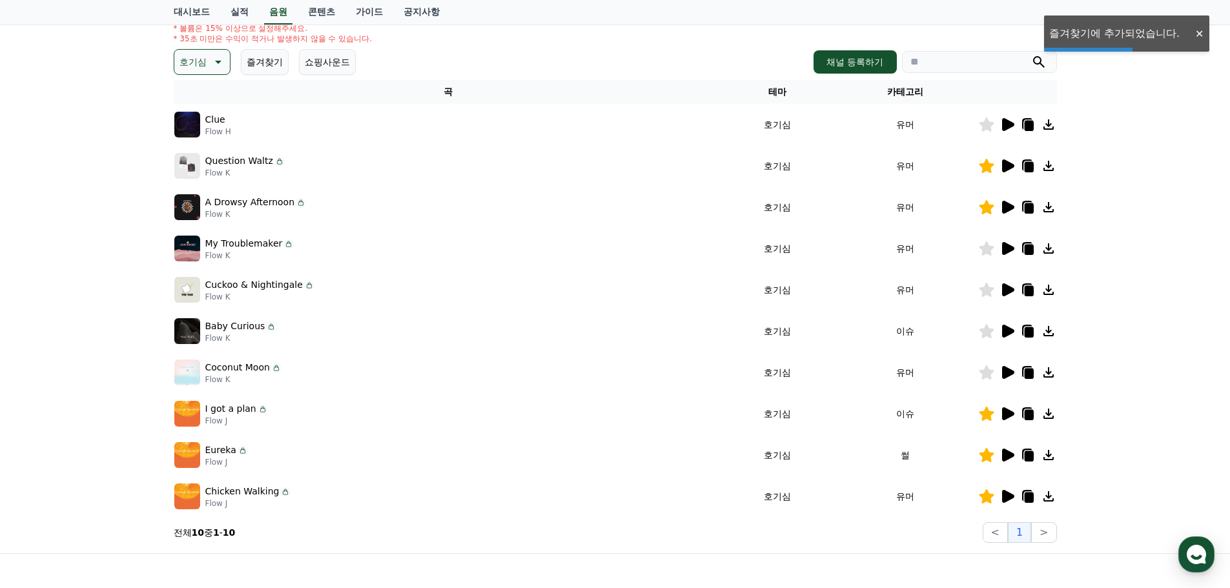
scroll to position [0, 0]
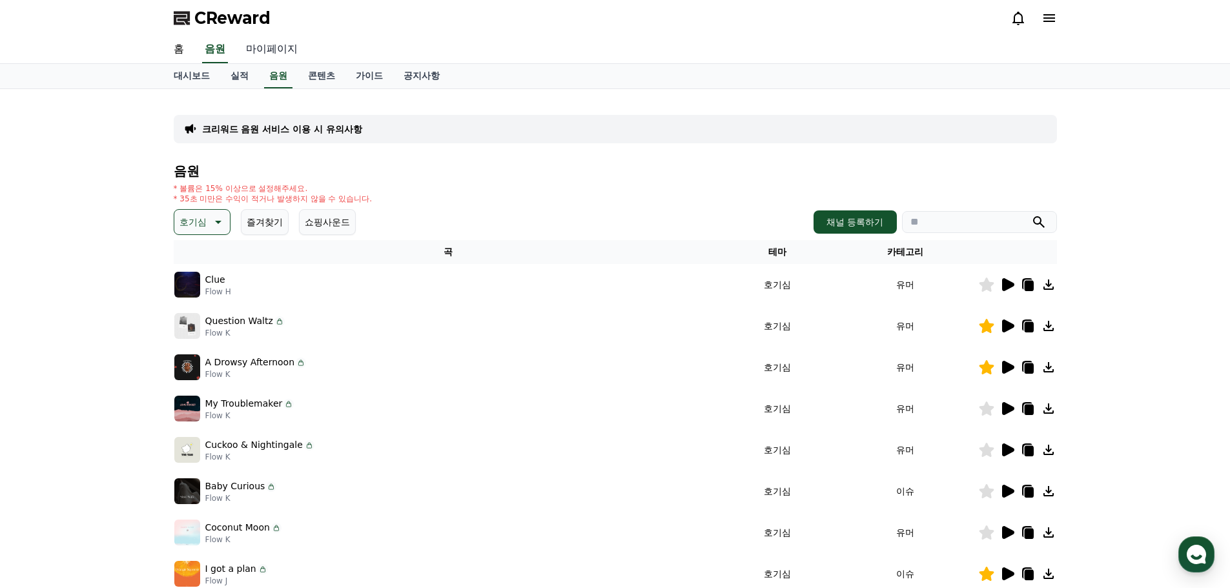
click at [275, 59] on link "마이페이지" at bounding box center [272, 49] width 72 height 27
select select "**********"
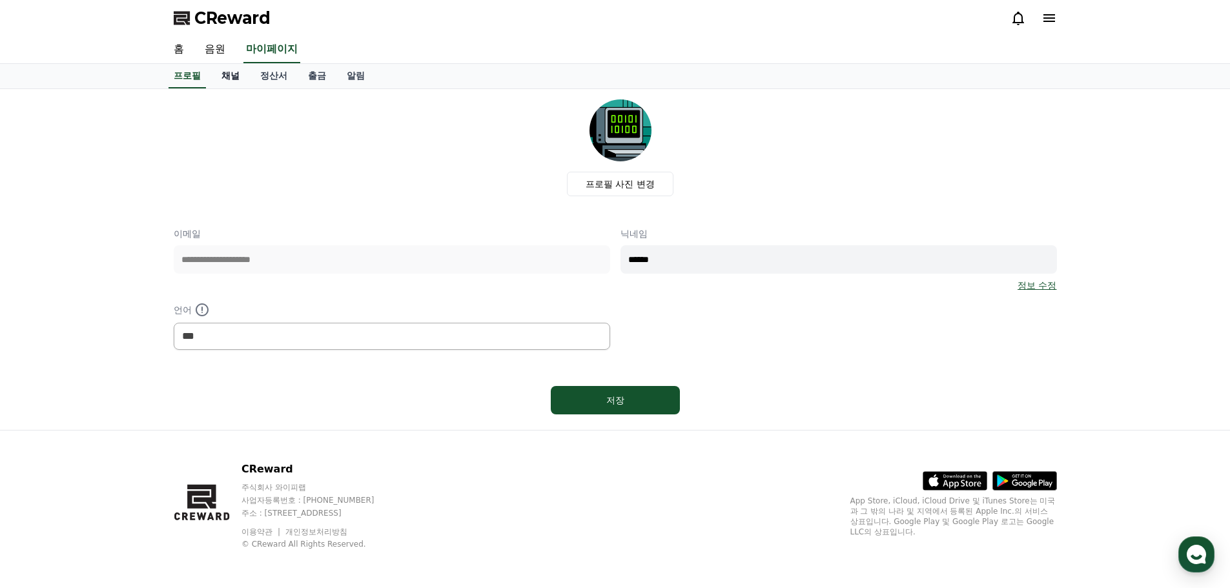
click at [230, 83] on link "채널" at bounding box center [230, 76] width 39 height 25
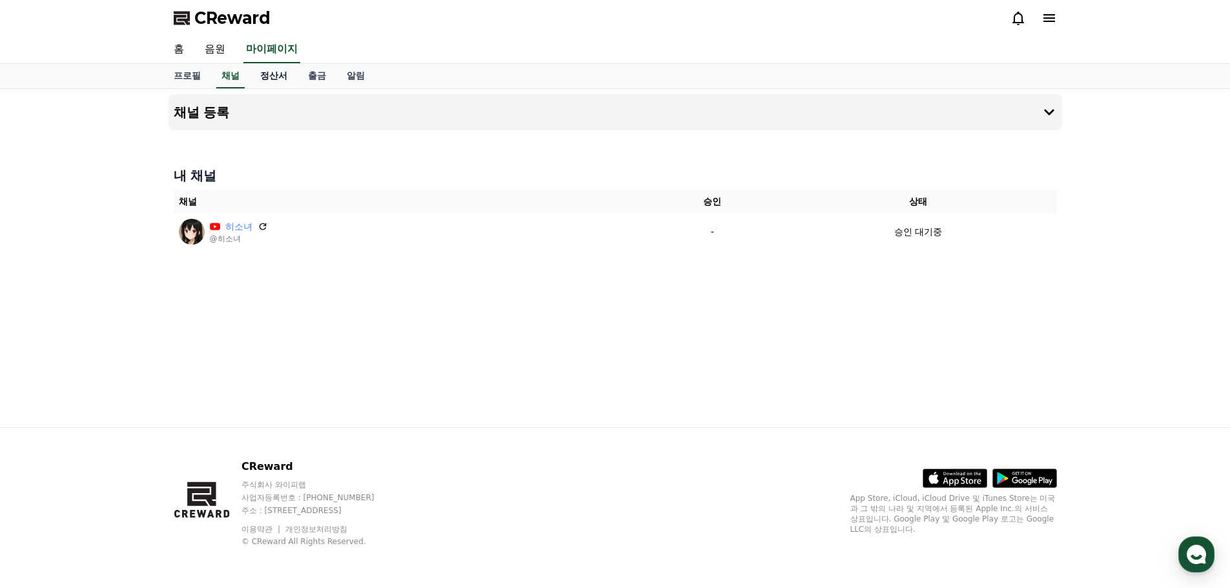
click at [263, 84] on link "정산서" at bounding box center [274, 76] width 48 height 25
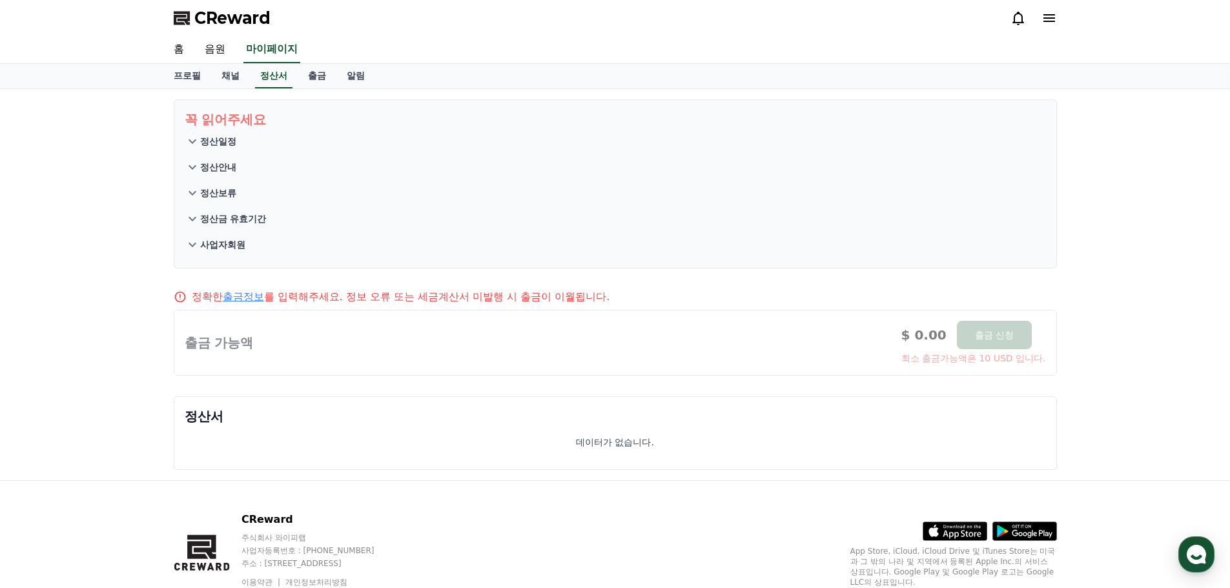
click at [245, 243] on button "사업자회원" at bounding box center [615, 245] width 861 height 26
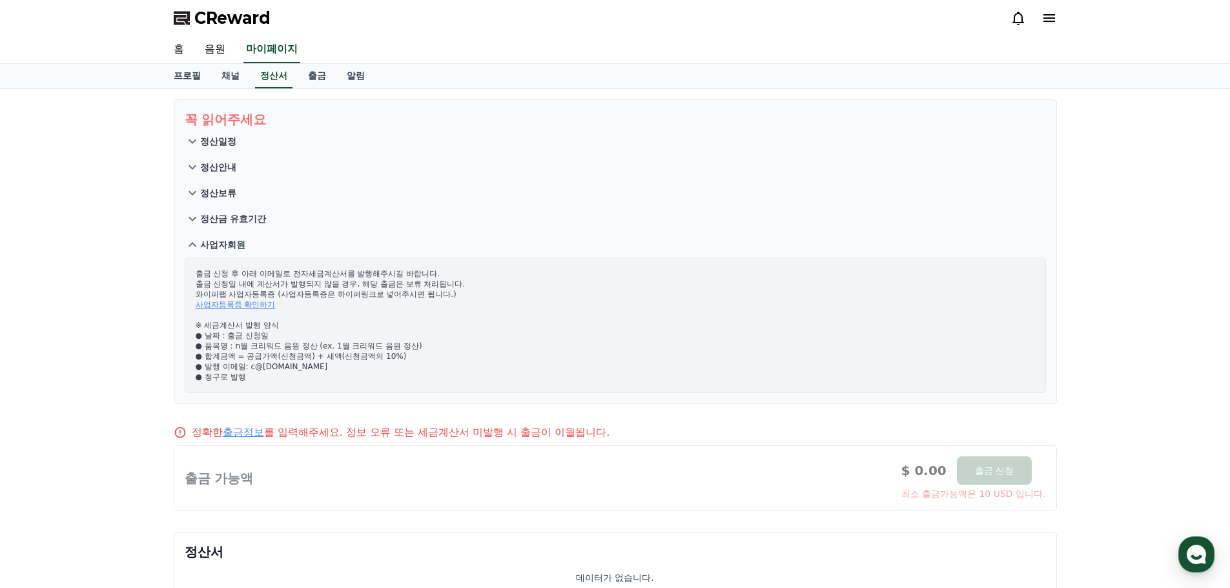
click at [227, 176] on button "정산안내" at bounding box center [615, 167] width 861 height 26
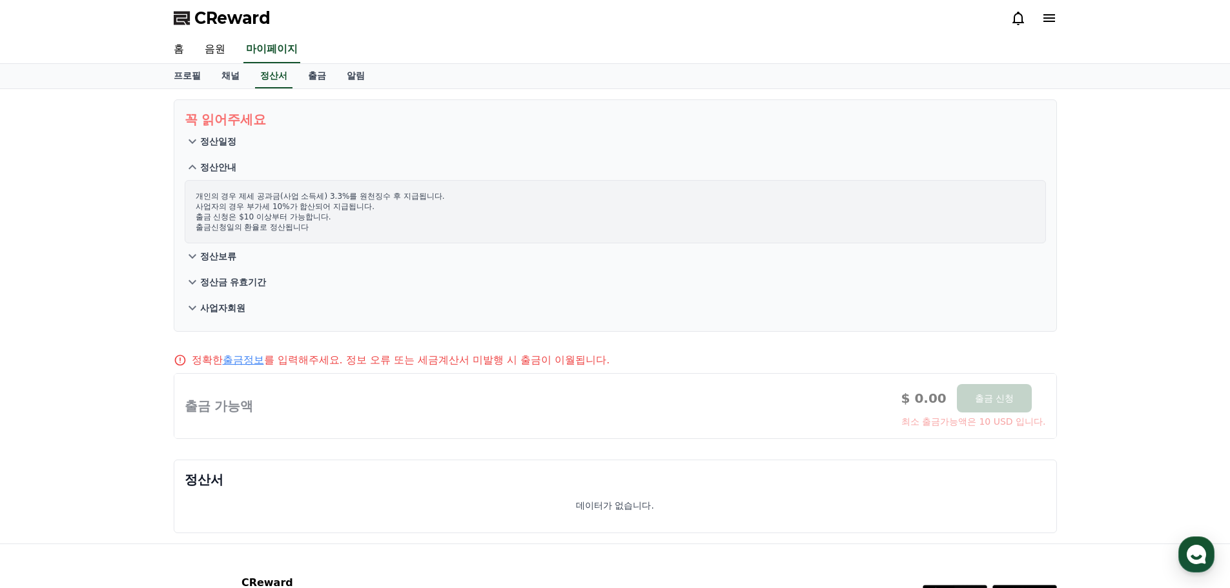
drag, startPoint x: 230, startPoint y: 203, endPoint x: 299, endPoint y: 230, distance: 74.2
click at [299, 230] on p "개인의 경우 제세 공과금(사업 소득세) 3.3%를 원천징수 후 지급됩니다. 사업자의 경우 부가세 10%가 합산되어 지급됩니다. 출금 신청은 $…" at bounding box center [615, 211] width 839 height 41
click at [229, 65] on link "채널" at bounding box center [230, 76] width 39 height 25
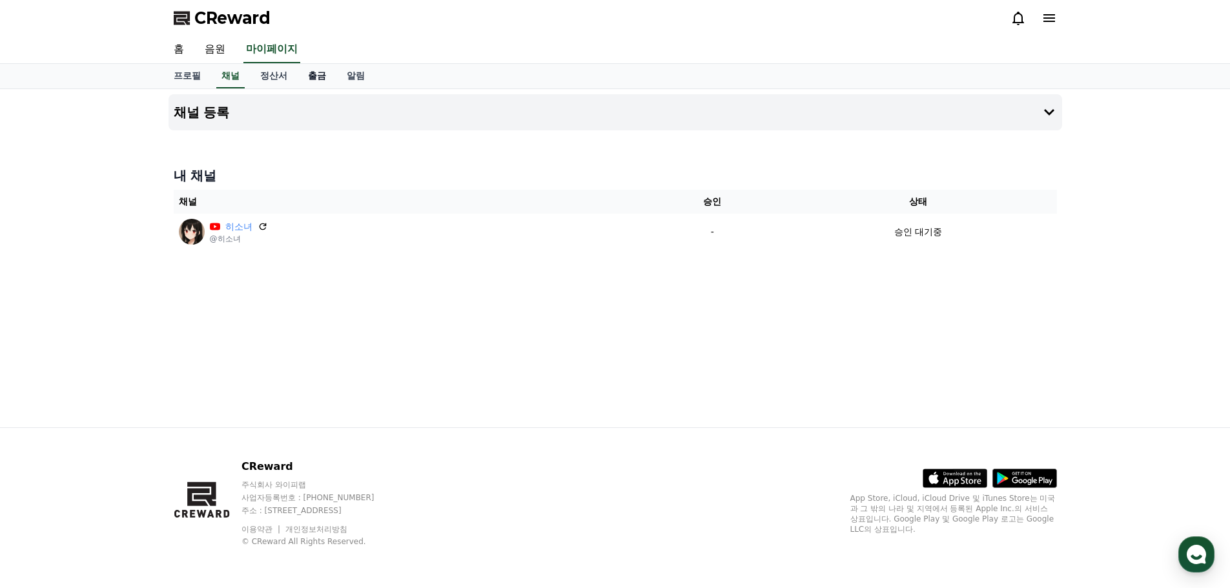
click at [324, 84] on link "출금" at bounding box center [317, 76] width 39 height 25
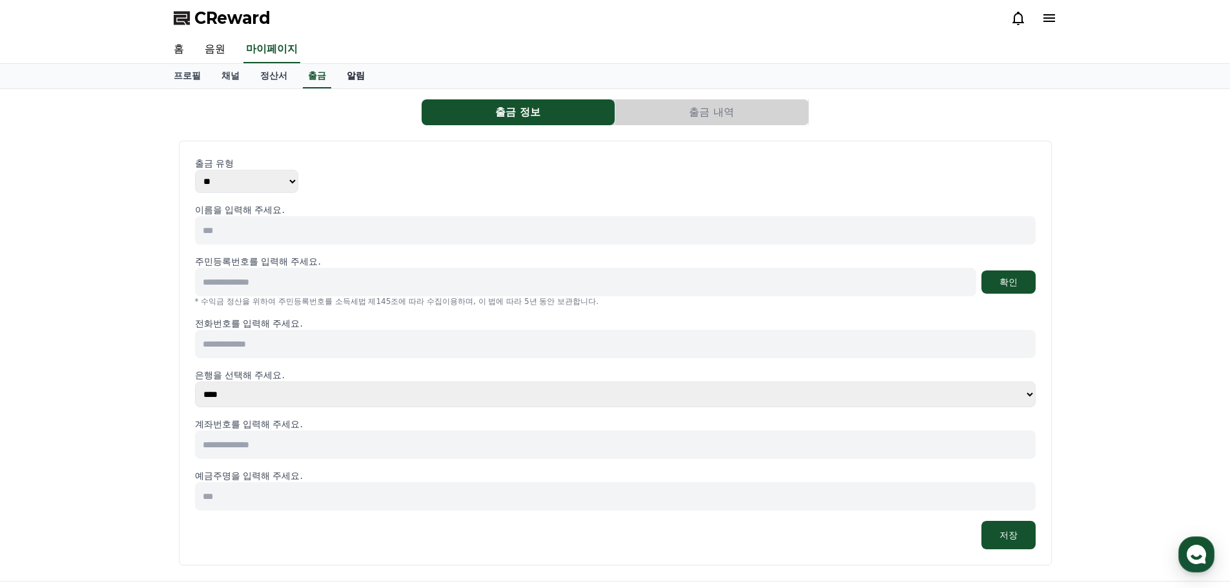
click at [349, 84] on link "알림" at bounding box center [355, 76] width 39 height 25
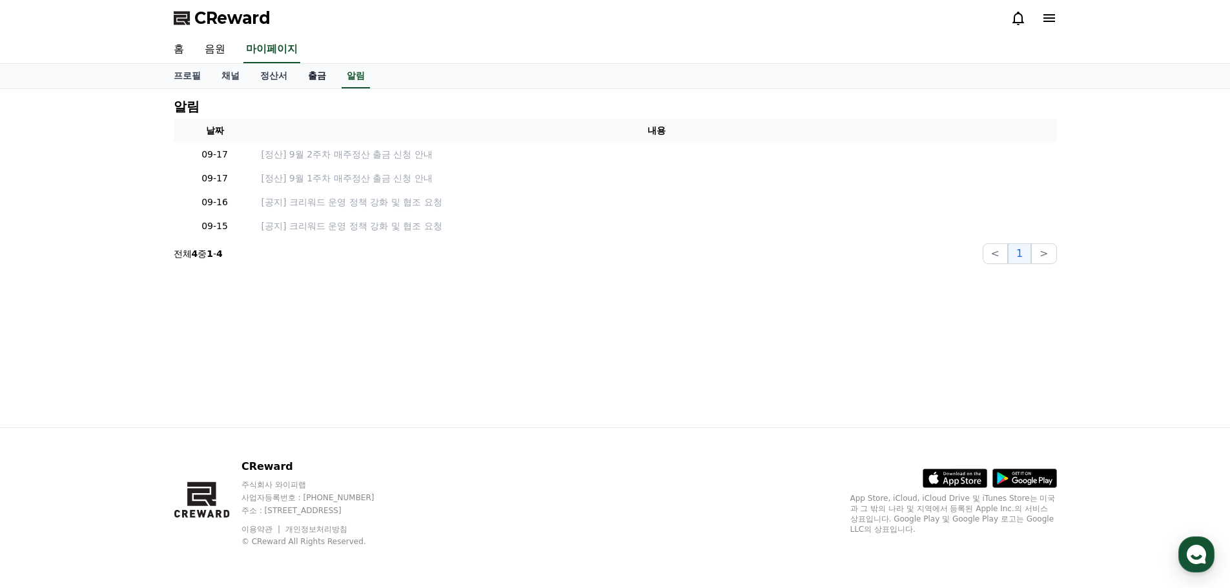
click at [325, 83] on link "출금" at bounding box center [317, 76] width 39 height 25
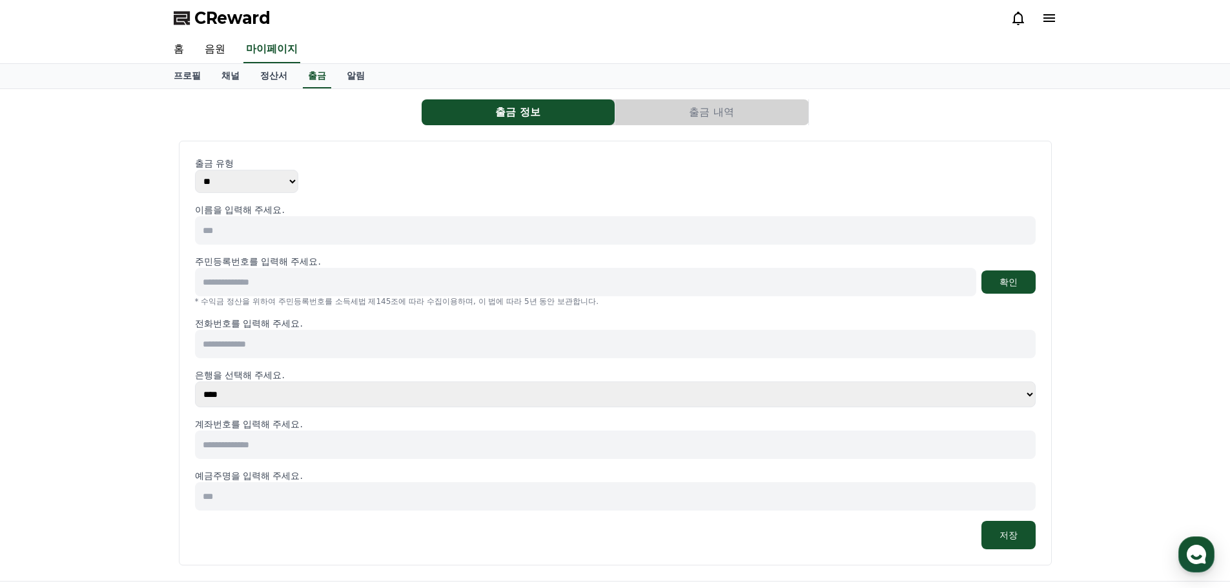
drag, startPoint x: 281, startPoint y: 279, endPoint x: 232, endPoint y: 280, distance: 49.1
click at [232, 280] on input at bounding box center [585, 282] width 781 height 28
click at [193, 68] on link "프로필" at bounding box center [187, 76] width 48 height 25
select select "**********"
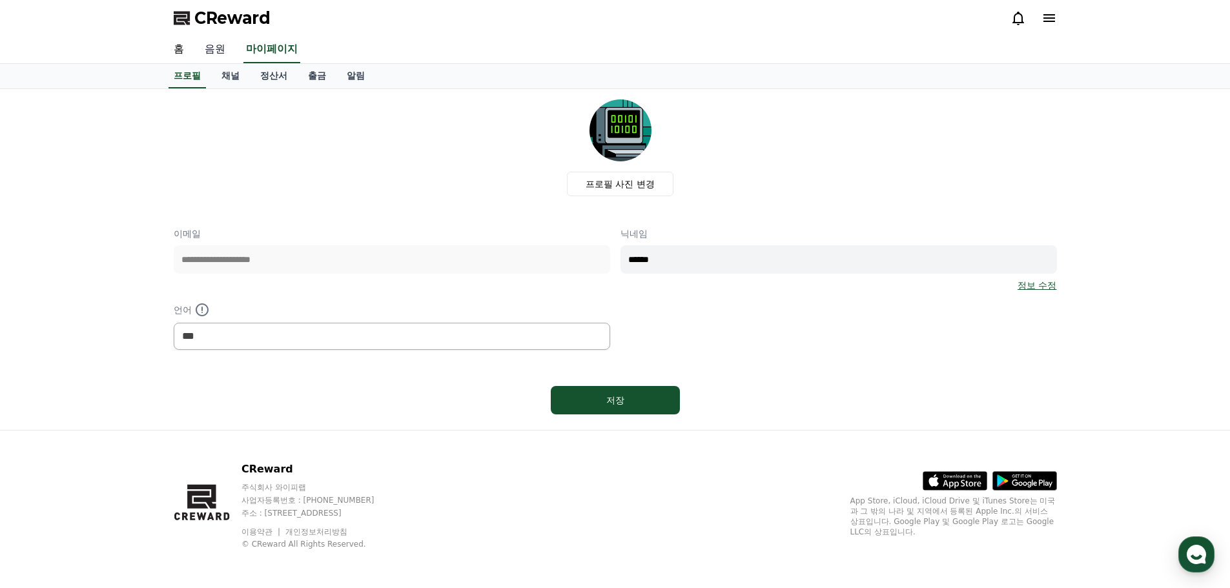
click at [212, 48] on link "음원" at bounding box center [214, 49] width 41 height 27
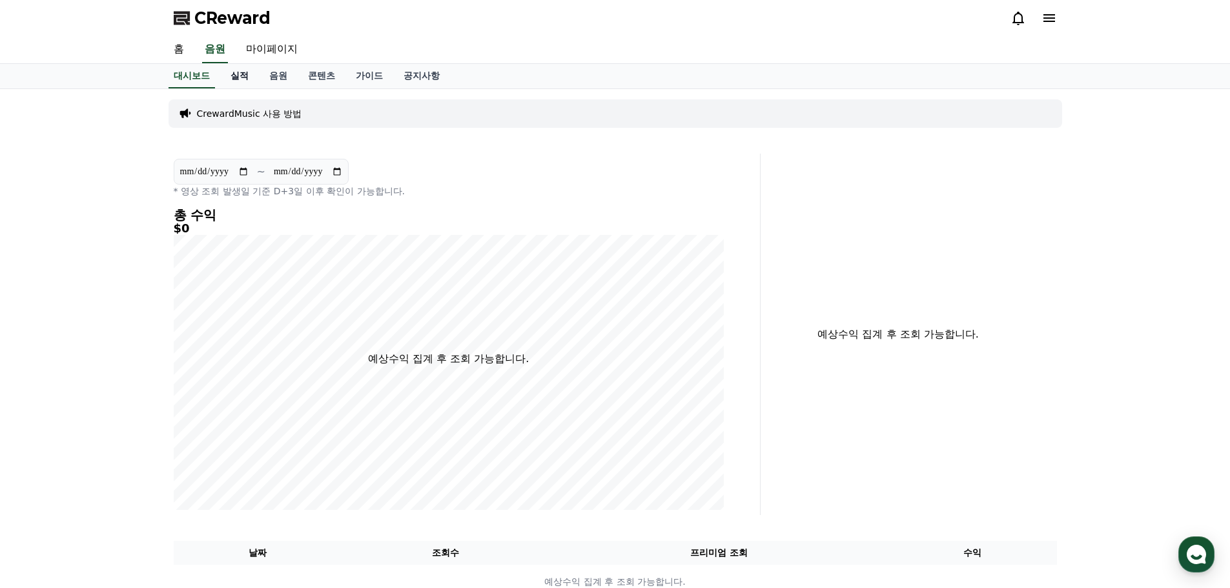
click at [244, 76] on link "실적" at bounding box center [239, 76] width 39 height 25
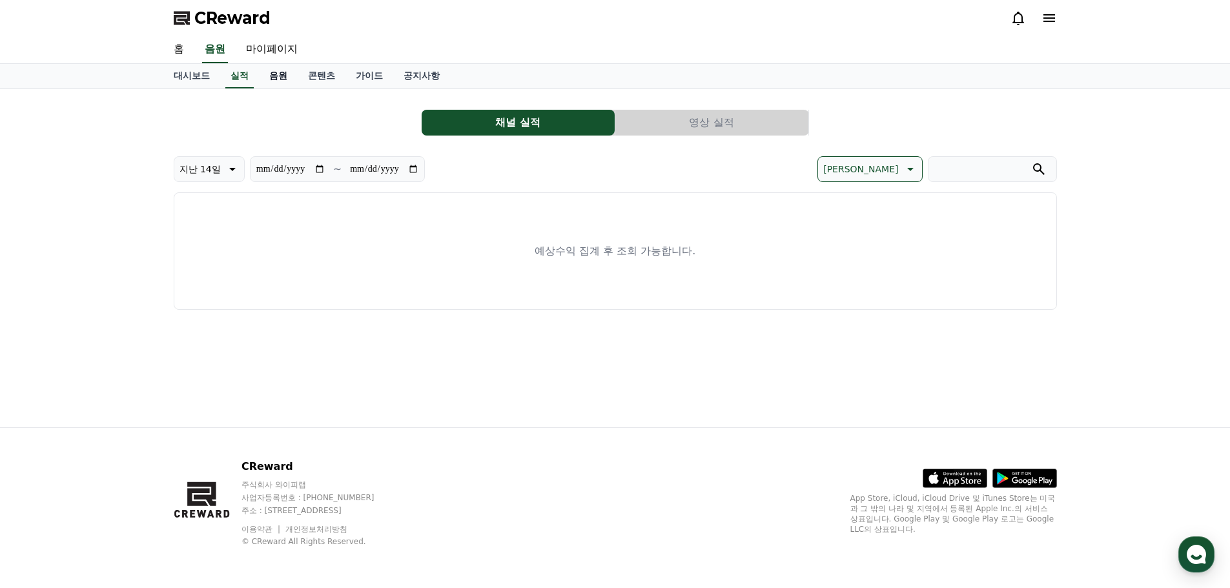
click at [283, 77] on link "음원" at bounding box center [278, 76] width 39 height 25
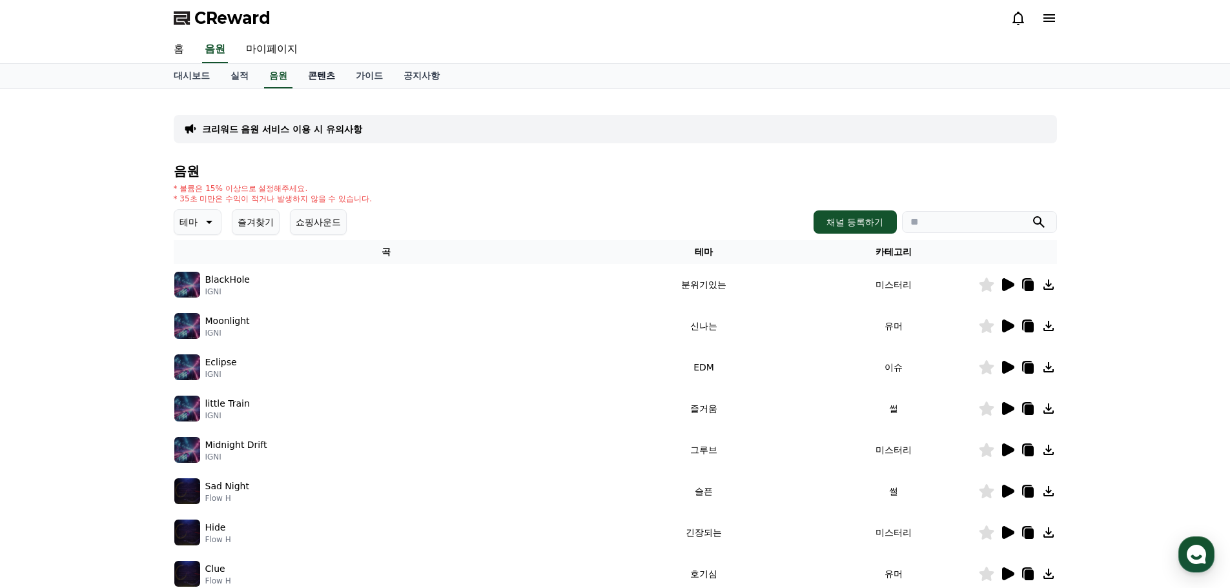
click at [320, 78] on link "콘텐츠" at bounding box center [322, 76] width 48 height 25
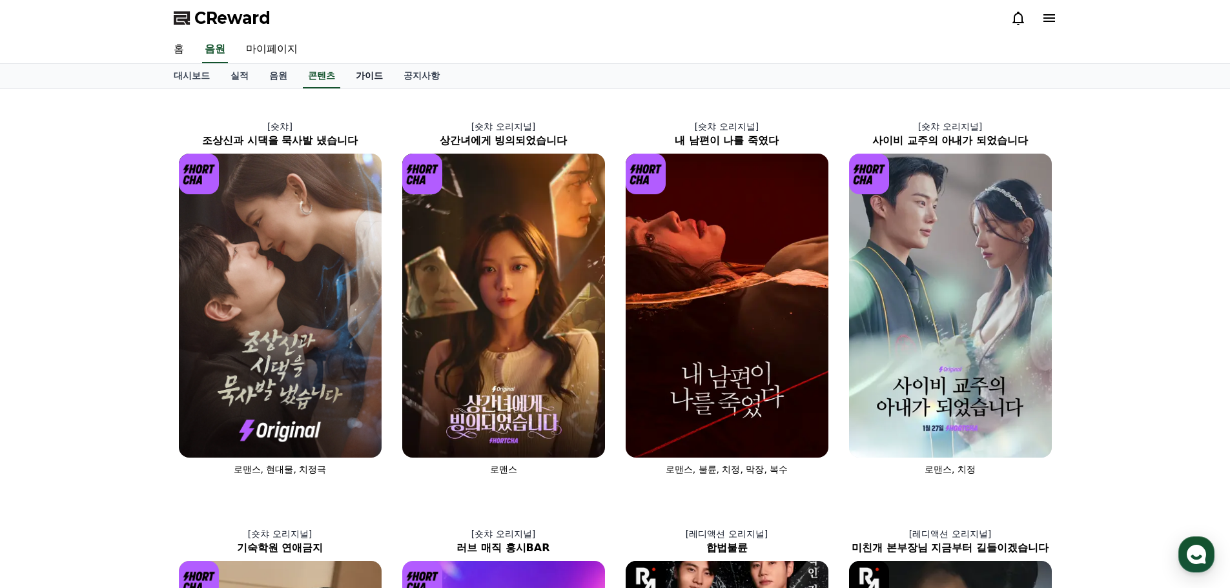
click at [360, 78] on link "가이드" at bounding box center [369, 76] width 48 height 25
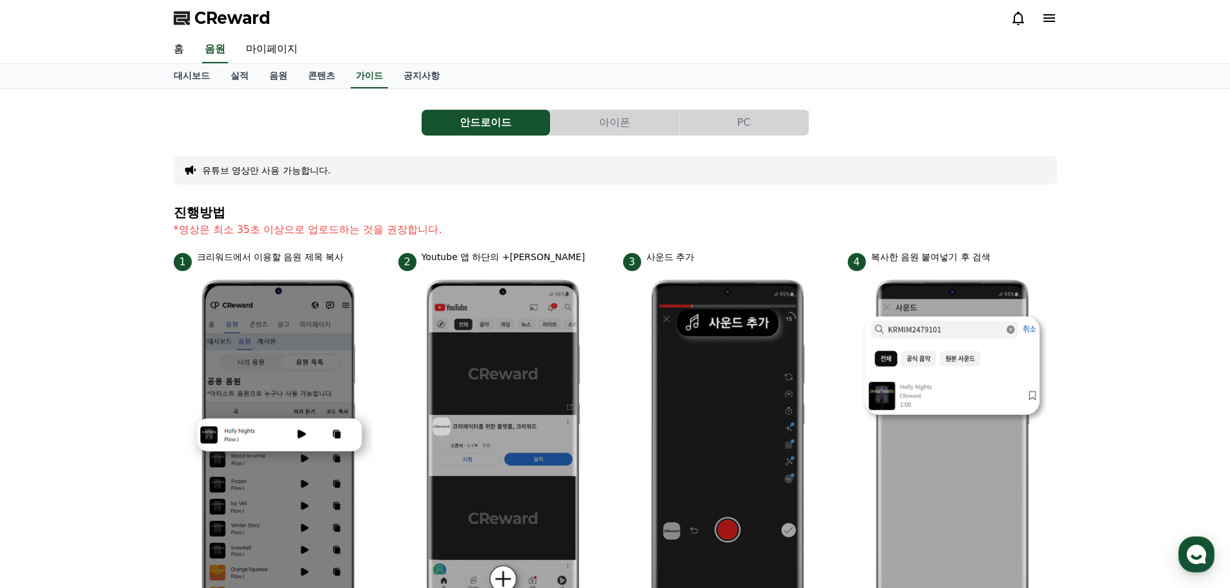
drag, startPoint x: 318, startPoint y: 234, endPoint x: 395, endPoint y: 227, distance: 77.1
click at [395, 227] on p "*영상은 최소 35초 이상으로 업로드하는 것을 권장합니다." at bounding box center [615, 229] width 883 height 15
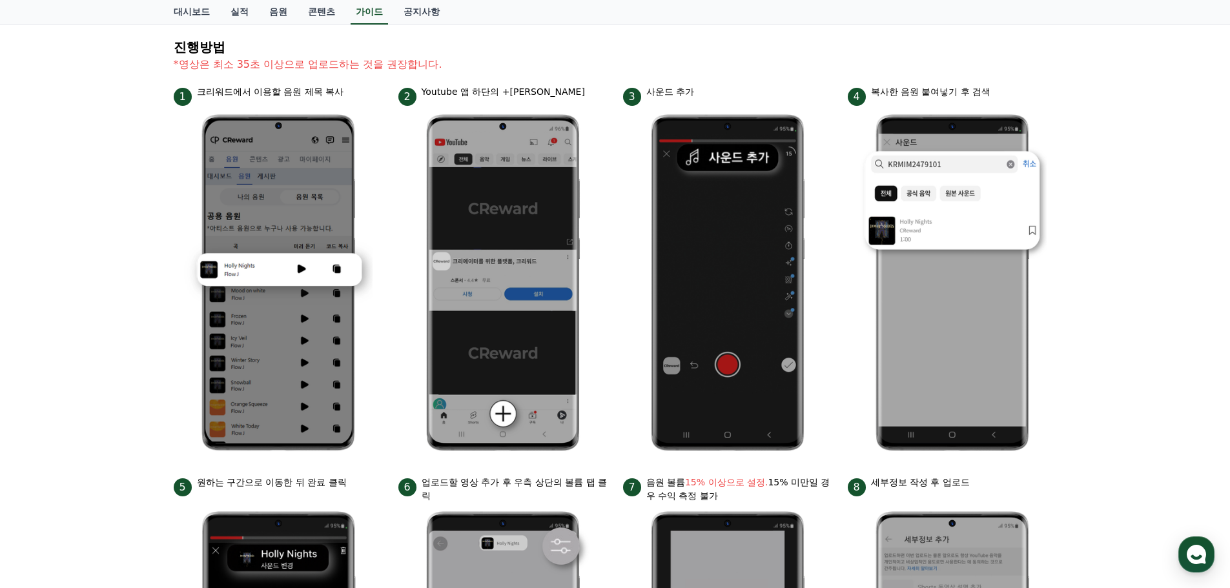
scroll to position [154, 0]
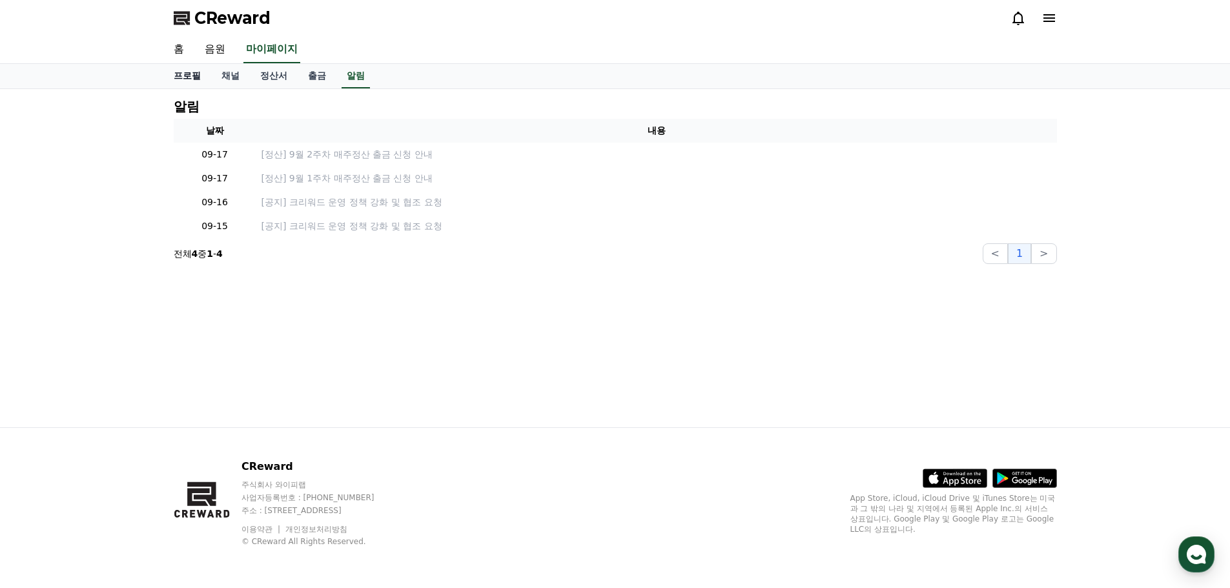
click at [200, 82] on link "프로필" at bounding box center [187, 76] width 48 height 25
select select "**********"
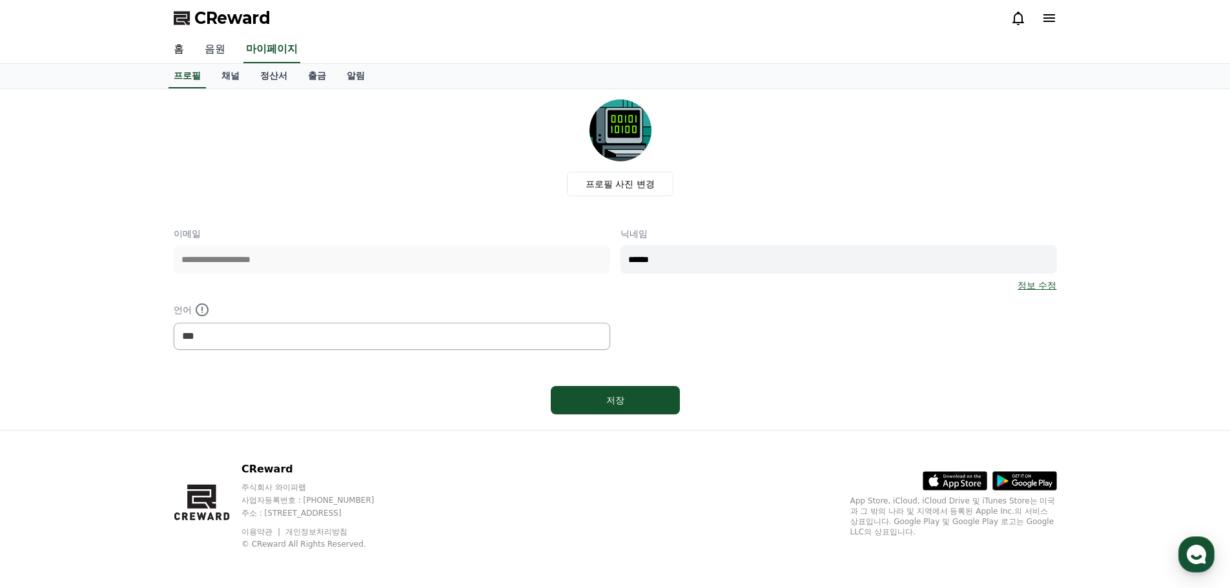
click at [217, 49] on link "음원" at bounding box center [214, 49] width 41 height 27
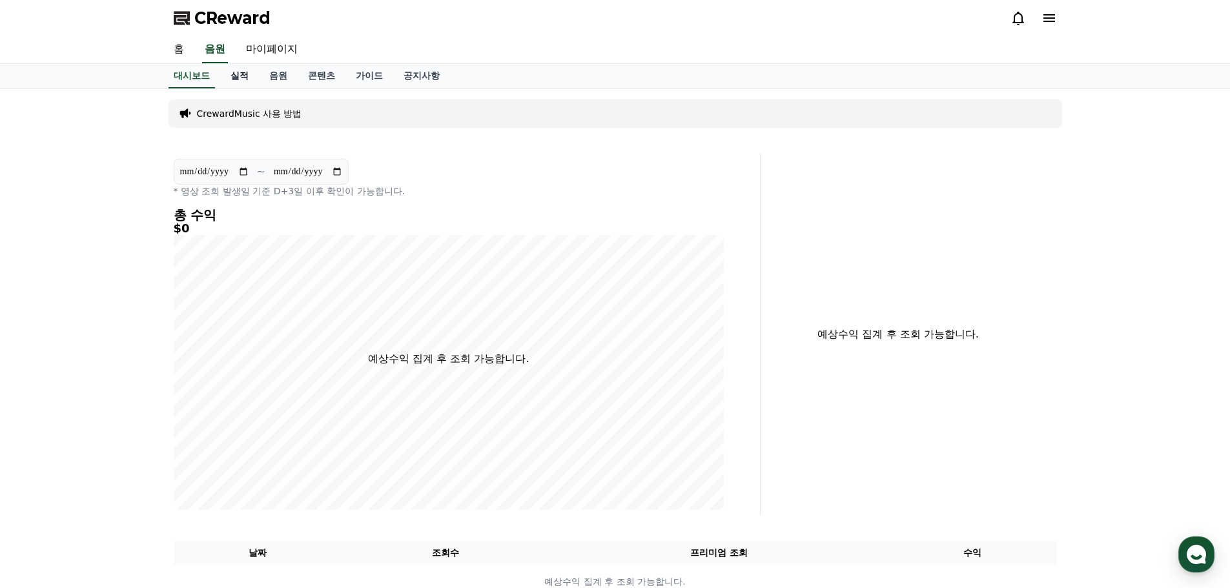
click at [244, 81] on link "실적" at bounding box center [239, 76] width 39 height 25
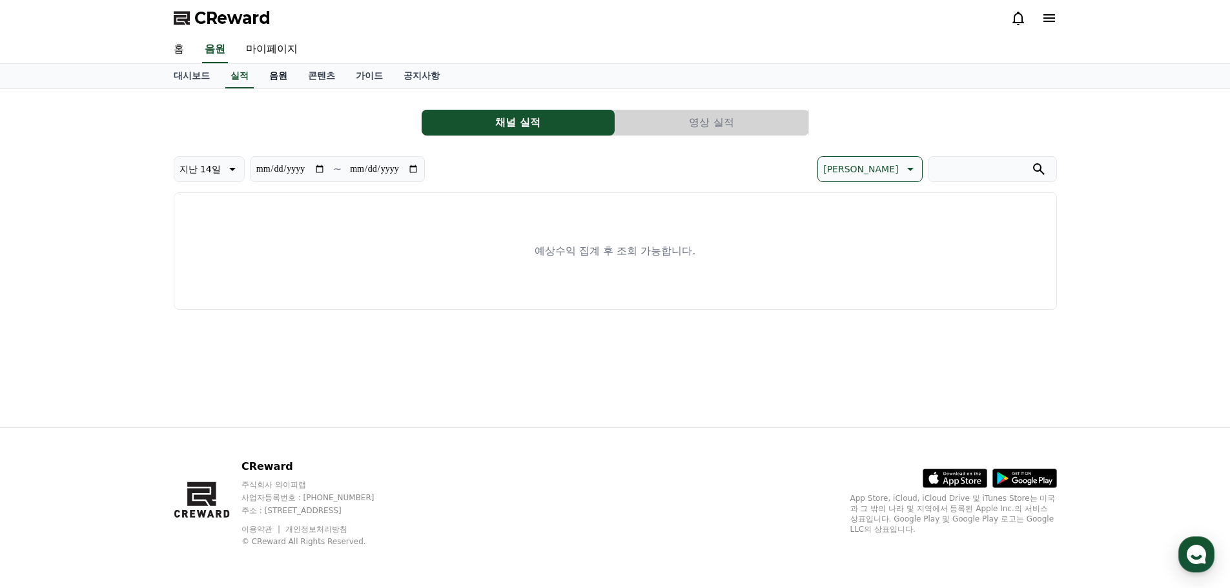
click at [276, 83] on link "음원" at bounding box center [278, 76] width 39 height 25
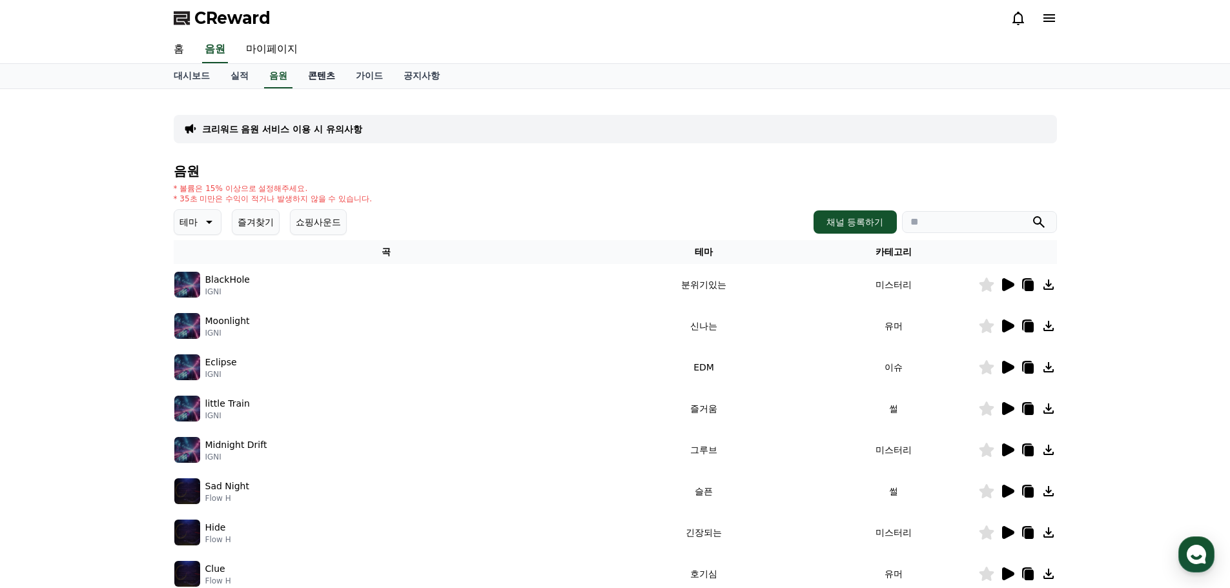
click at [310, 81] on link "콘텐츠" at bounding box center [322, 76] width 48 height 25
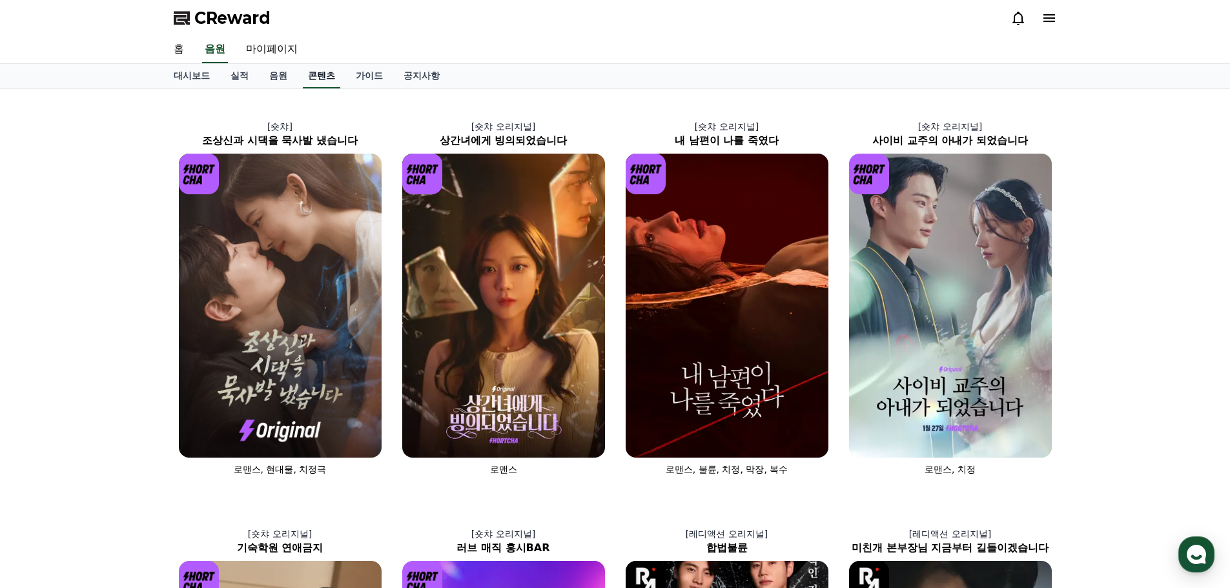
click at [340, 83] on div "대시보드 실적 음원 콘텐츠 가이드 공지사항" at bounding box center [615, 76] width 904 height 25
click at [279, 61] on link "마이페이지" at bounding box center [272, 49] width 72 height 27
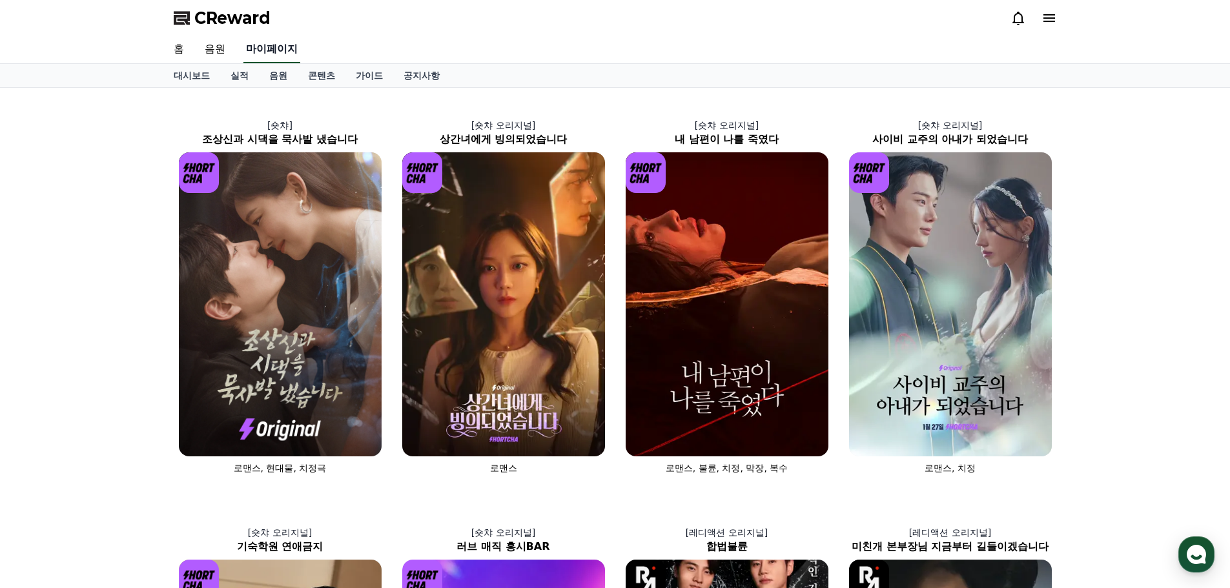
select select "**********"
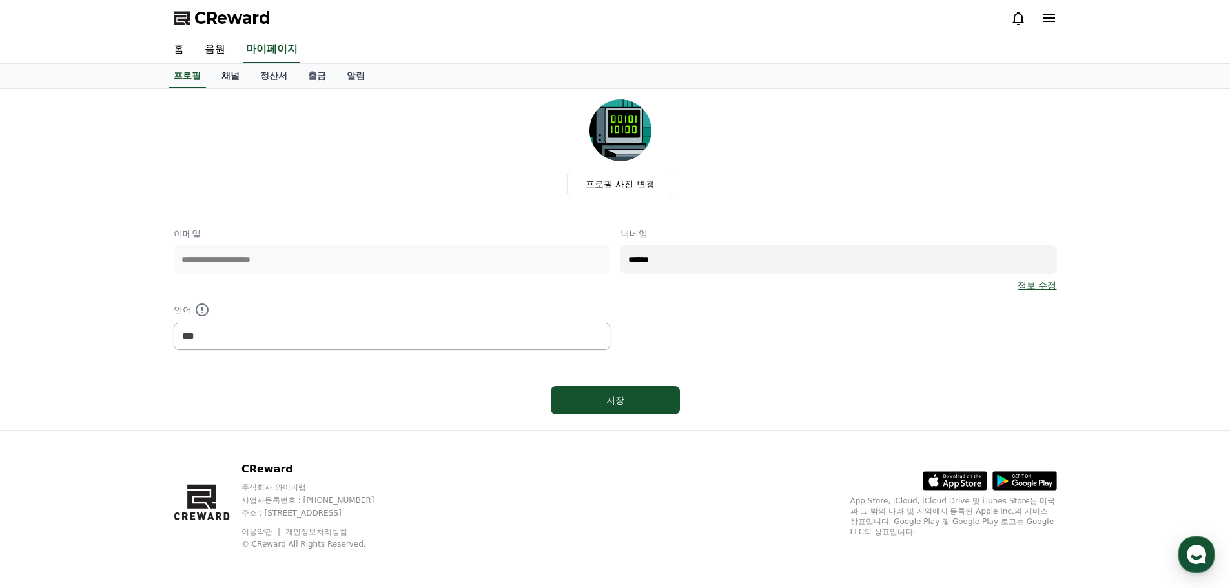
click at [234, 81] on link "채널" at bounding box center [230, 76] width 39 height 25
